Goal: Task Accomplishment & Management: Manage account settings

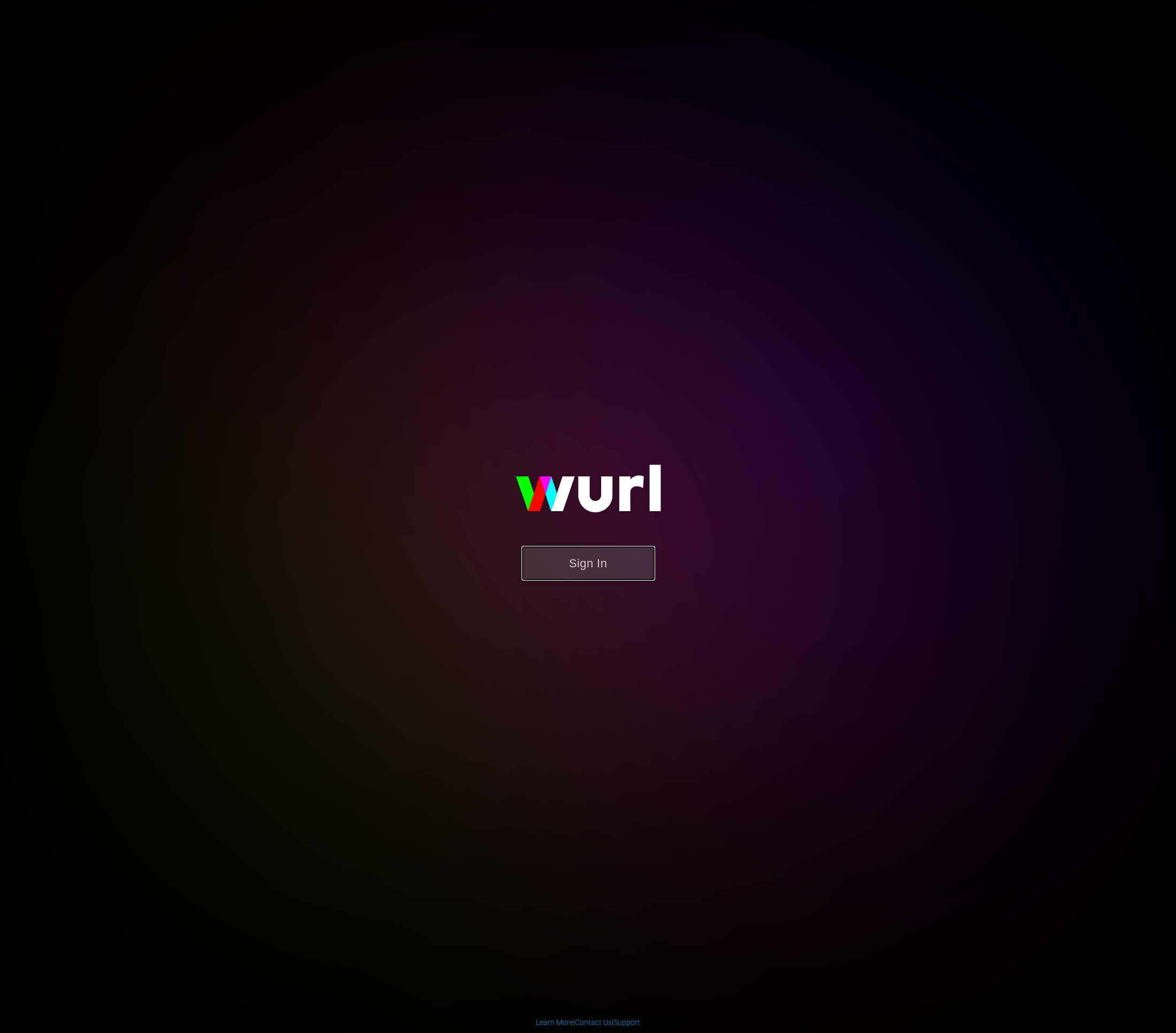
click at [588, 559] on button "Sign In" at bounding box center [588, 563] width 134 height 35
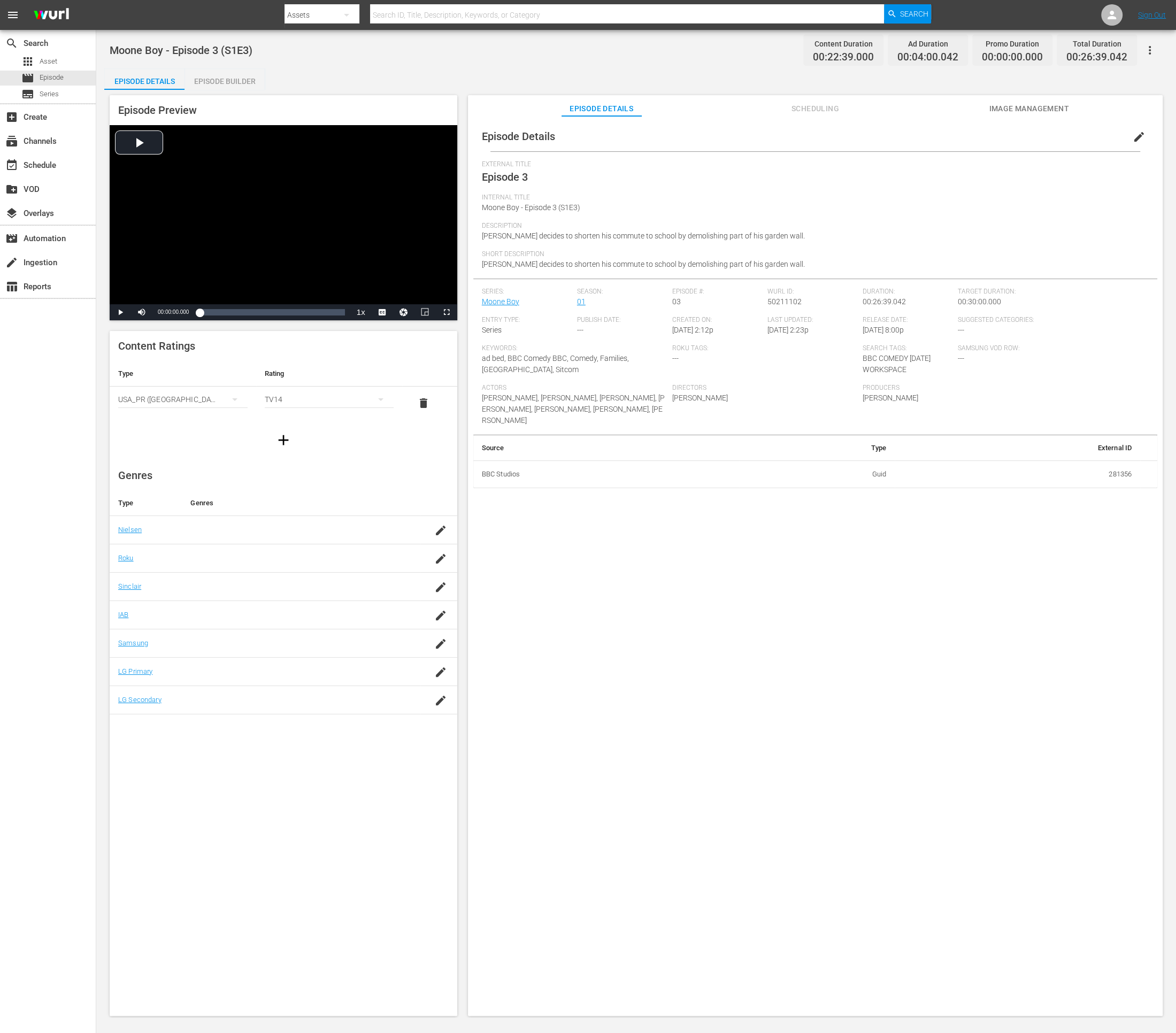
click at [809, 104] on span "Scheduling" at bounding box center [814, 109] width 80 height 14
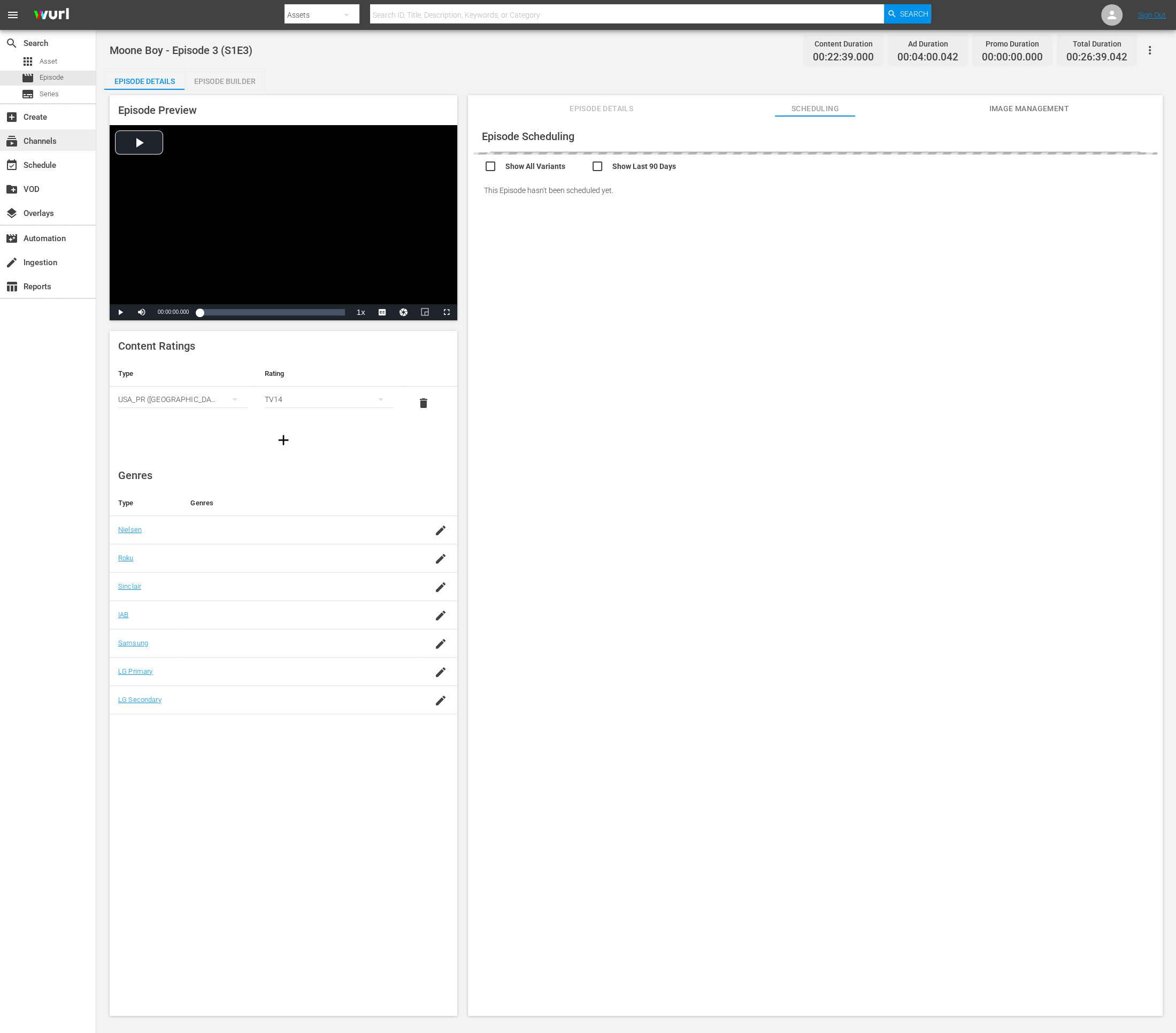
click at [49, 144] on div "subscriptions Channels" at bounding box center [30, 139] width 60 height 10
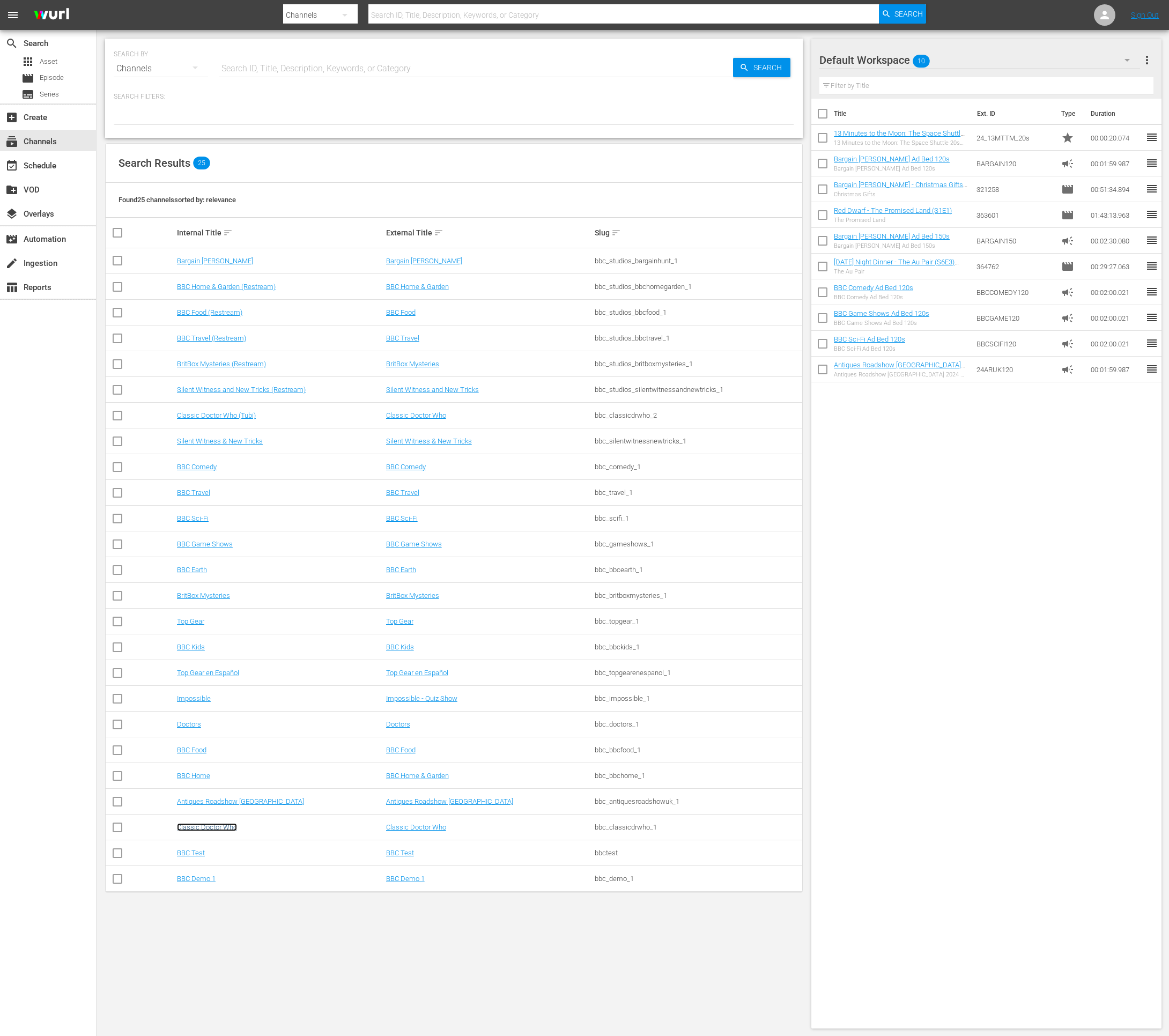
click at [217, 823] on link "Classic Doctor Who" at bounding box center [207, 827] width 60 height 8
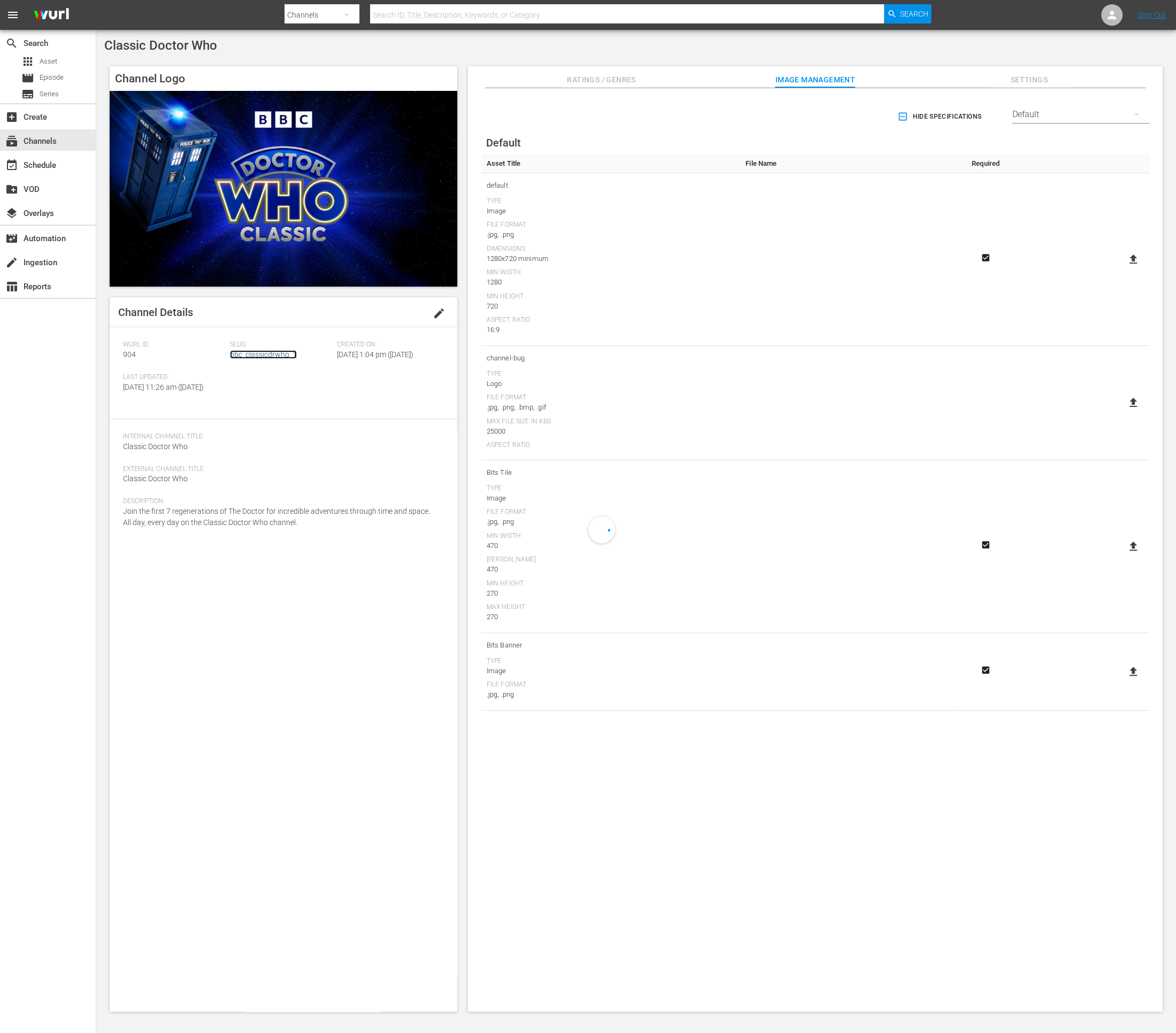
click at [285, 354] on link "bbc_classicdrwho_1" at bounding box center [263, 354] width 67 height 9
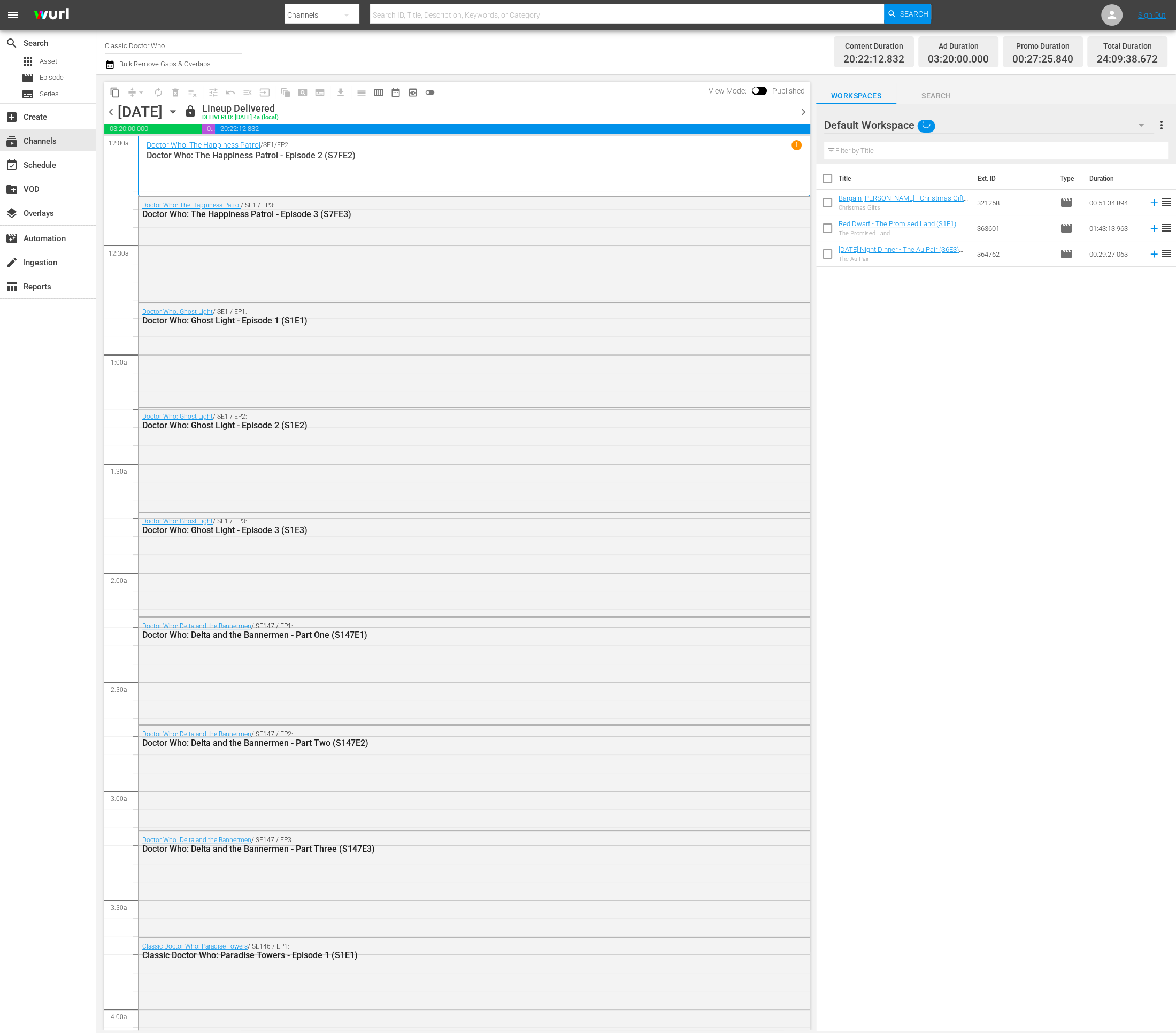
click at [110, 66] on icon "button" at bounding box center [109, 64] width 10 height 13
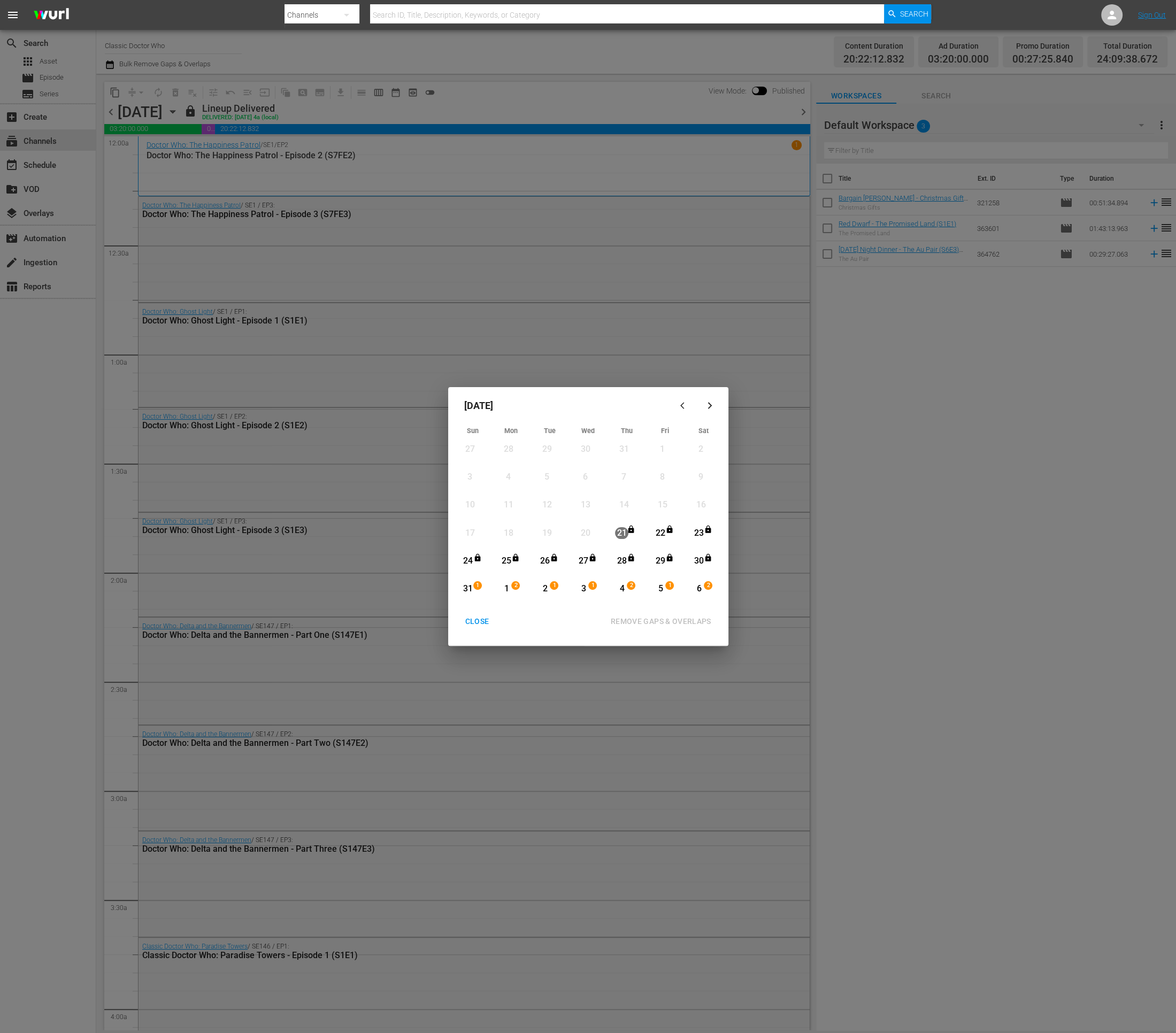
click at [471, 630] on button "CLOSE" at bounding box center [476, 622] width 49 height 19
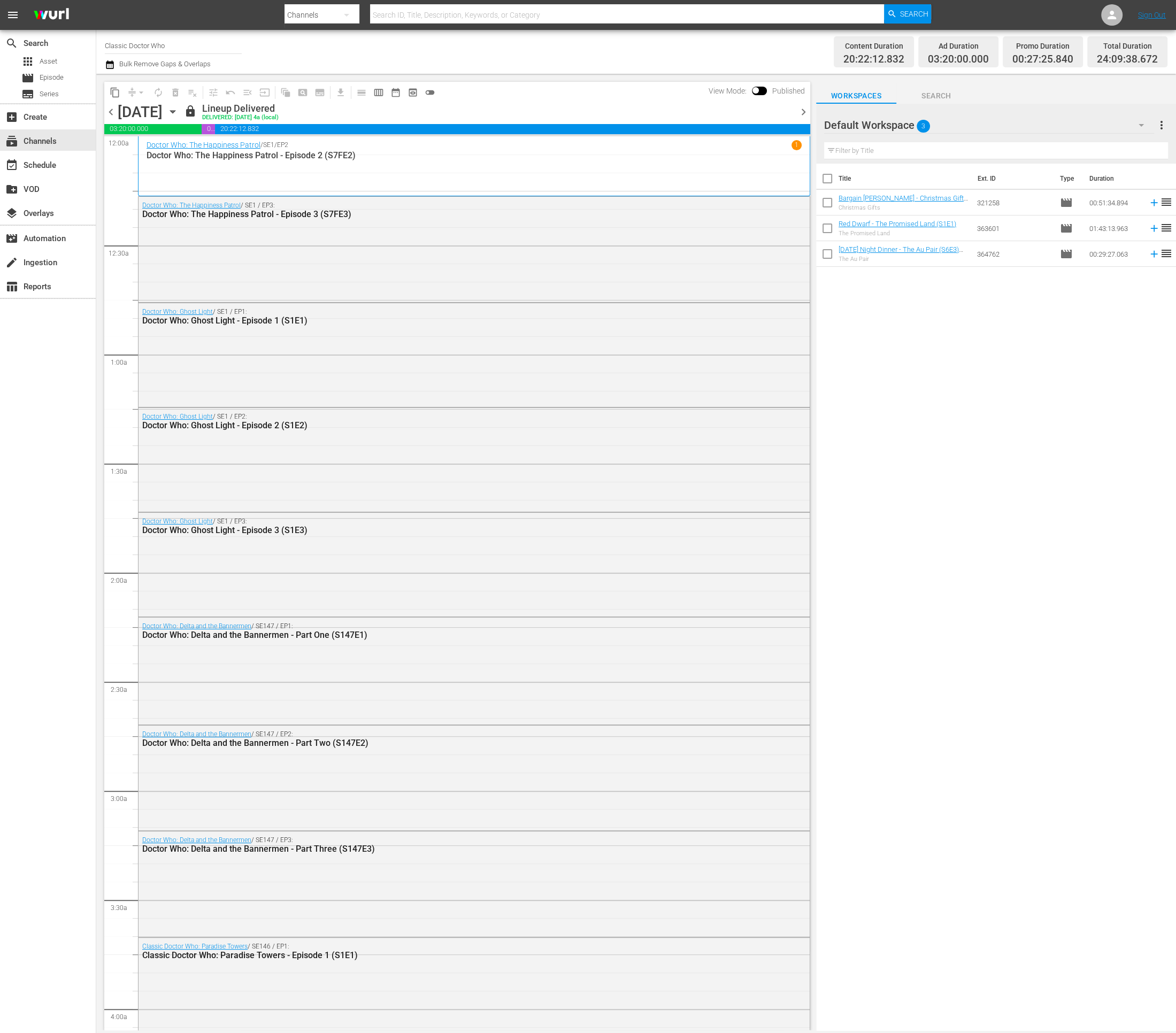
click at [175, 111] on icon "button" at bounding box center [172, 111] width 5 height 3
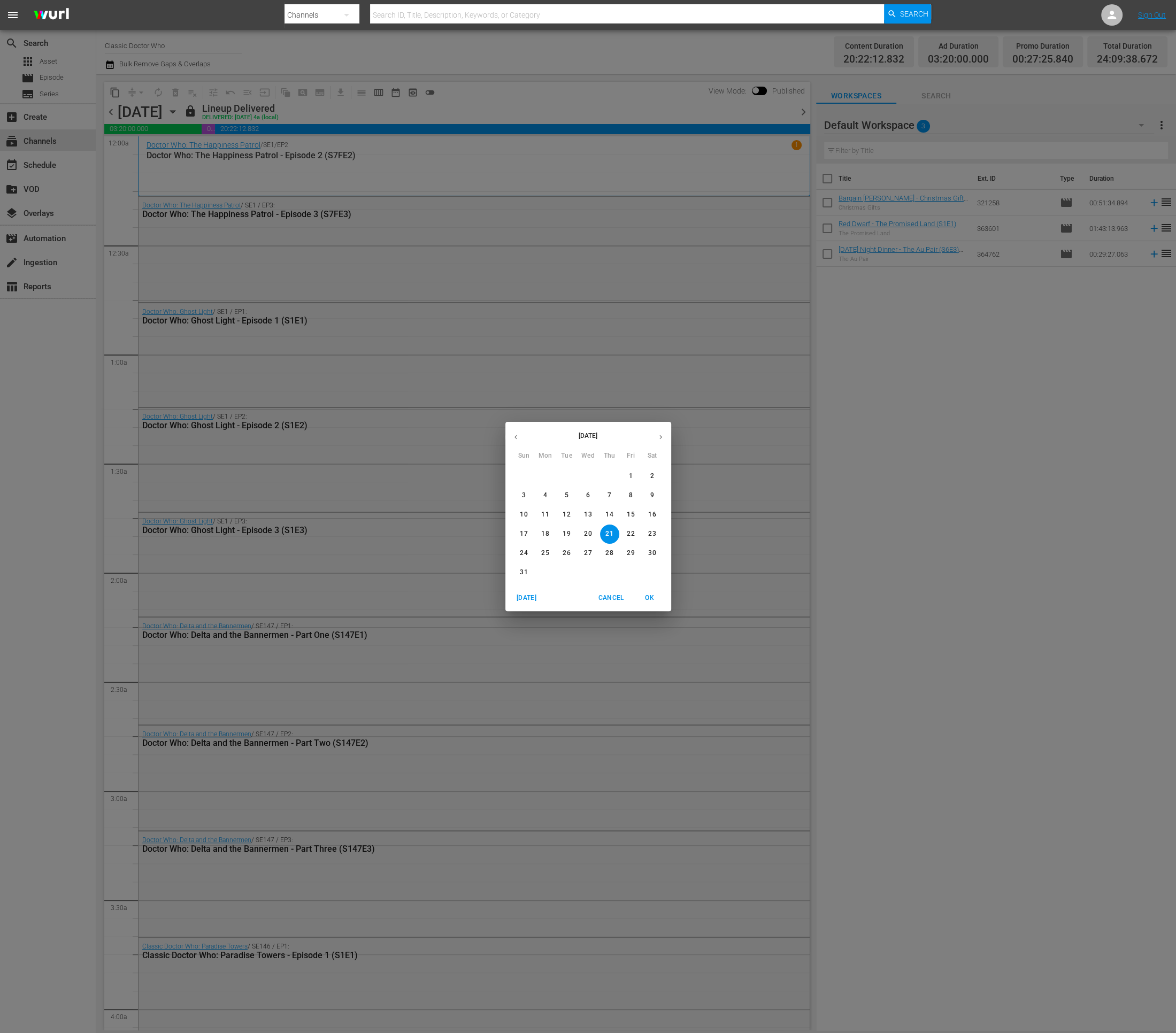
click at [523, 572] on p "31" at bounding box center [524, 572] width 8 height 9
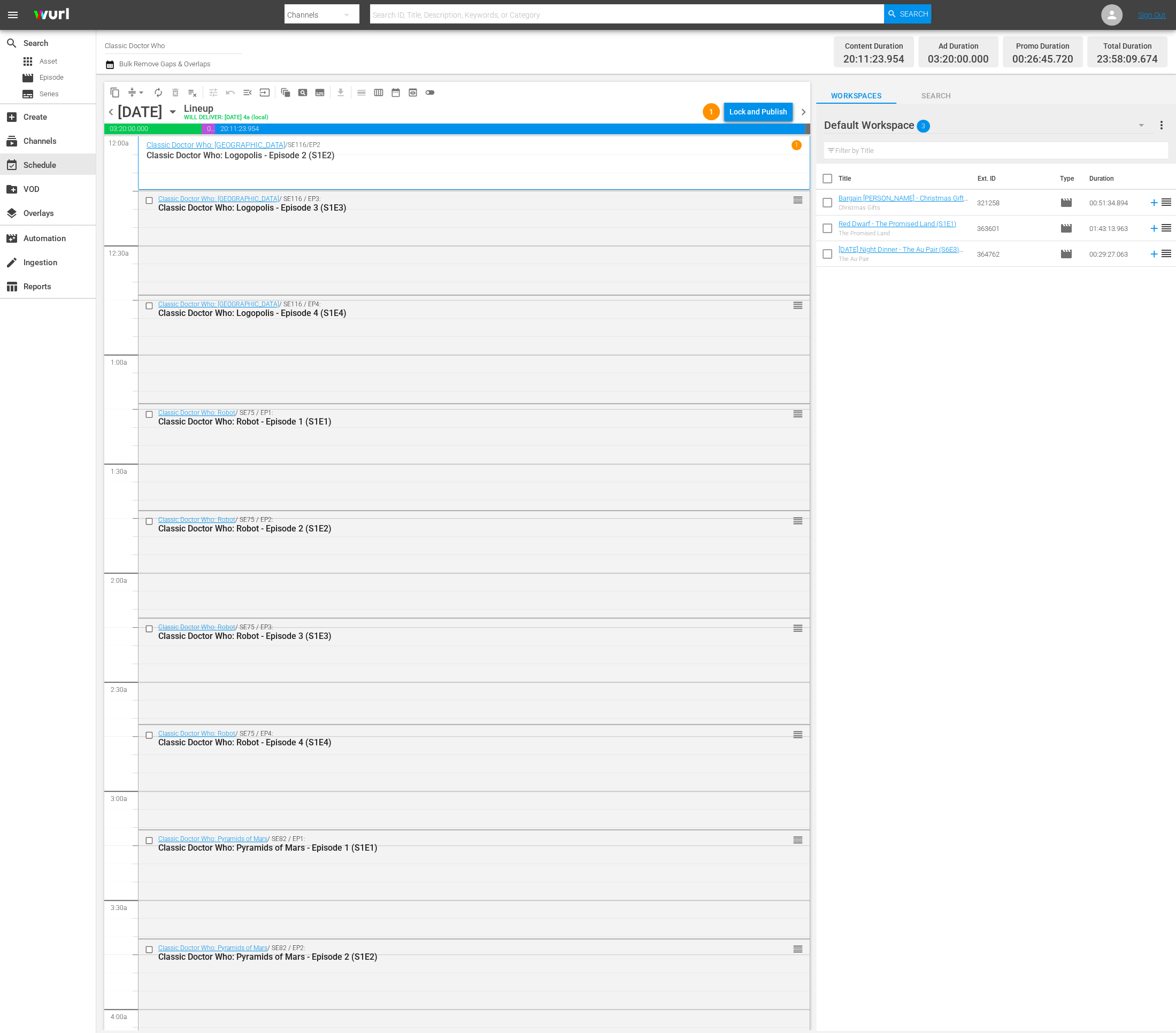
click at [744, 111] on div "Lock and Publish" at bounding box center [759, 112] width 58 height 19
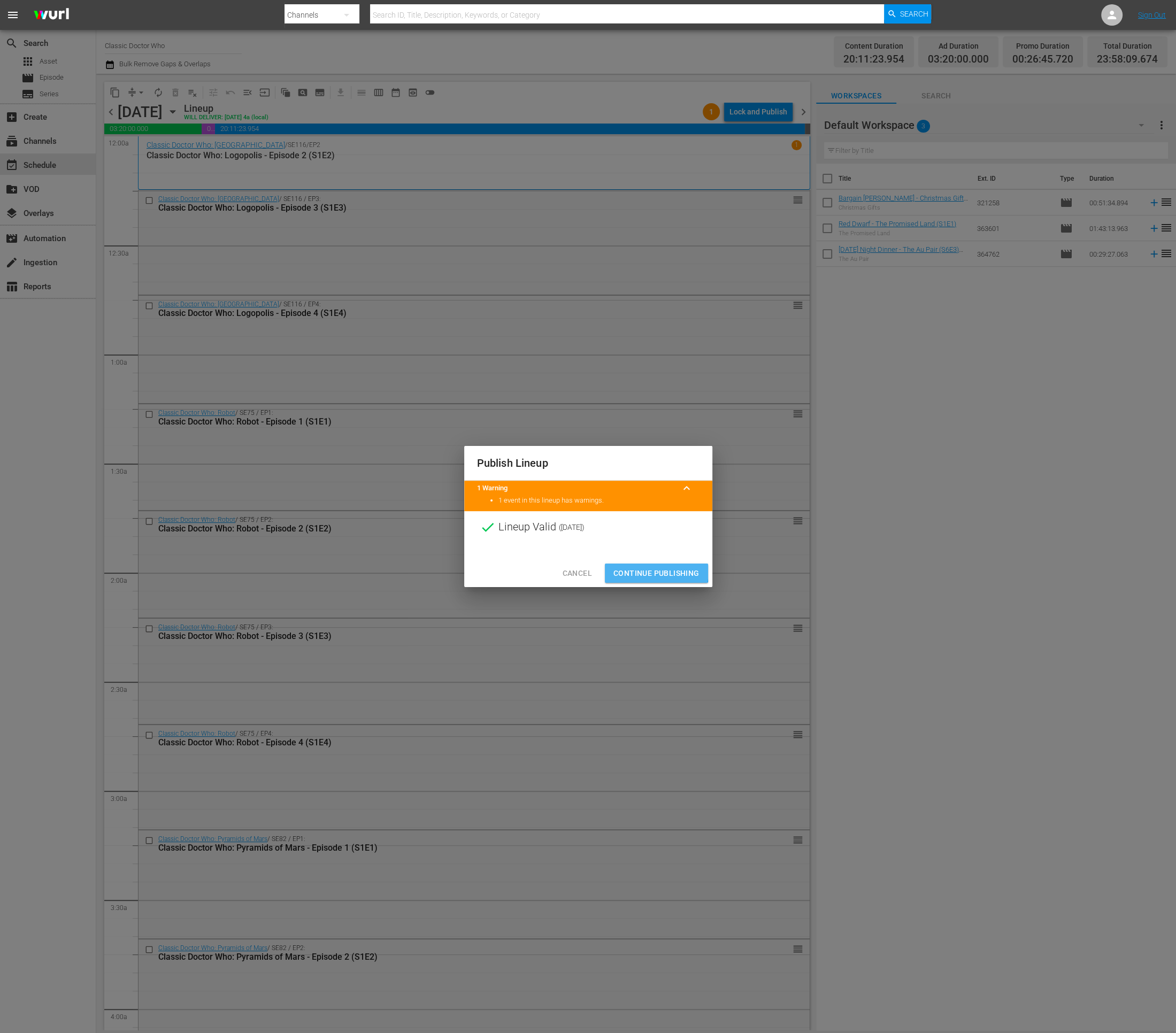
click at [635, 569] on span "Continue Publishing" at bounding box center [656, 574] width 86 height 14
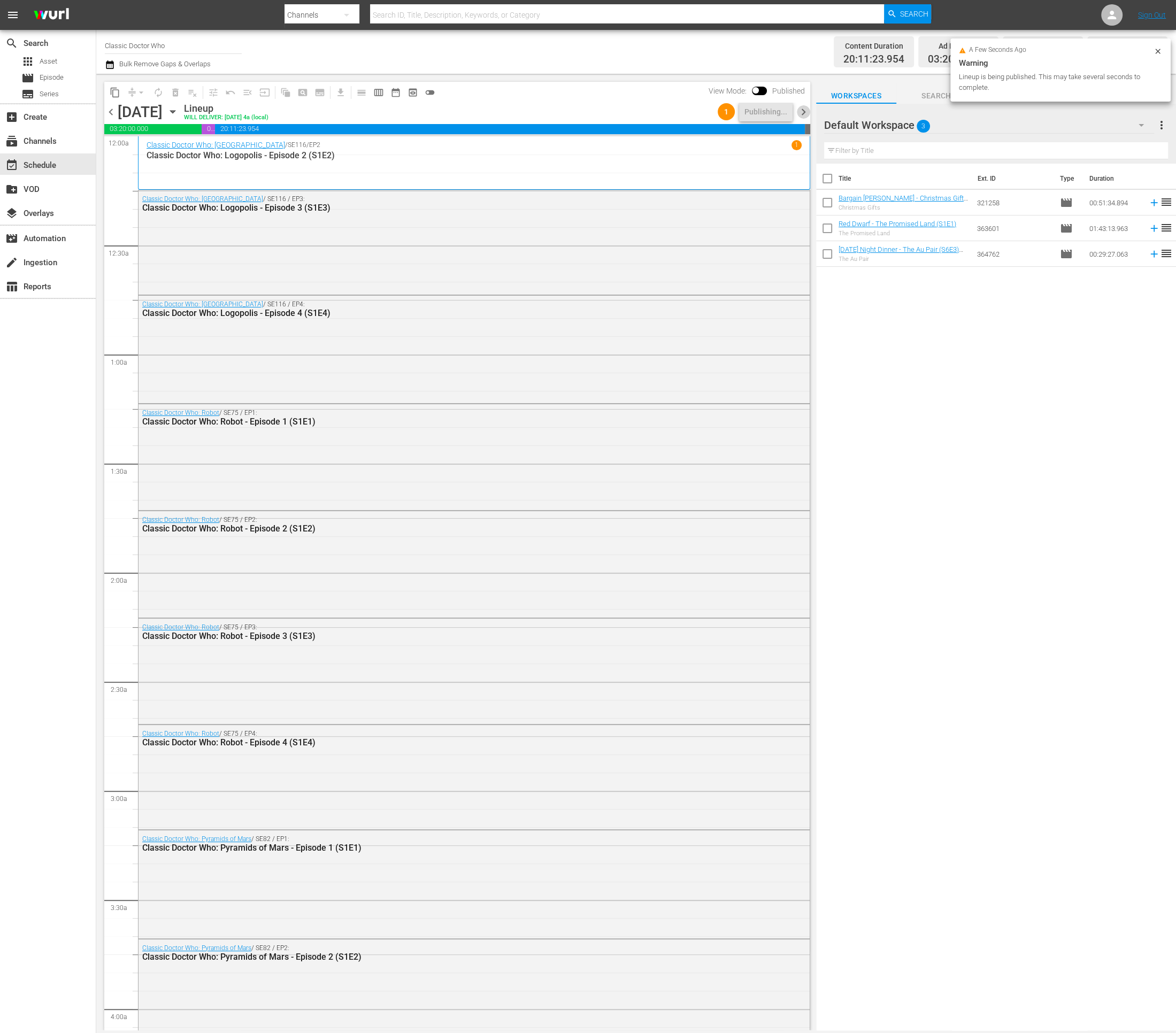
click at [801, 111] on span "chevron_right" at bounding box center [803, 112] width 14 height 14
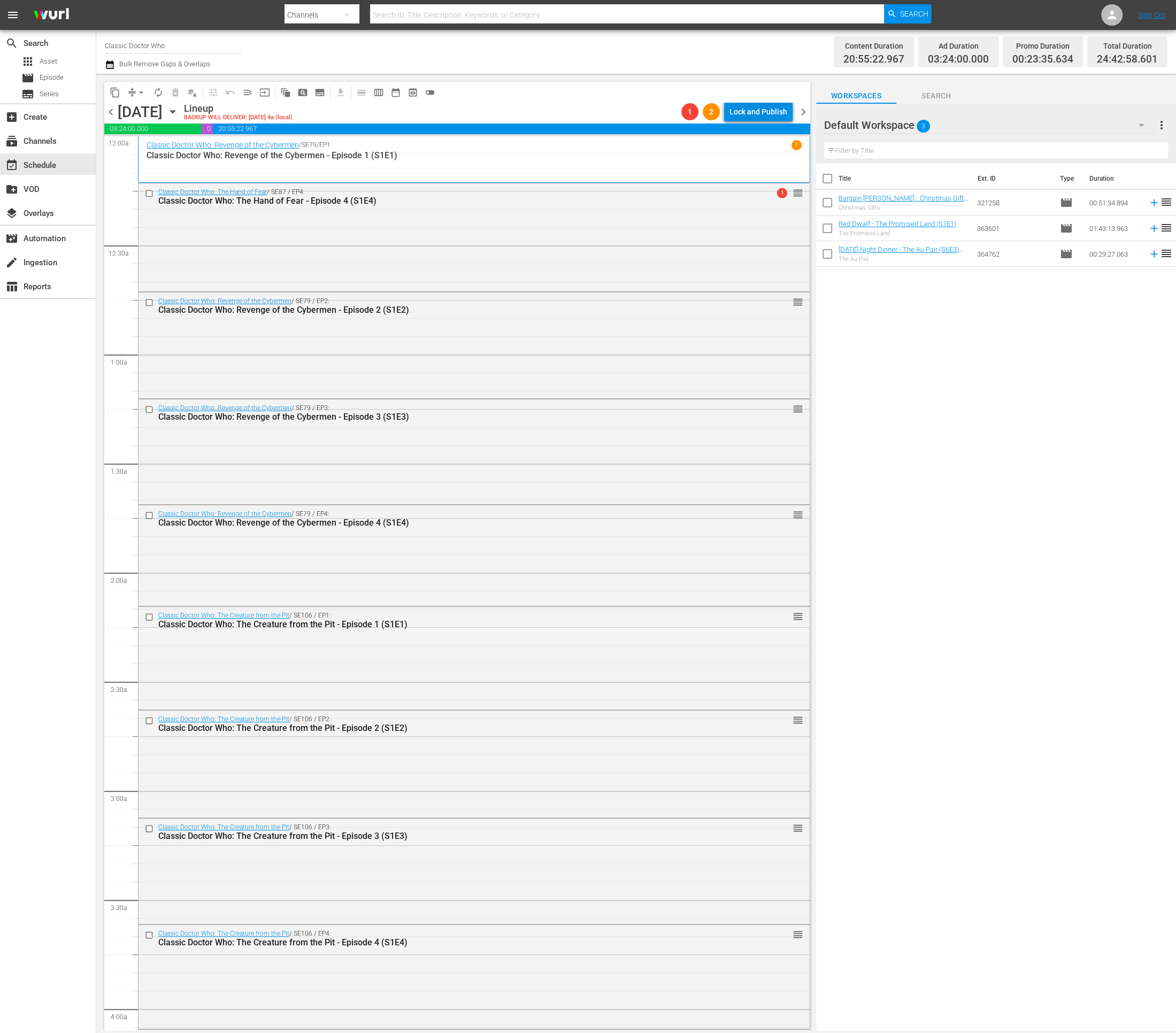
click at [758, 113] on div "Lock and Publish" at bounding box center [759, 112] width 58 height 19
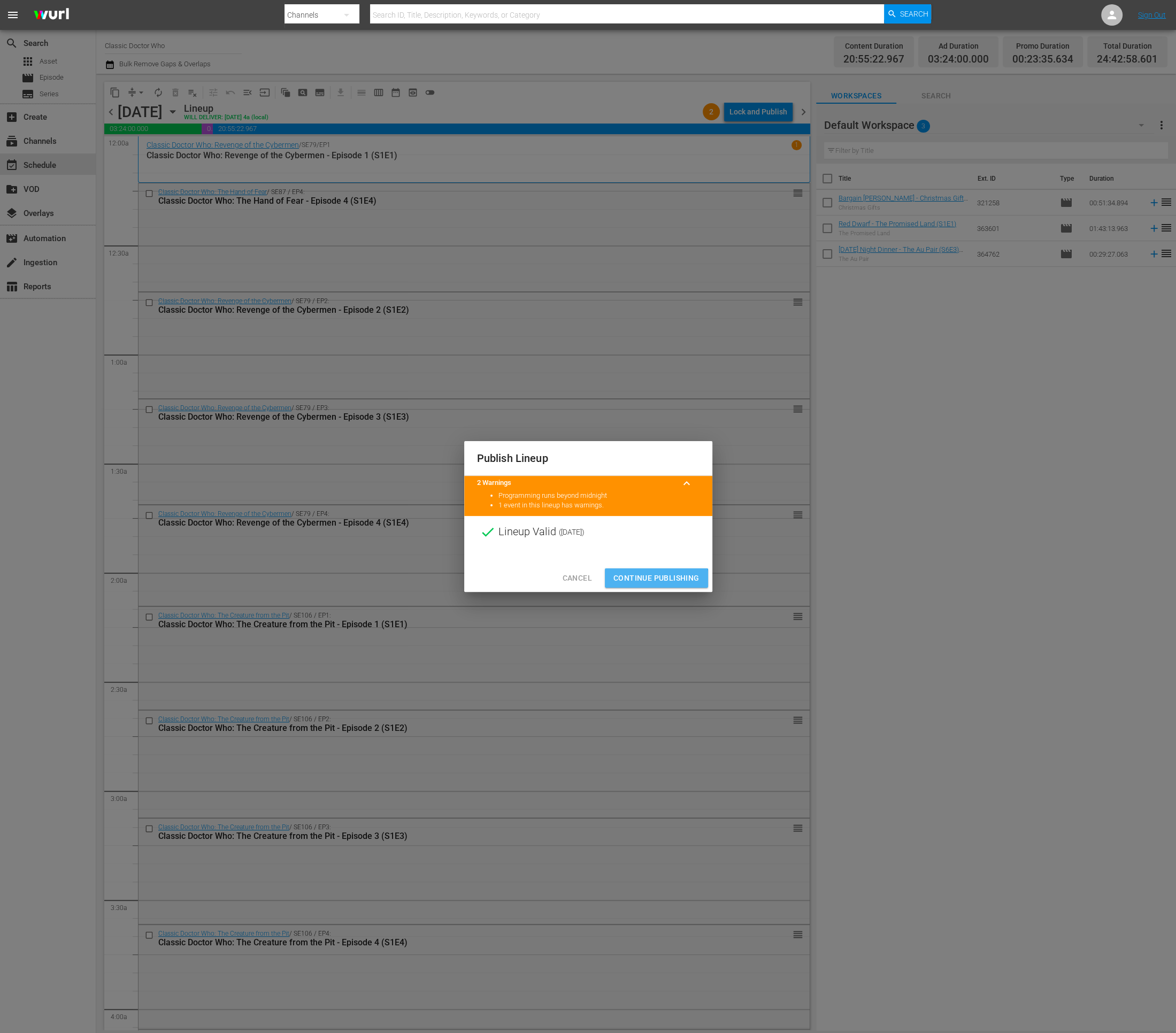
click at [636, 585] on button "Continue Publishing" at bounding box center [656, 578] width 104 height 19
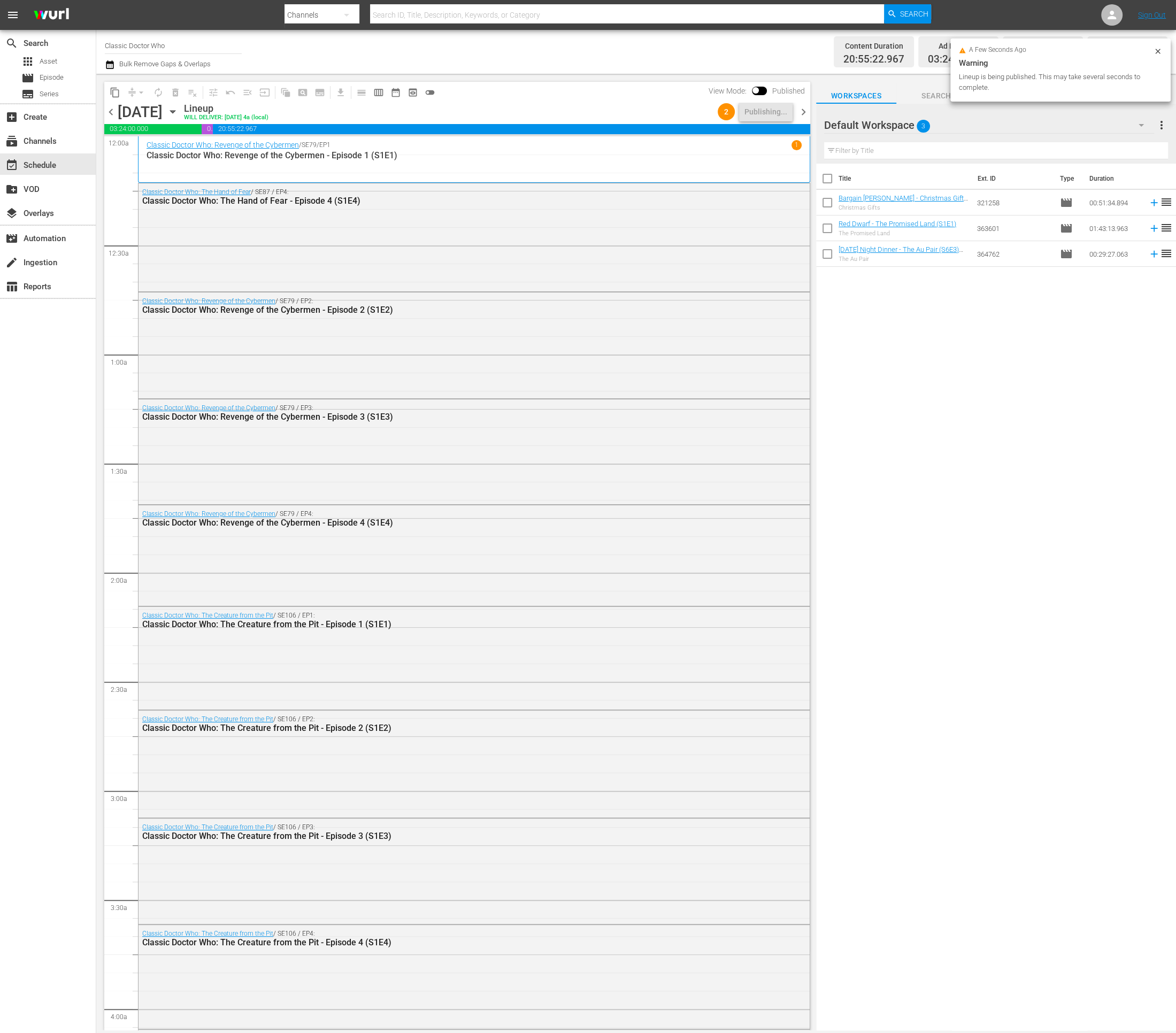
click at [806, 111] on span "chevron_right" at bounding box center [803, 112] width 14 height 14
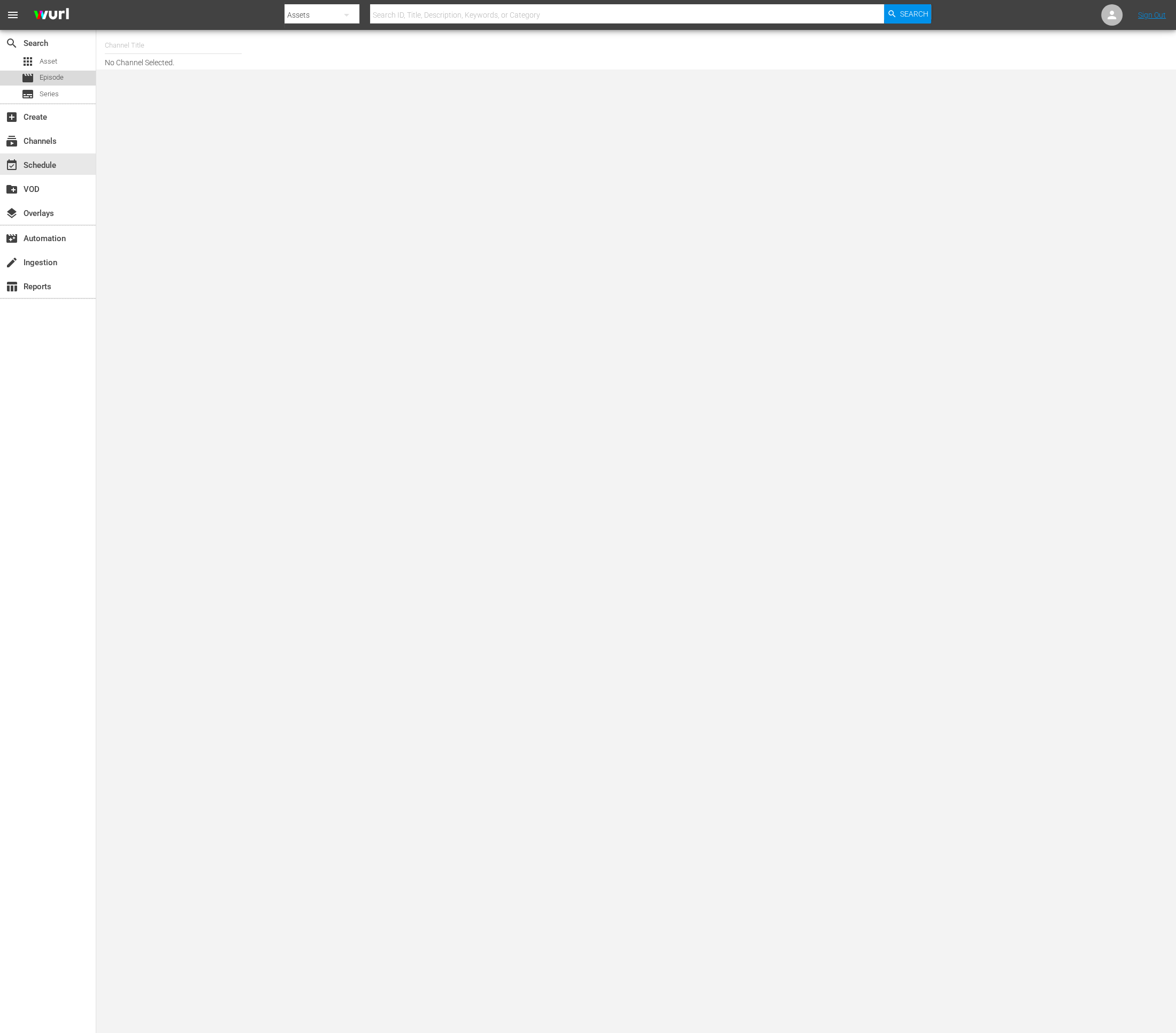
click at [53, 74] on span "Episode" at bounding box center [51, 77] width 24 height 11
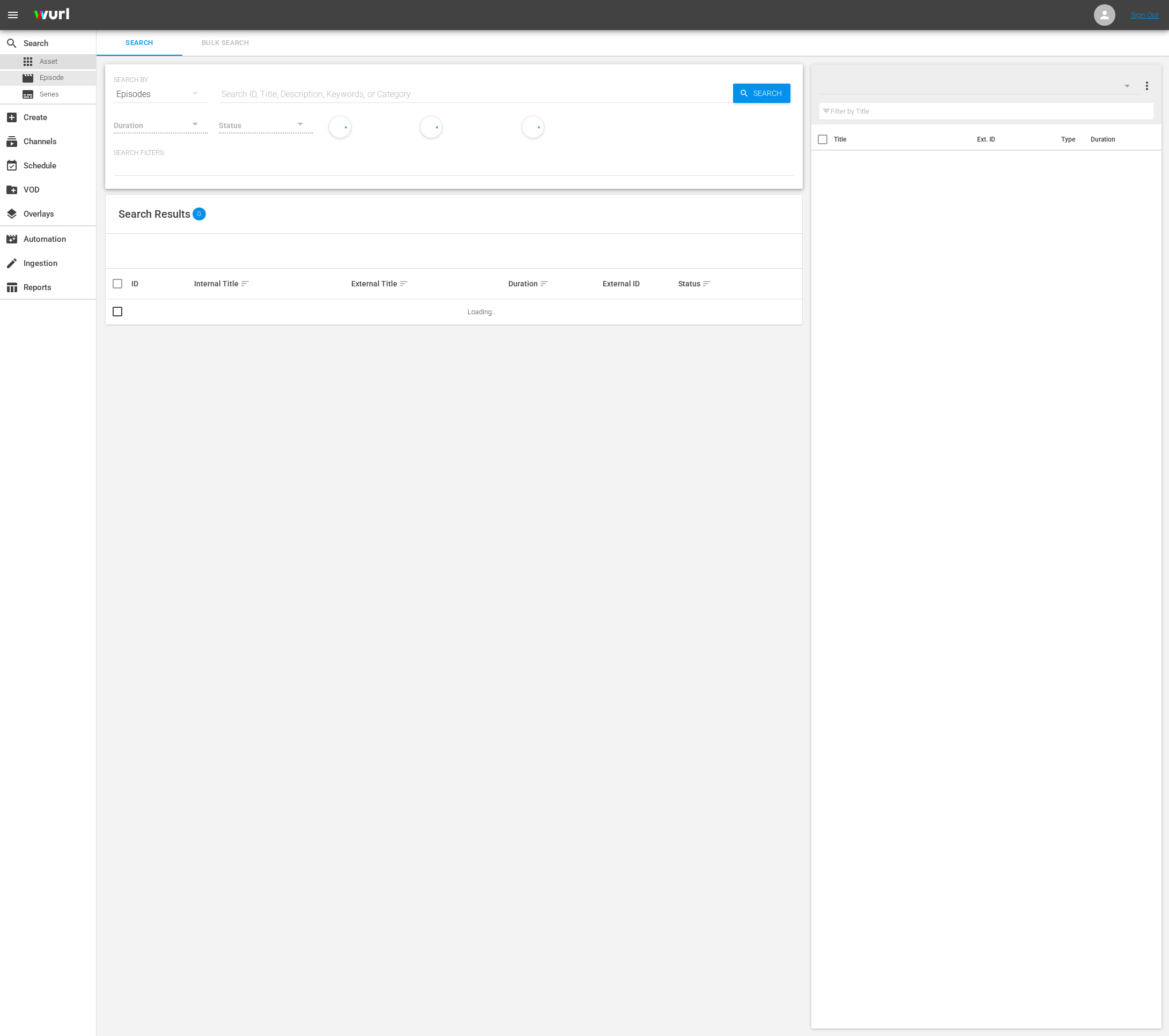
click at [56, 58] on span "Asset" at bounding box center [49, 61] width 17 height 11
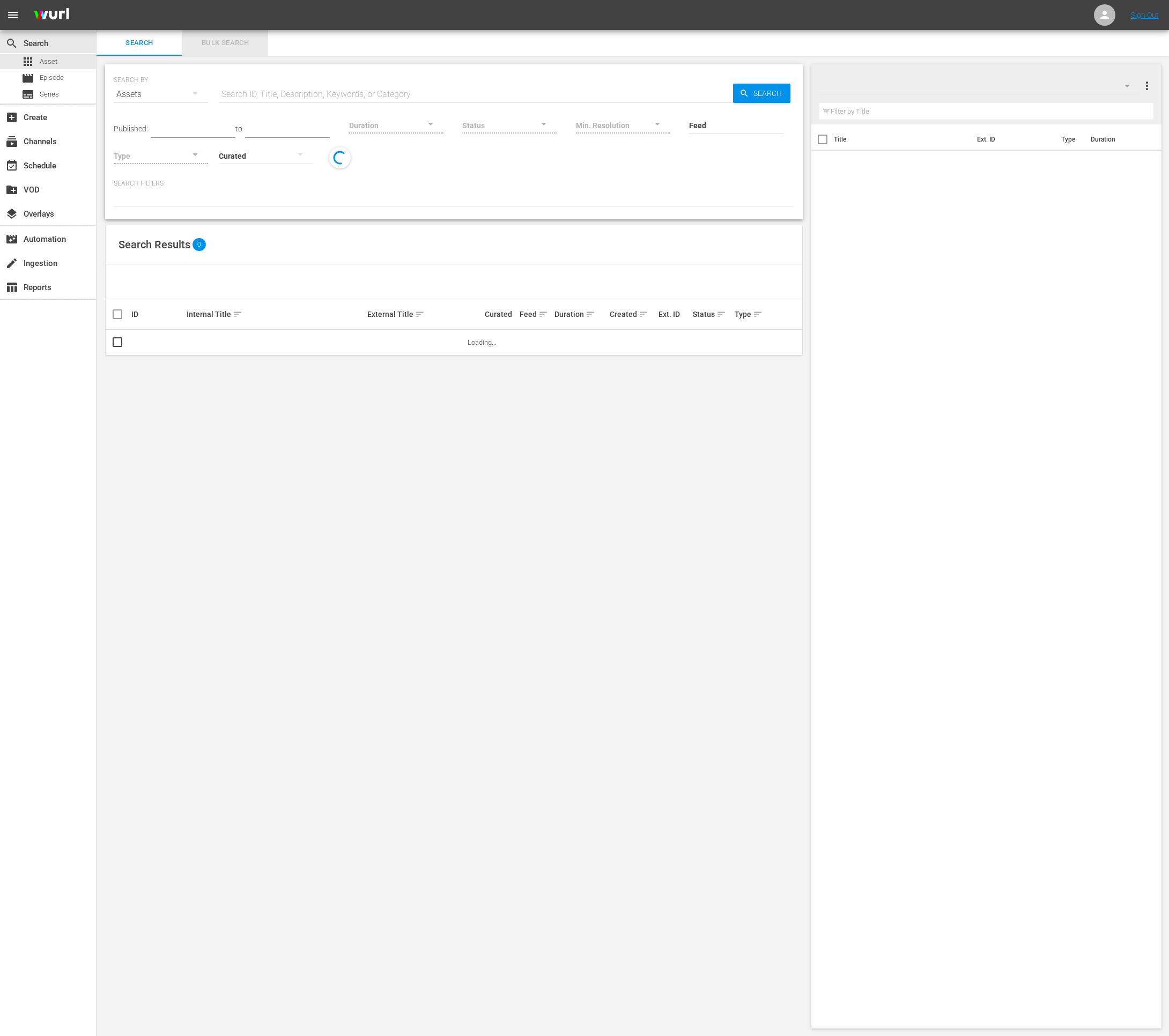
click at [217, 38] on span "Bulk Search" at bounding box center [224, 43] width 73 height 13
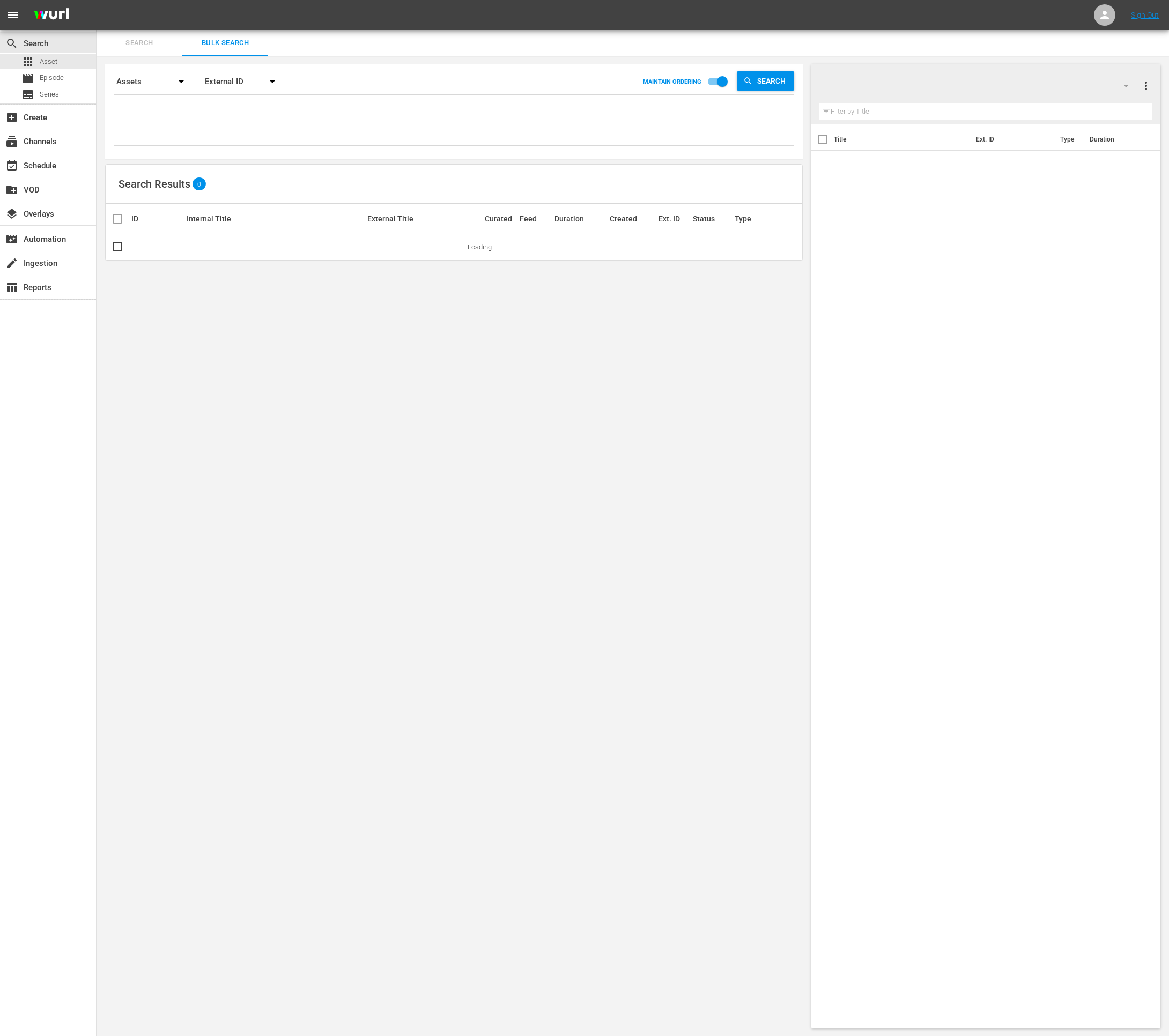
click at [218, 130] on textarea at bounding box center [454, 122] width 677 height 49
type textarea "2"
type textarea "28"
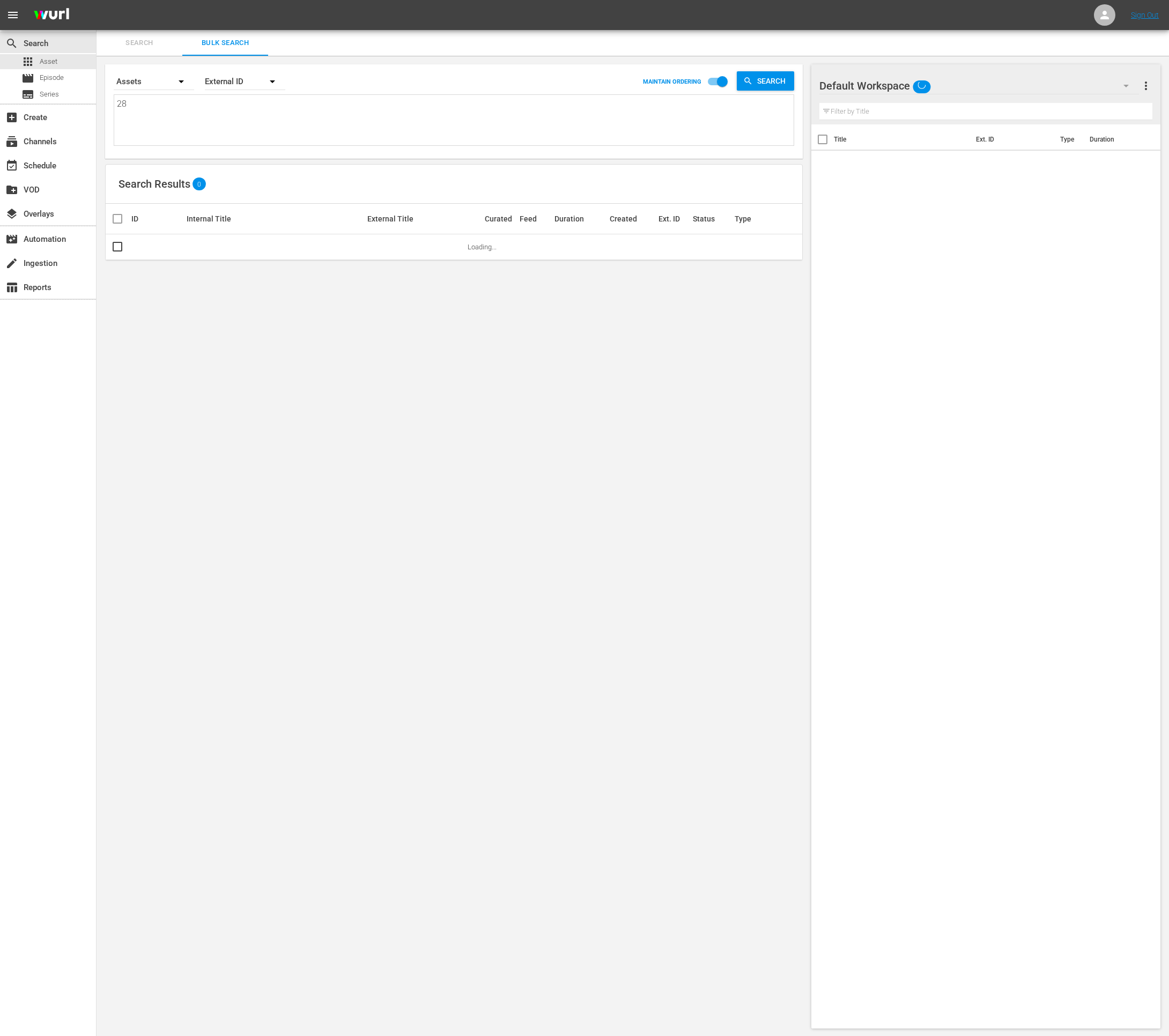
type textarea "281"
type textarea "2813"
type textarea "28135"
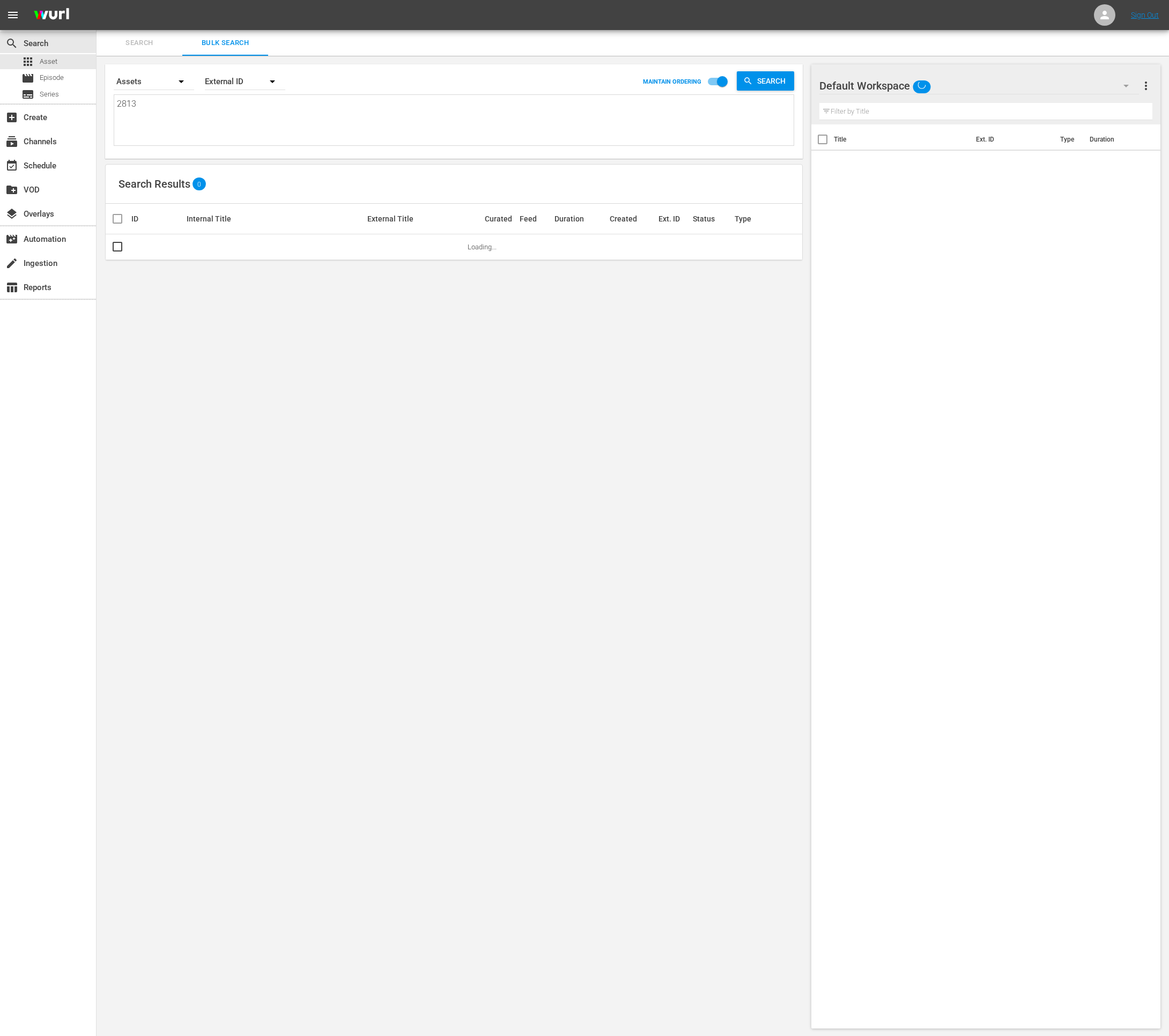
type textarea "28135"
type textarea "281356"
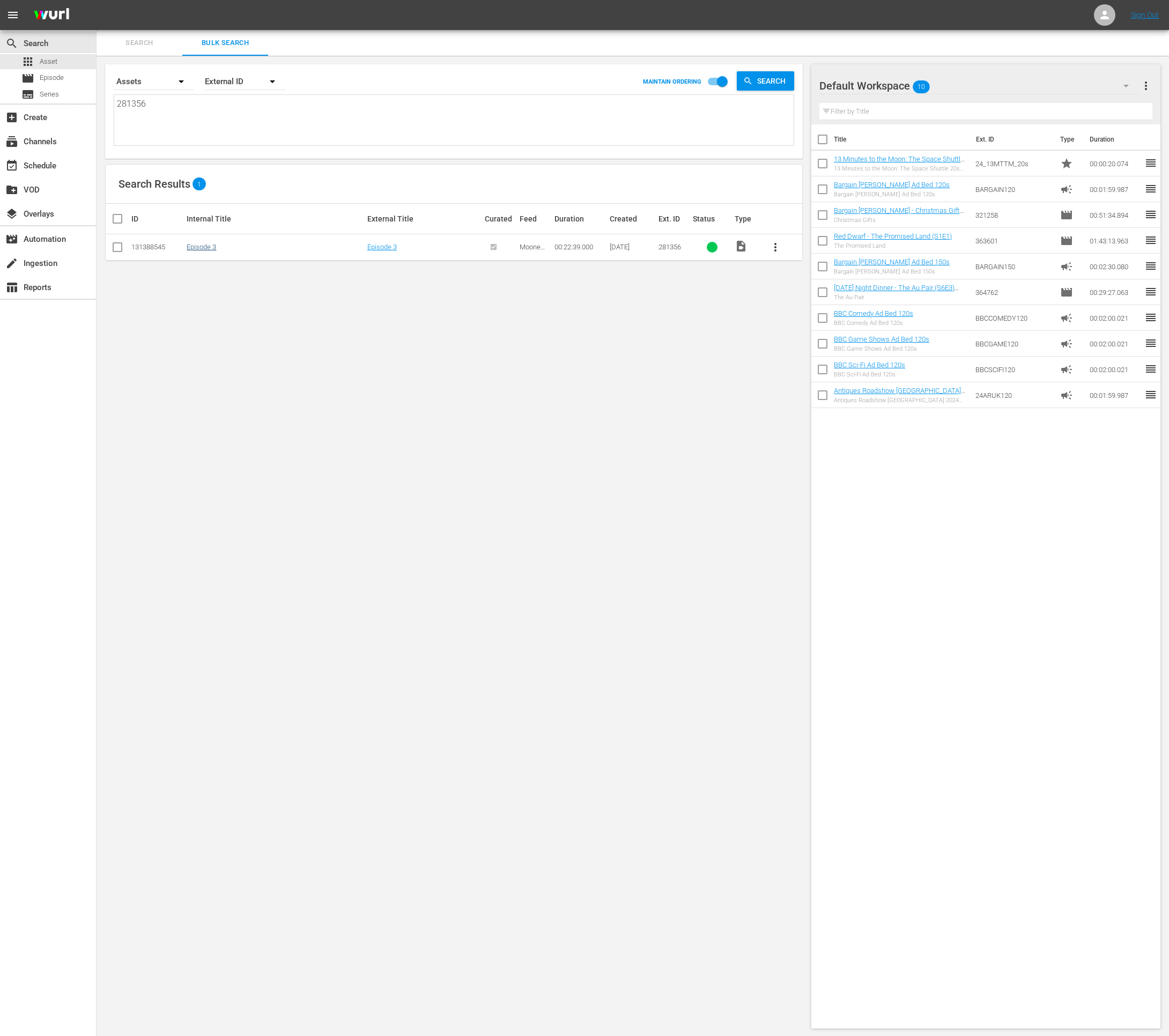
type textarea "281356"
click at [201, 248] on link "Episode 3" at bounding box center [201, 247] width 29 height 8
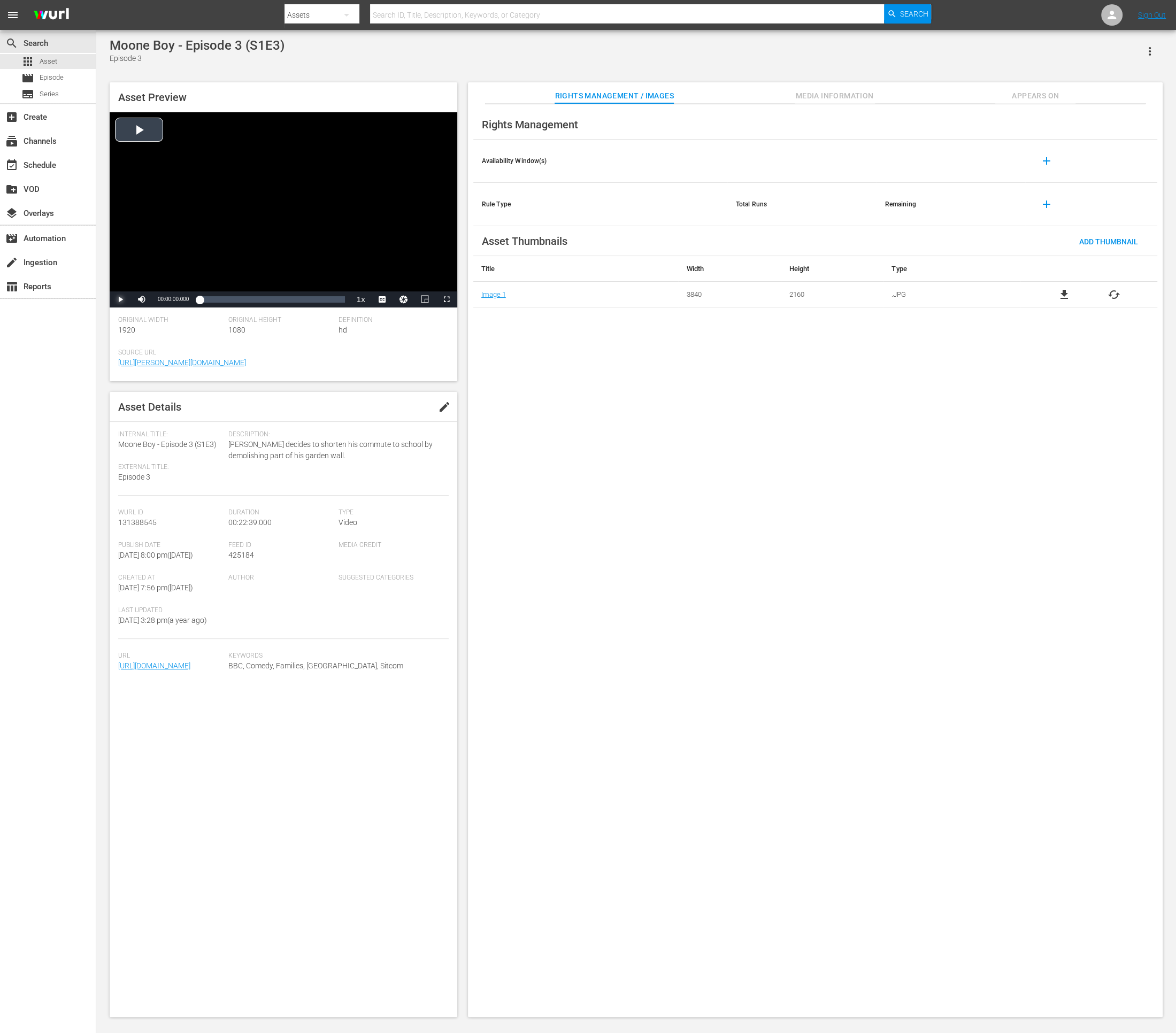
click at [120, 299] on span "Video Player" at bounding box center [120, 299] width 0 height 0
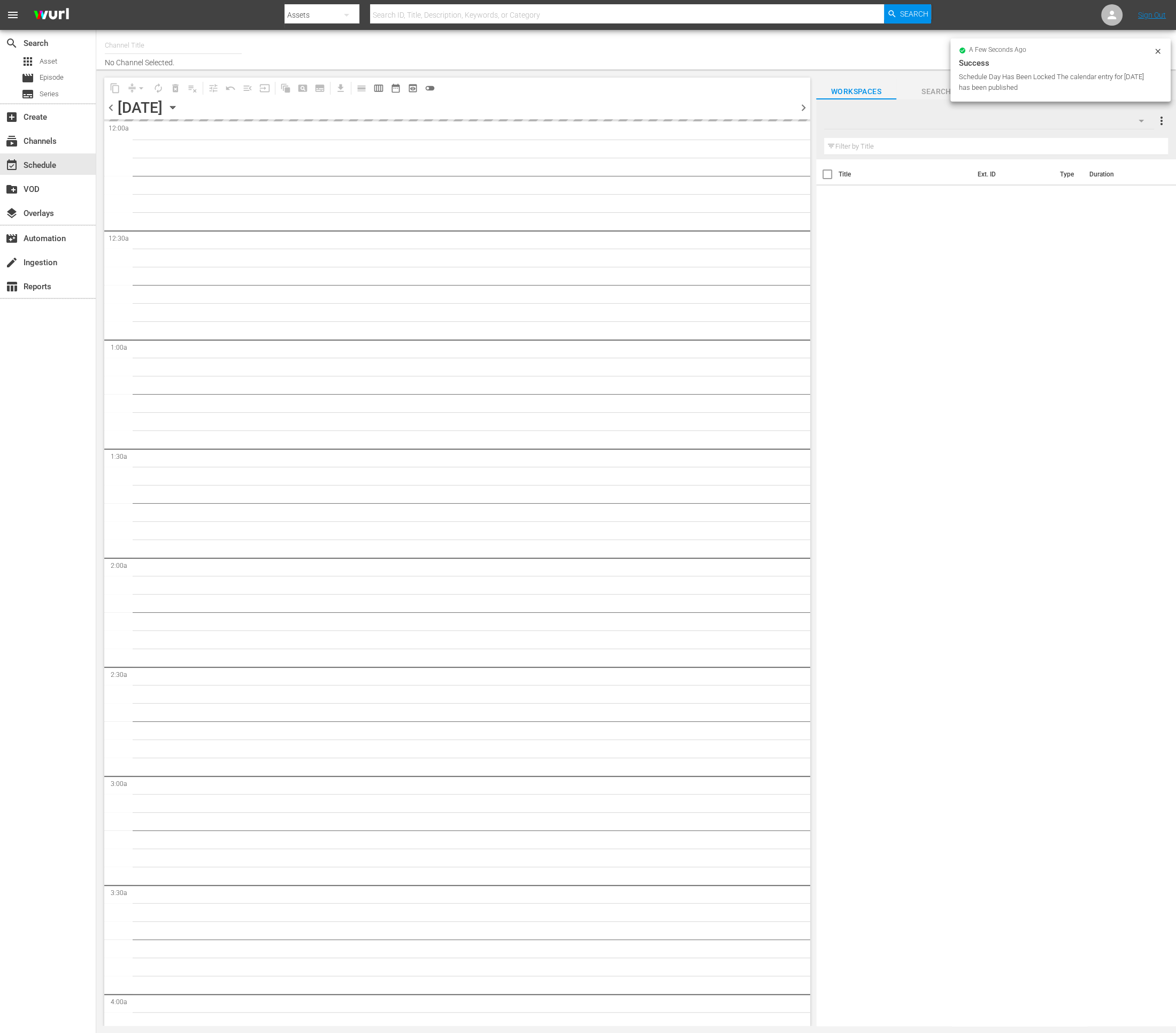
type input "Classic Doctor Who (904)"
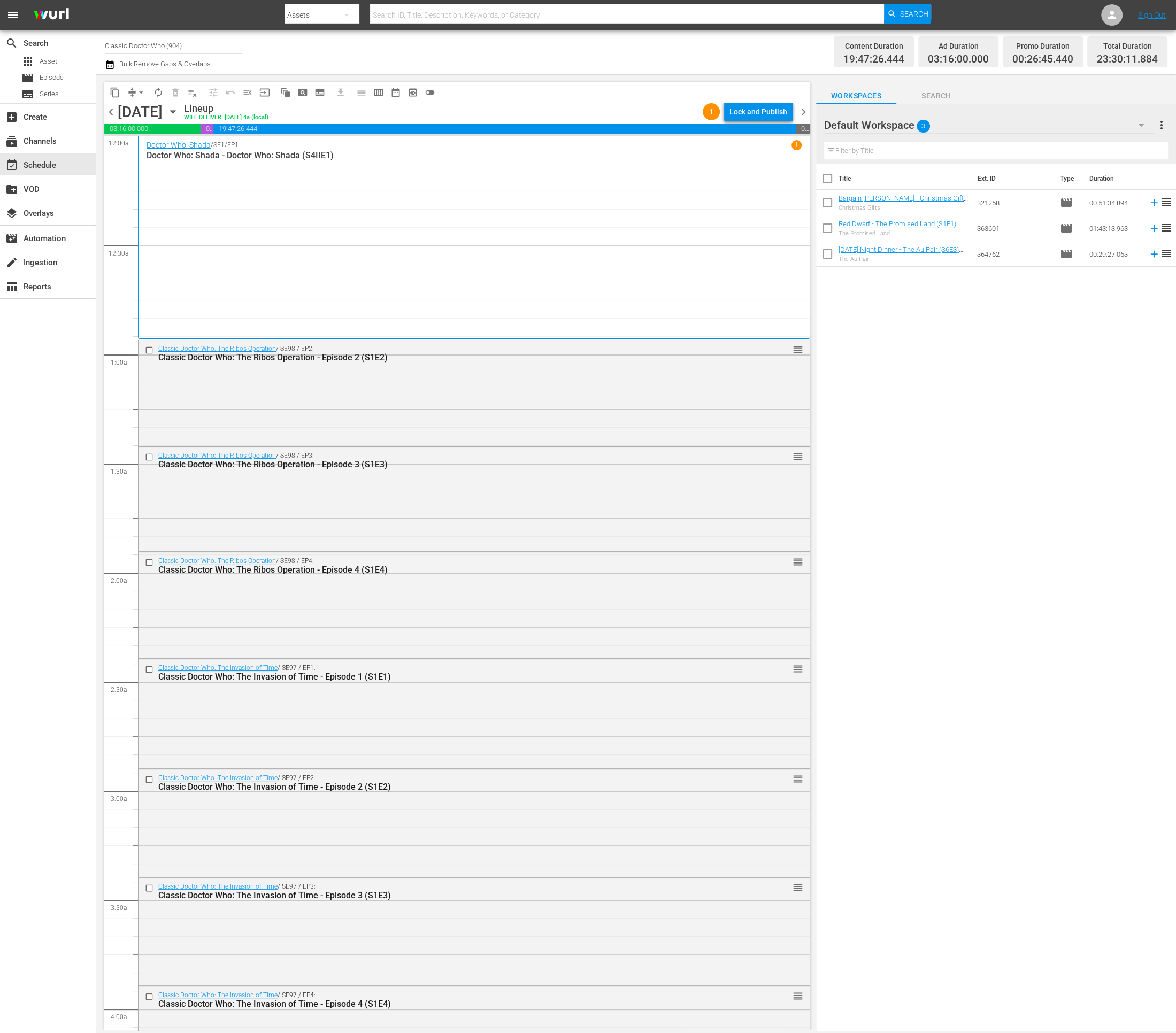
click at [757, 113] on div "Lock and Publish" at bounding box center [759, 112] width 58 height 19
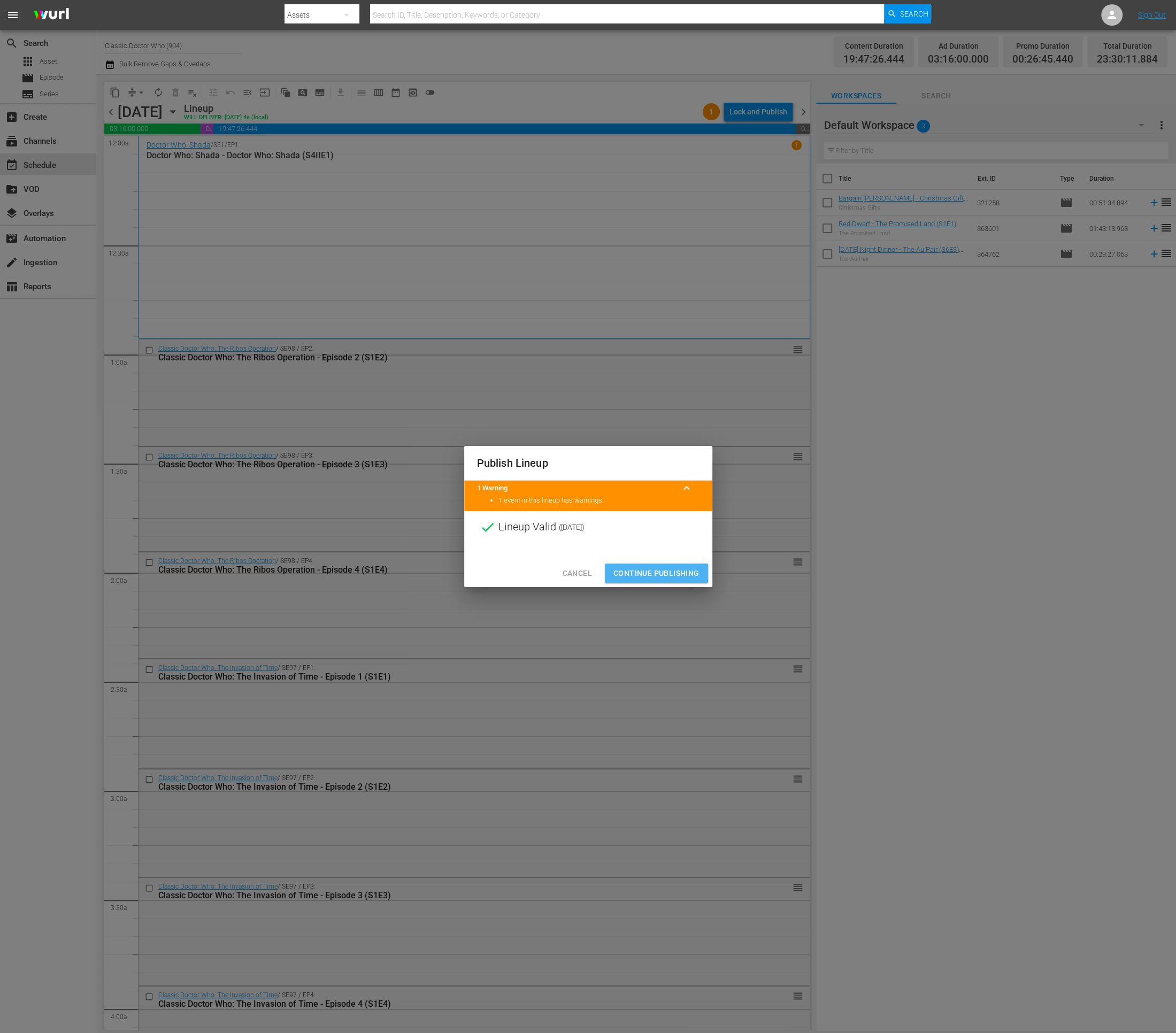
click at [649, 570] on span "Continue Publishing" at bounding box center [656, 574] width 86 height 14
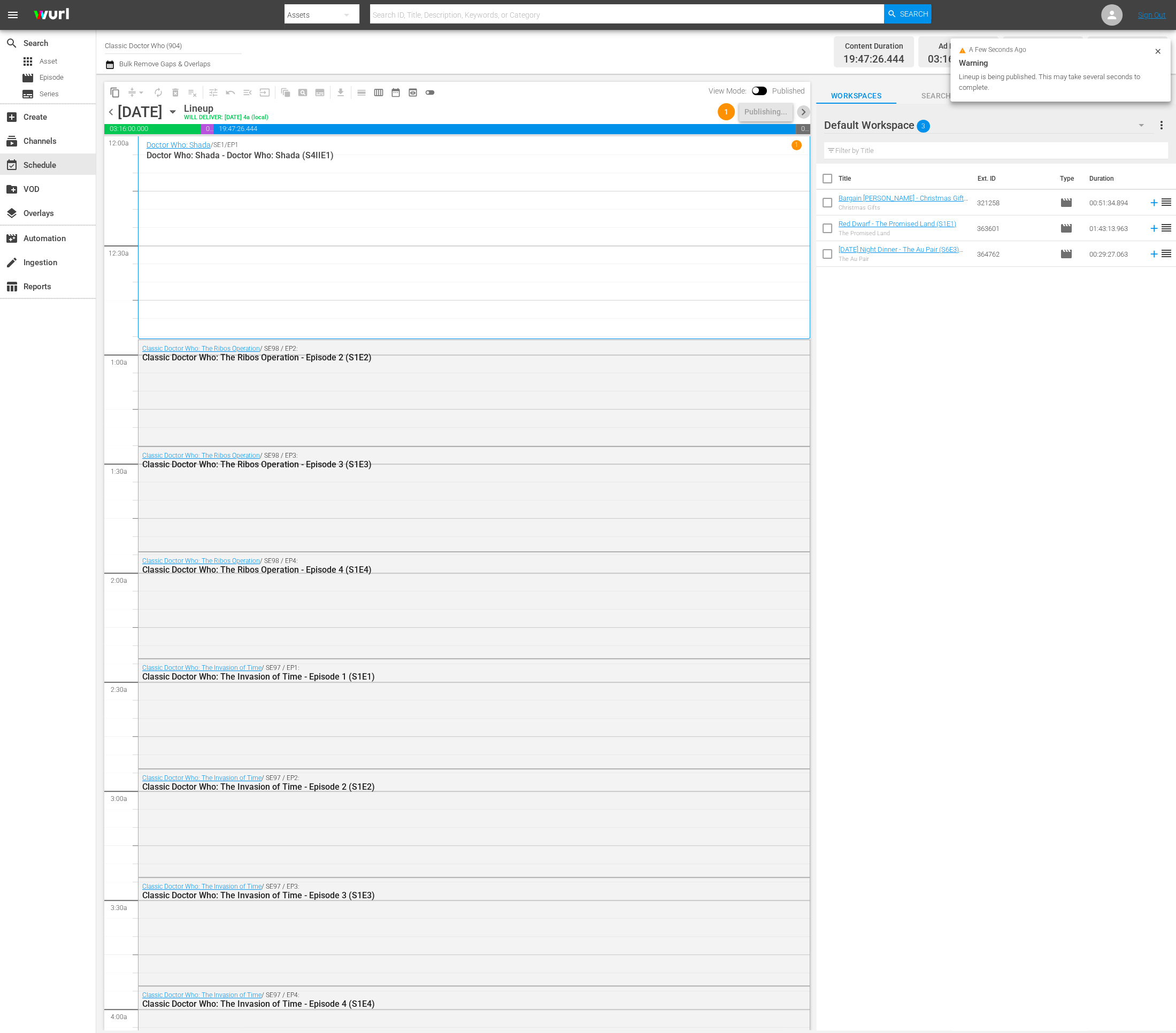
click at [802, 109] on span "chevron_right" at bounding box center [803, 112] width 14 height 14
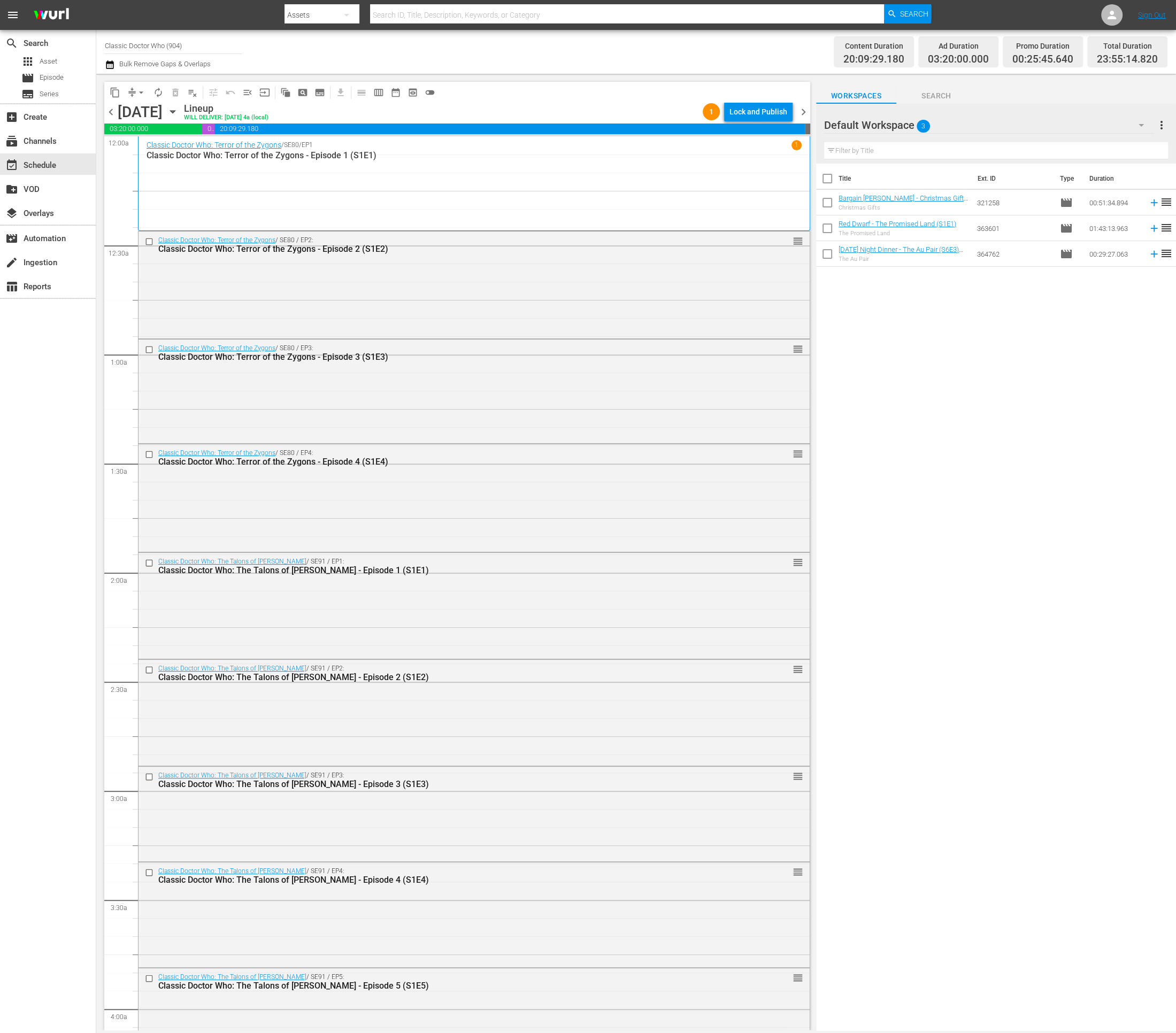
click at [758, 109] on div "Lock and Publish" at bounding box center [759, 112] width 58 height 19
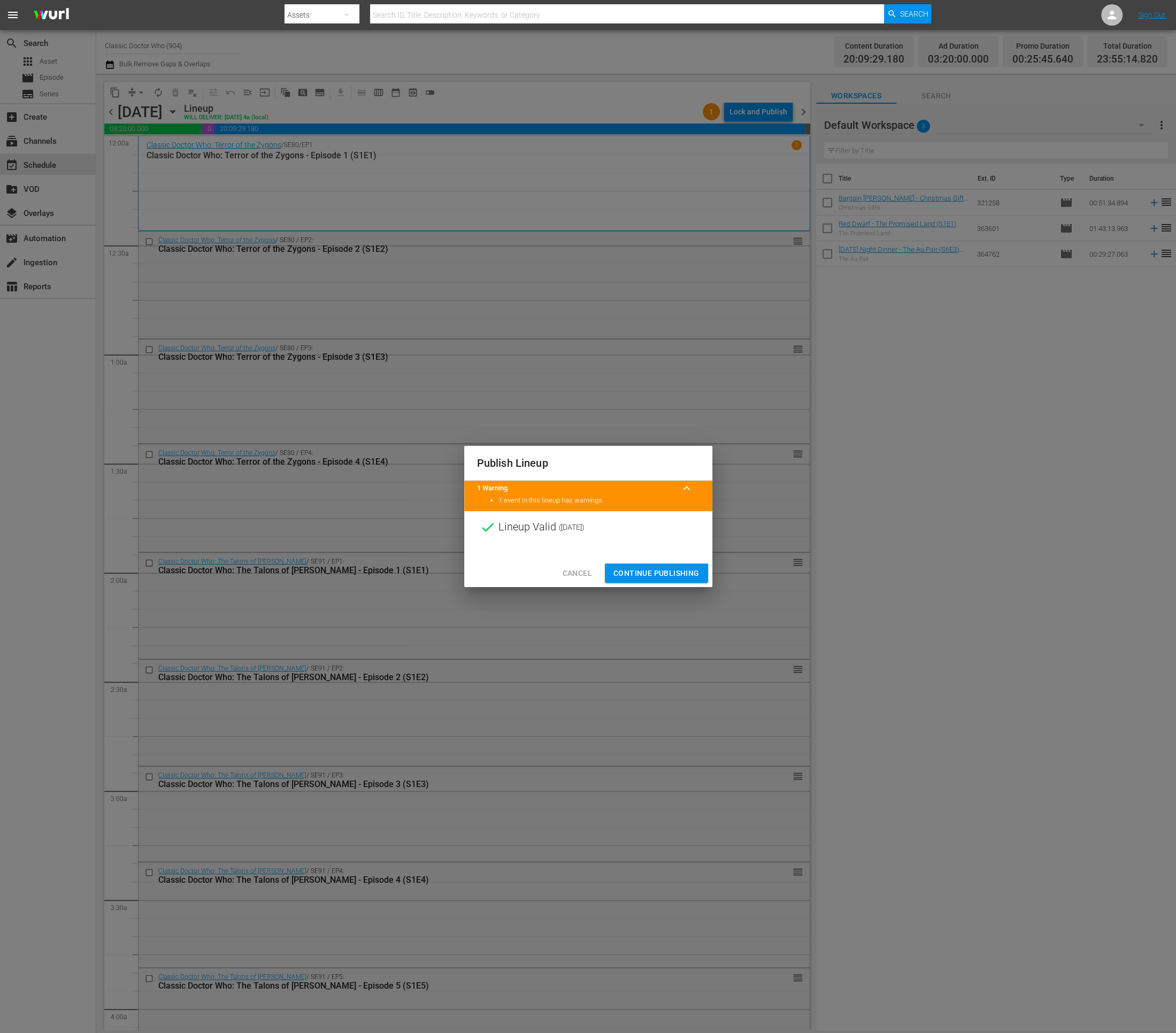
click at [618, 573] on span "Continue Publishing" at bounding box center [656, 574] width 86 height 14
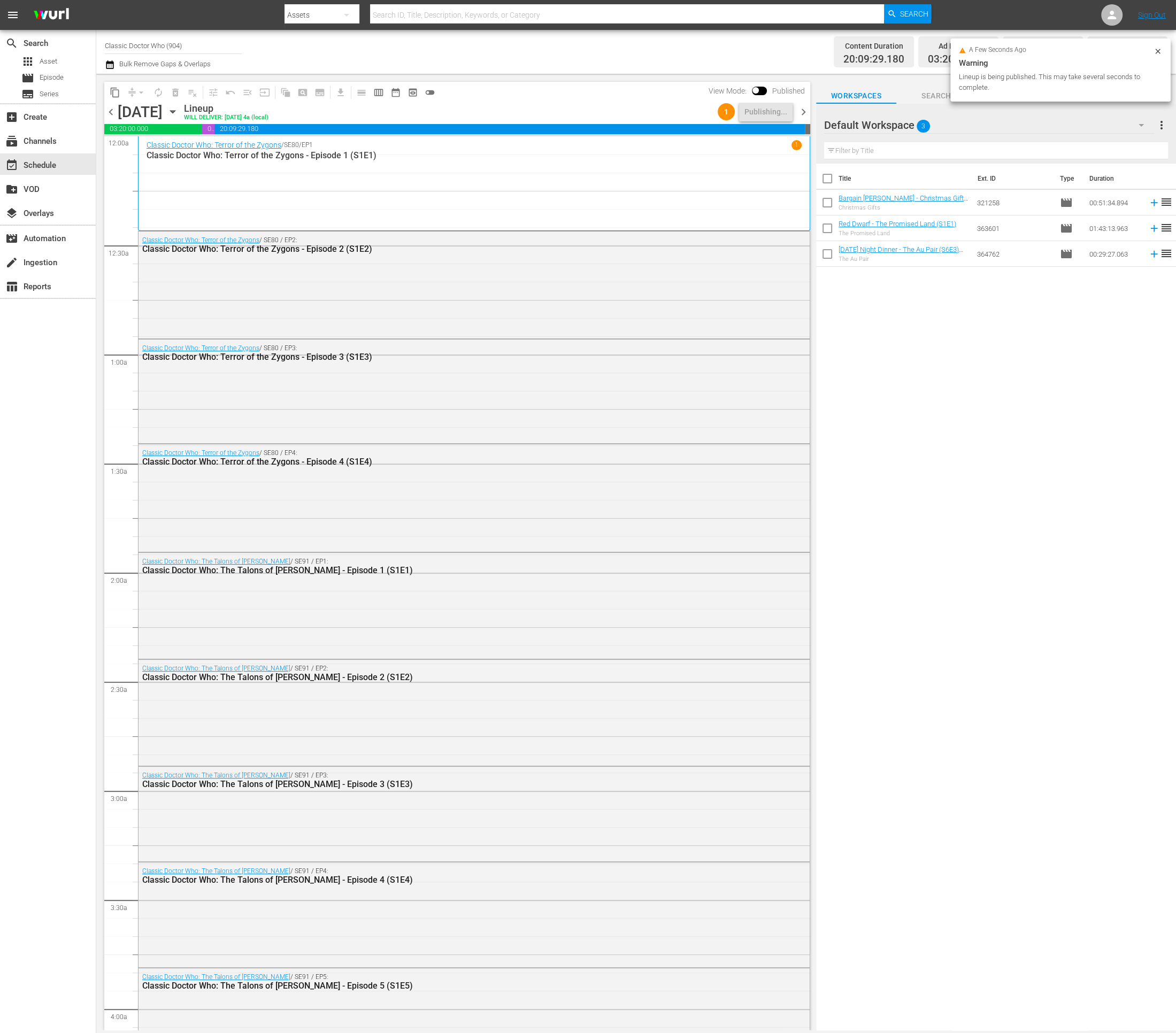
click at [802, 120] on div "chevron_left Wednesday, September 3rd September 3rd Lineup WILL DELIVER: 9/2 @ …" at bounding box center [457, 113] width 706 height 21
click at [804, 114] on span "chevron_right" at bounding box center [803, 112] width 14 height 14
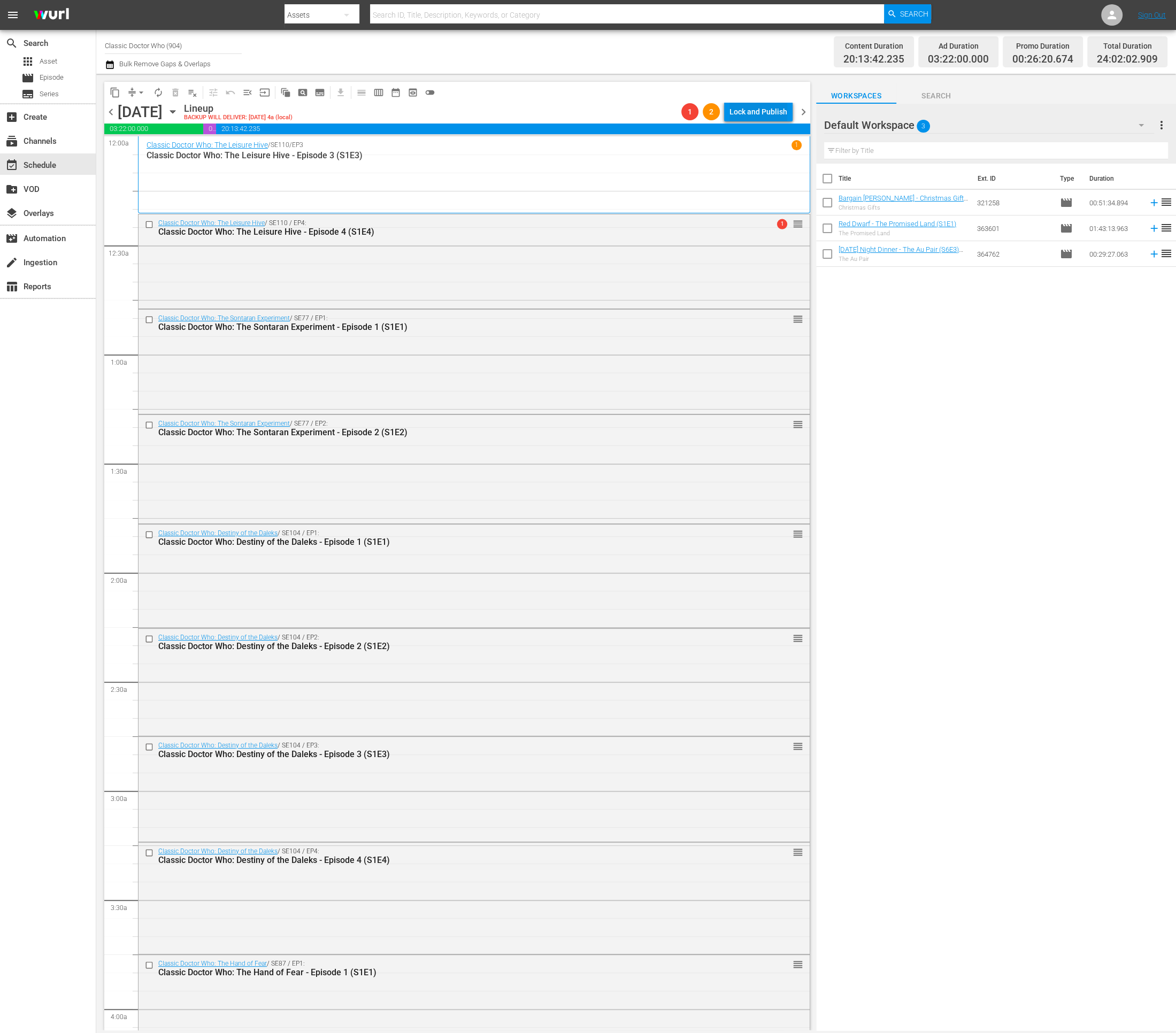
click at [755, 119] on div "Lock and Publish" at bounding box center [759, 112] width 58 height 19
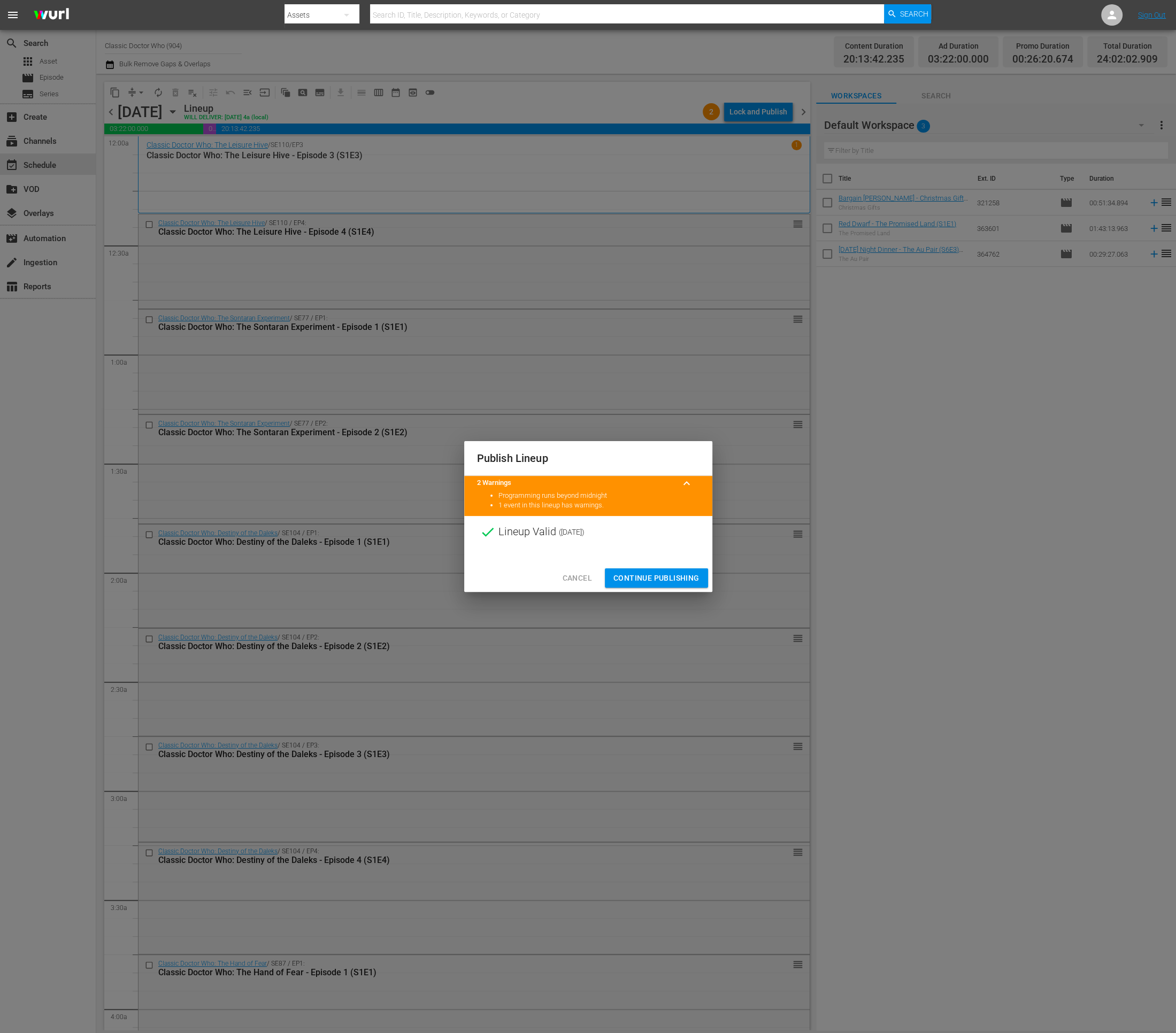
click at [661, 572] on span "Continue Publishing" at bounding box center [656, 579] width 86 height 14
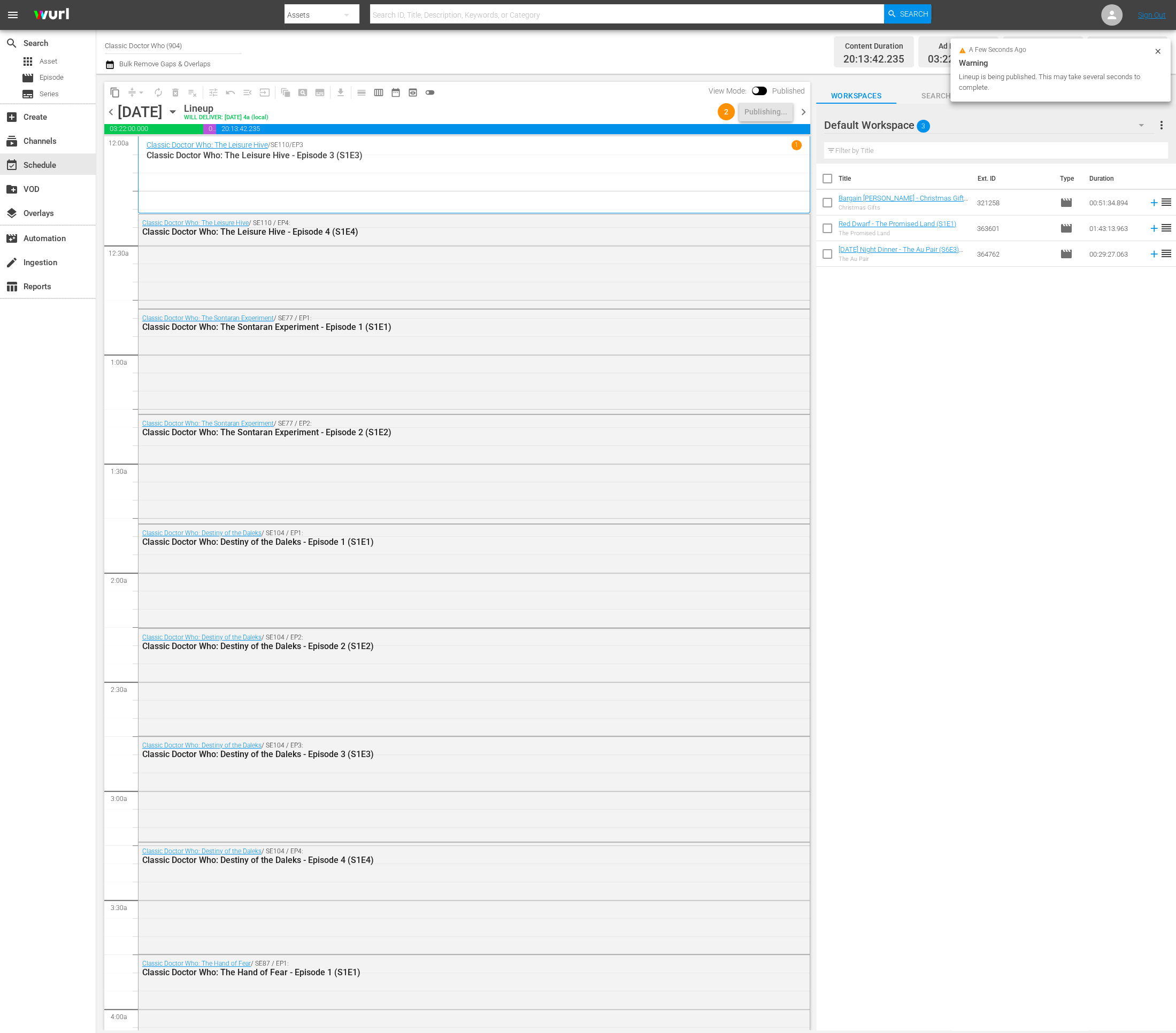
click at [799, 116] on span "chevron_right" at bounding box center [803, 112] width 14 height 14
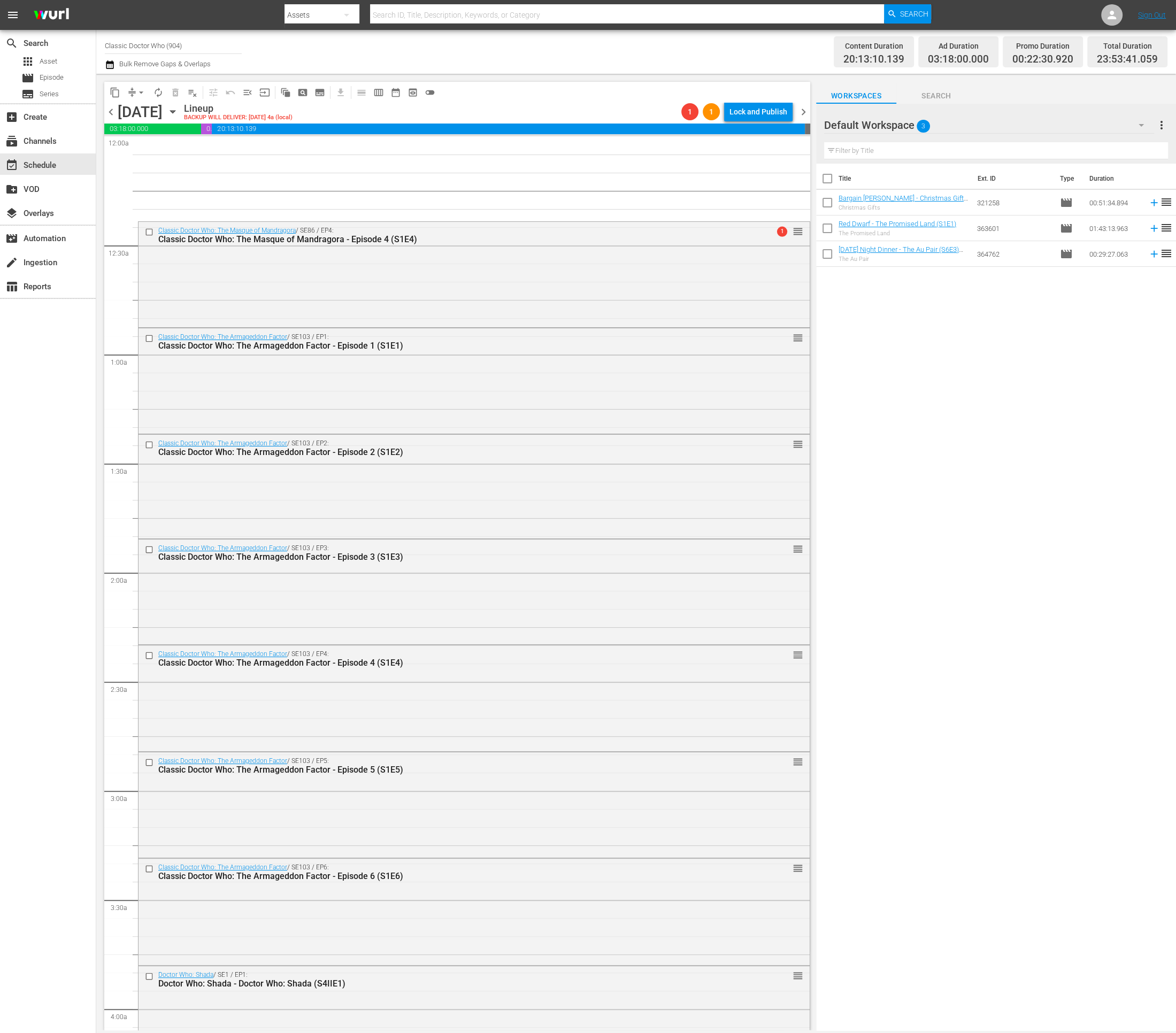
click at [794, 113] on div "1 1 Lock and Publish" at bounding box center [737, 111] width 120 height 18
click at [777, 117] on div "Lock and Publish" at bounding box center [759, 112] width 58 height 19
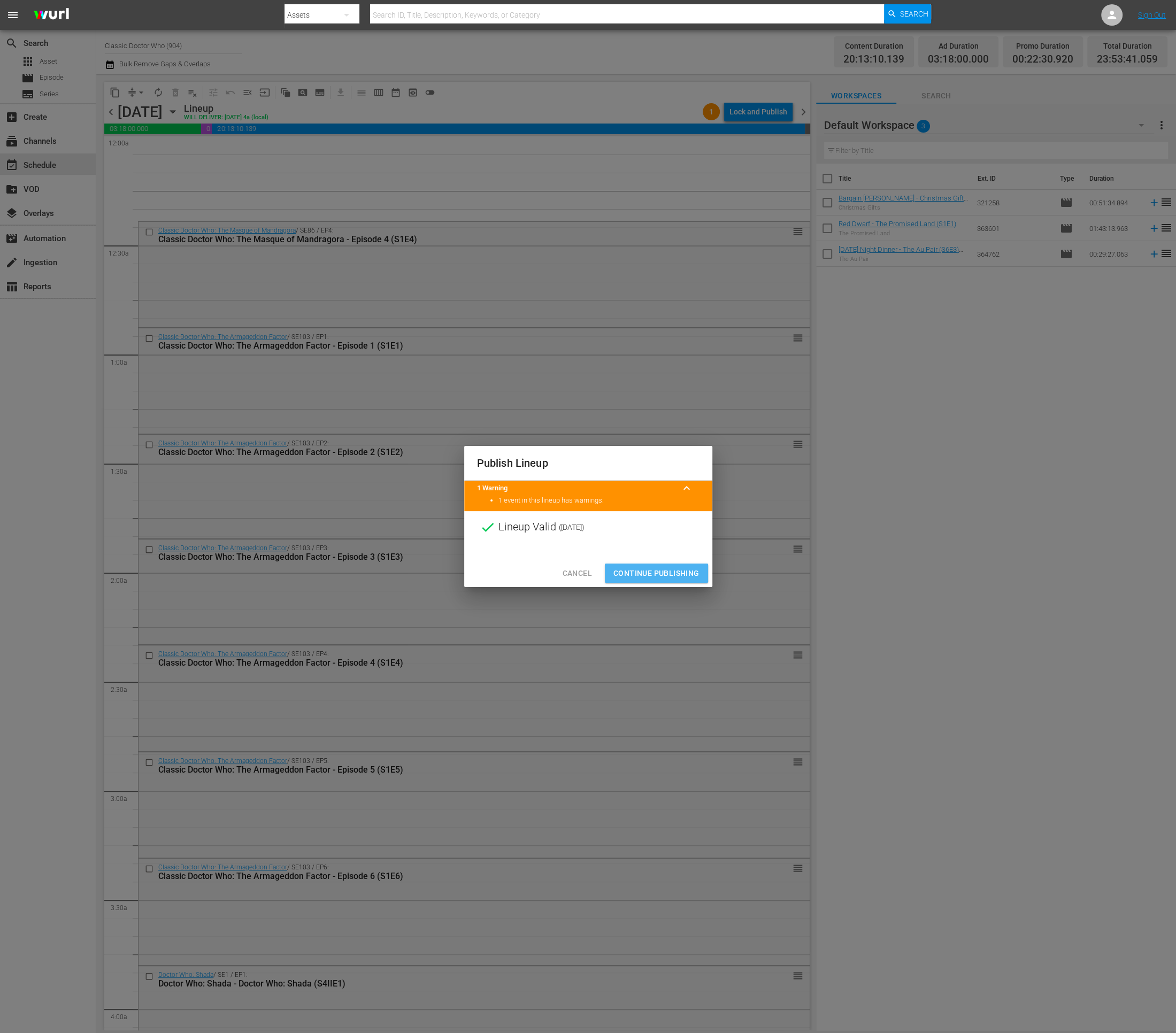
click at [625, 567] on span "Continue Publishing" at bounding box center [656, 574] width 86 height 14
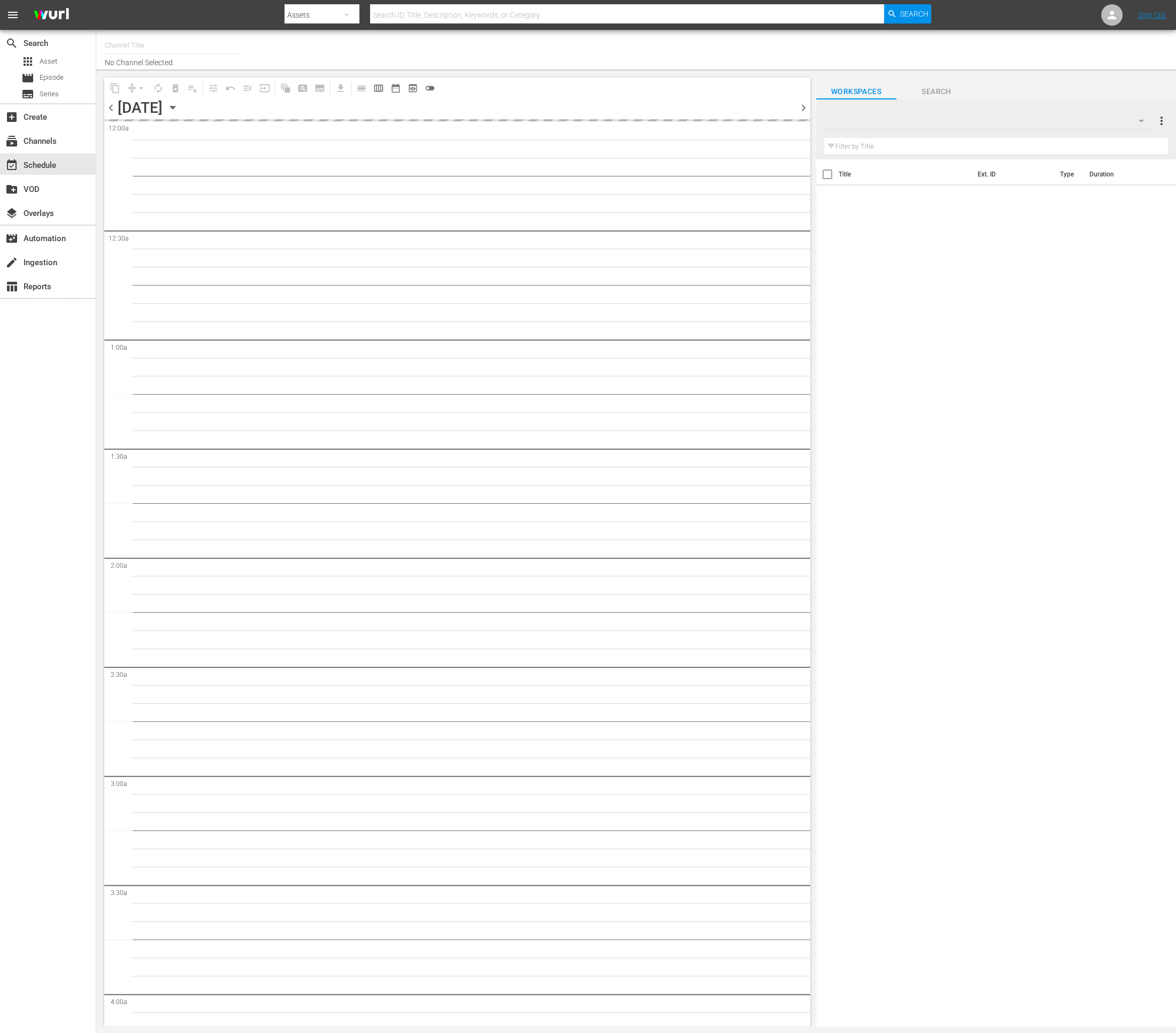
type input "Classic Doctor Who (904)"
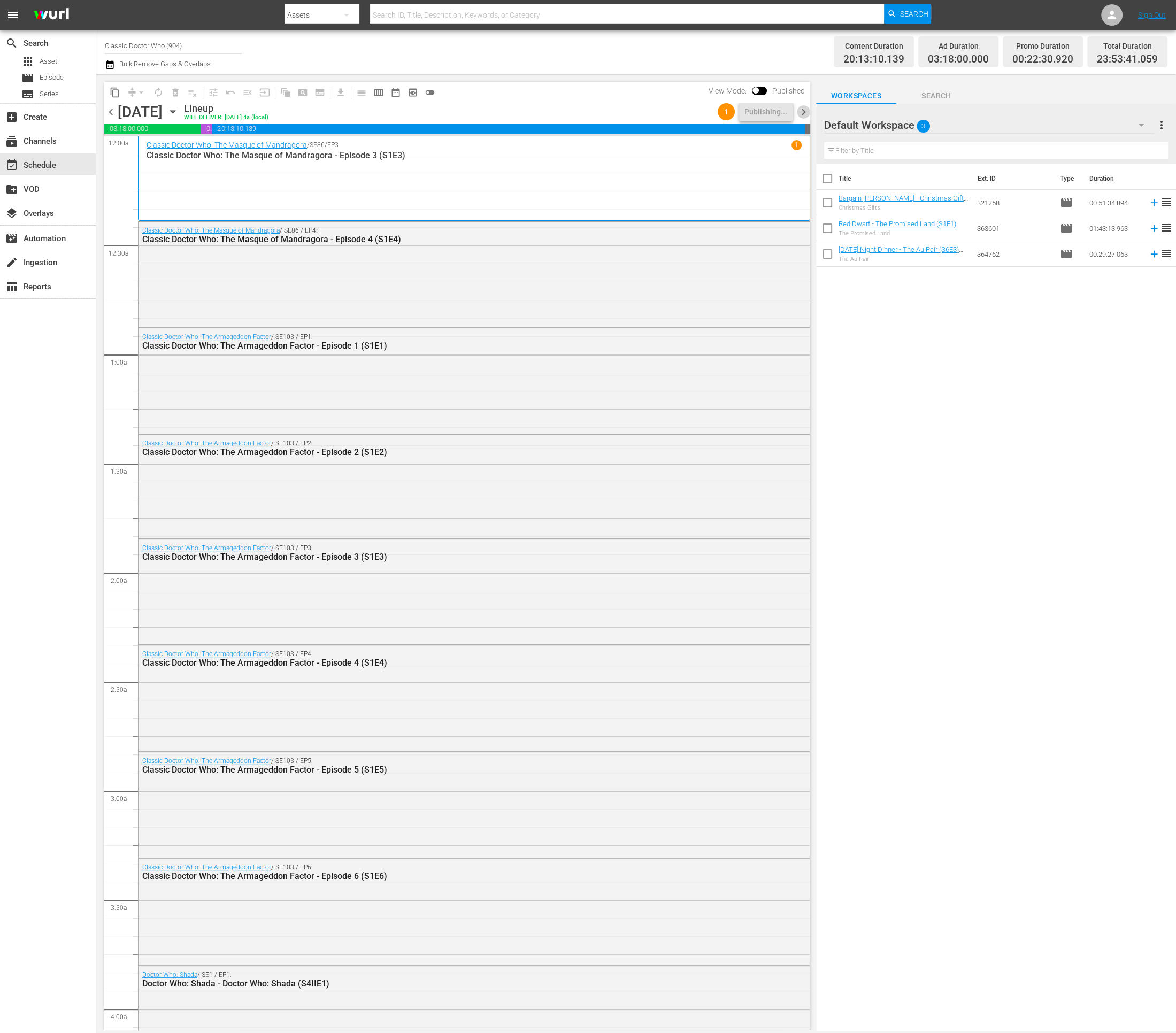
click at [801, 114] on span "chevron_right" at bounding box center [803, 112] width 14 height 14
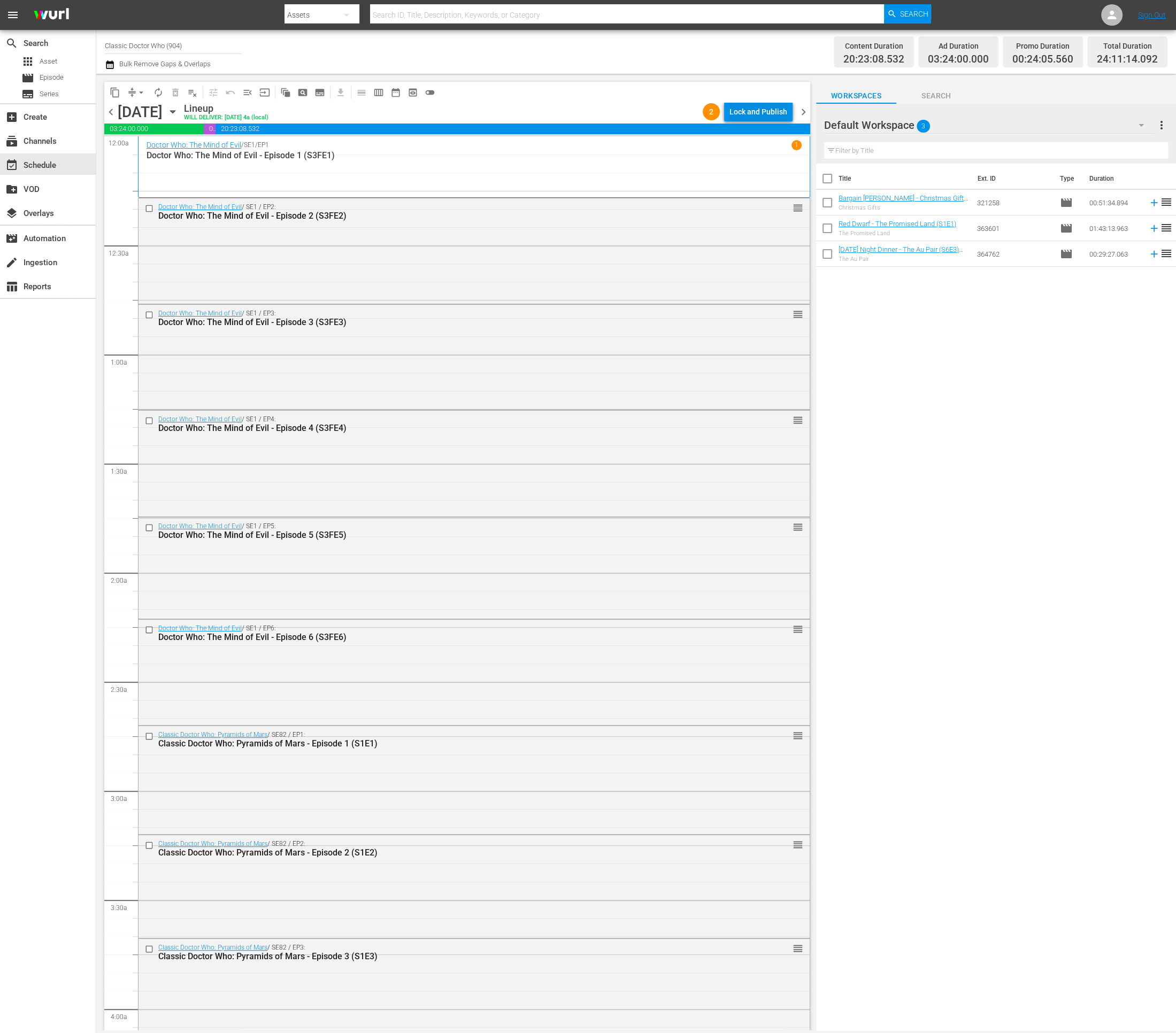
click at [741, 113] on div "Lock and Publish" at bounding box center [759, 112] width 58 height 19
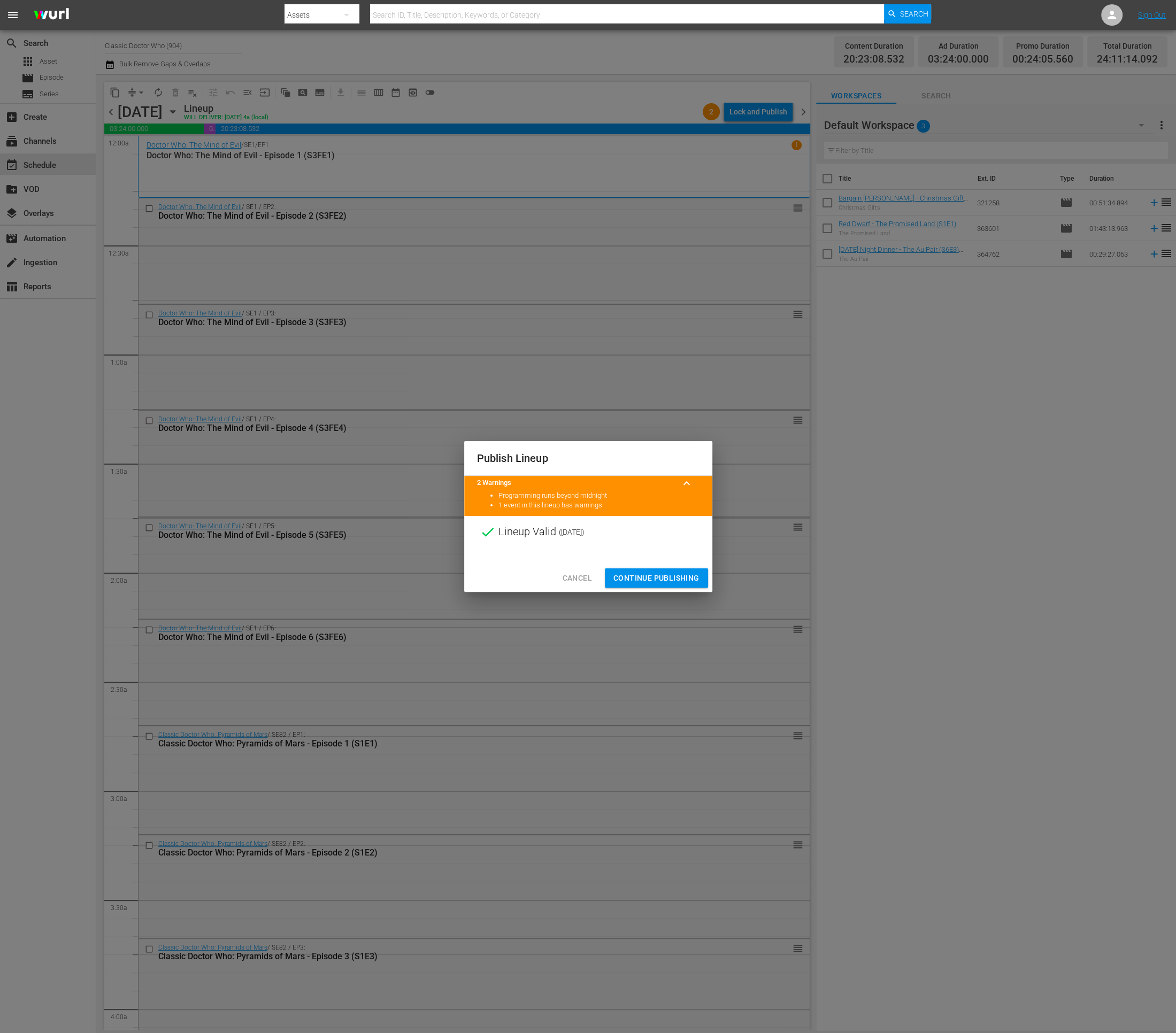
click at [645, 572] on span "Continue Publishing" at bounding box center [656, 579] width 86 height 14
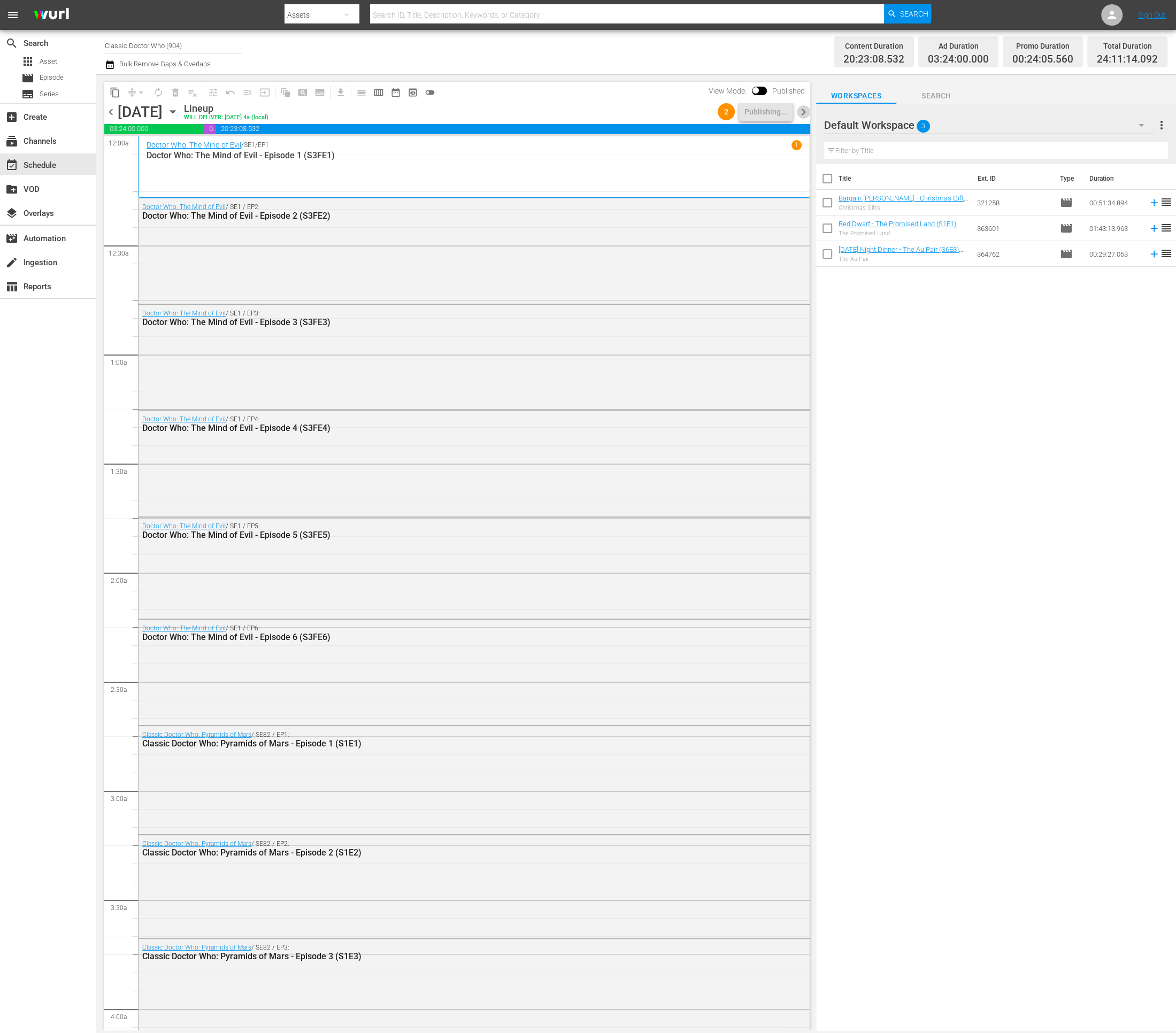
click at [799, 117] on span "chevron_right" at bounding box center [803, 112] width 14 height 14
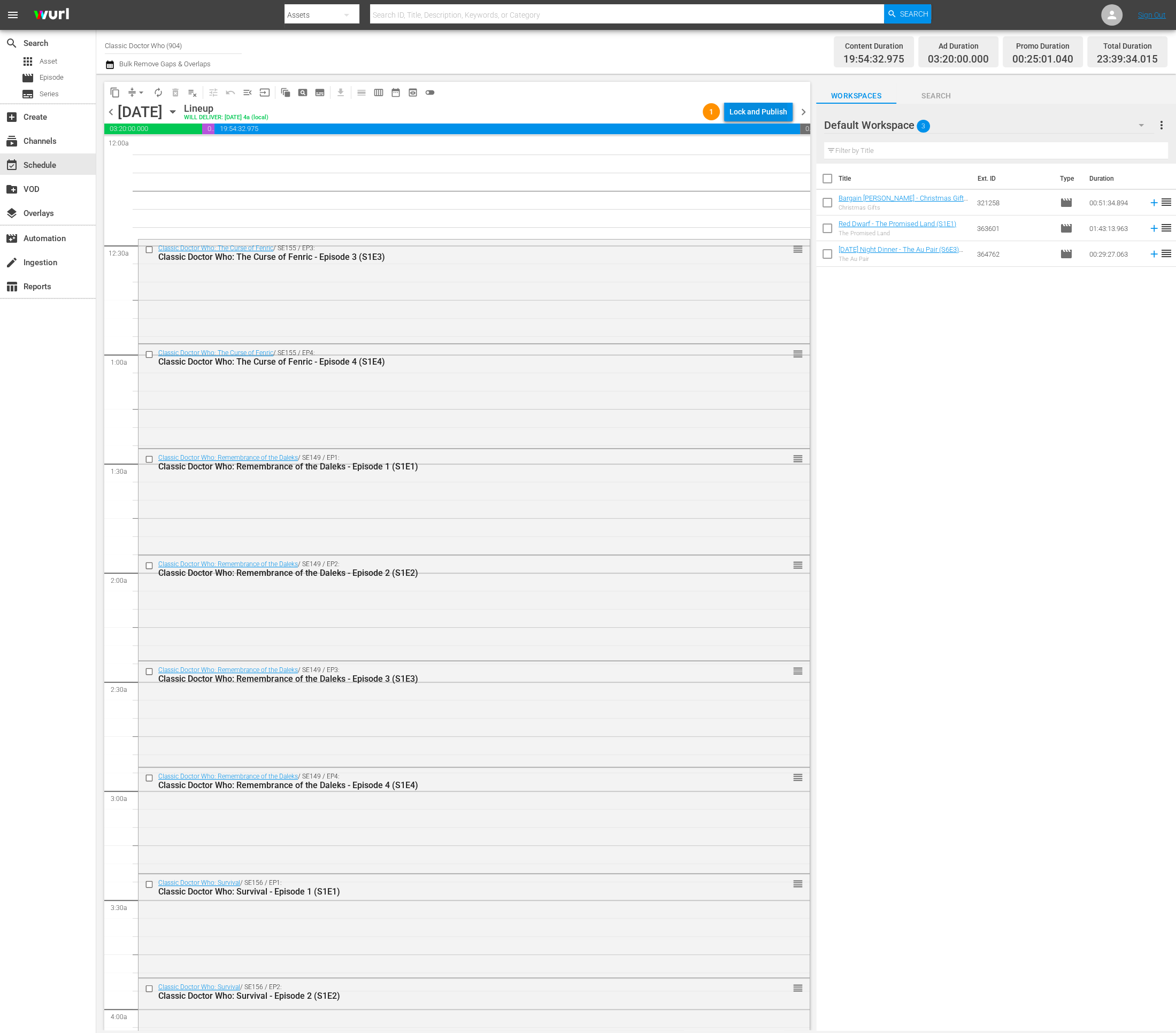
click at [754, 110] on div "Lock and Publish" at bounding box center [759, 112] width 58 height 19
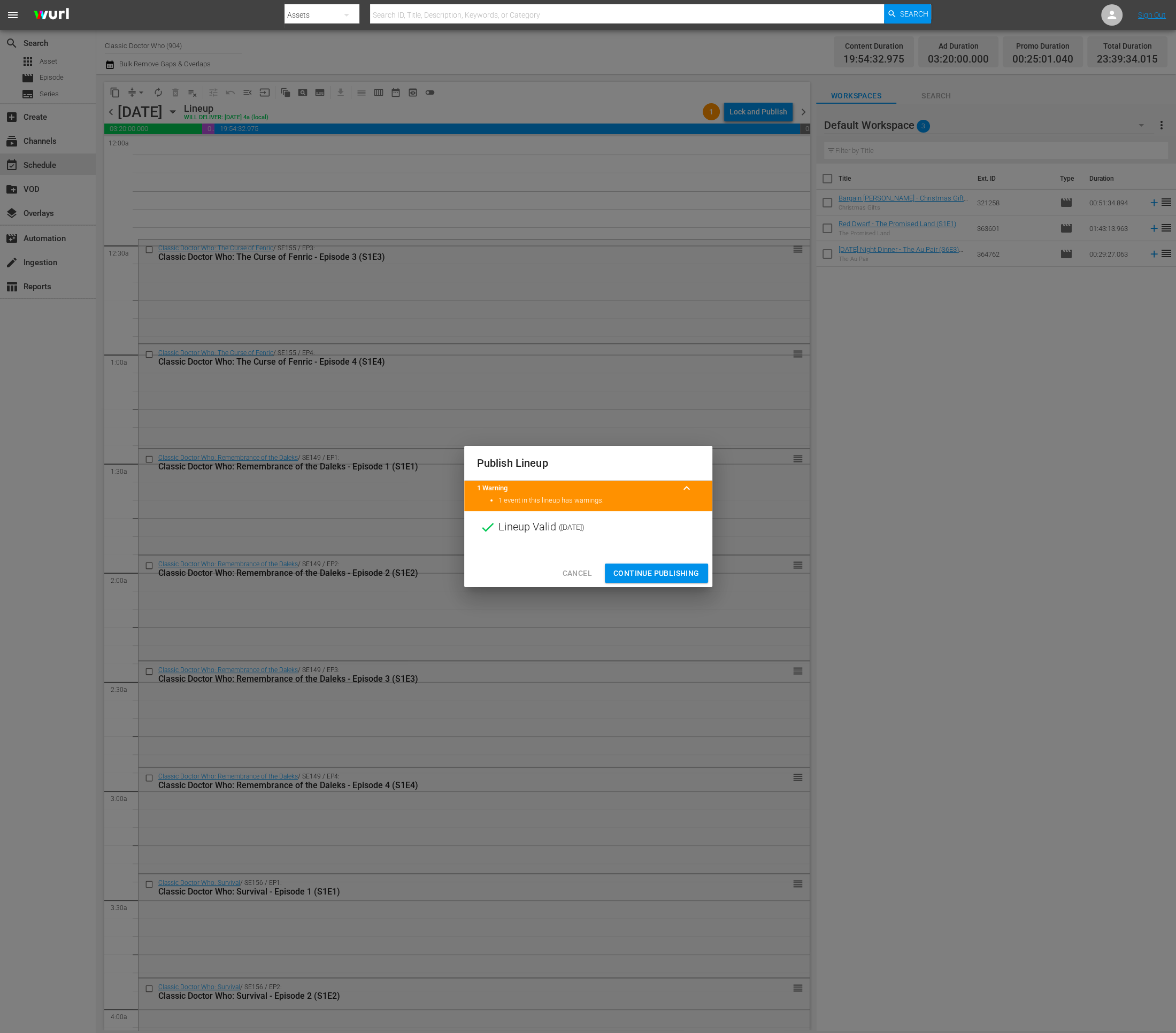
click at [675, 574] on span "Continue Publishing" at bounding box center [656, 574] width 86 height 14
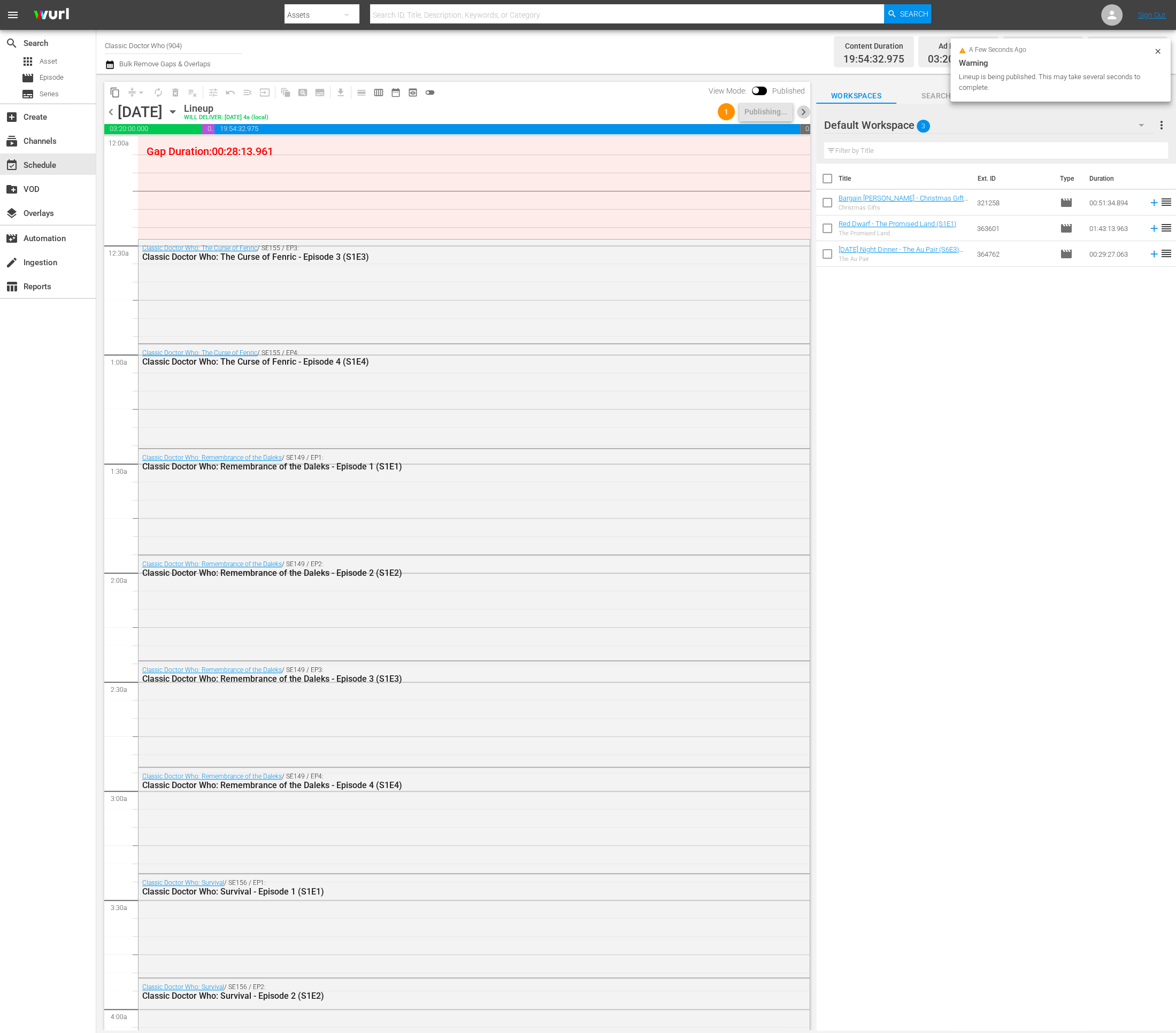
click at [805, 110] on span "chevron_right" at bounding box center [803, 112] width 14 height 14
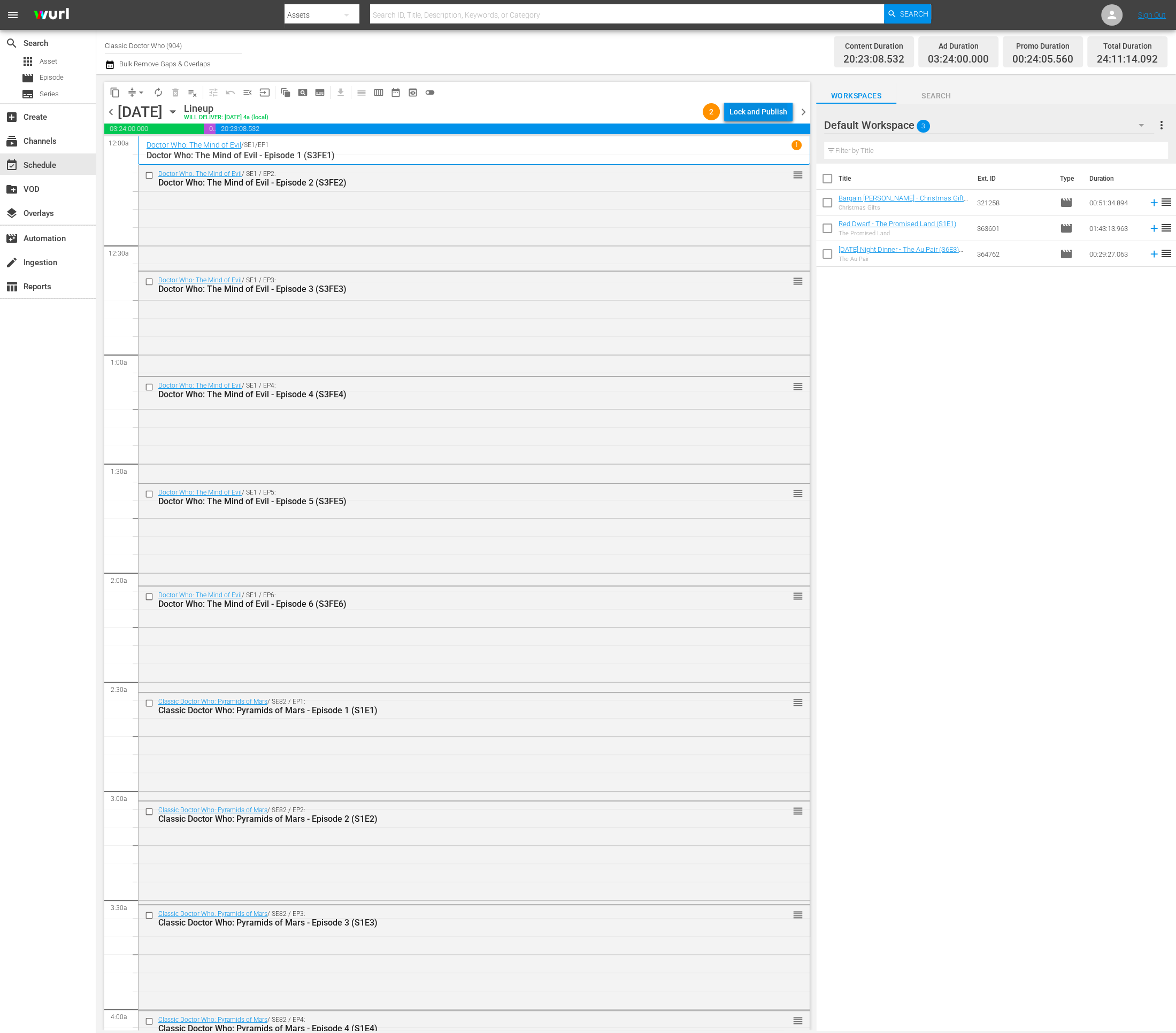
click at [772, 113] on div "Lock and Publish" at bounding box center [759, 112] width 58 height 19
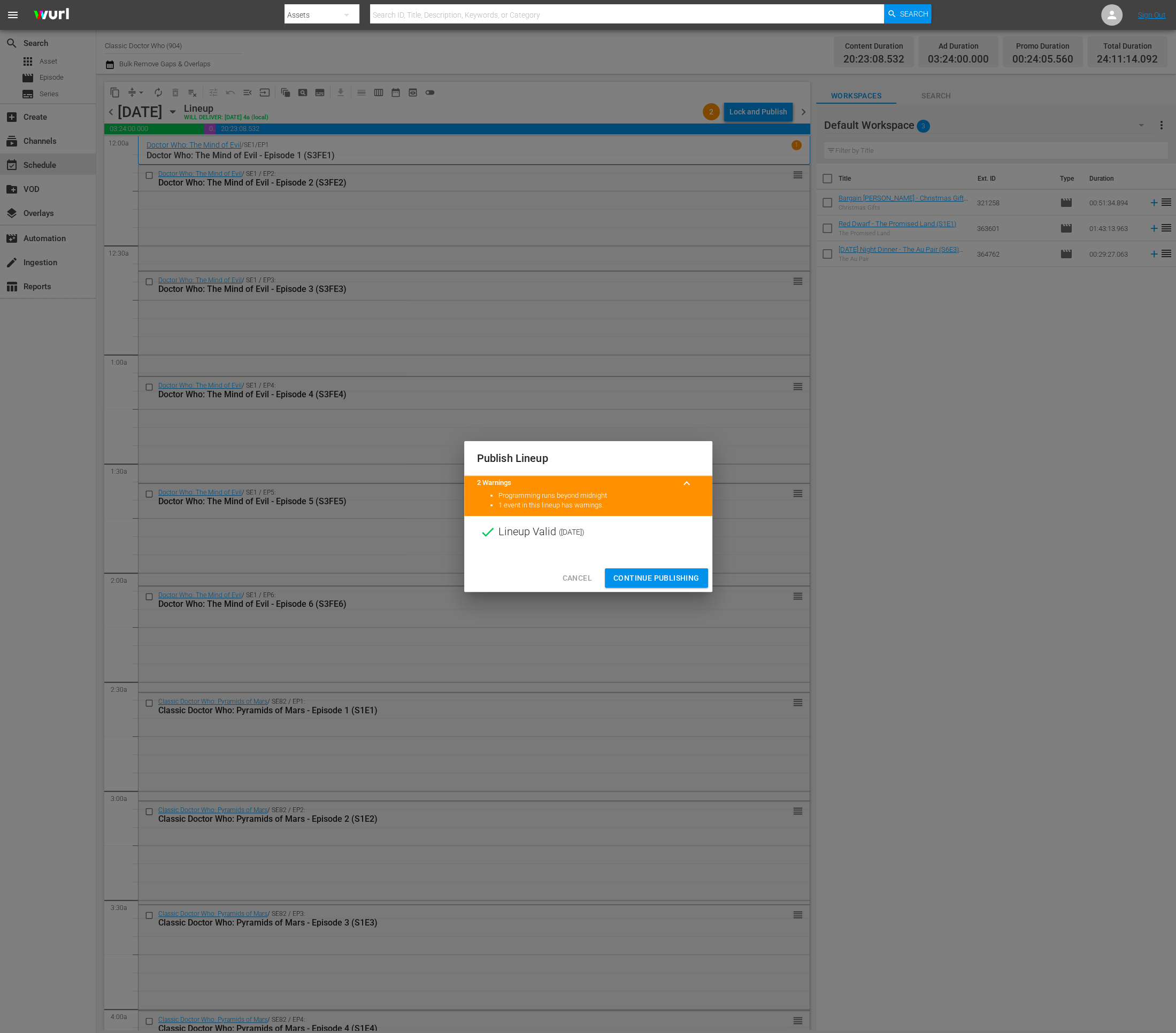
click at [677, 575] on span "Continue Publishing" at bounding box center [656, 579] width 86 height 14
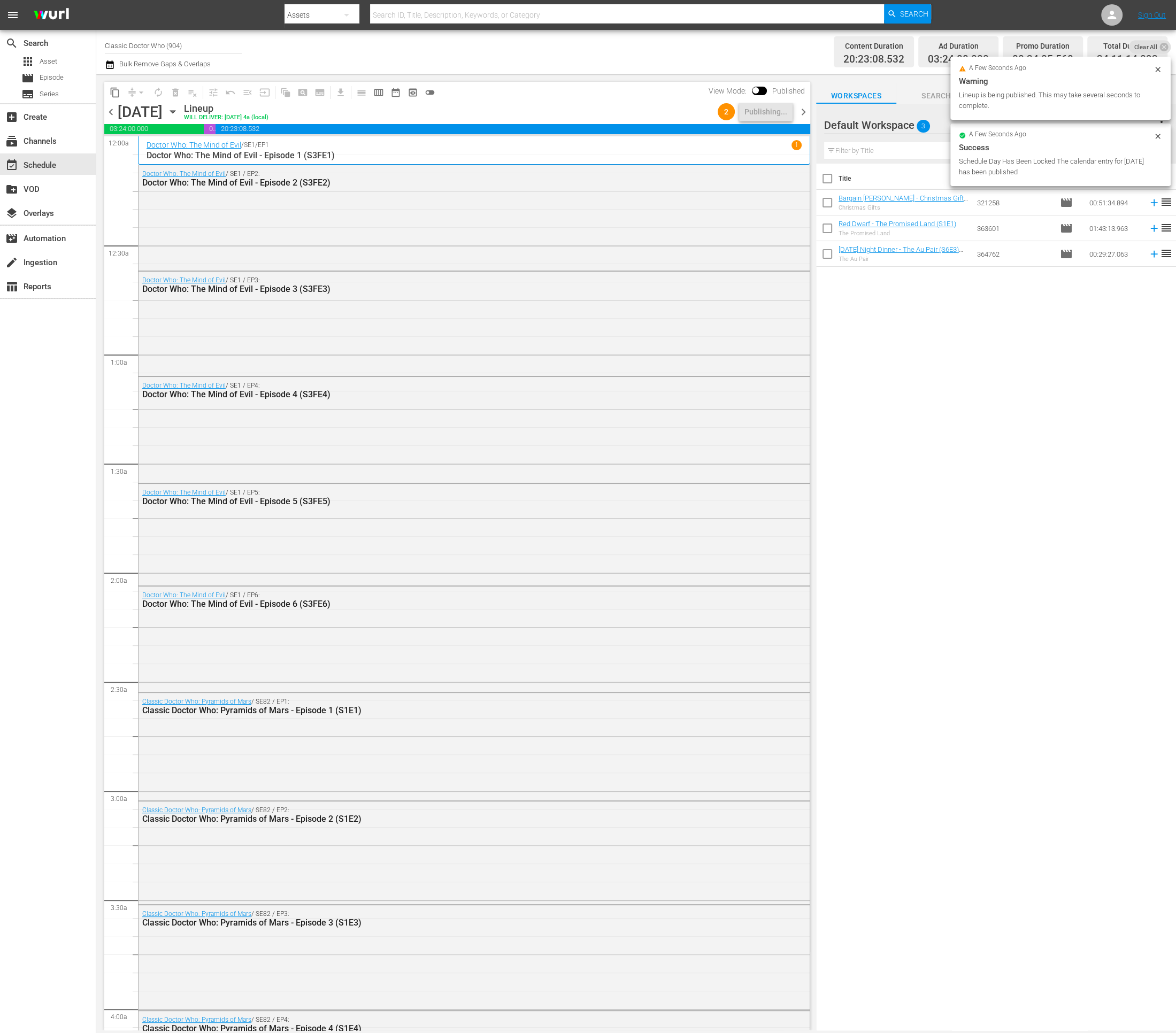
click at [802, 113] on span "chevron_right" at bounding box center [803, 112] width 14 height 14
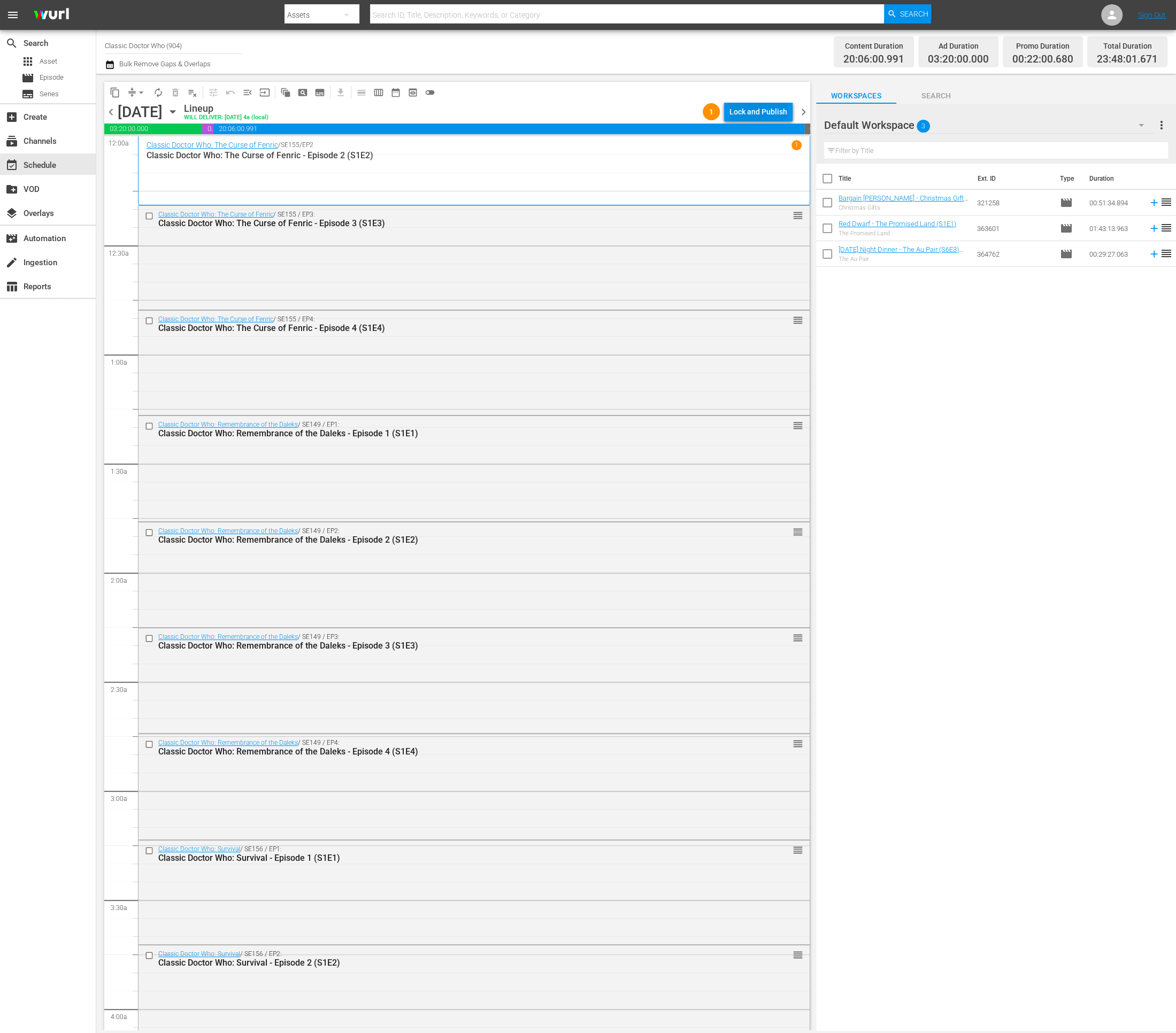
click at [757, 106] on div "Lock and Publish" at bounding box center [759, 112] width 58 height 19
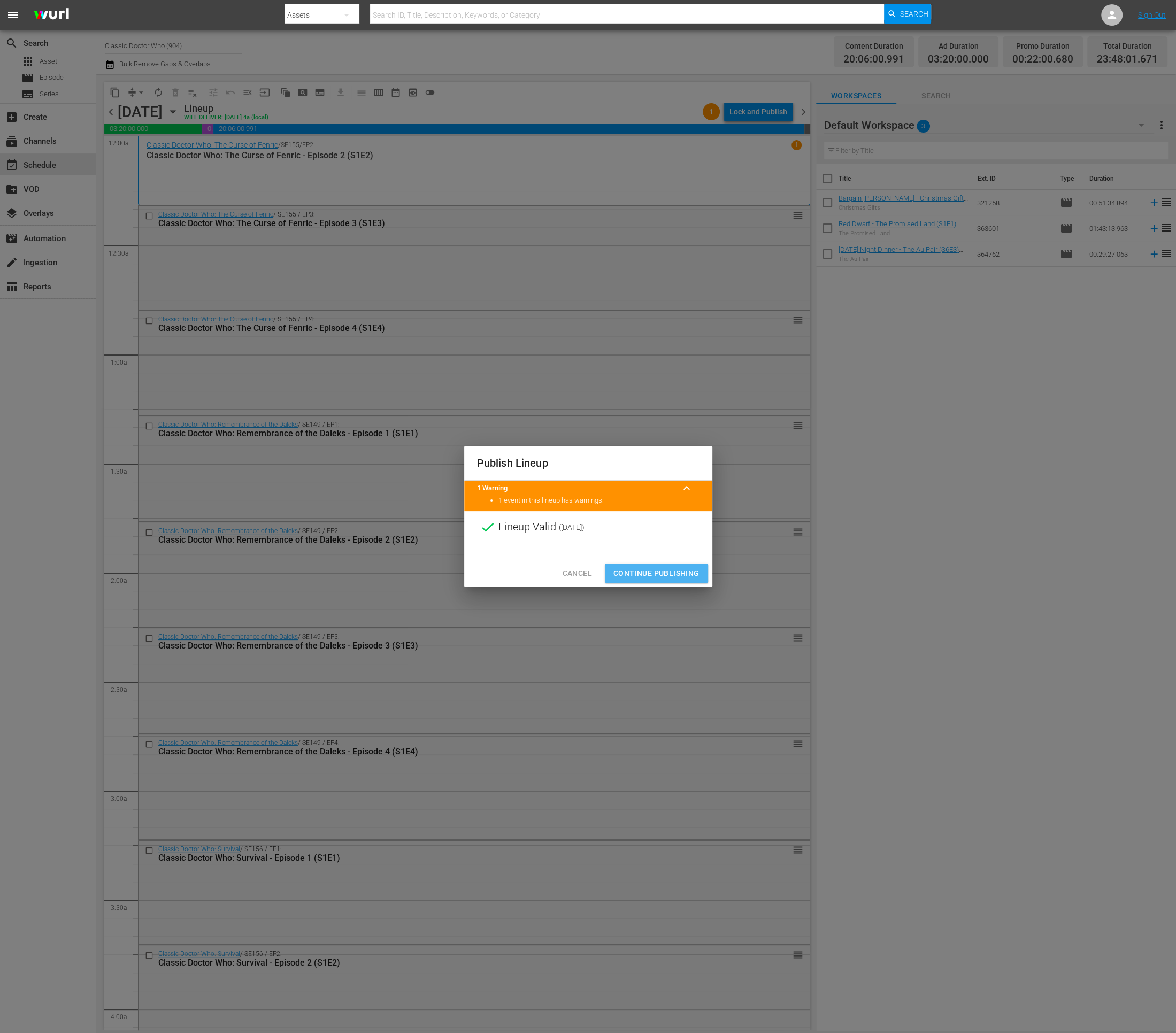
click at [640, 572] on span "Continue Publishing" at bounding box center [656, 574] width 86 height 14
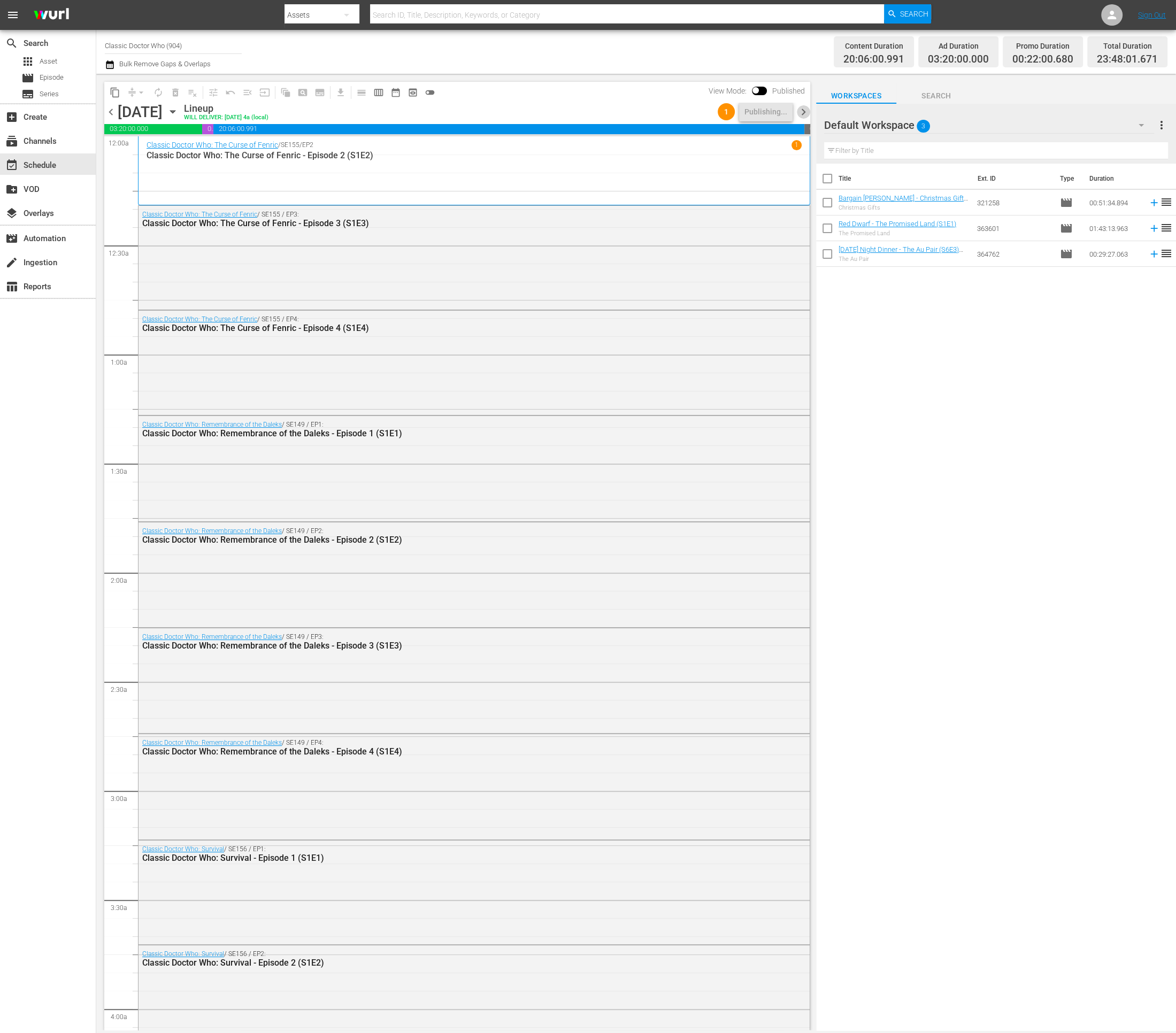
click at [801, 112] on span "chevron_right" at bounding box center [803, 112] width 14 height 14
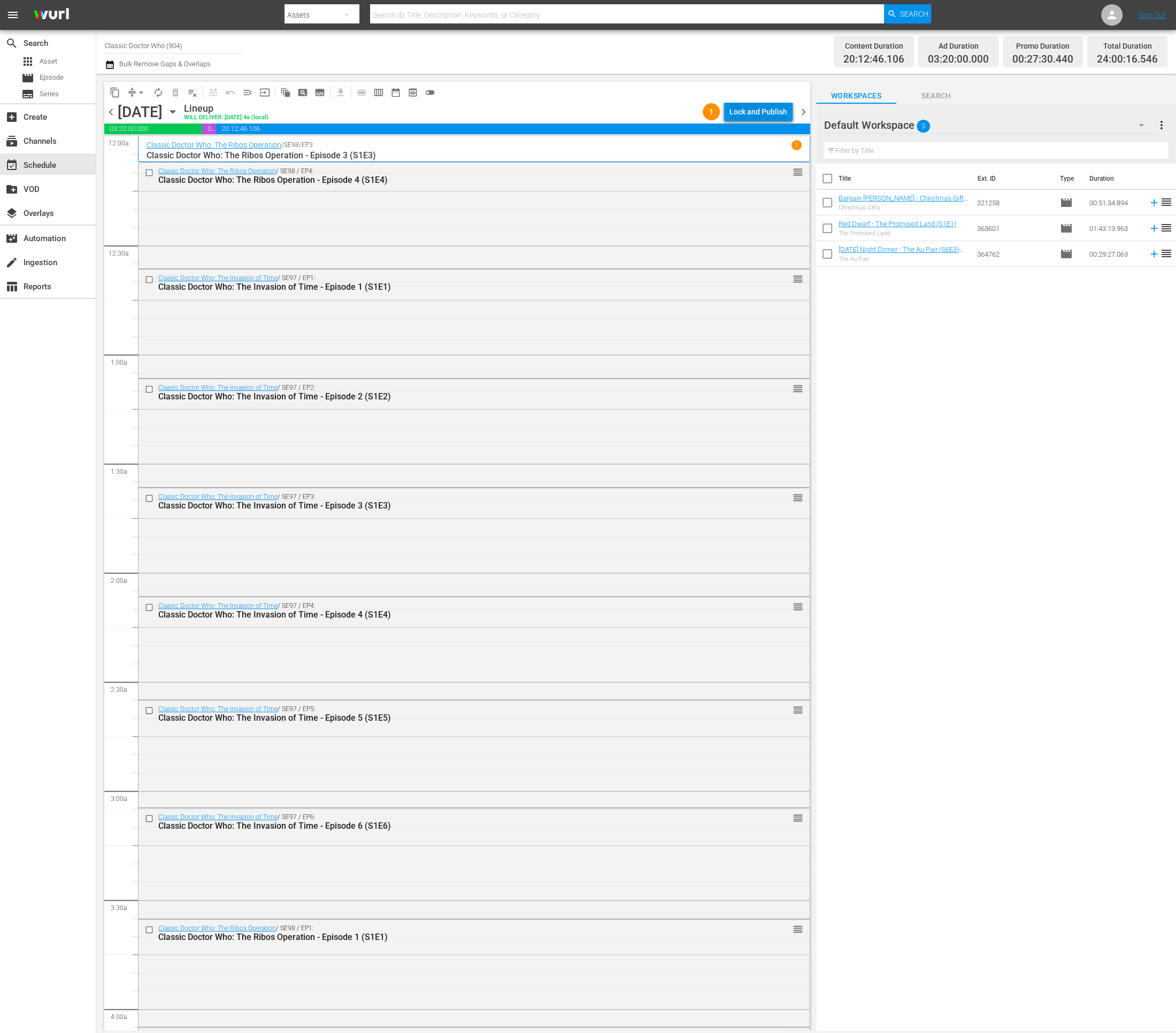
click at [762, 111] on div "Lock and Publish" at bounding box center [759, 112] width 58 height 19
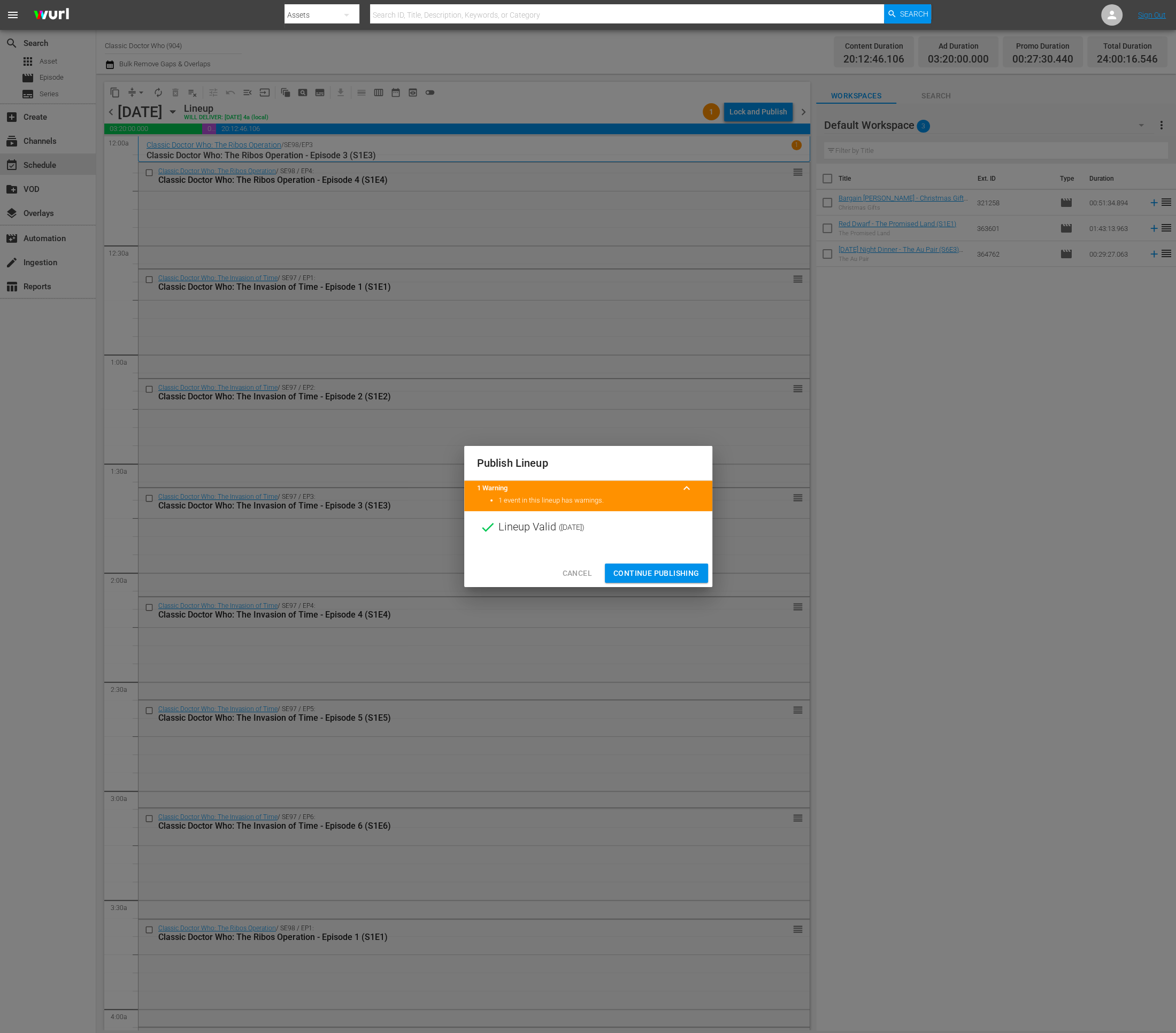
click at [658, 567] on span "Continue Publishing" at bounding box center [656, 574] width 86 height 14
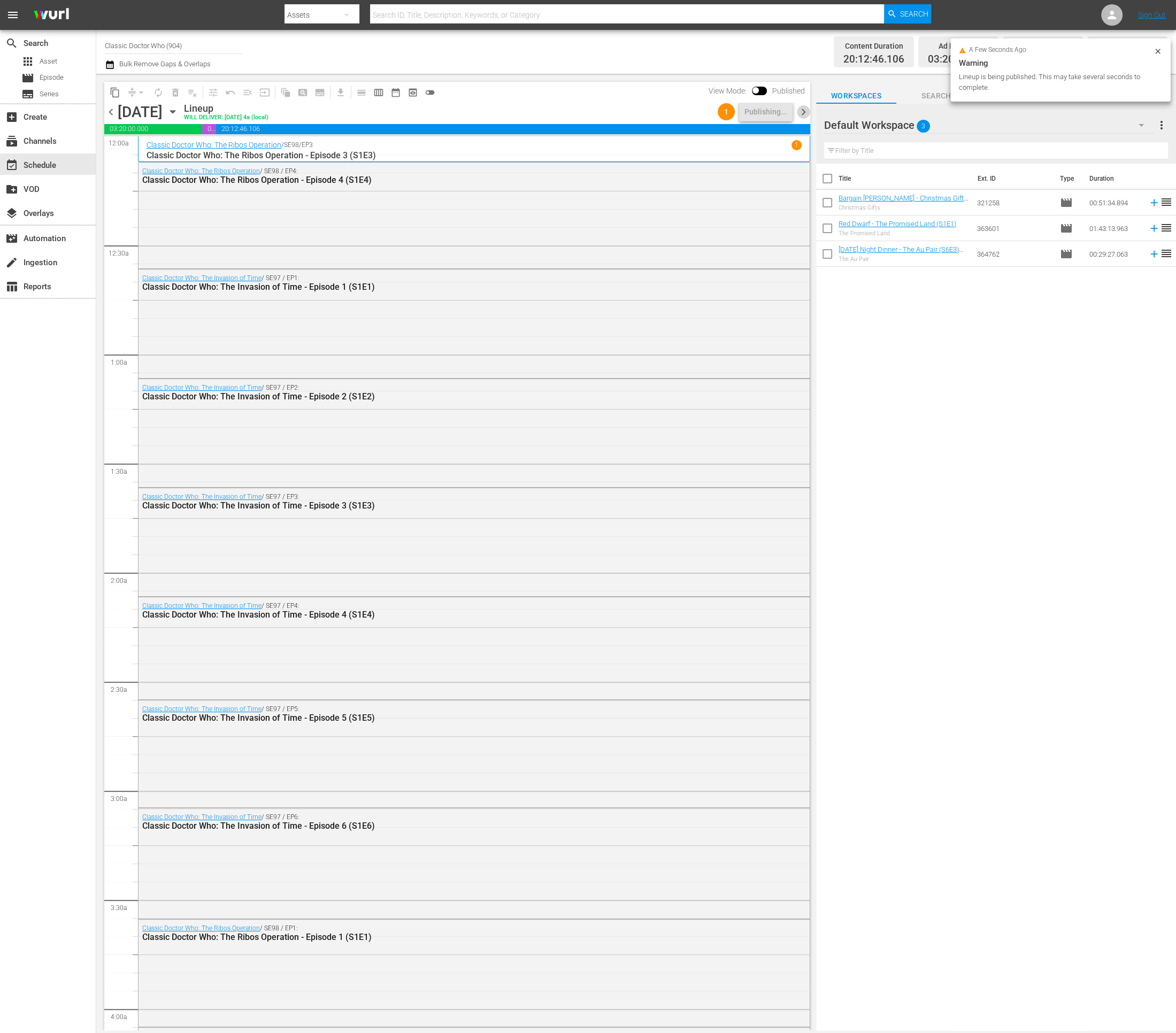
click at [799, 112] on span "chevron_right" at bounding box center [803, 112] width 14 height 14
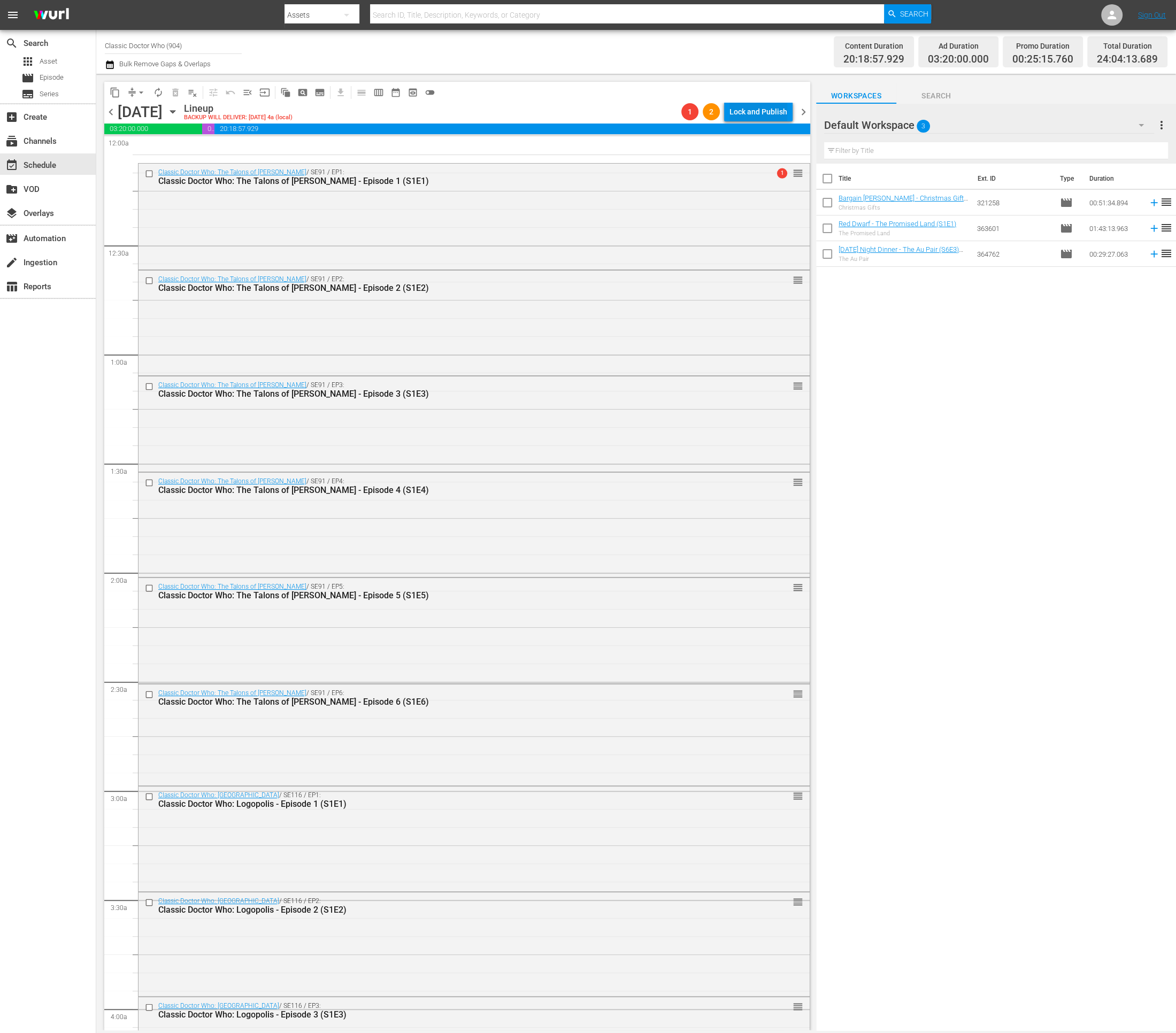
click at [740, 115] on div "Lock and Publish" at bounding box center [759, 112] width 58 height 19
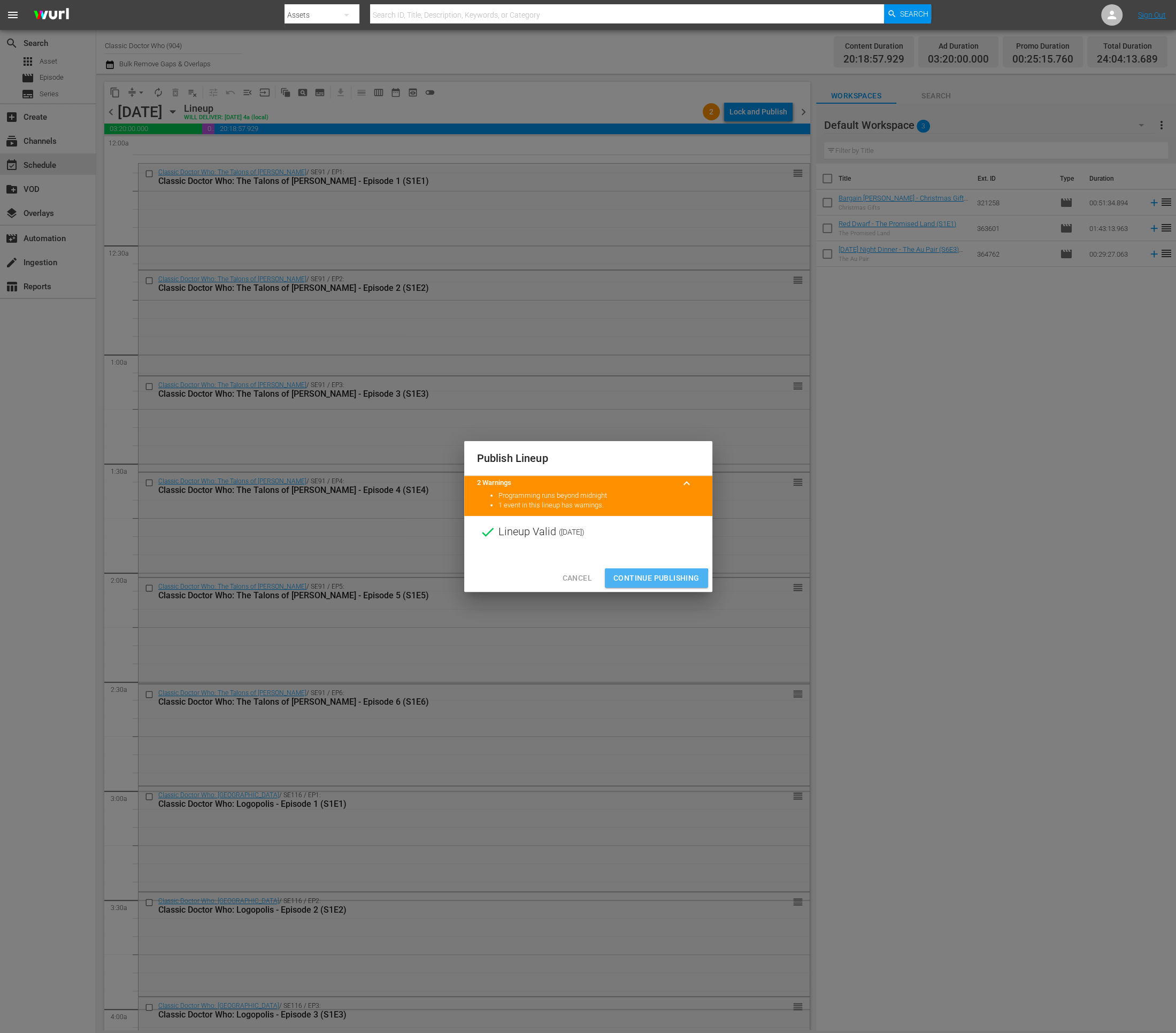
click at [647, 581] on span "Continue Publishing" at bounding box center [656, 579] width 86 height 14
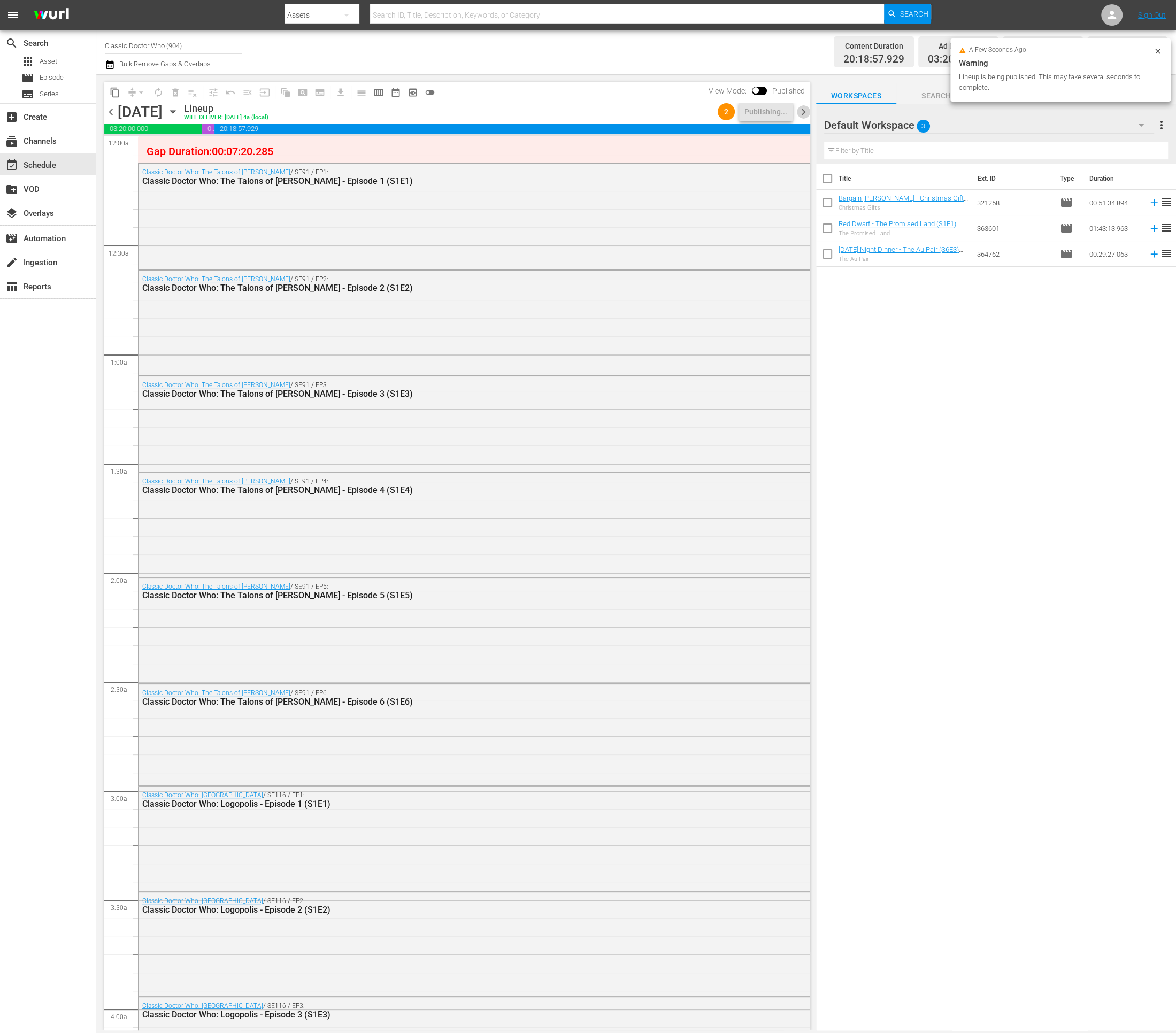
click at [806, 114] on span "chevron_right" at bounding box center [803, 112] width 14 height 14
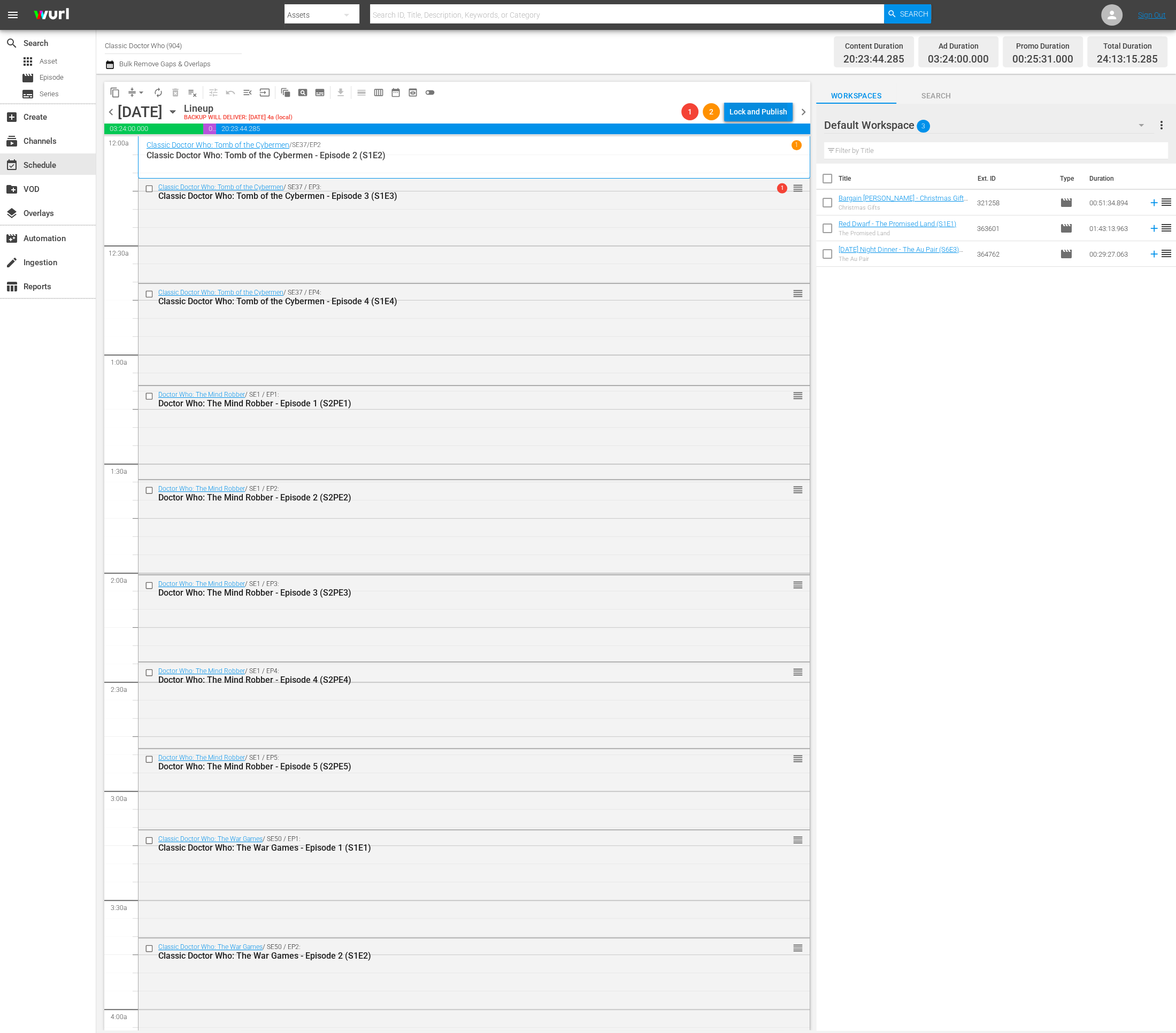
click at [754, 115] on div "Lock and Publish" at bounding box center [759, 112] width 58 height 19
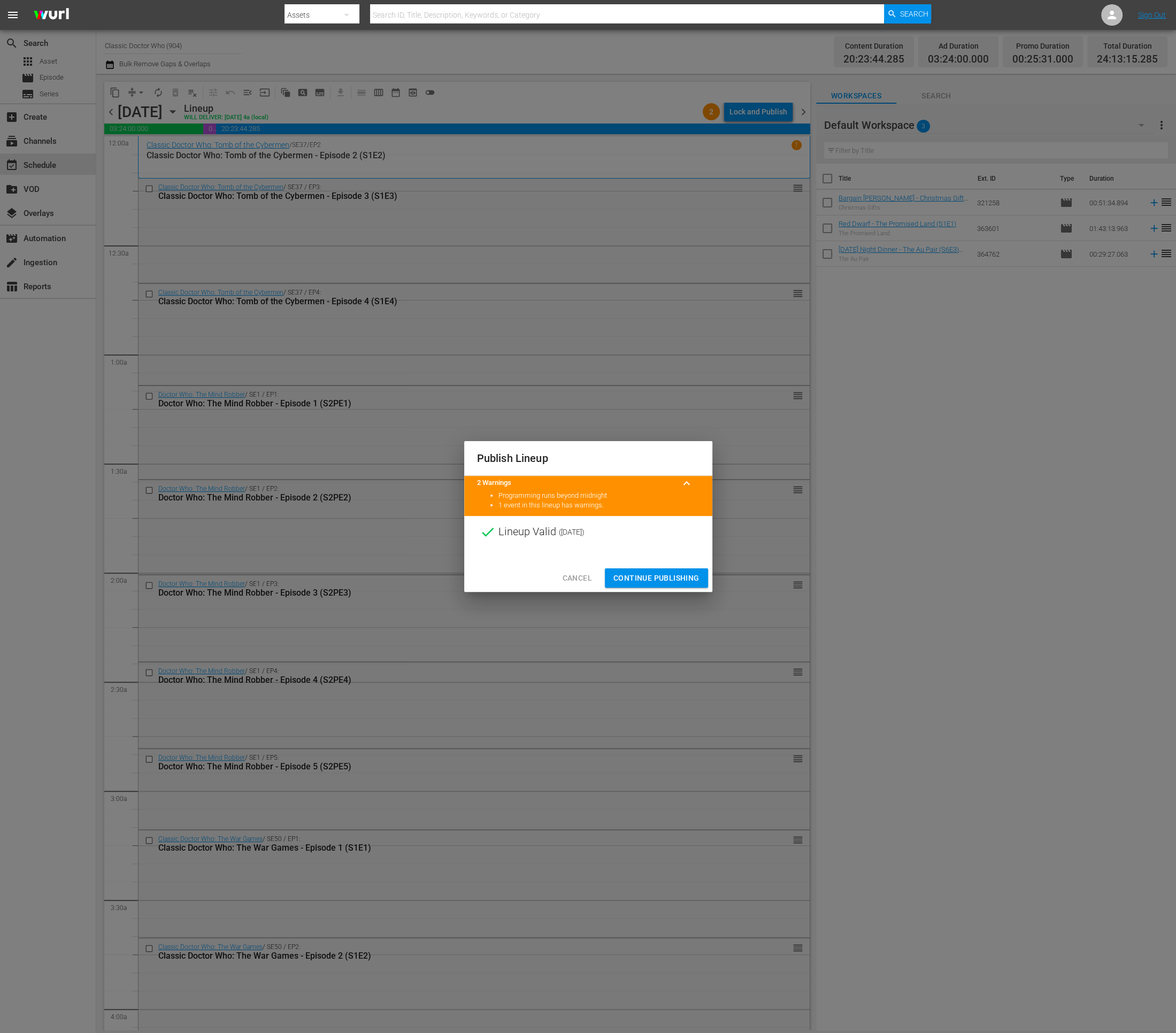
drag, startPoint x: 658, startPoint y: 578, endPoint x: 664, endPoint y: 562, distance: 17.1
click at [658, 578] on span "Continue Publishing" at bounding box center [656, 579] width 86 height 14
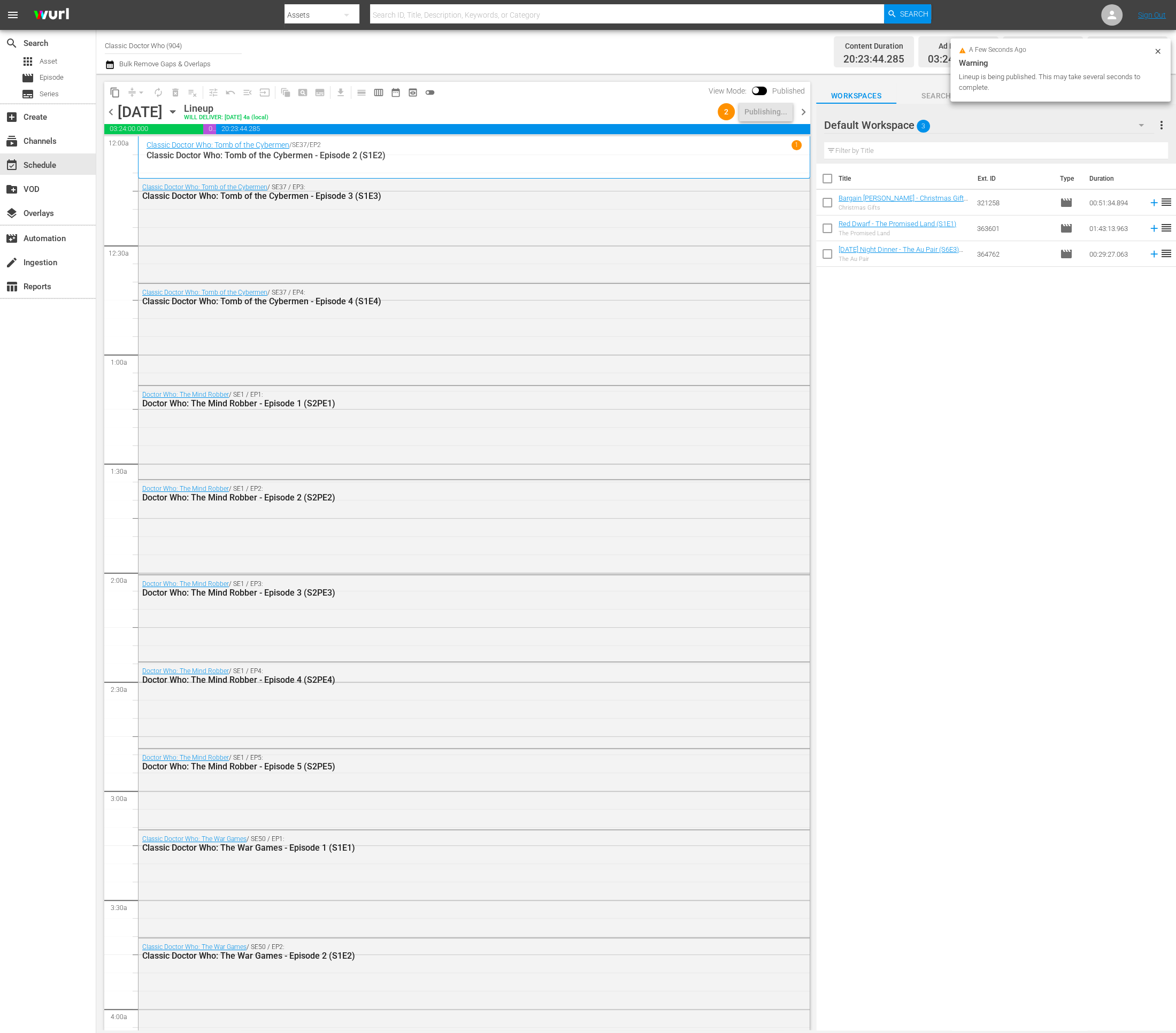
click at [804, 111] on span "chevron_right" at bounding box center [803, 112] width 14 height 14
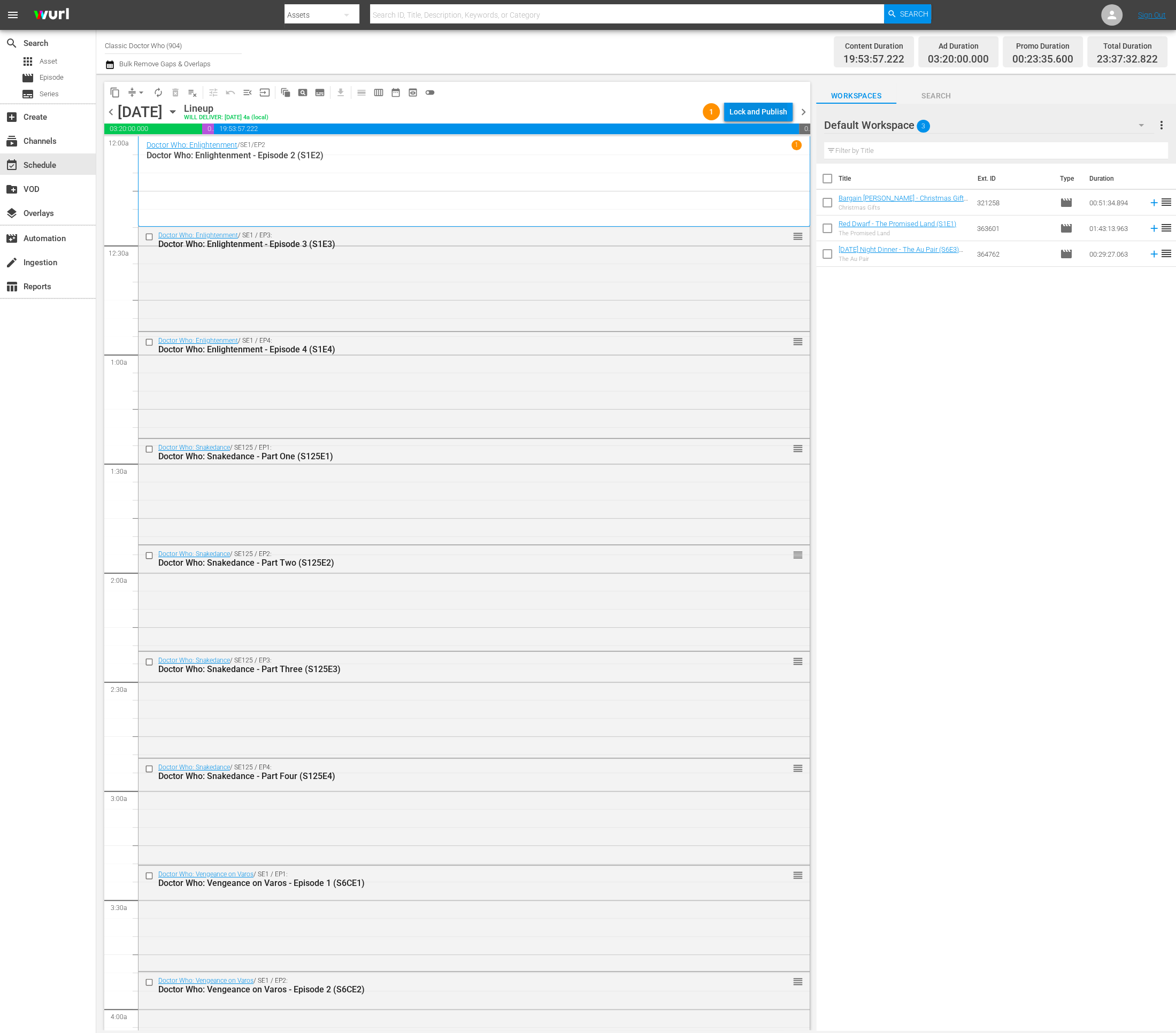
click at [772, 114] on div "Lock and Publish" at bounding box center [759, 112] width 58 height 19
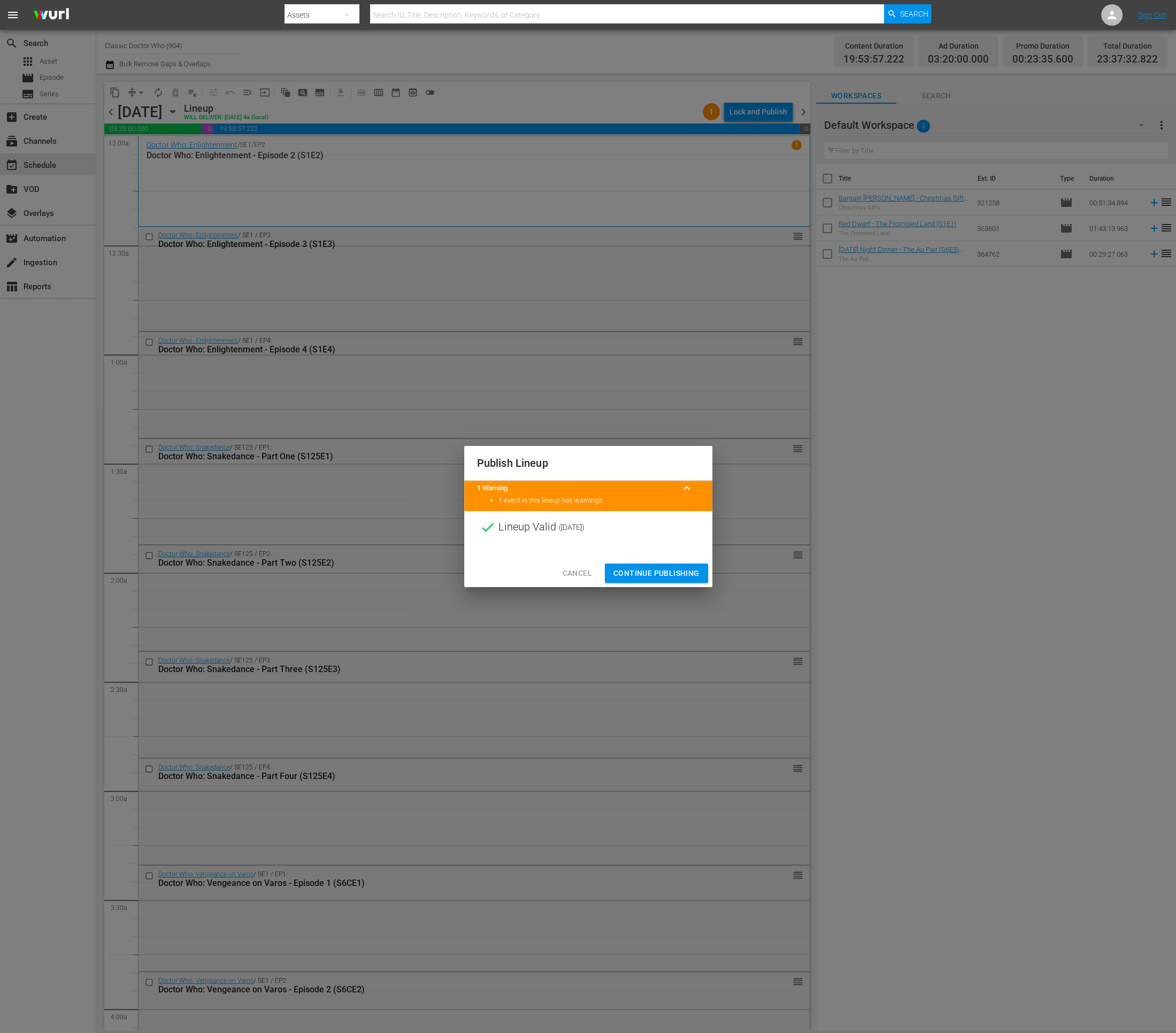
click at [657, 574] on span "Continue Publishing" at bounding box center [656, 574] width 86 height 14
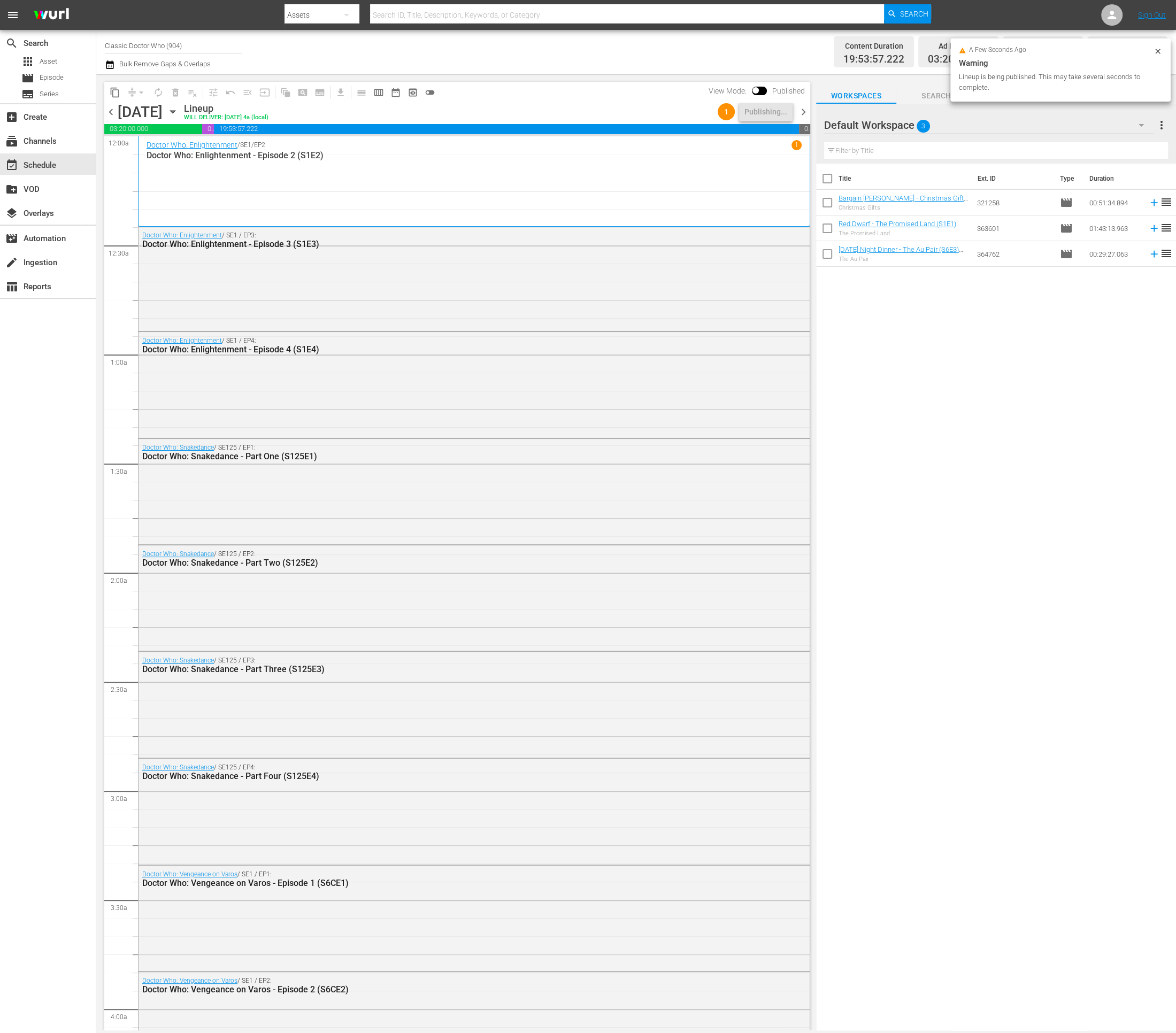
click at [806, 108] on span "chevron_right" at bounding box center [803, 112] width 14 height 14
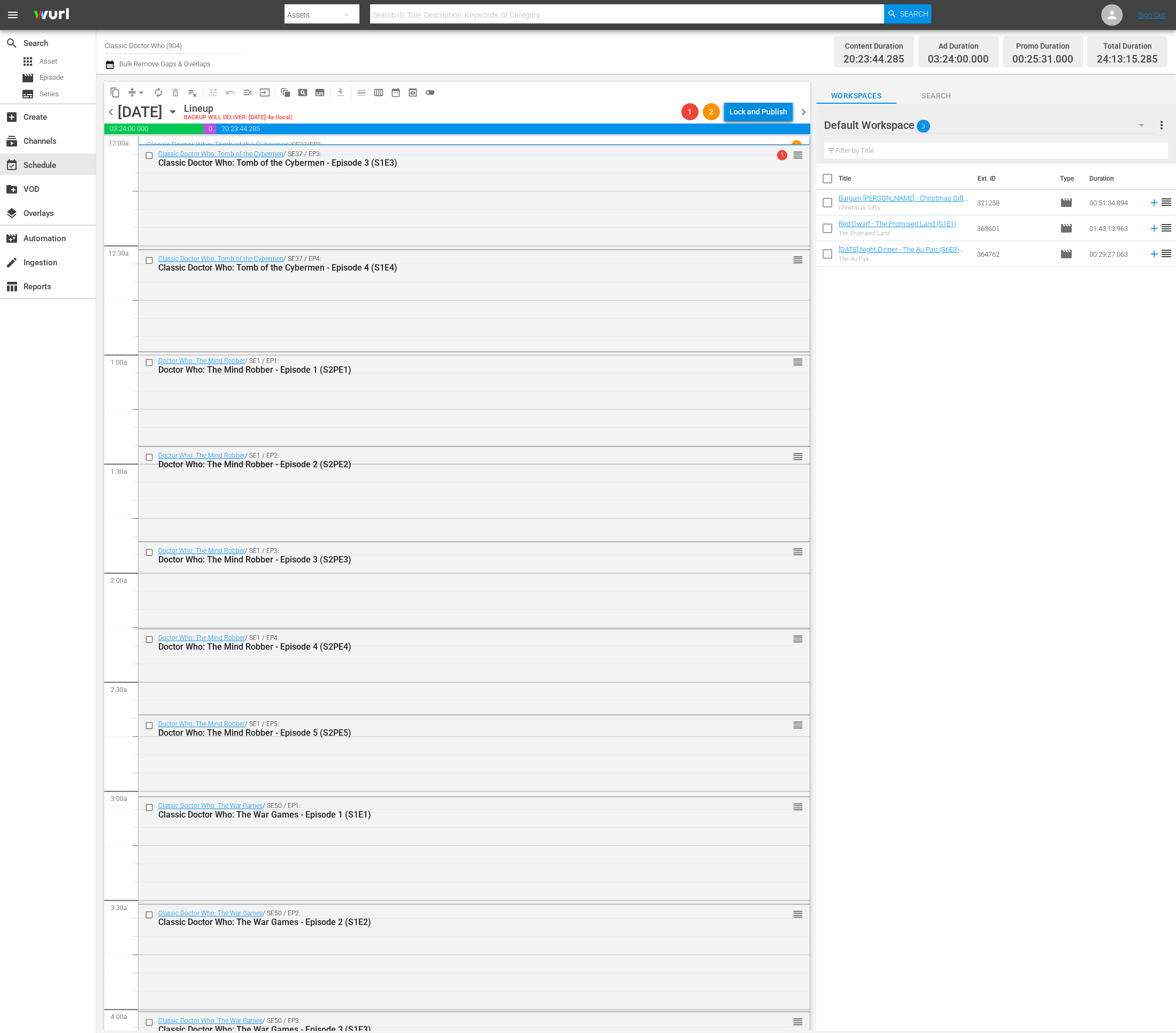
click at [760, 110] on div "Lock and Publish" at bounding box center [759, 112] width 58 height 19
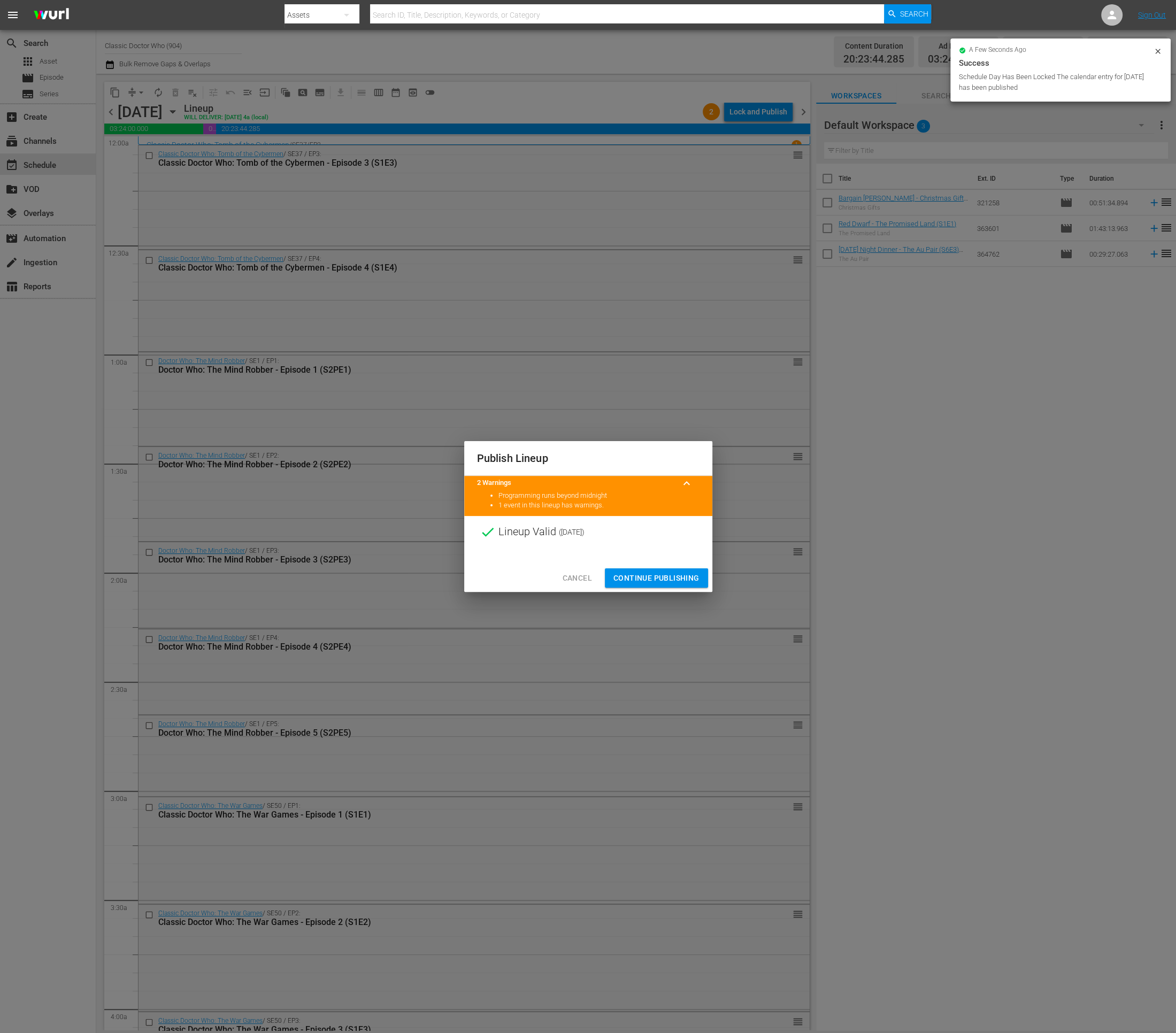
click at [649, 578] on span "Continue Publishing" at bounding box center [656, 579] width 86 height 14
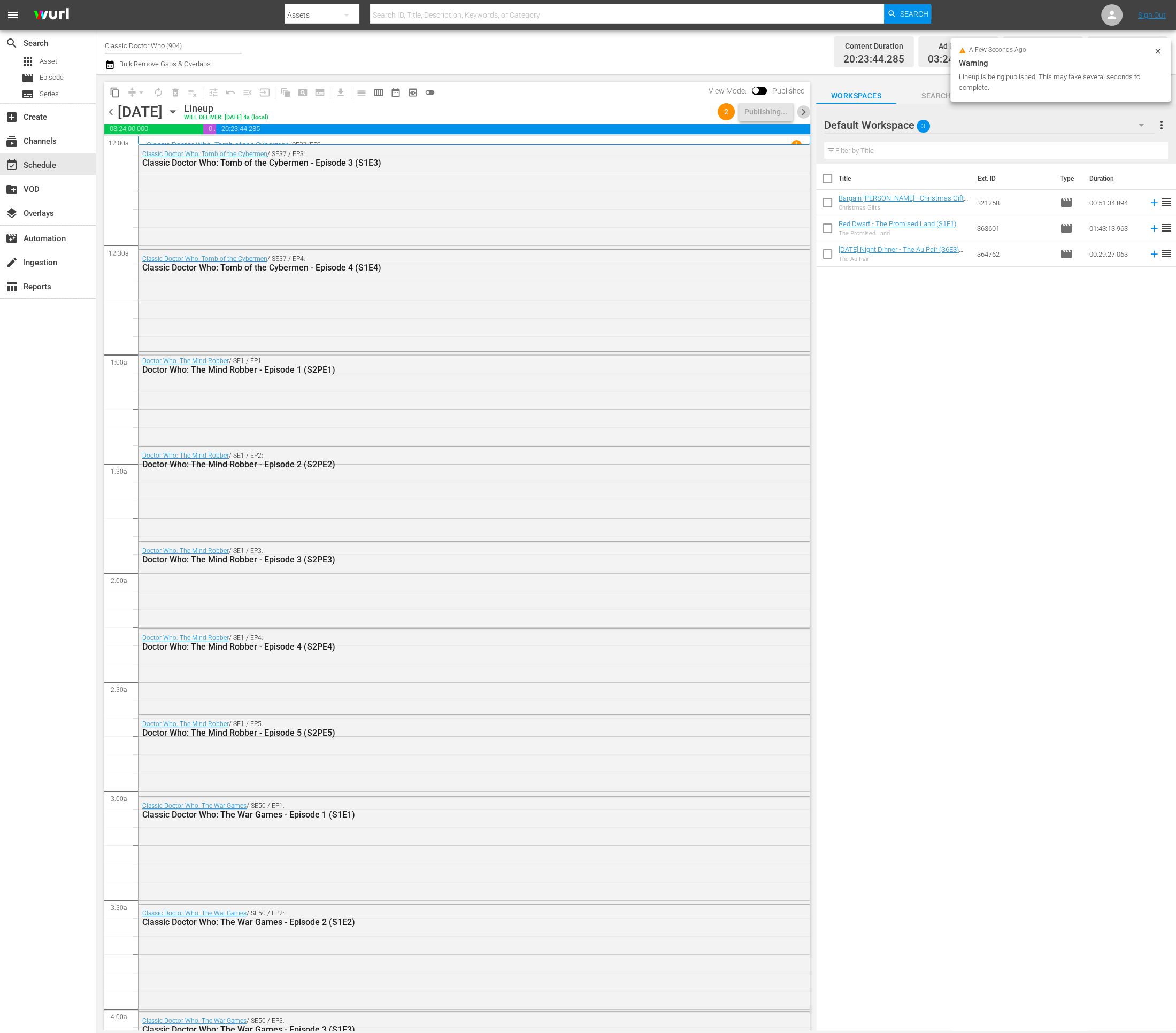
click at [804, 108] on span "chevron_right" at bounding box center [803, 112] width 14 height 14
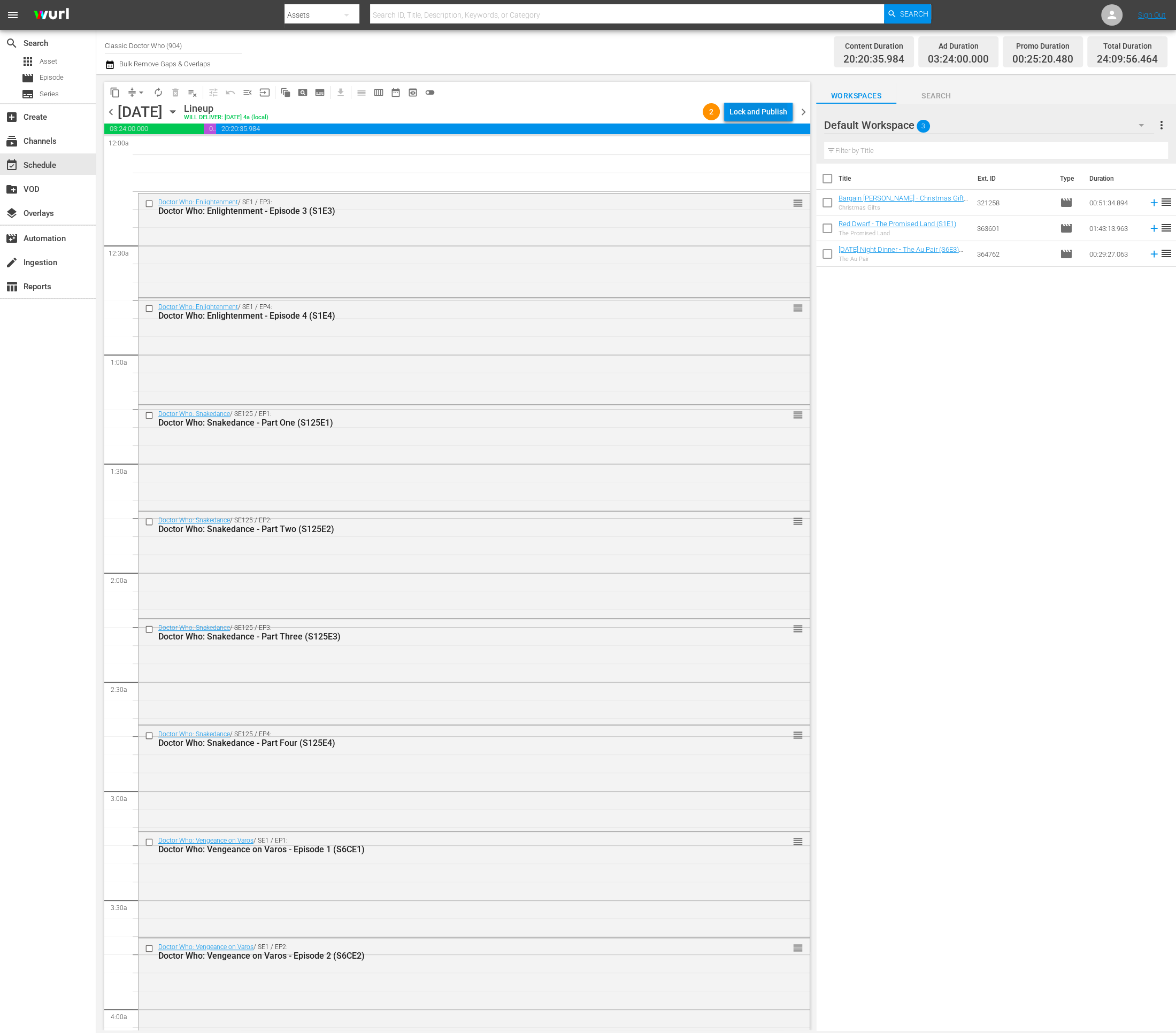
click at [745, 109] on div "Lock and Publish" at bounding box center [759, 112] width 58 height 19
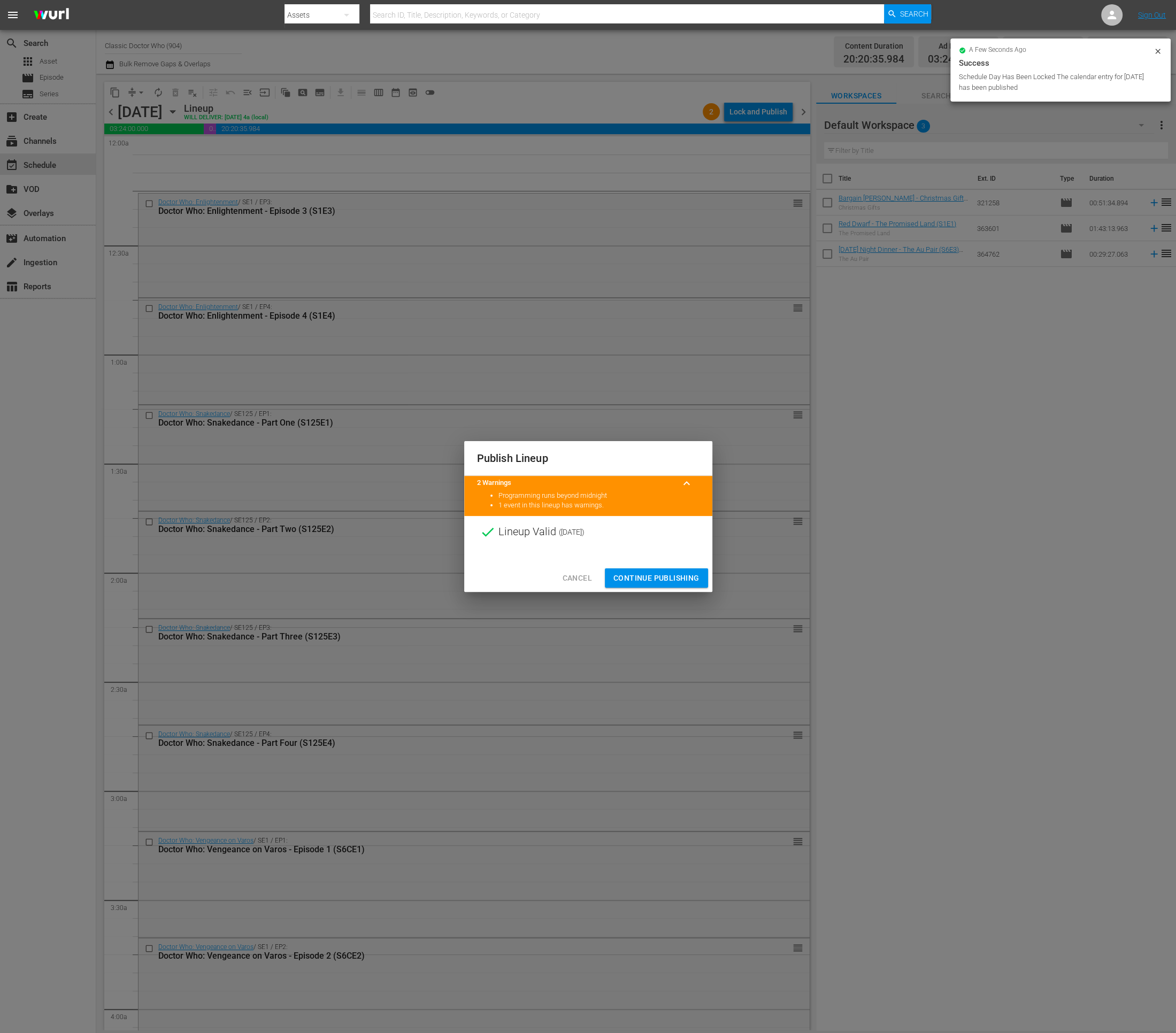
click at [638, 578] on span "Continue Publishing" at bounding box center [656, 579] width 86 height 14
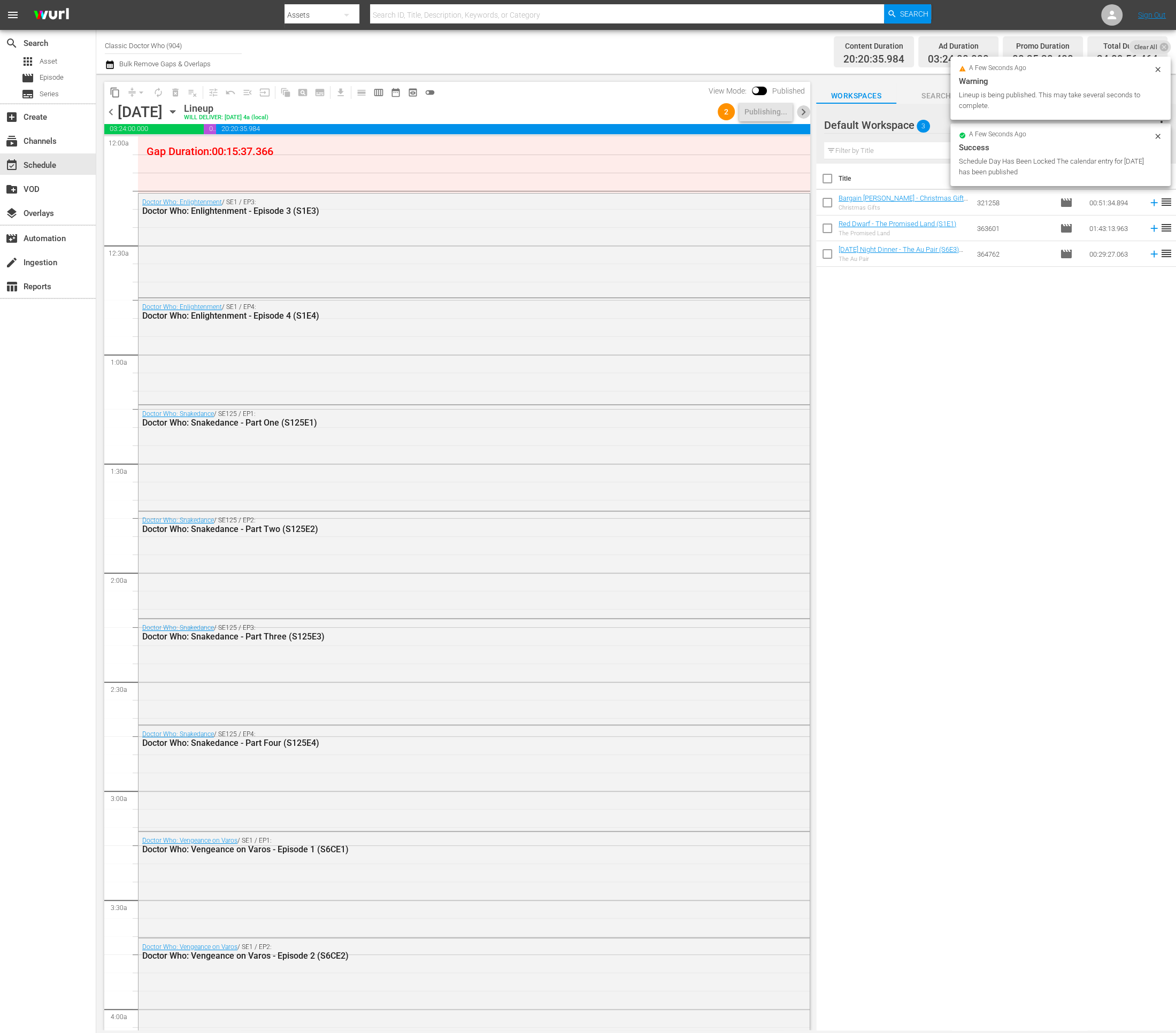
click at [803, 110] on span "chevron_right" at bounding box center [803, 112] width 14 height 14
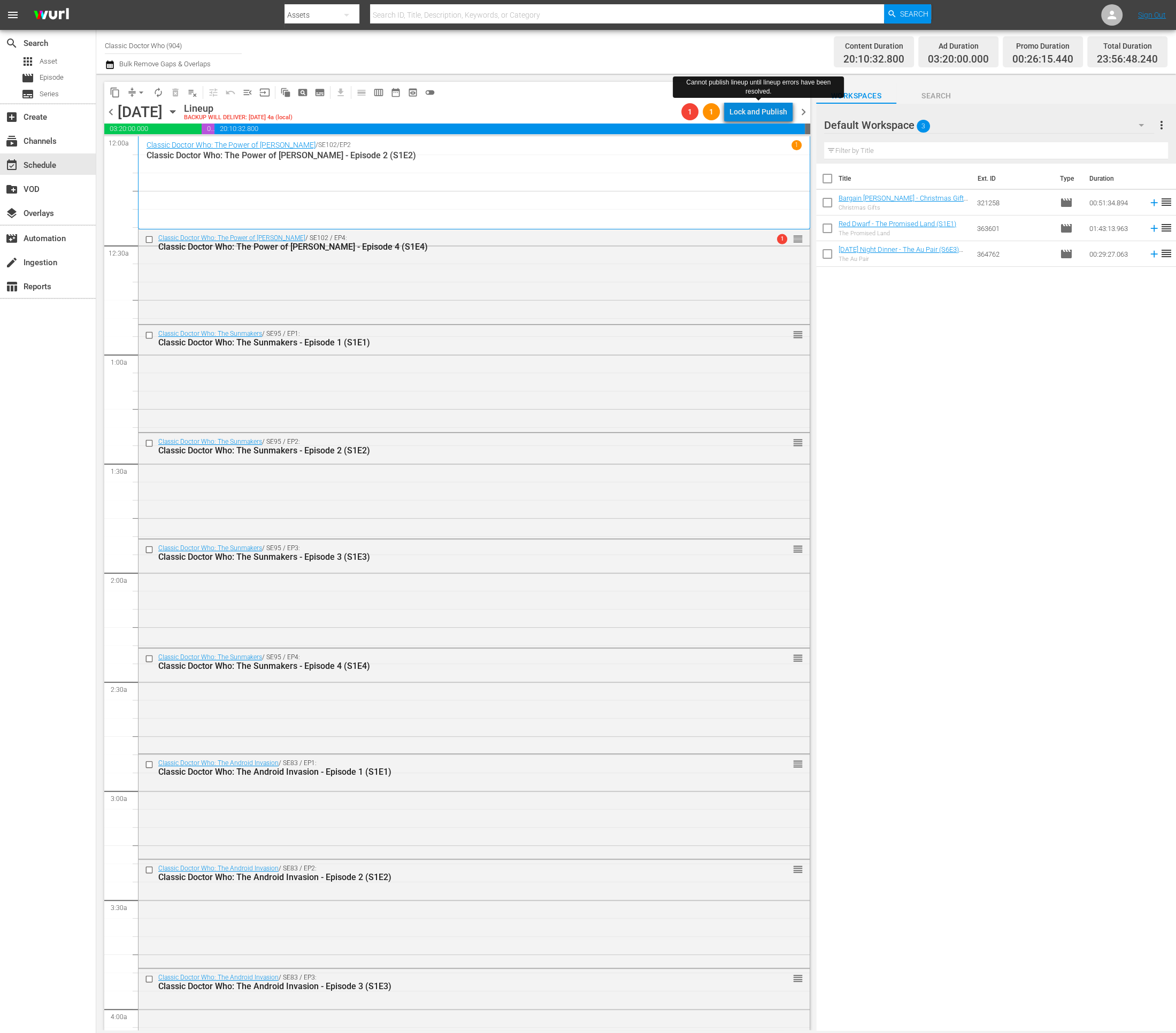
click at [769, 110] on div "Lock and Publish" at bounding box center [759, 112] width 58 height 19
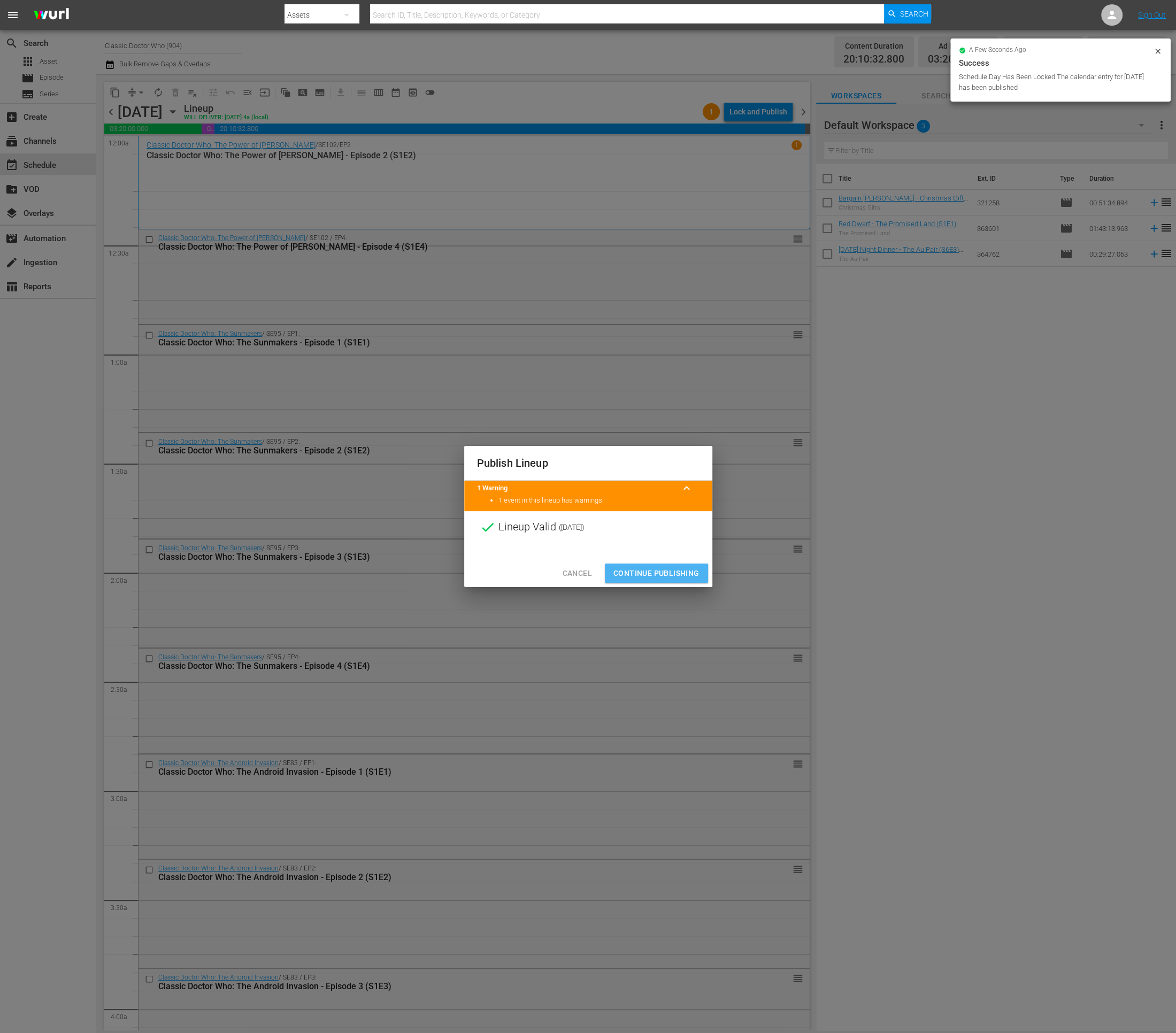
click at [675, 574] on span "Continue Publishing" at bounding box center [656, 574] width 86 height 14
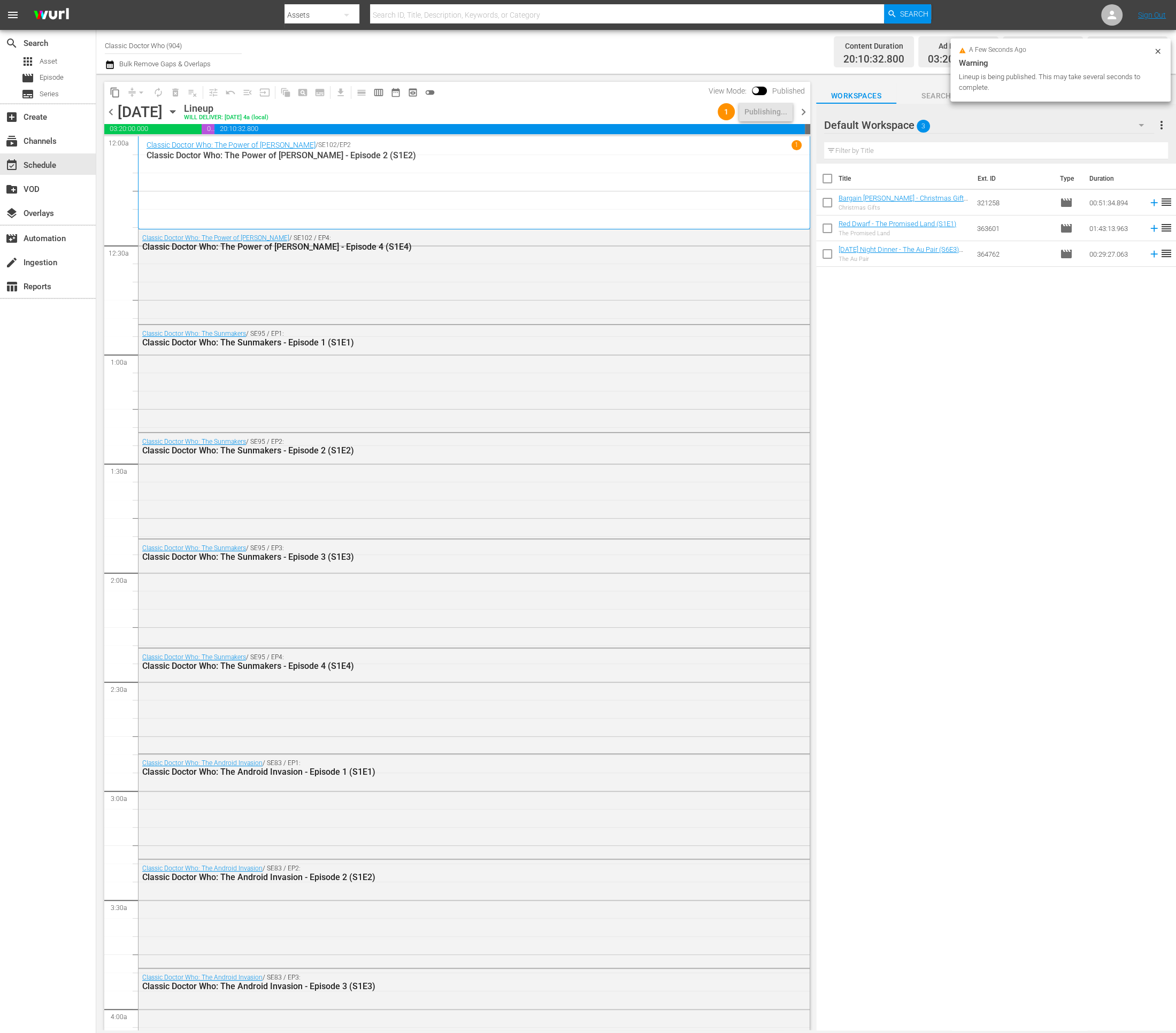
click at [804, 111] on span "chevron_right" at bounding box center [803, 112] width 14 height 14
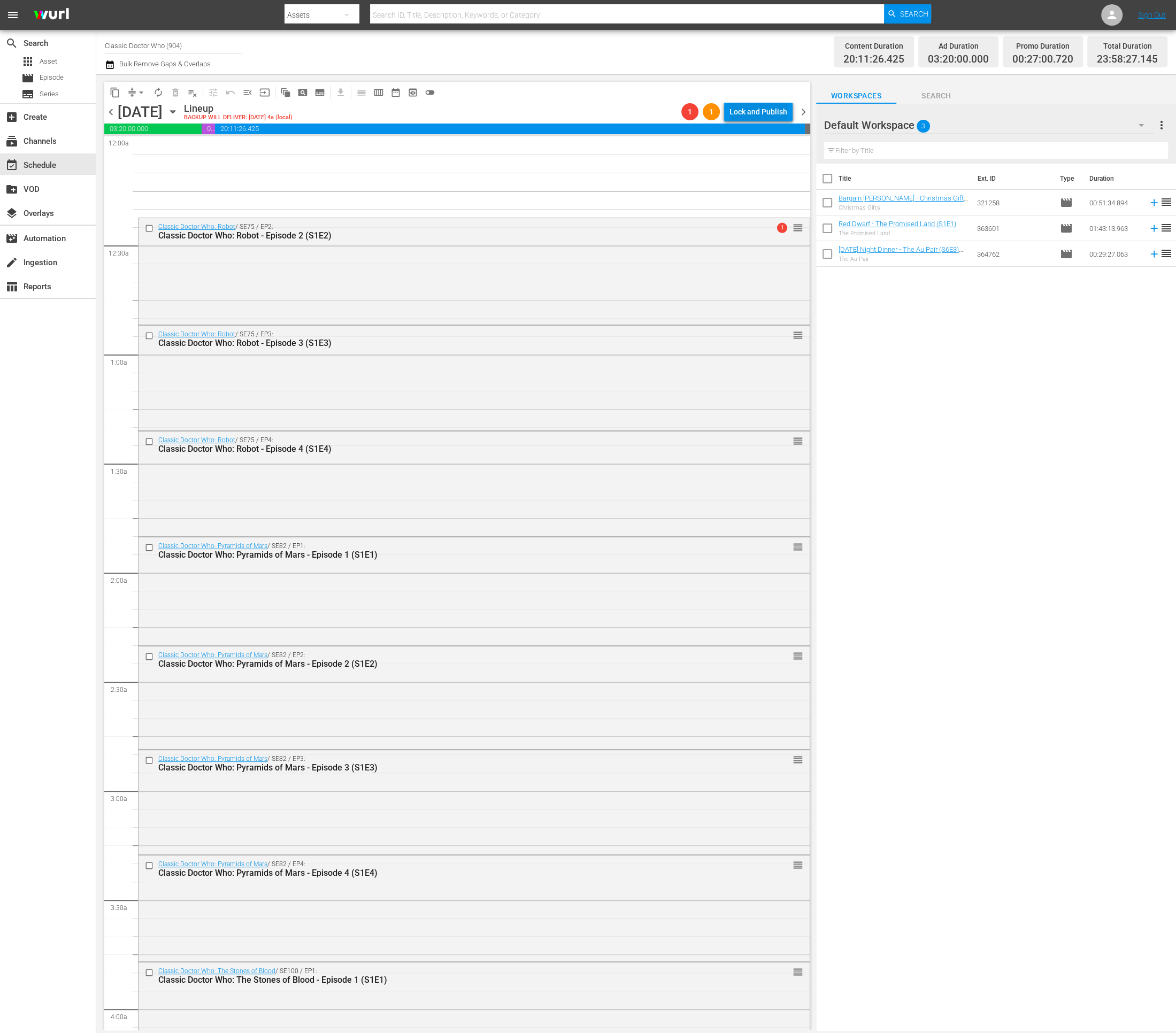
click at [748, 111] on div "Lock and Publish" at bounding box center [759, 112] width 58 height 19
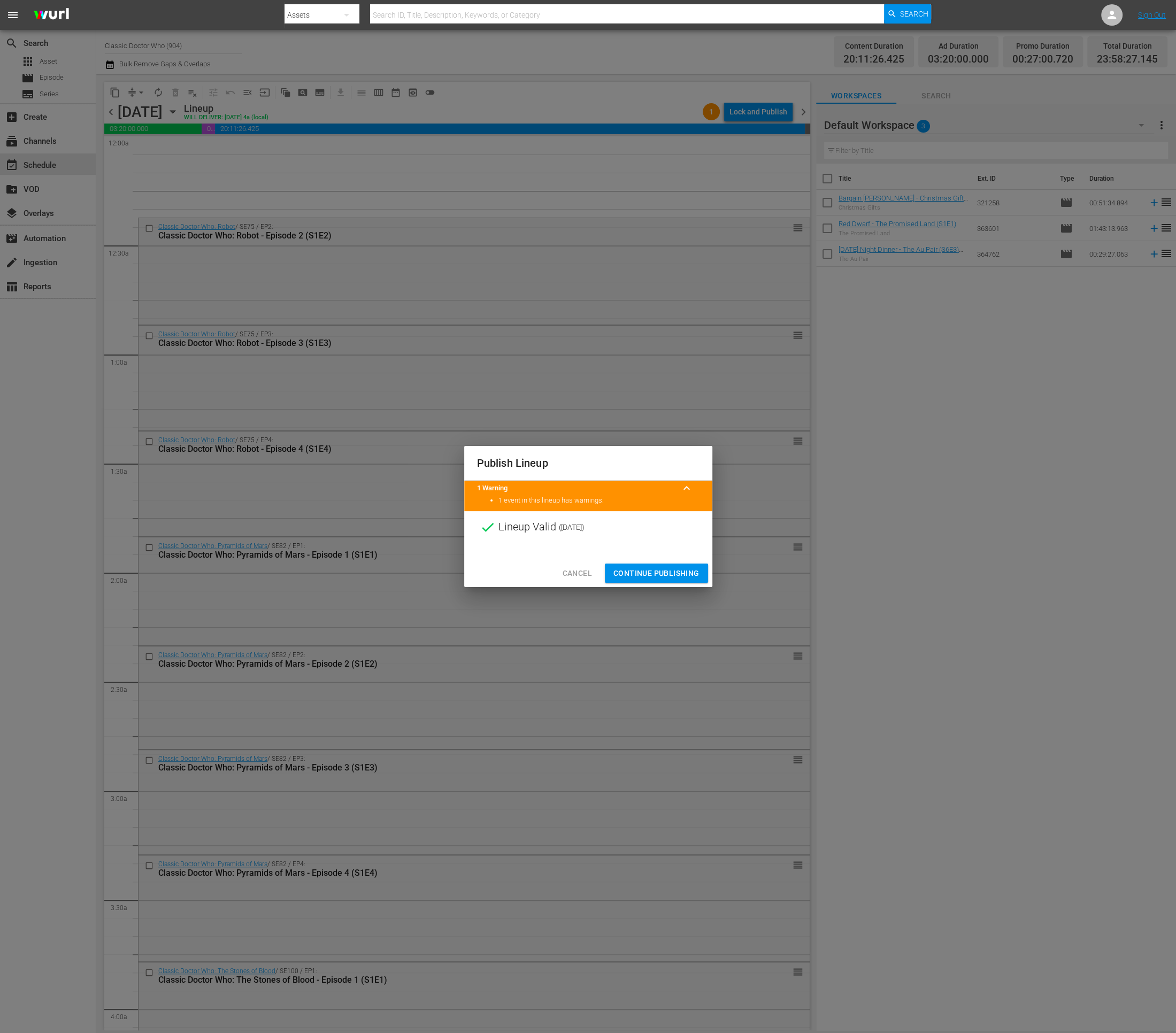
click at [655, 576] on span "Continue Publishing" at bounding box center [656, 574] width 86 height 14
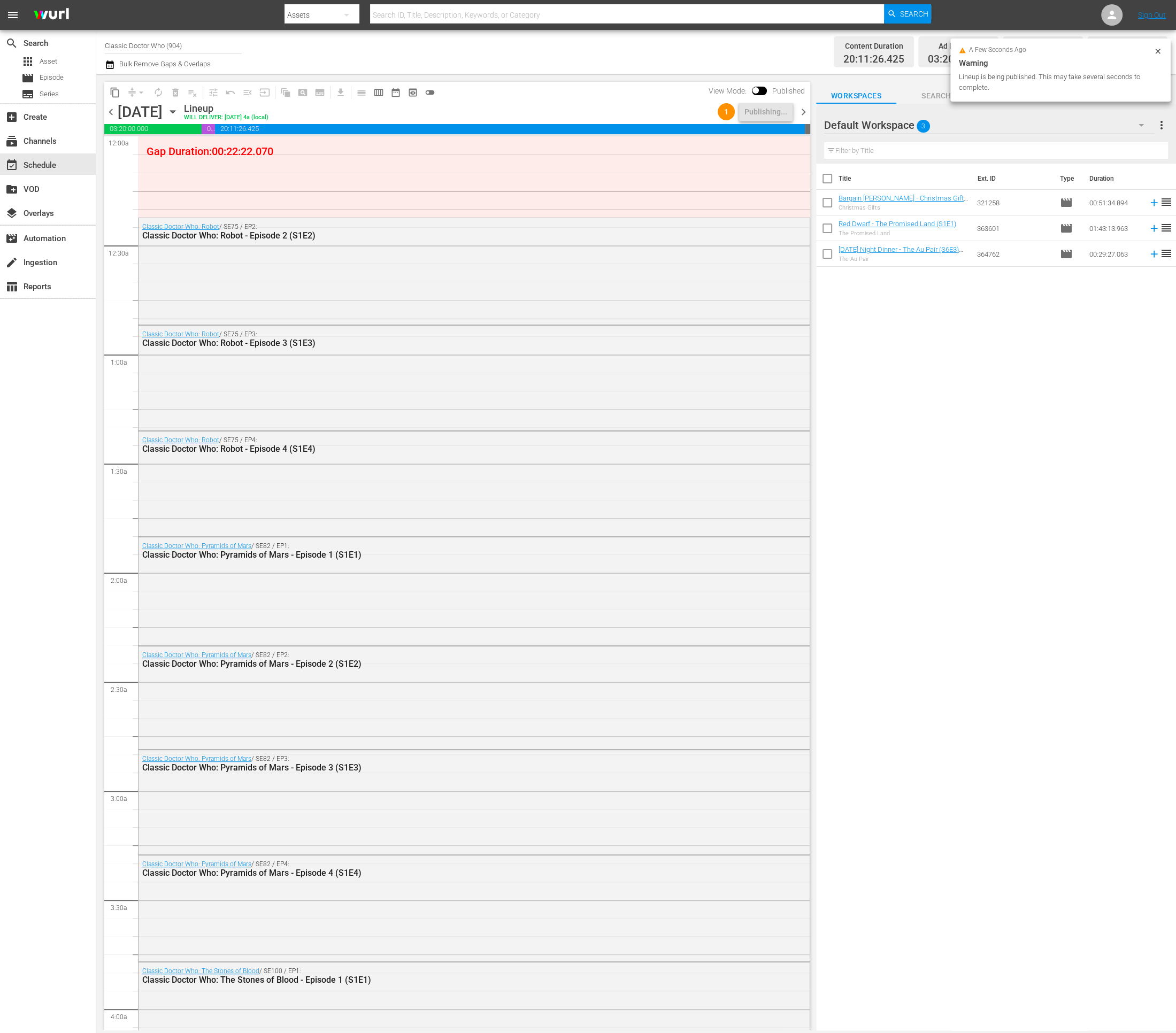
click at [807, 114] on span "chevron_right" at bounding box center [803, 112] width 14 height 14
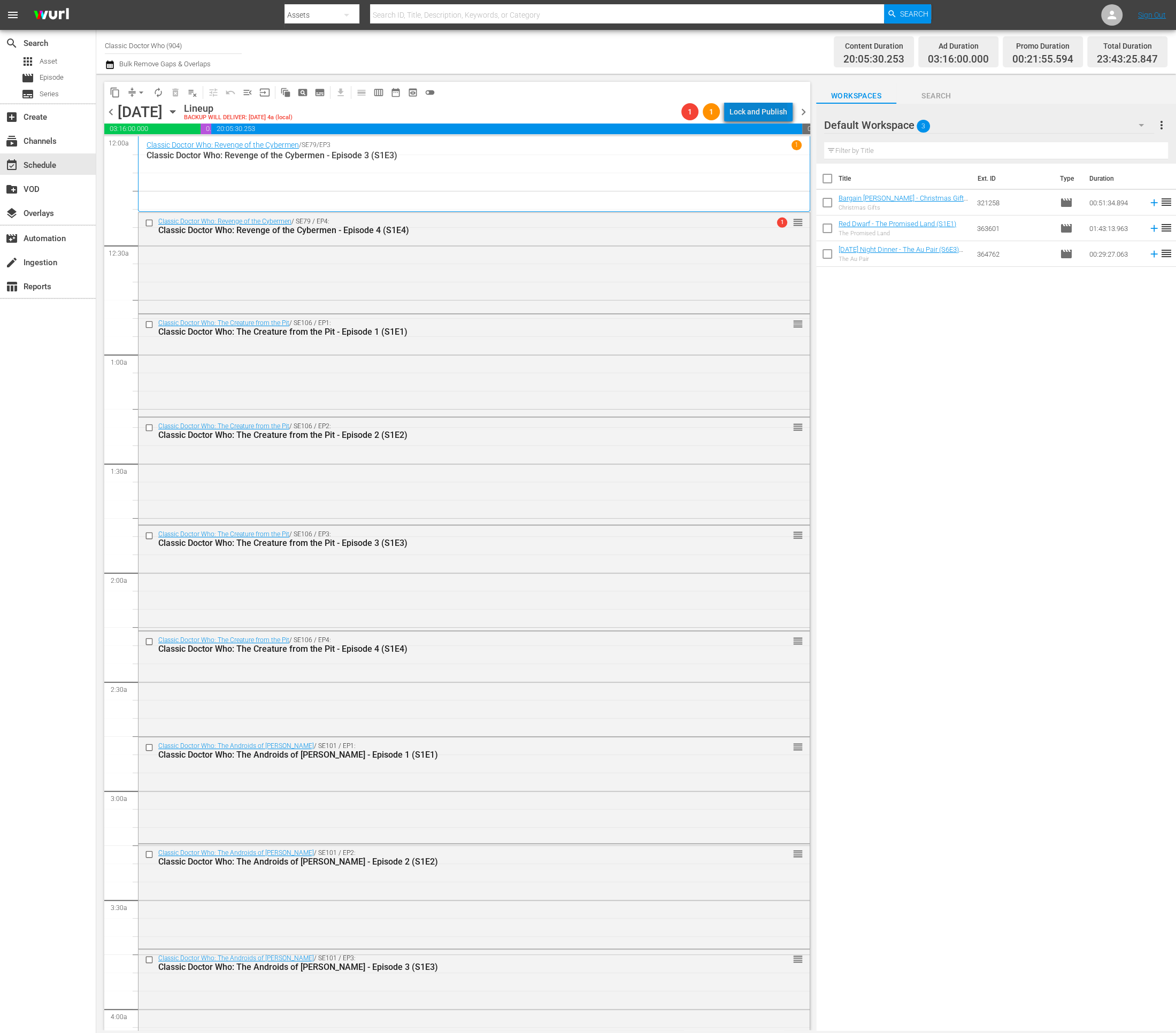
click at [776, 108] on div "Lock and Publish" at bounding box center [759, 112] width 58 height 19
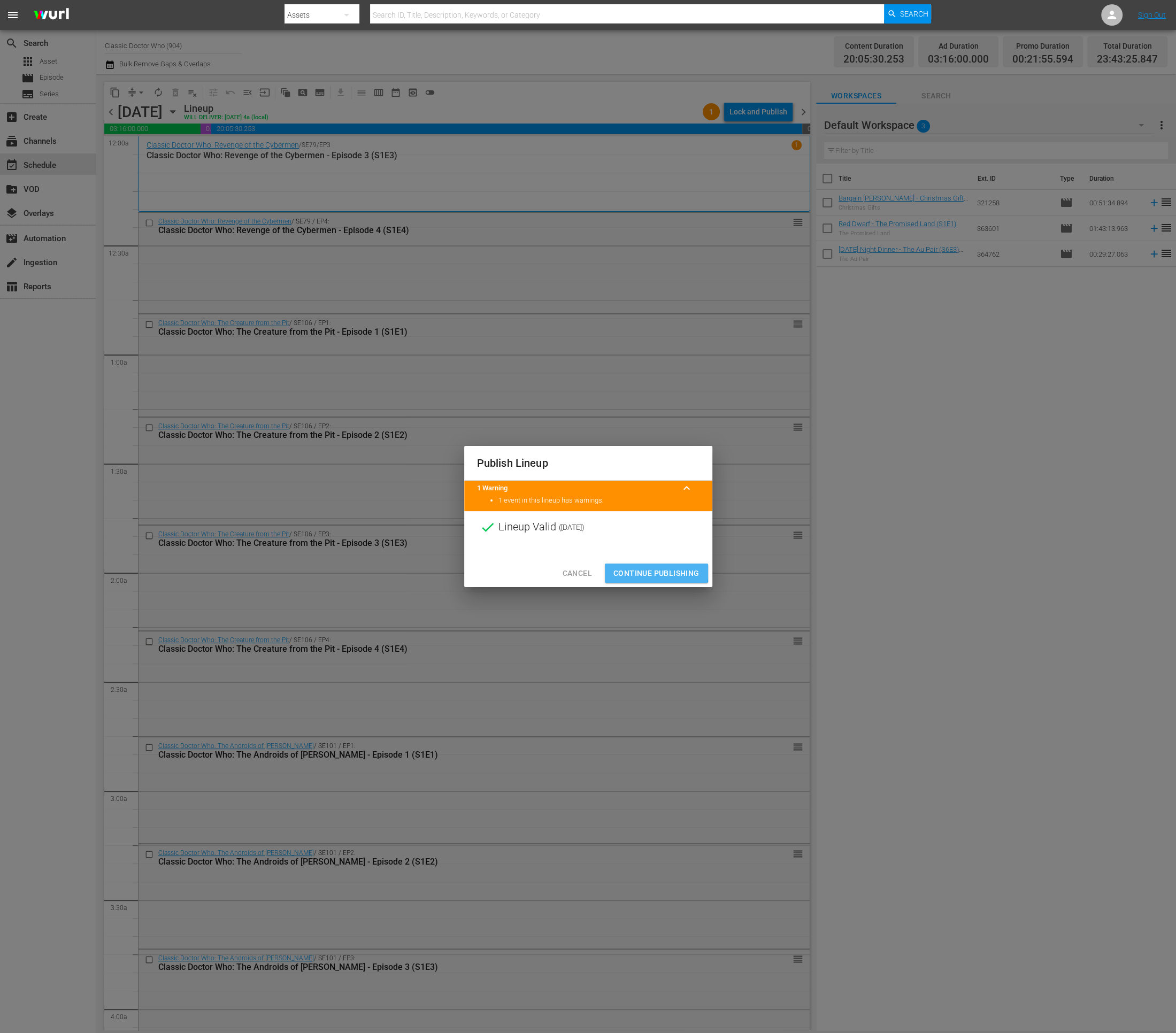
click at [642, 570] on span "Continue Publishing" at bounding box center [656, 574] width 86 height 14
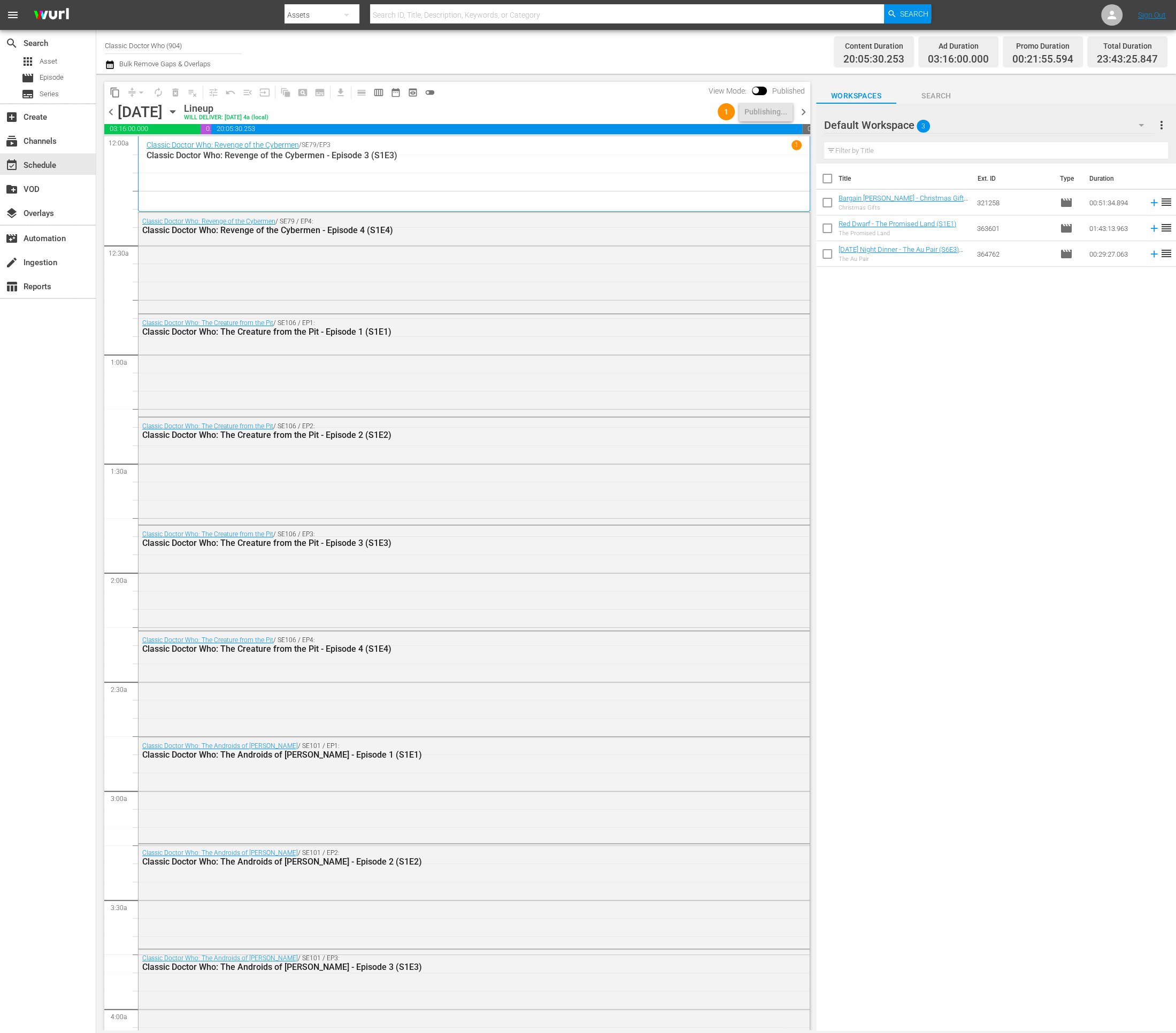
click at [804, 111] on span "chevron_right" at bounding box center [803, 112] width 14 height 14
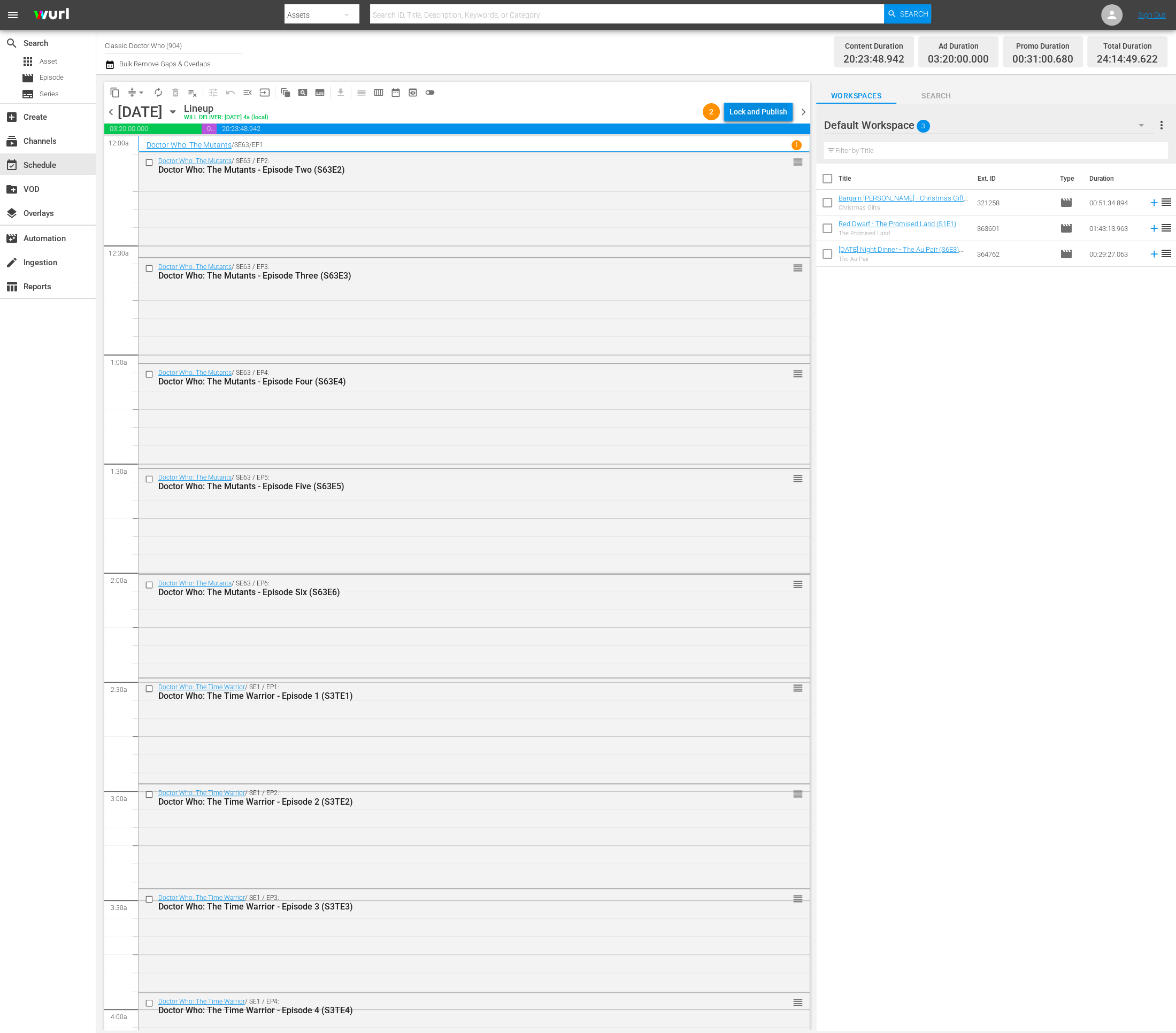
click at [761, 118] on div "Lock and Publish" at bounding box center [759, 112] width 58 height 19
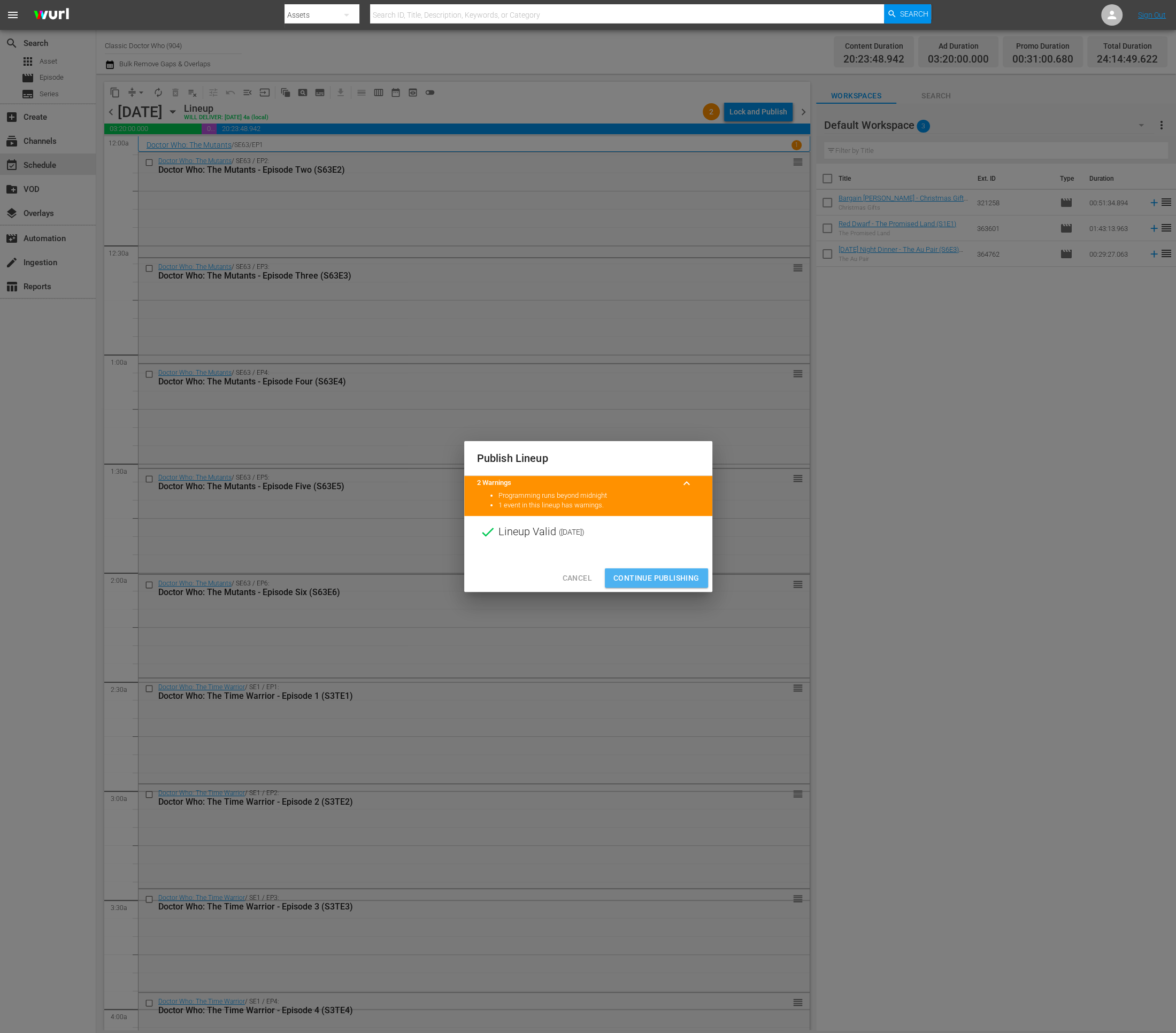
click at [641, 574] on span "Continue Publishing" at bounding box center [656, 579] width 86 height 14
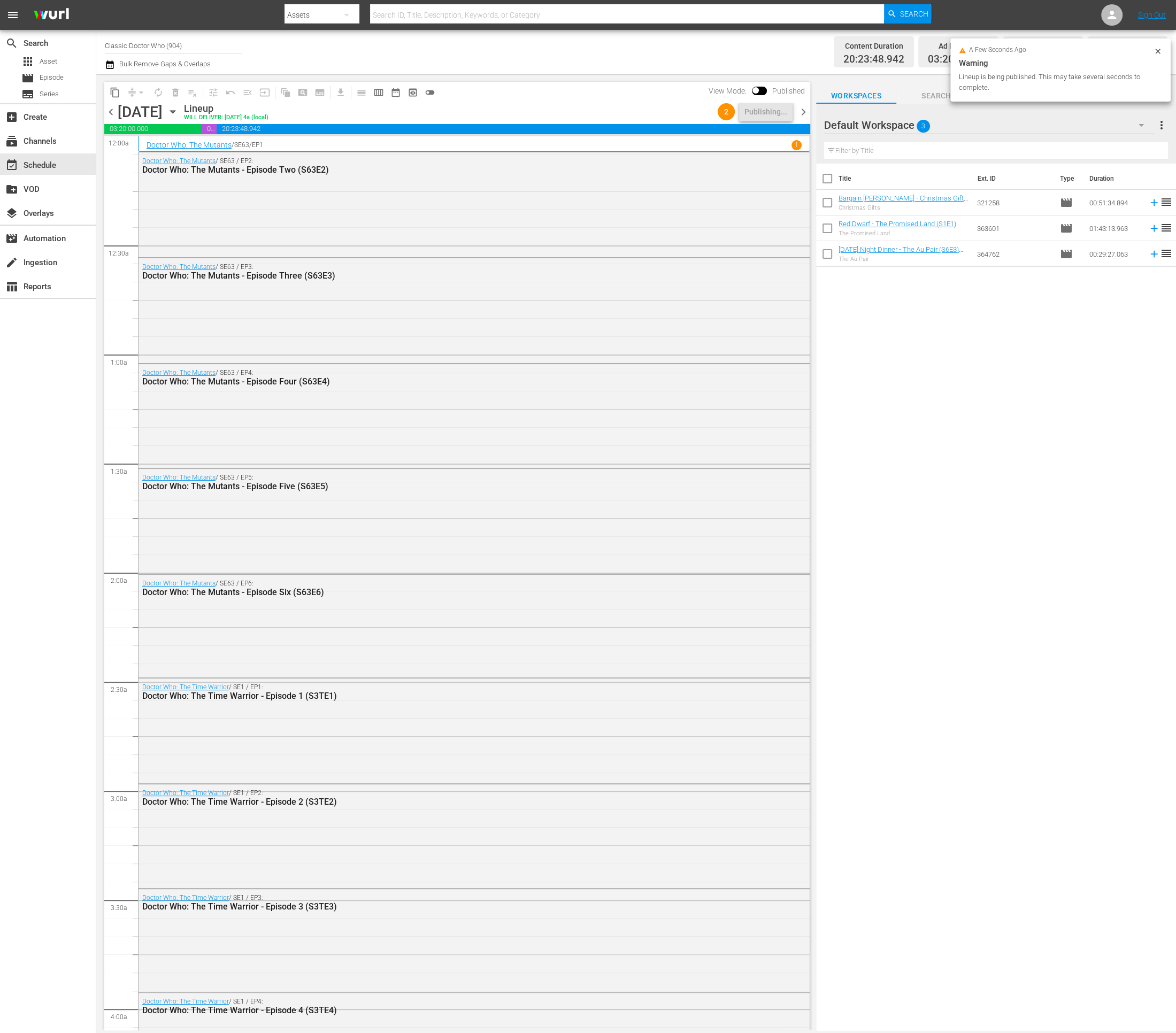
click at [643, 573] on div "Publish Lineup Lineup Invalid ( 2025-09-19 ) Cancel Continue Publishing" at bounding box center [588, 516] width 1176 height 1033
click at [799, 111] on span "chevron_right" at bounding box center [803, 112] width 14 height 14
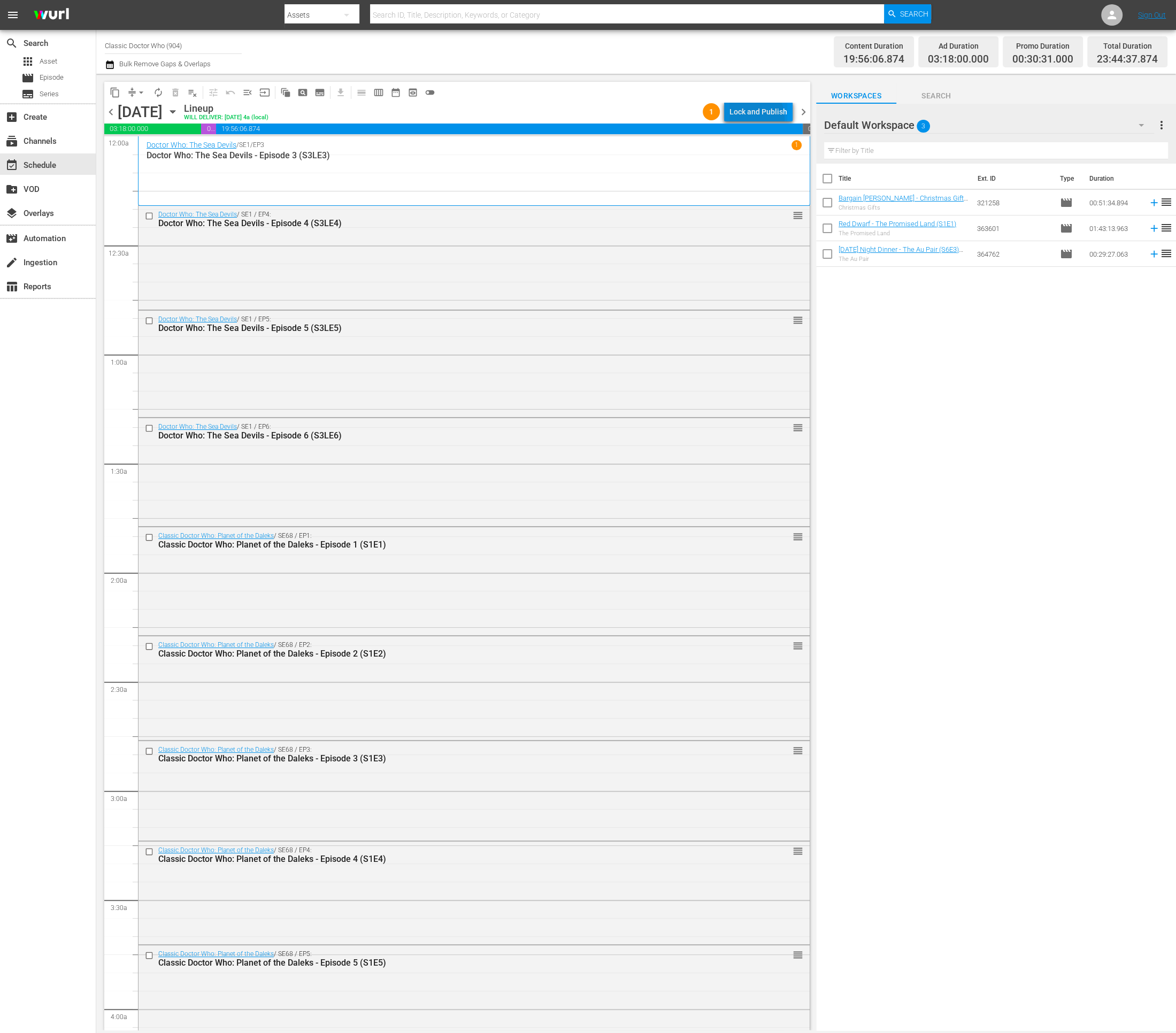
click at [741, 119] on div "Lock and Publish" at bounding box center [759, 112] width 58 height 19
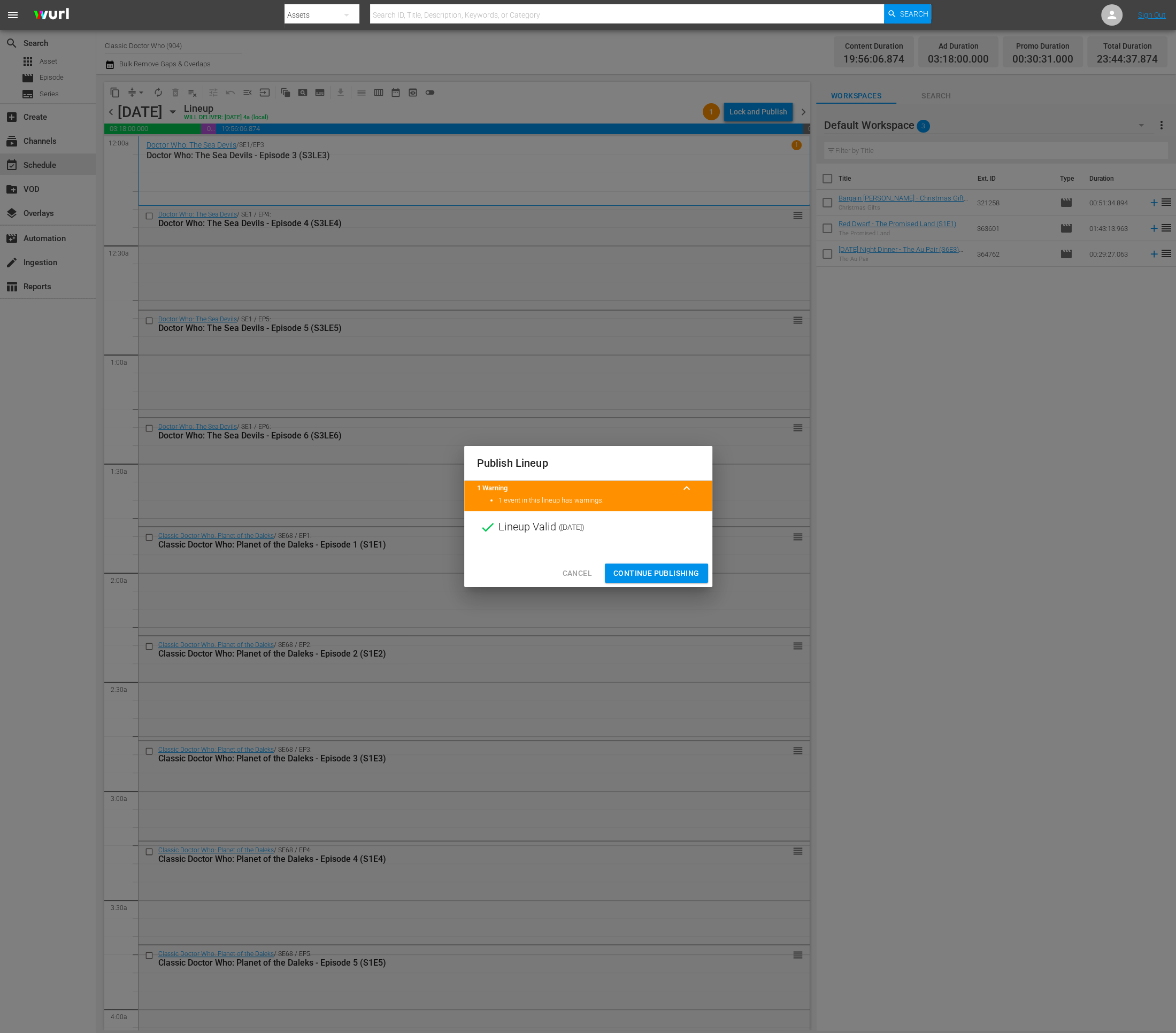
click at [626, 562] on div "Cancel Continue Publishing" at bounding box center [588, 573] width 248 height 28
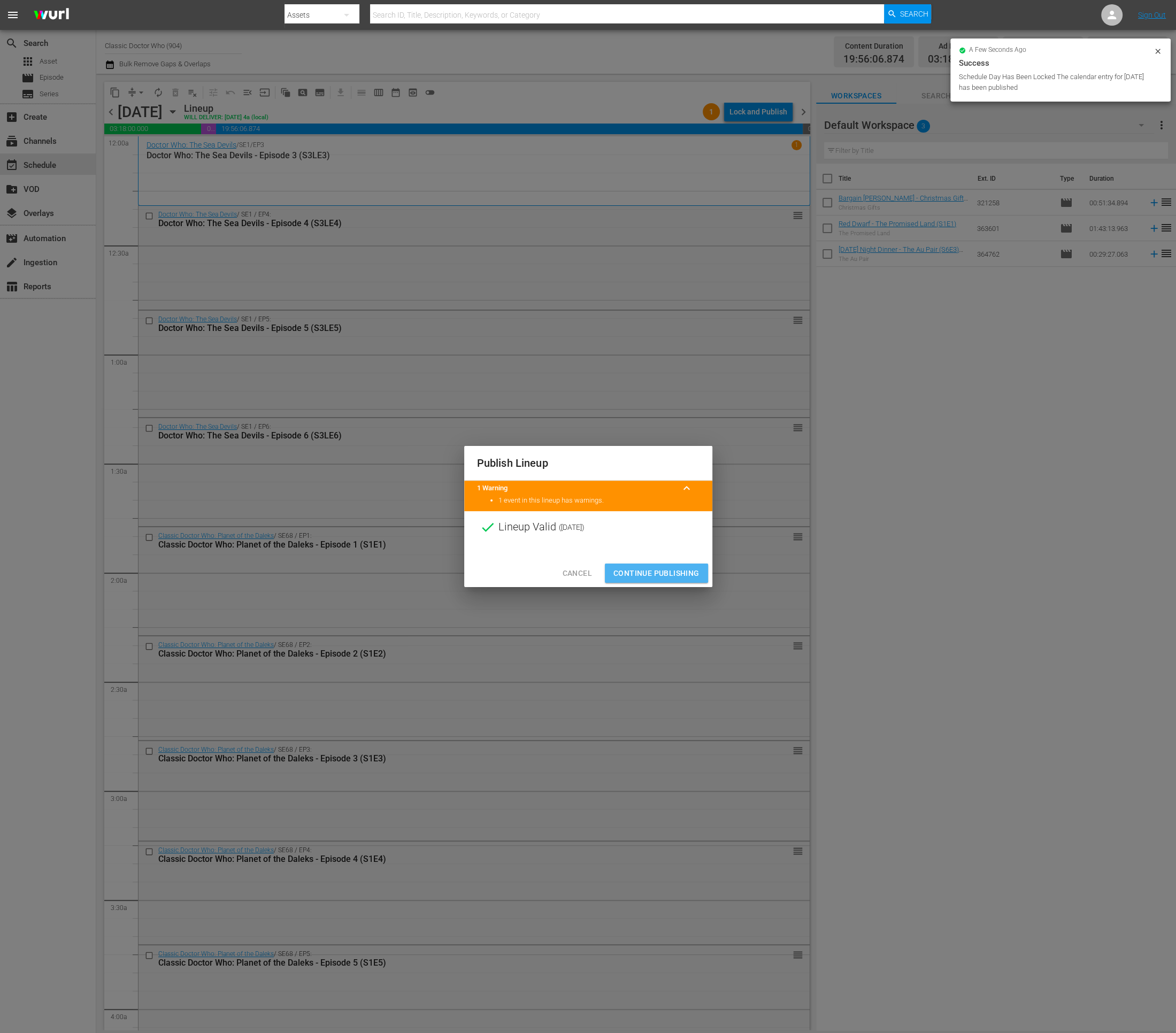
click at [653, 570] on span "Continue Publishing" at bounding box center [656, 574] width 86 height 14
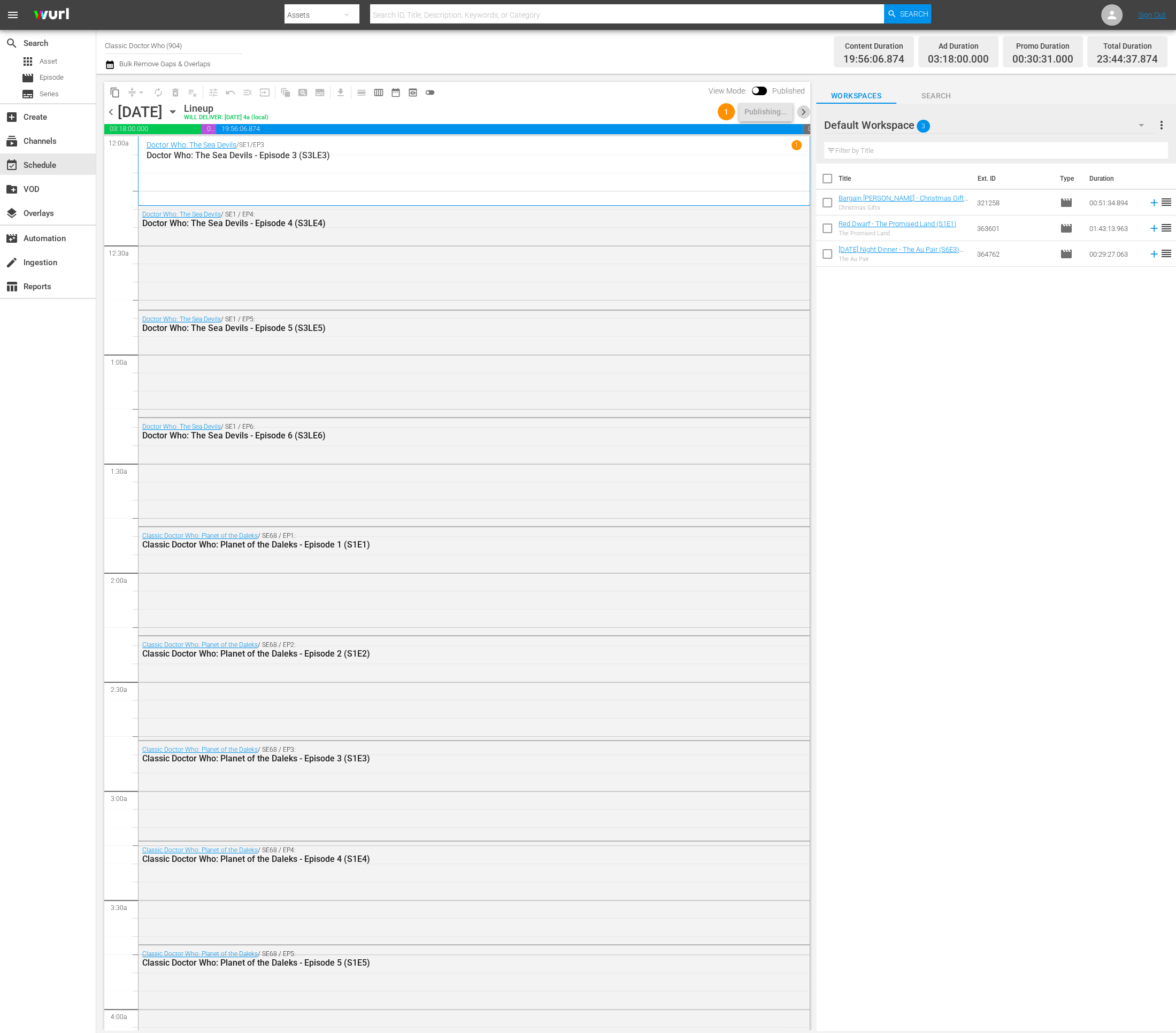
click at [802, 115] on span "chevron_right" at bounding box center [803, 112] width 14 height 14
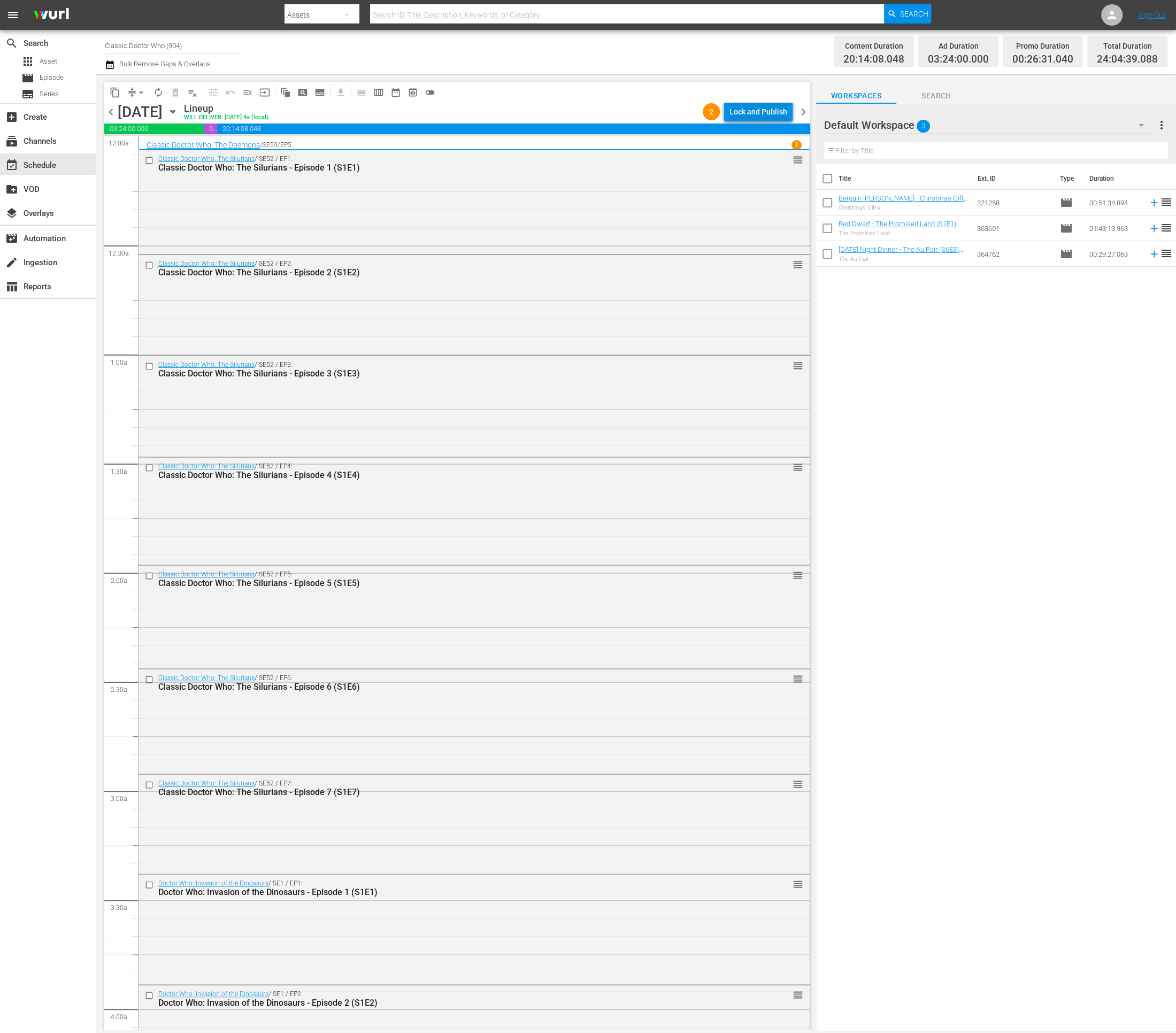
click at [781, 111] on div "Lock and Publish" at bounding box center [759, 112] width 58 height 19
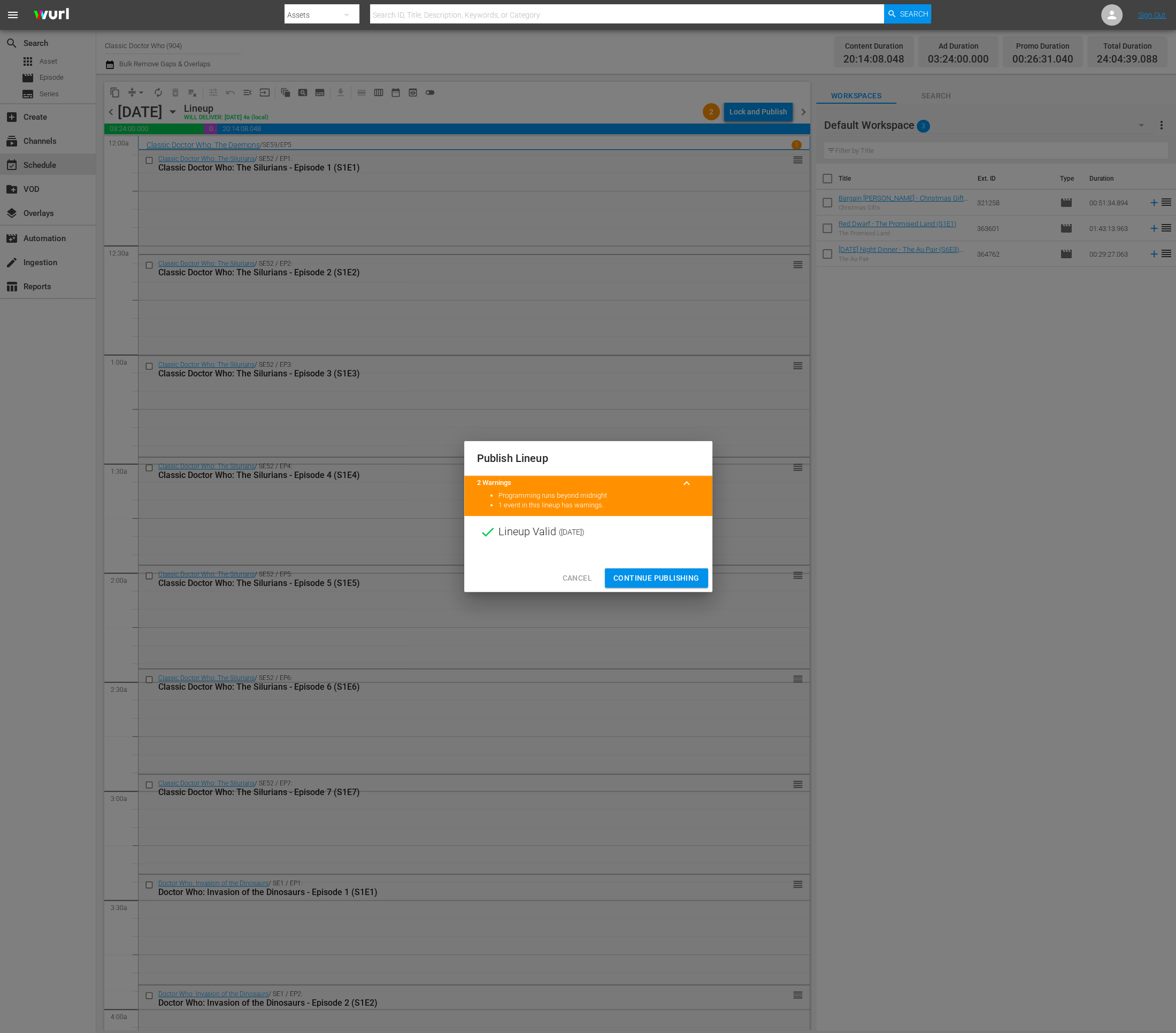
click at [639, 572] on span "Continue Publishing" at bounding box center [656, 579] width 86 height 14
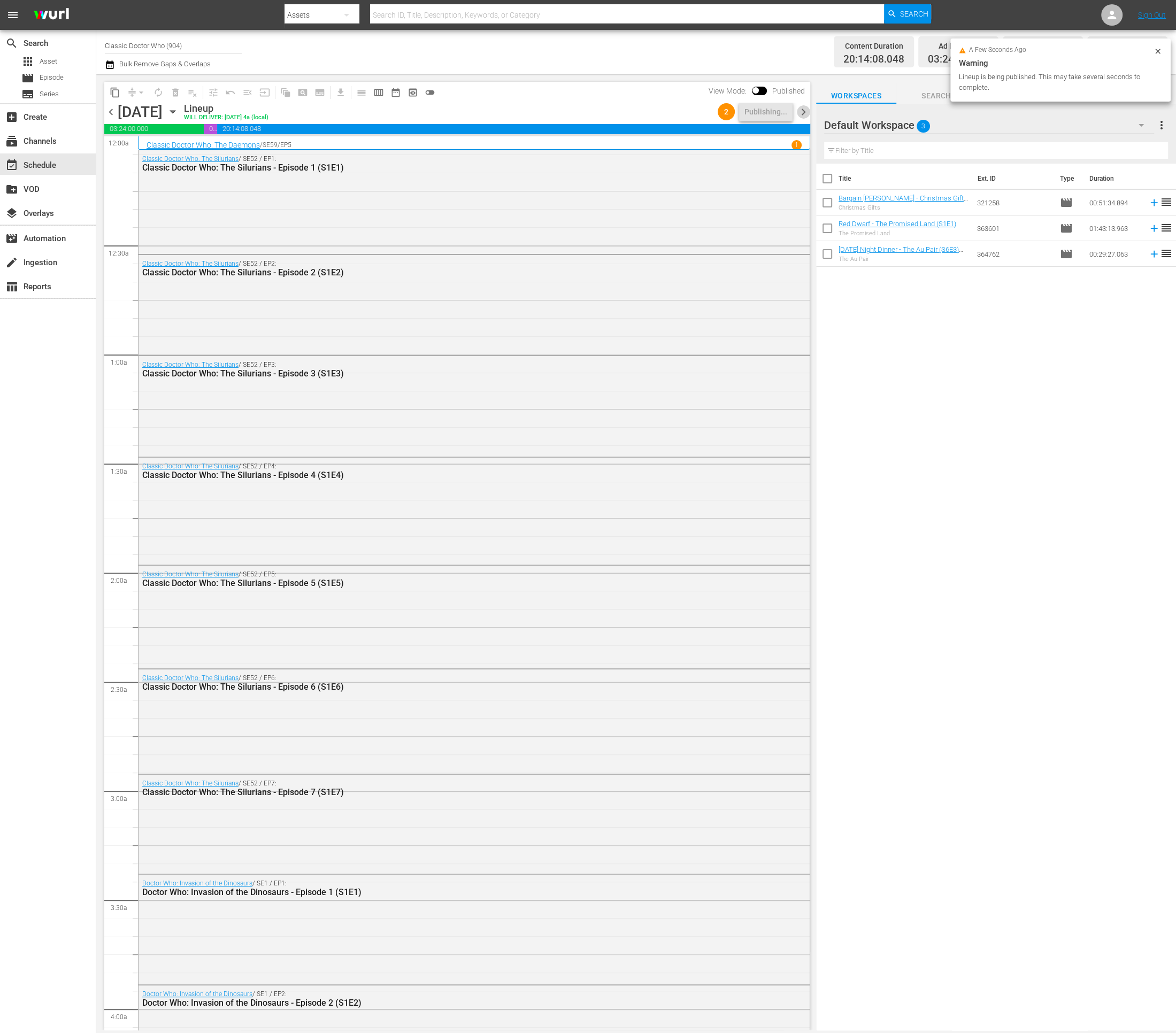
click at [806, 112] on span "chevron_right" at bounding box center [803, 112] width 14 height 14
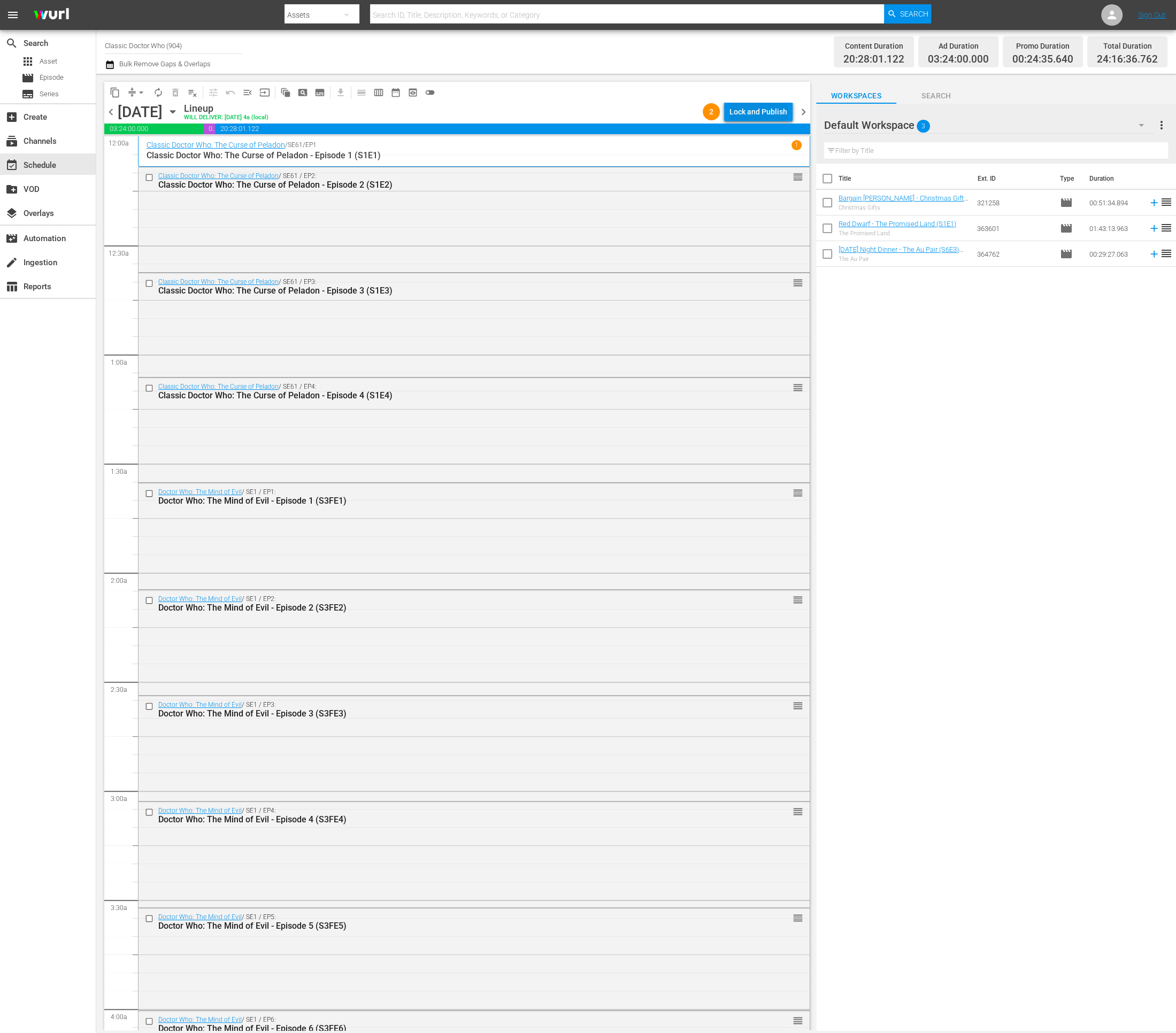
click at [730, 110] on div "Lock and Publish" at bounding box center [759, 112] width 58 height 19
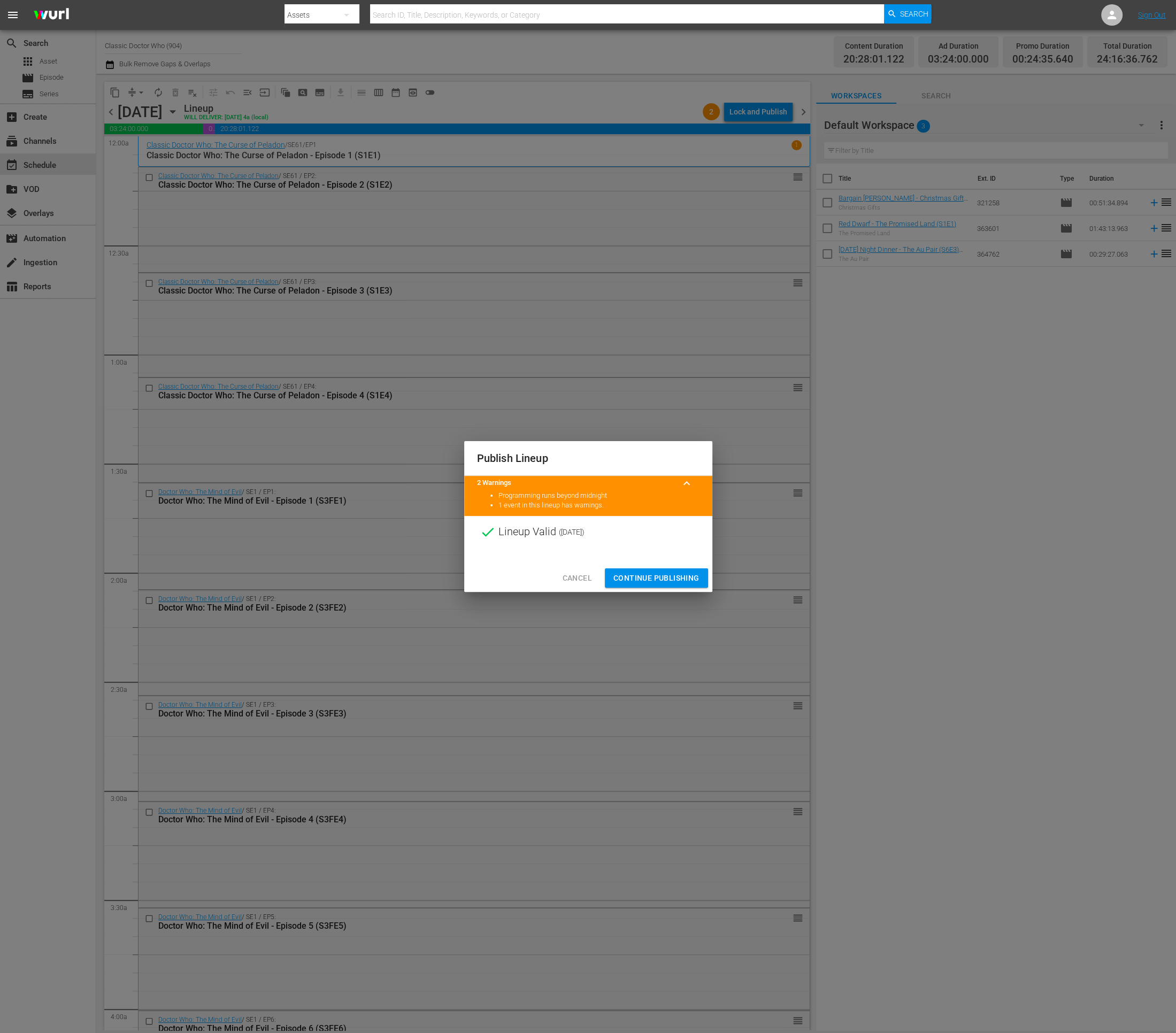
click at [642, 582] on span "Continue Publishing" at bounding box center [656, 579] width 86 height 14
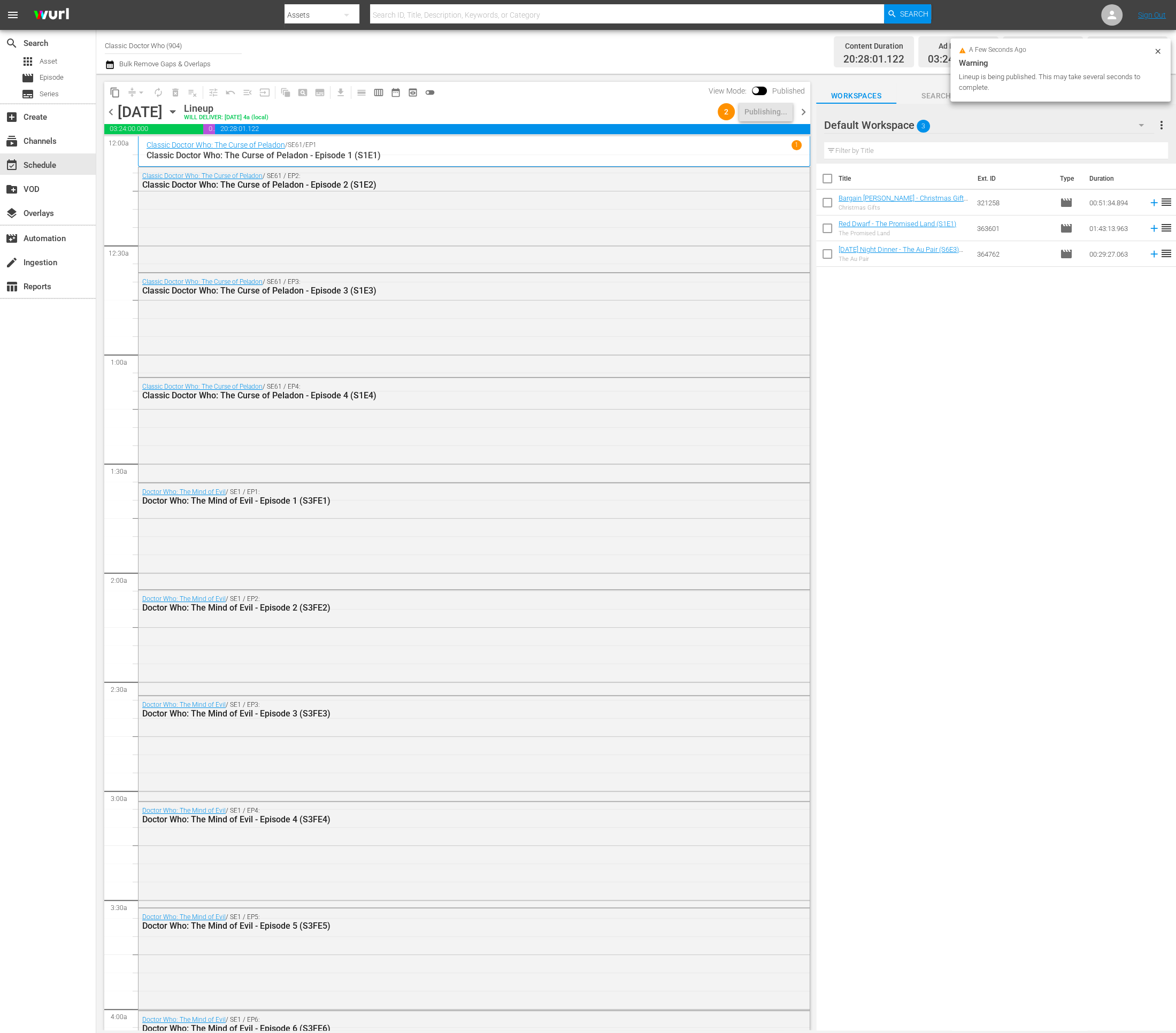
click at [804, 110] on span "chevron_right" at bounding box center [803, 112] width 14 height 14
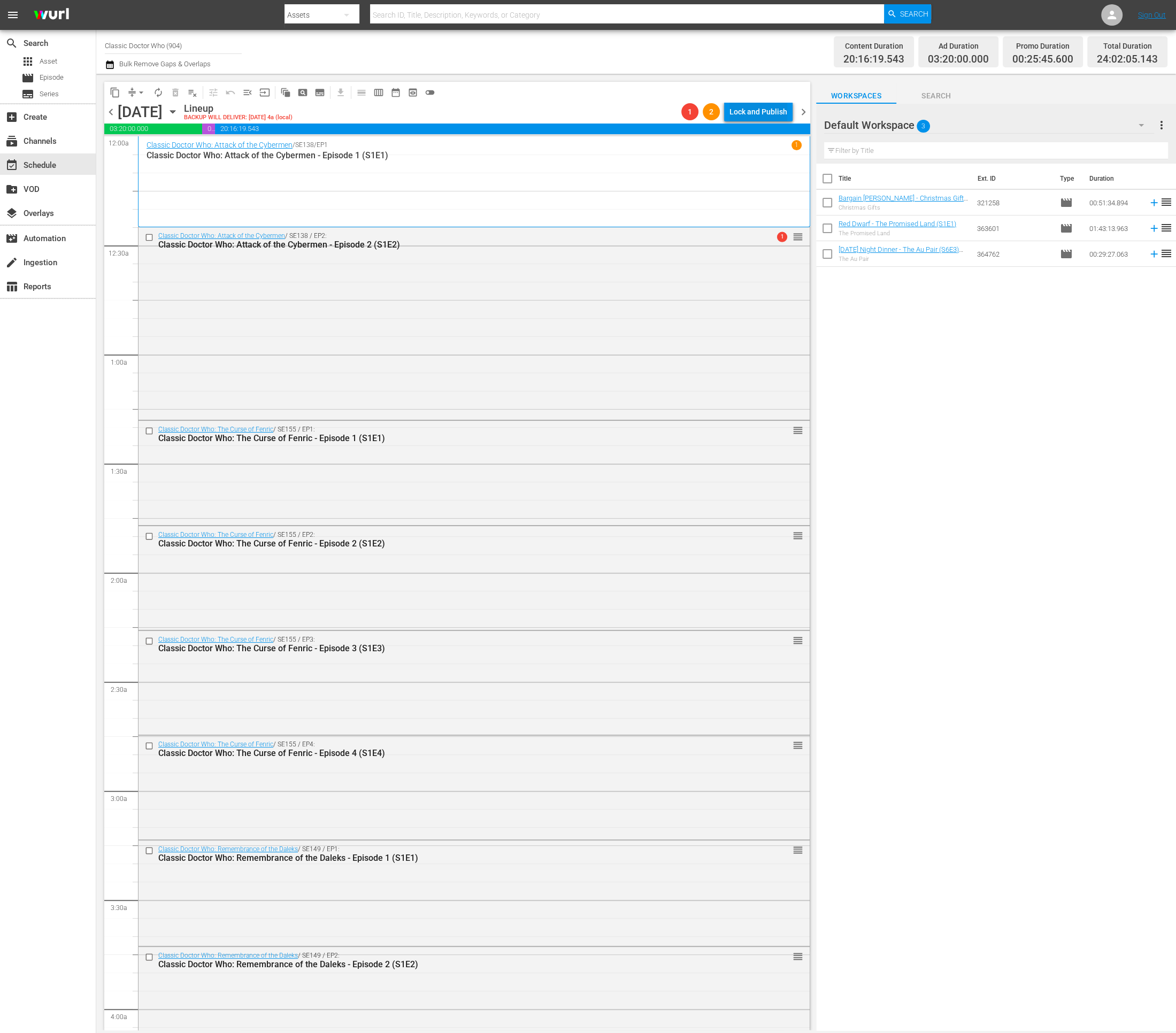
click at [751, 111] on div "Lock and Publish" at bounding box center [759, 112] width 58 height 19
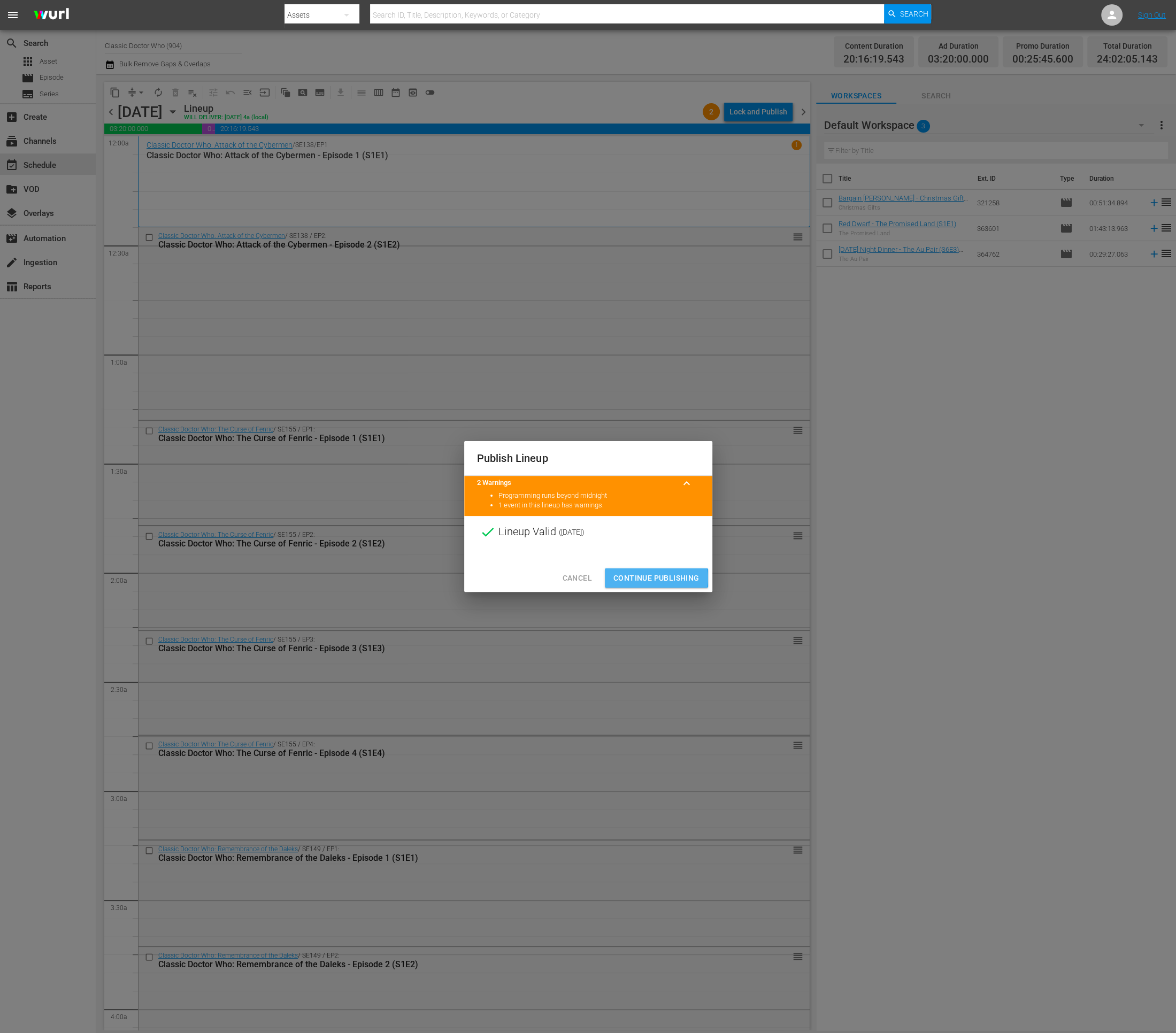
click at [630, 578] on span "Continue Publishing" at bounding box center [656, 579] width 86 height 14
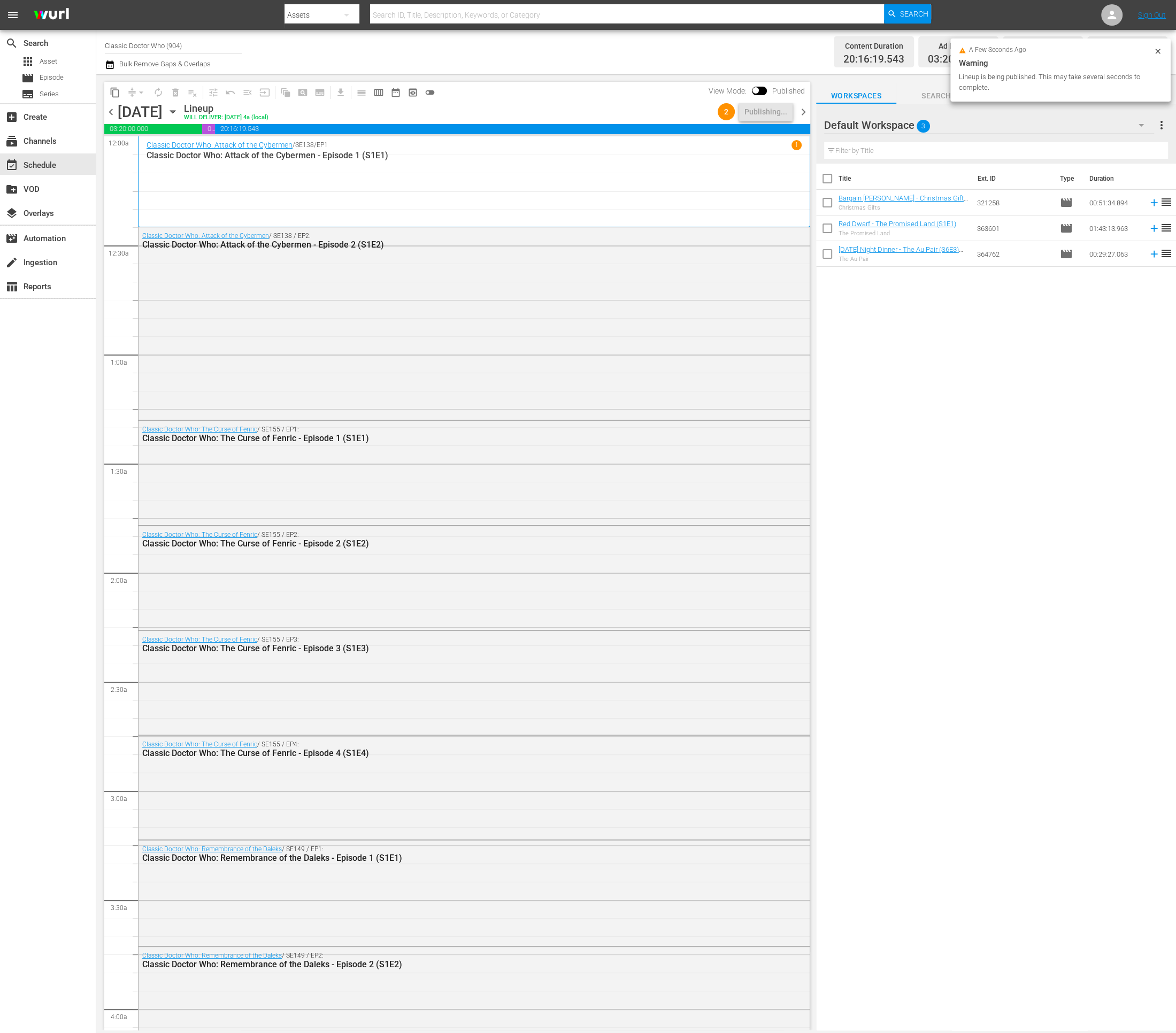
click at [801, 109] on span "chevron_right" at bounding box center [803, 112] width 14 height 14
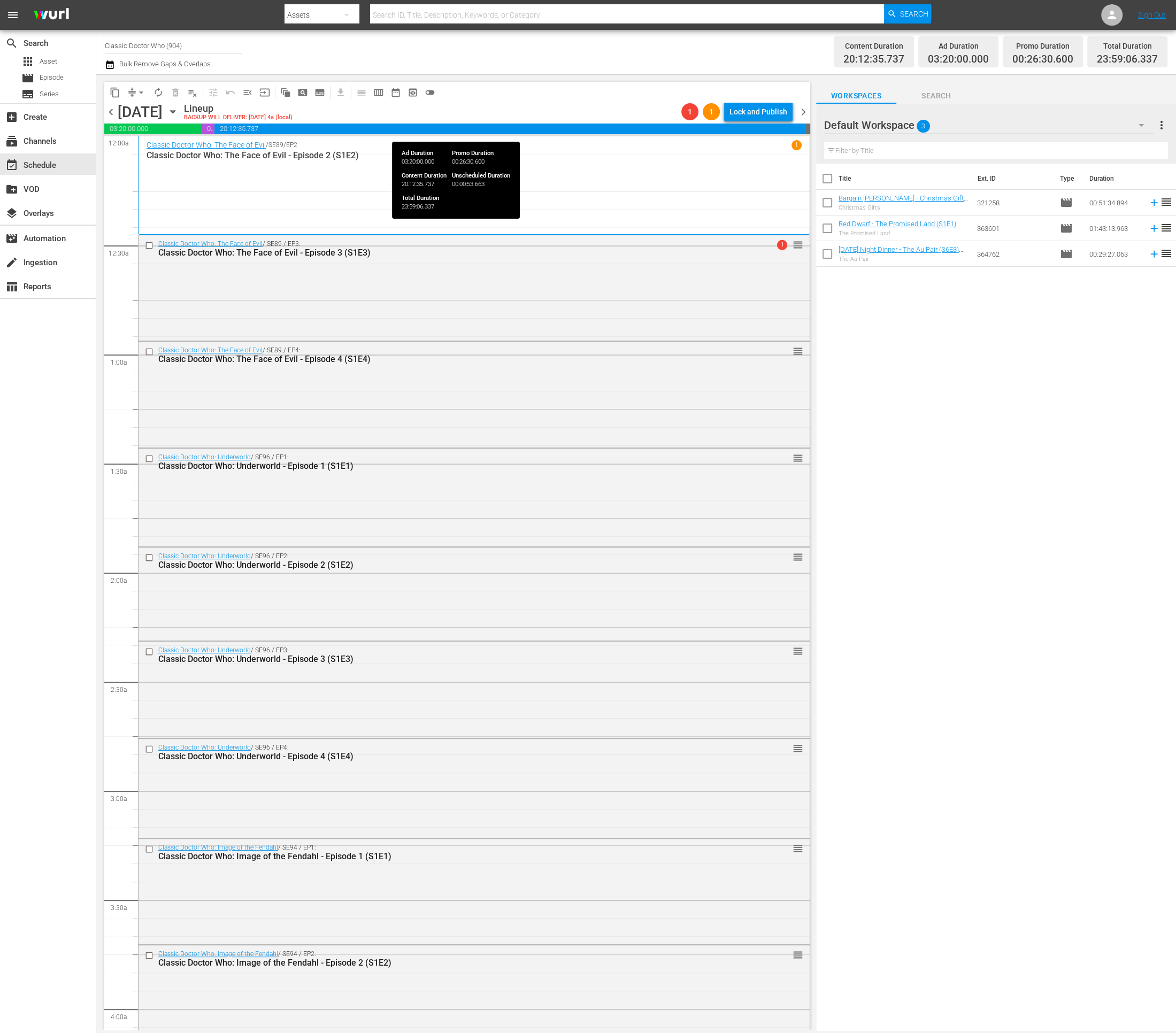
click at [752, 111] on div "Lock and Publish" at bounding box center [759, 112] width 58 height 19
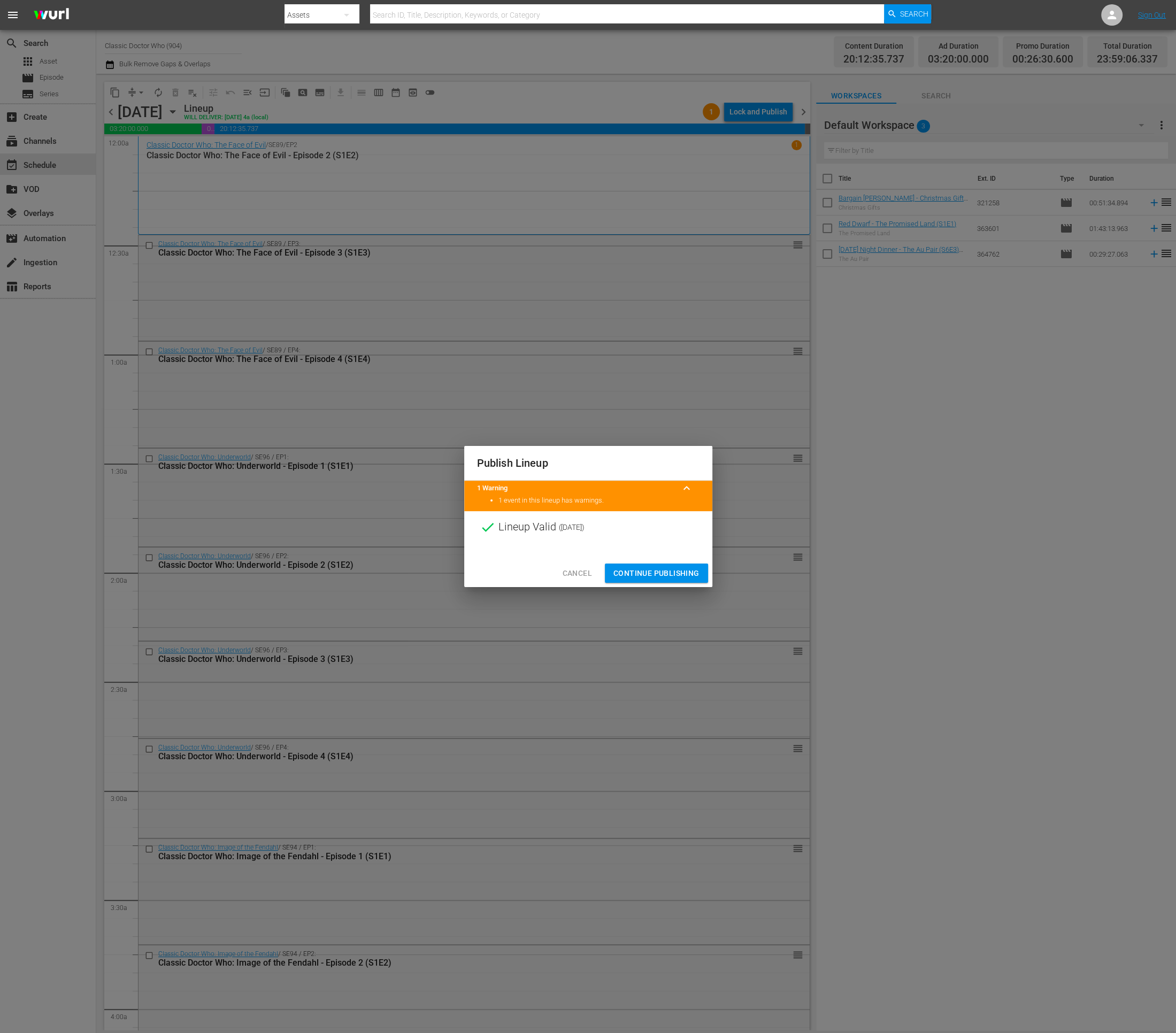
click at [659, 573] on span "Continue Publishing" at bounding box center [656, 574] width 86 height 14
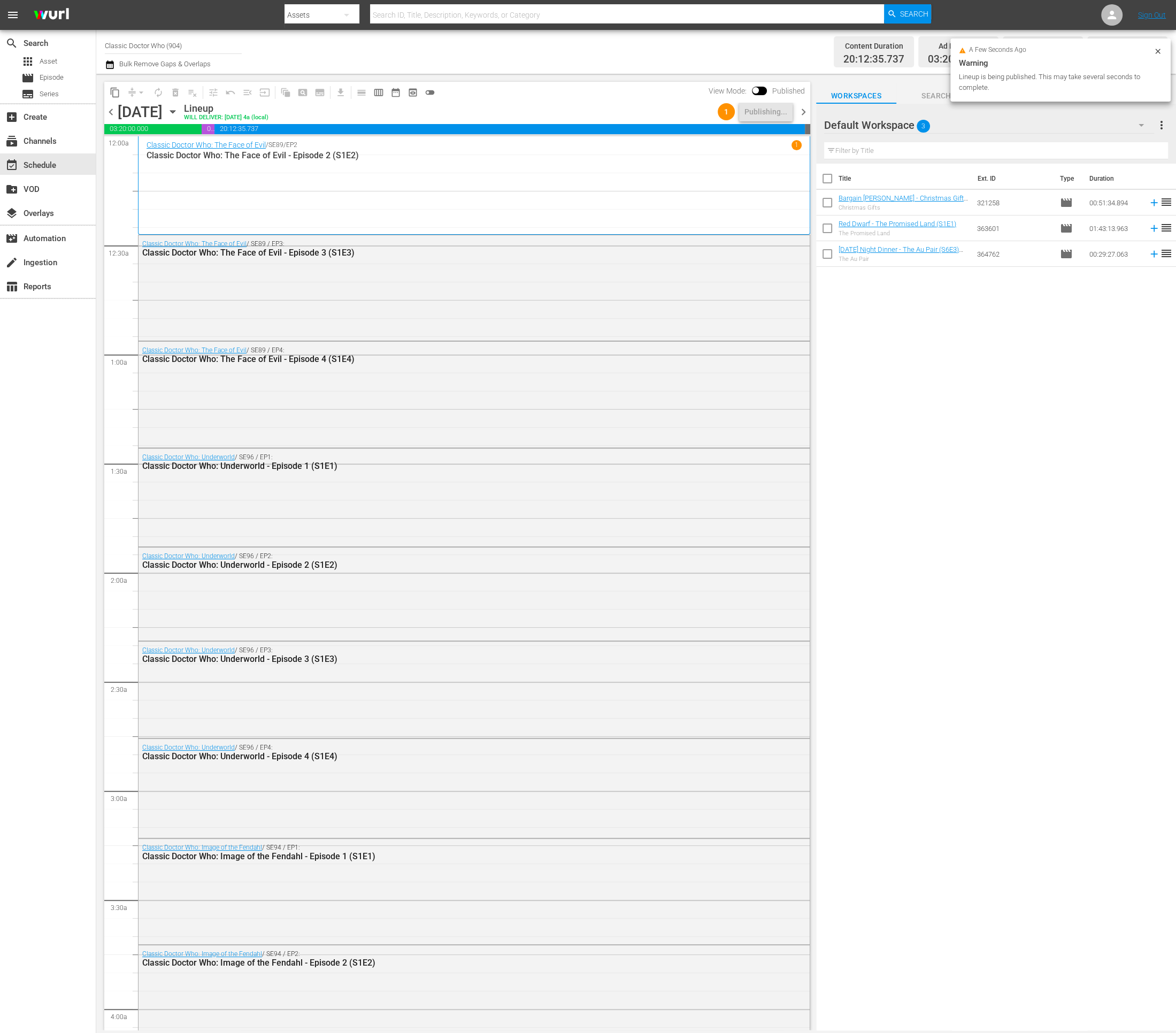
click at [798, 113] on span "chevron_right" at bounding box center [803, 112] width 14 height 14
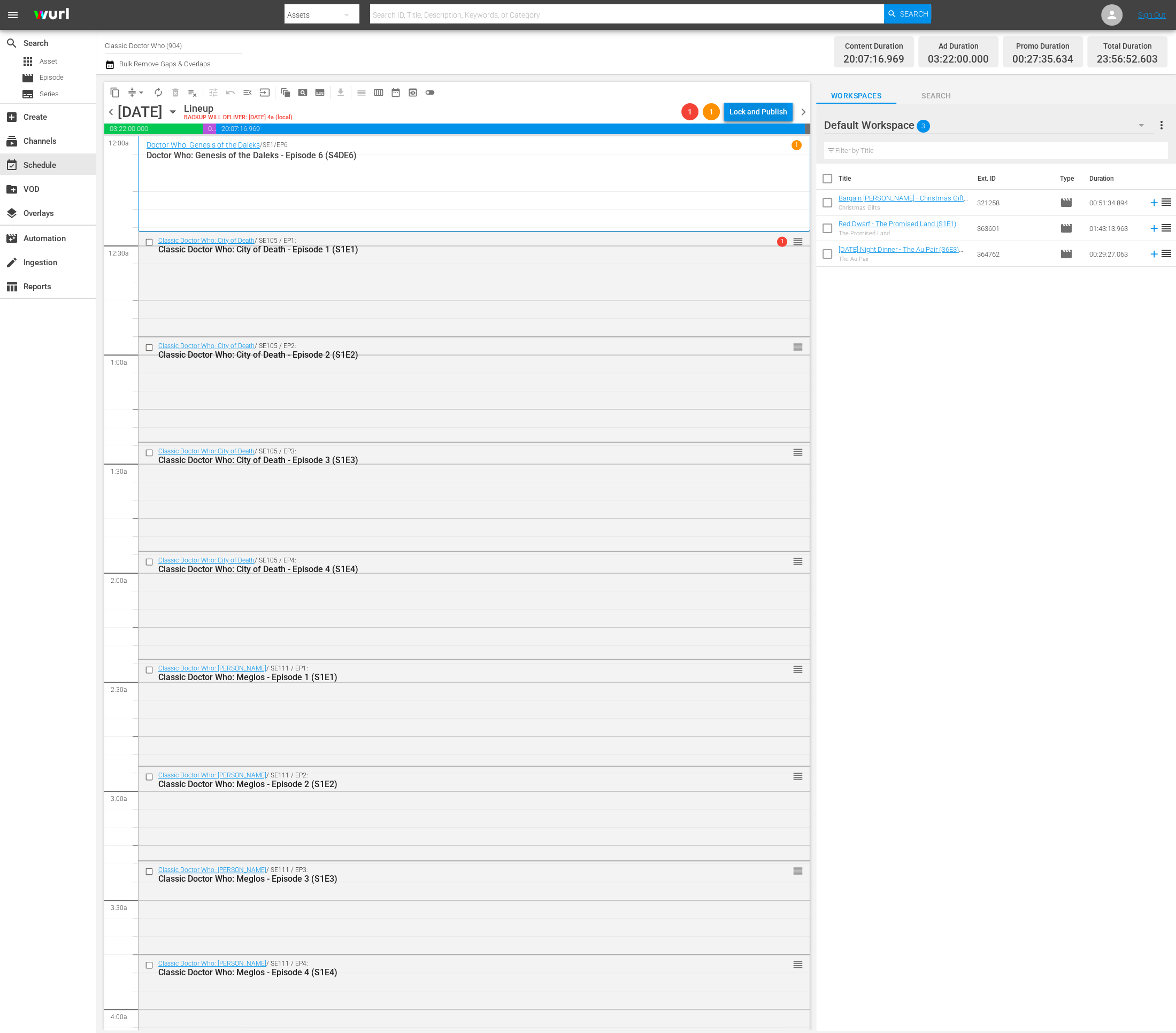
click at [750, 111] on div "Lock and Publish" at bounding box center [759, 112] width 58 height 19
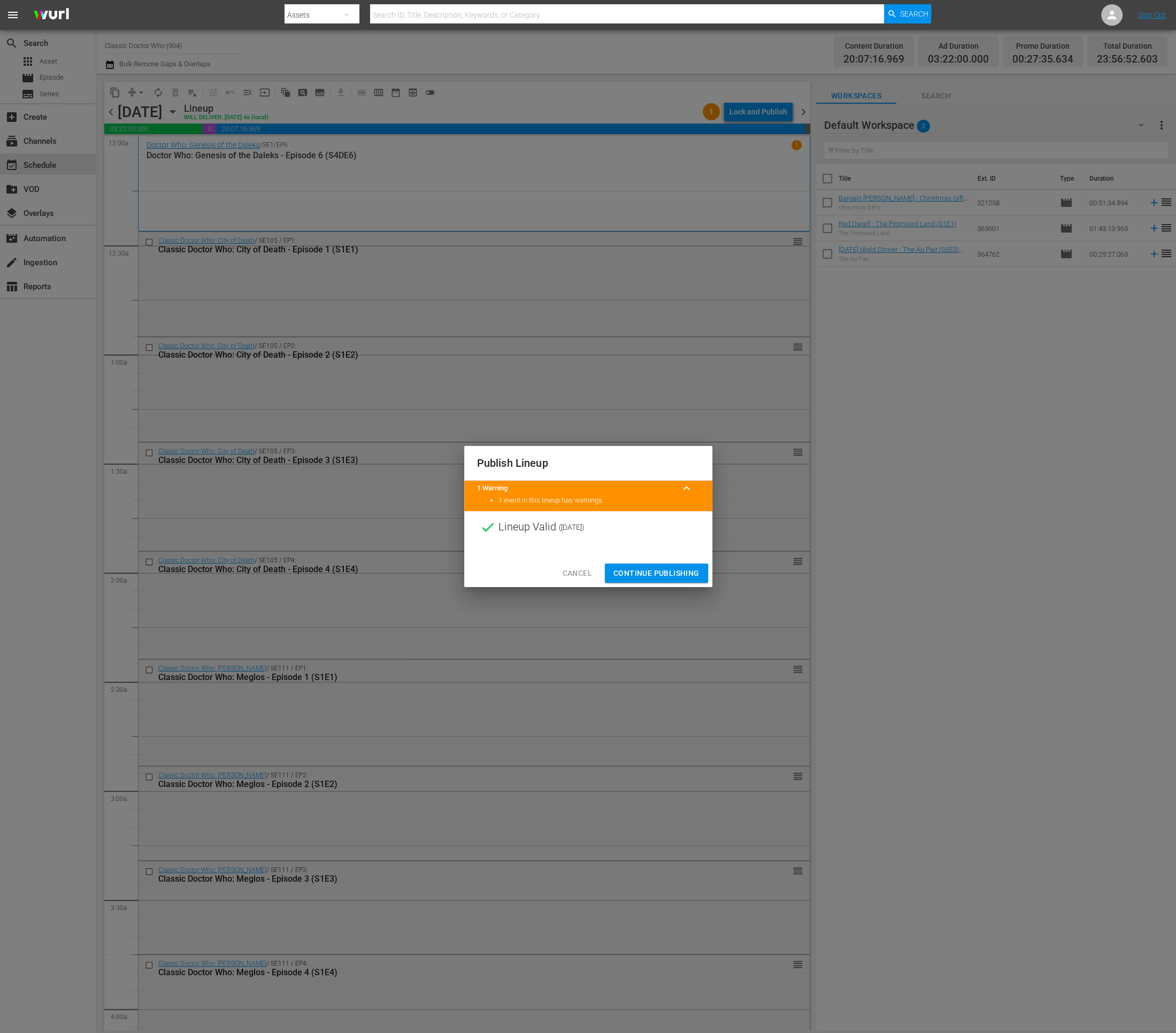
click at [686, 569] on span "Continue Publishing" at bounding box center [656, 574] width 86 height 14
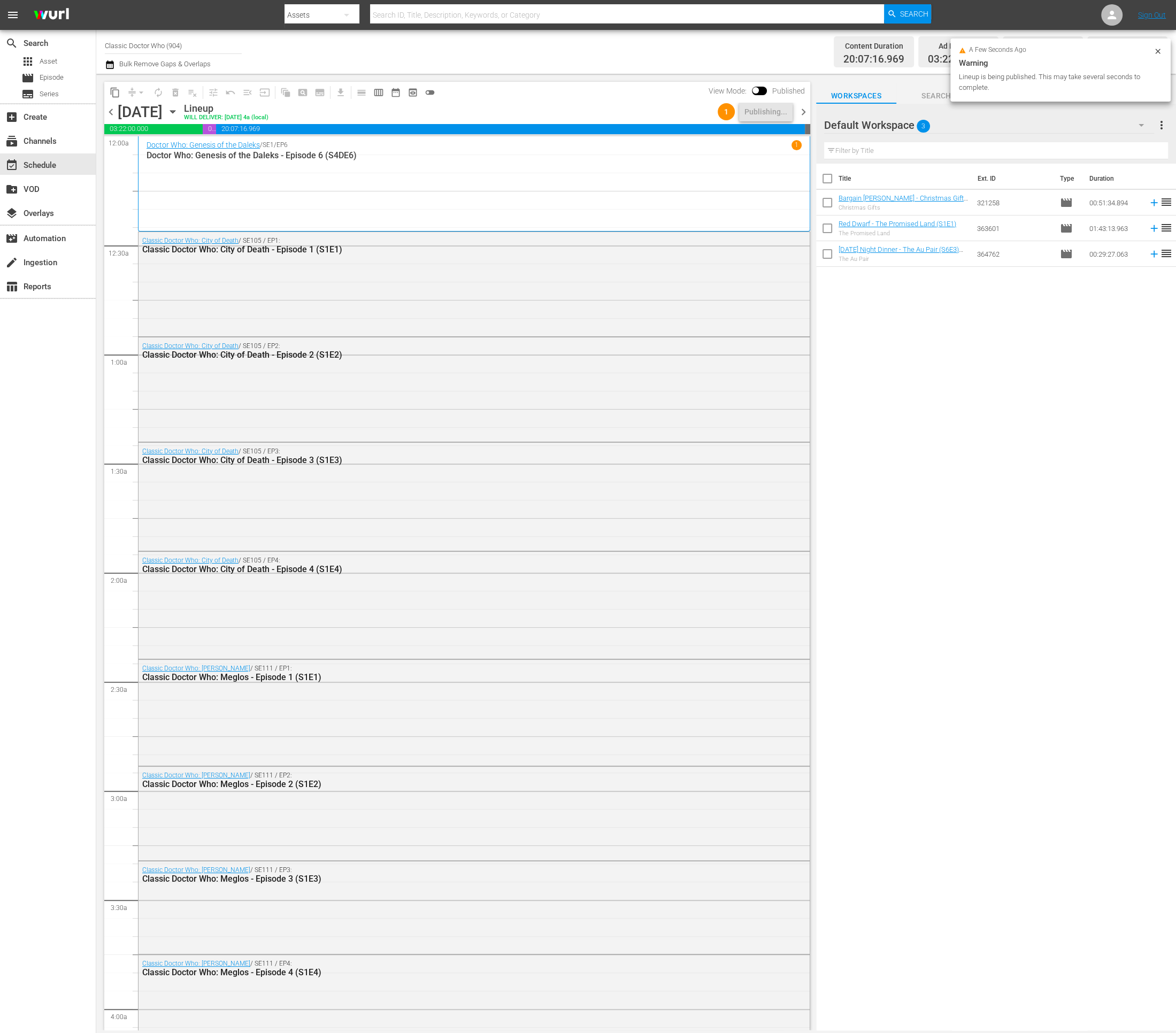
click at [802, 110] on span "chevron_right" at bounding box center [803, 112] width 14 height 14
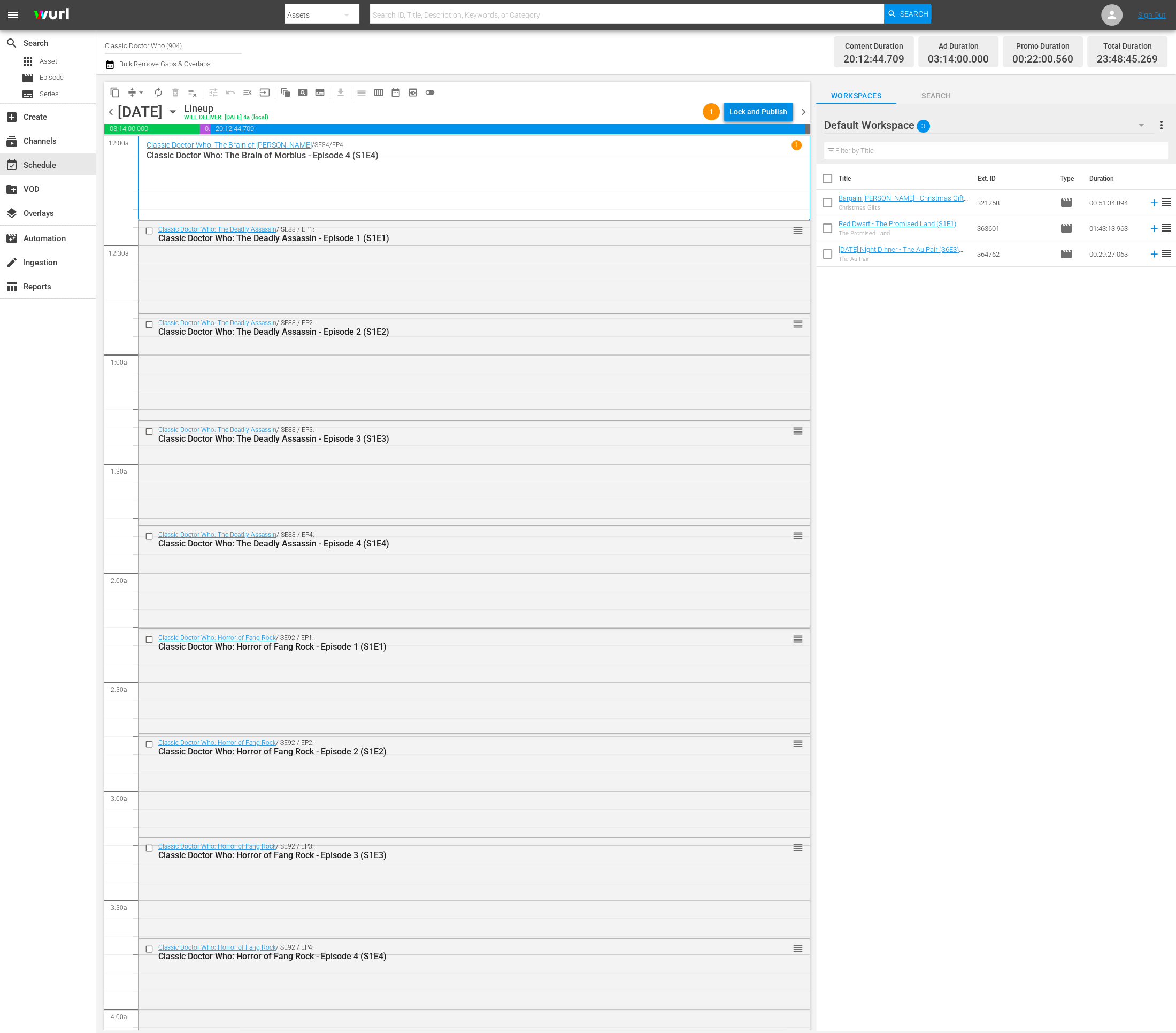
click at [754, 108] on div "Lock and Publish" at bounding box center [759, 112] width 58 height 19
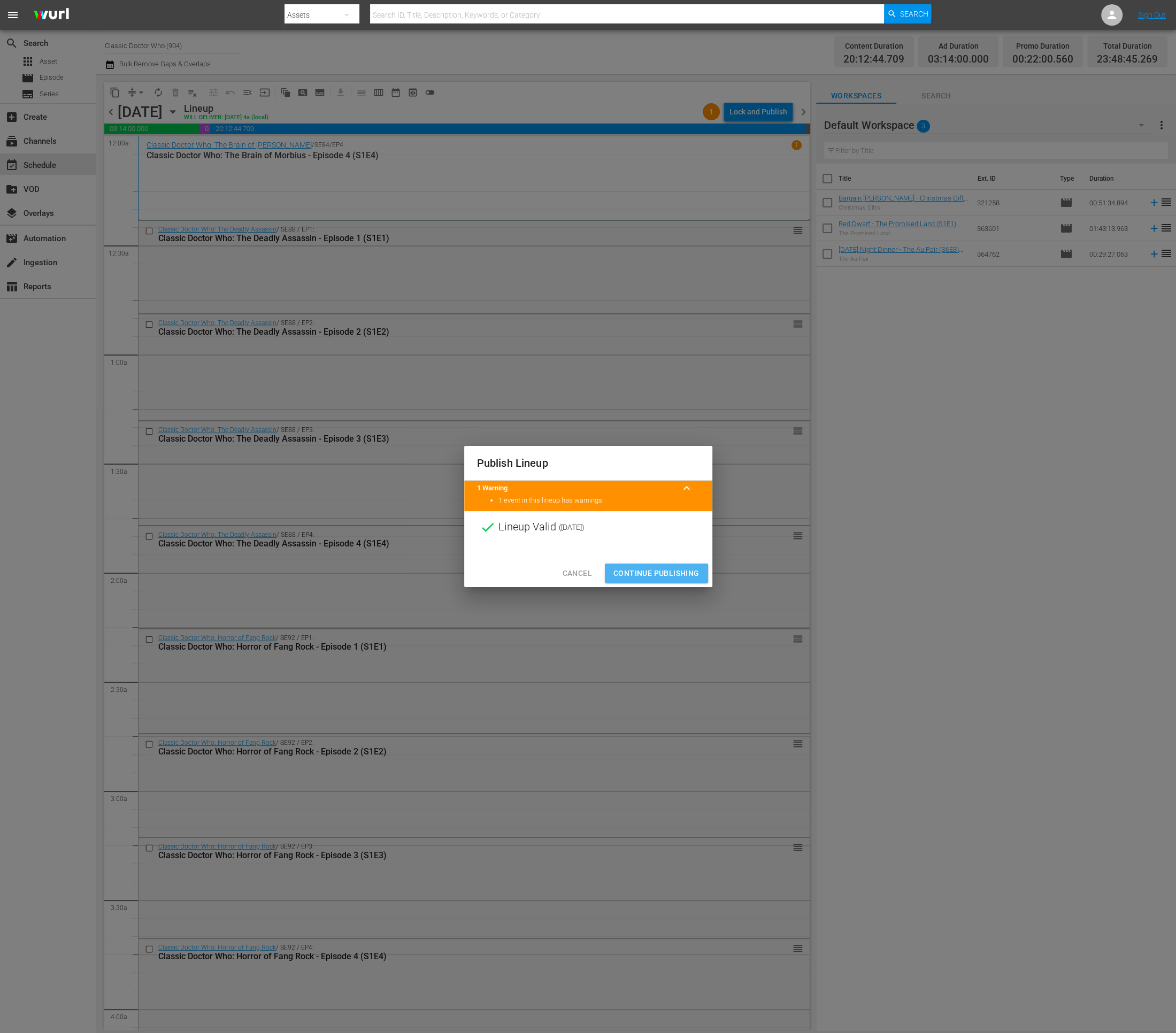
click at [658, 564] on button "Continue Publishing" at bounding box center [656, 573] width 104 height 19
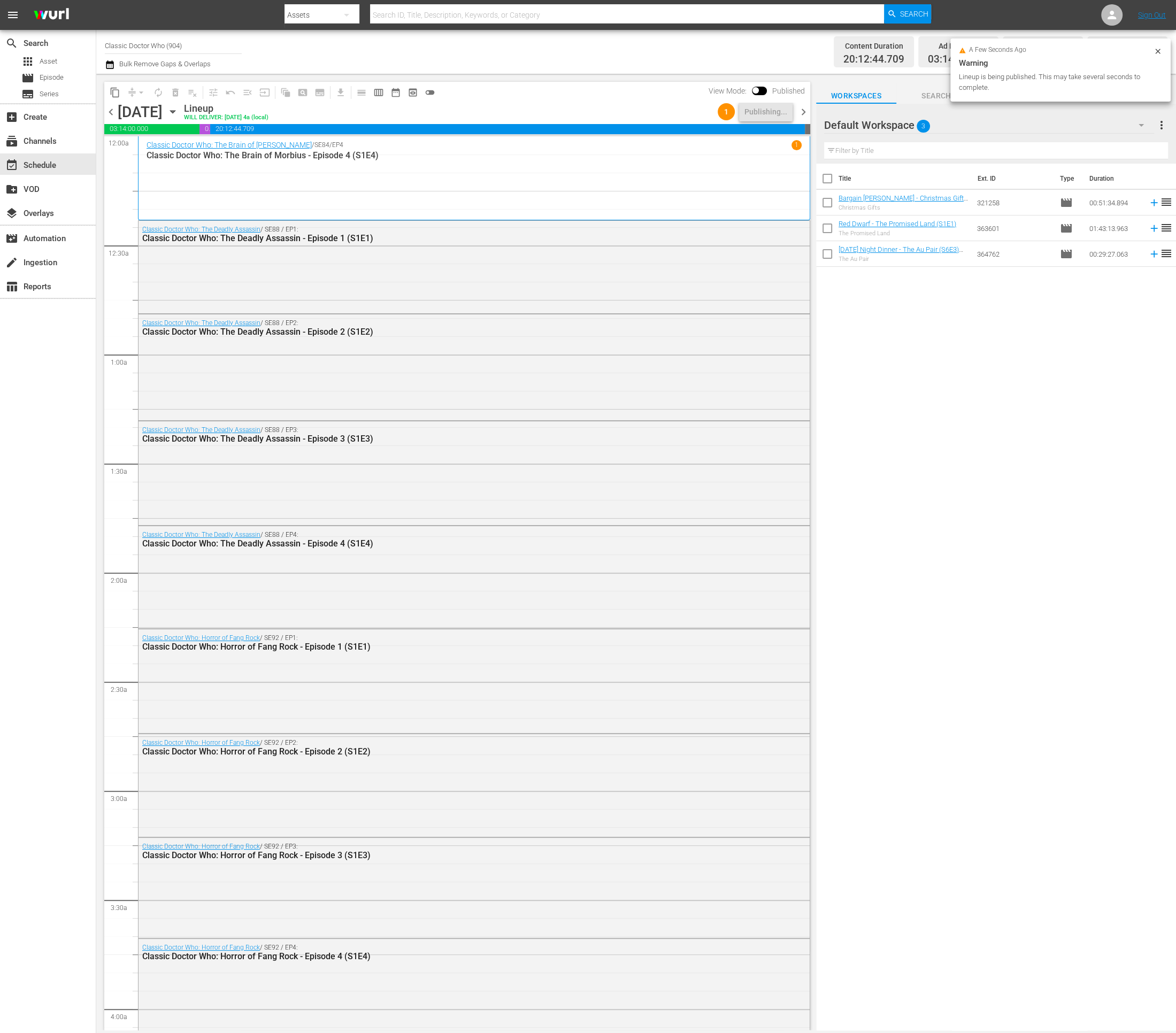
click at [804, 108] on span "chevron_right" at bounding box center [803, 112] width 14 height 14
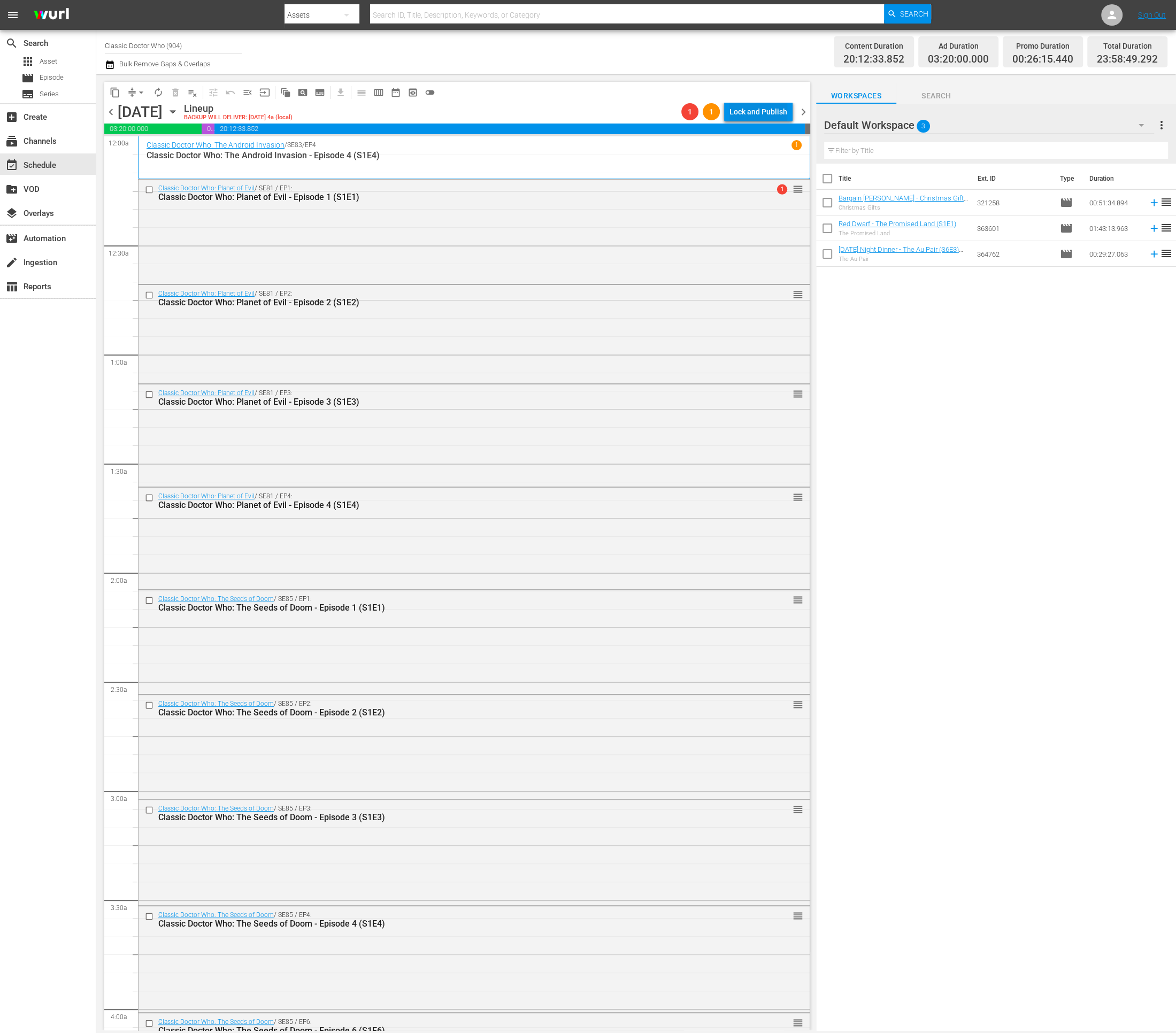
click at [732, 108] on div "Lock and Publish" at bounding box center [759, 112] width 58 height 19
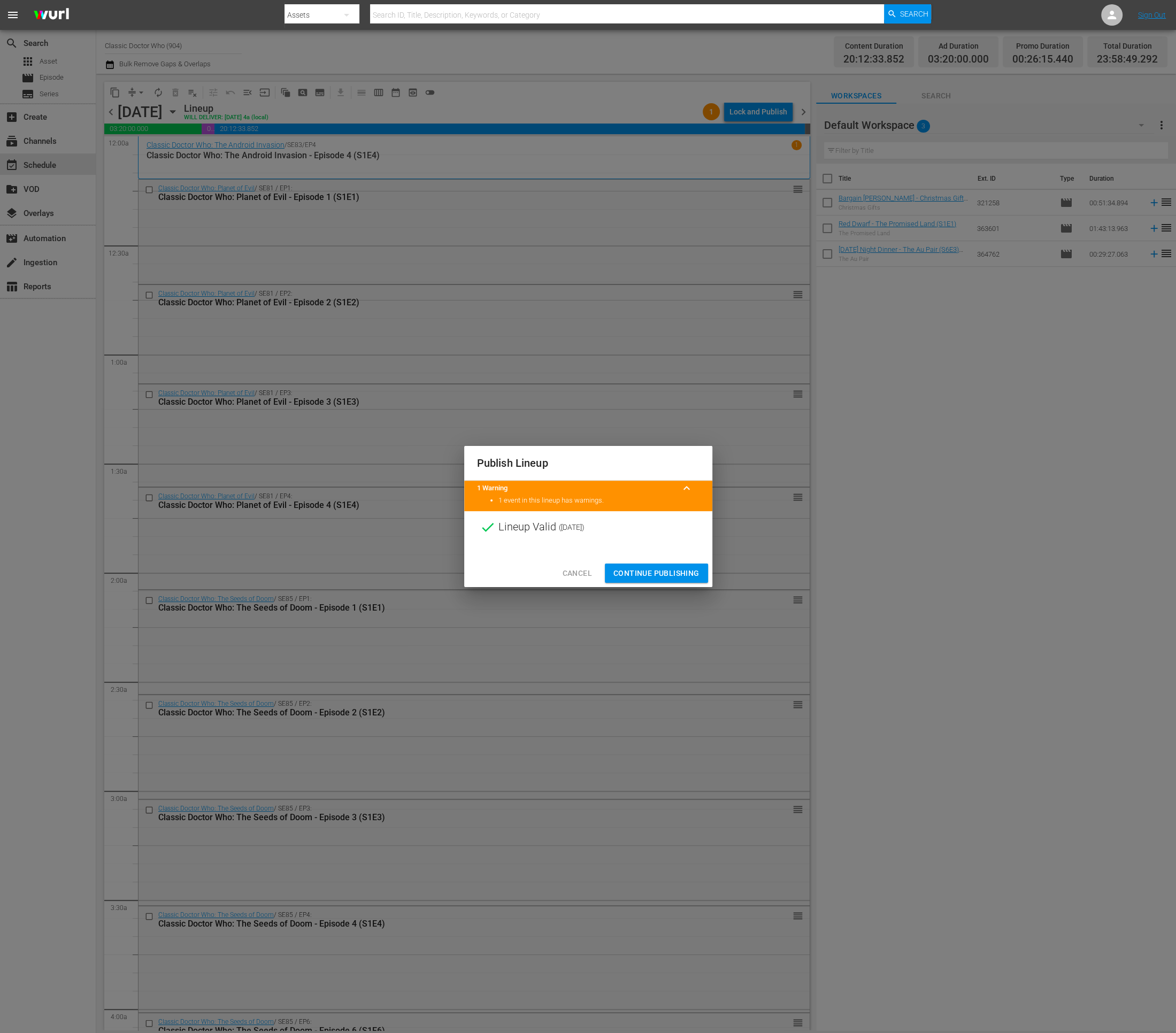
click at [647, 567] on span "Continue Publishing" at bounding box center [656, 574] width 86 height 14
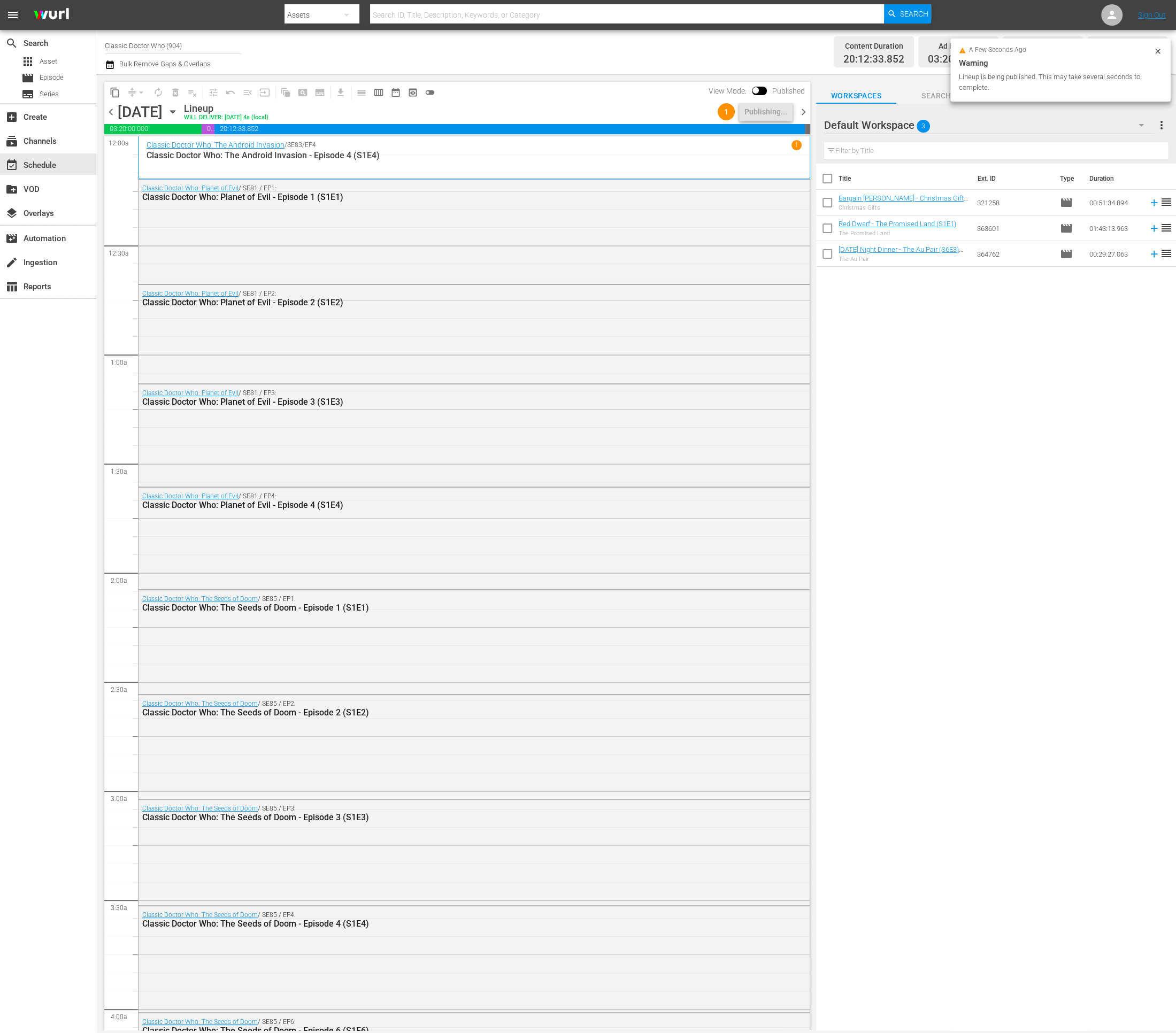
click at [808, 111] on span "chevron_right" at bounding box center [803, 112] width 14 height 14
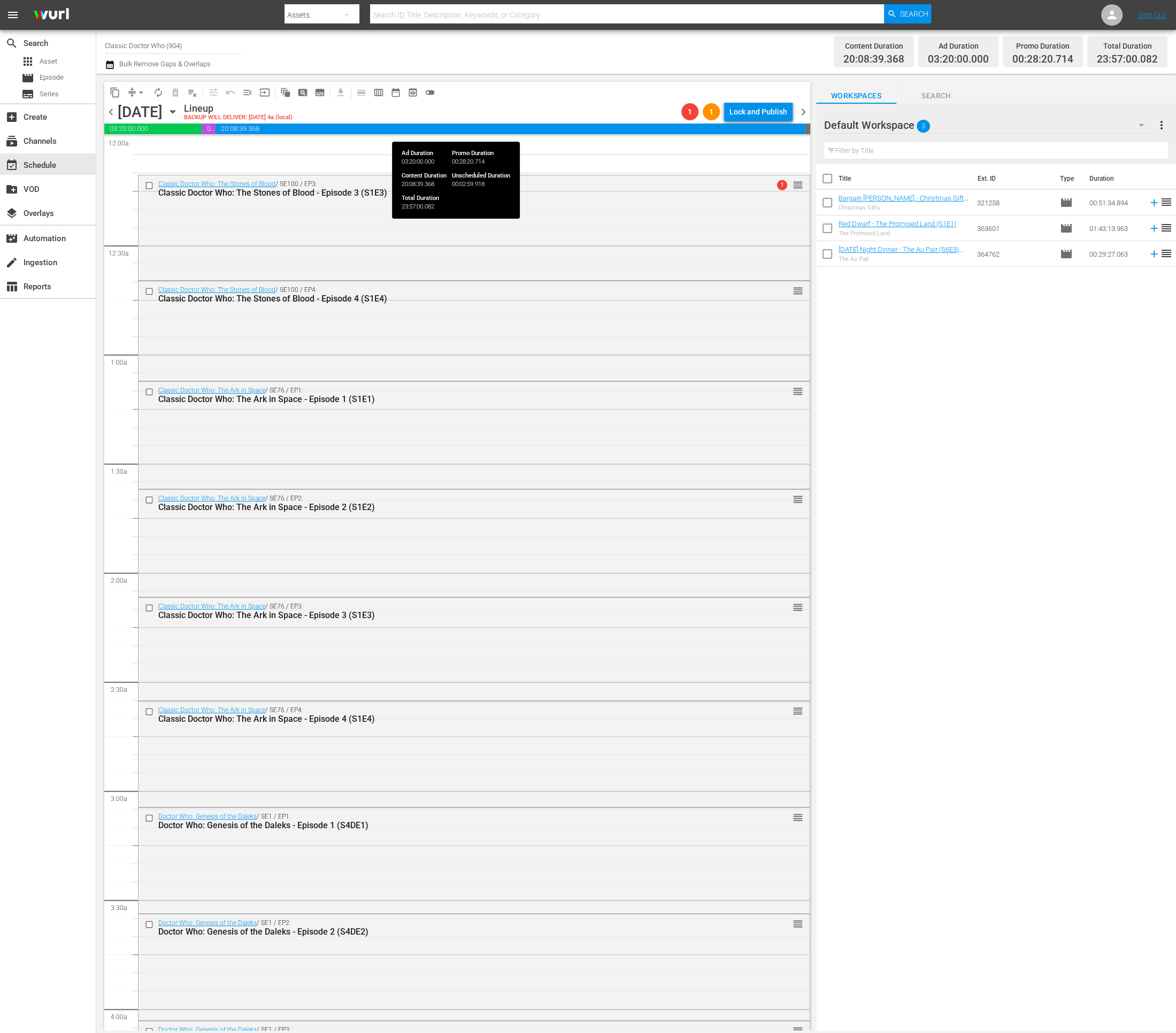
click at [769, 117] on div "Lock and Publish" at bounding box center [759, 112] width 58 height 19
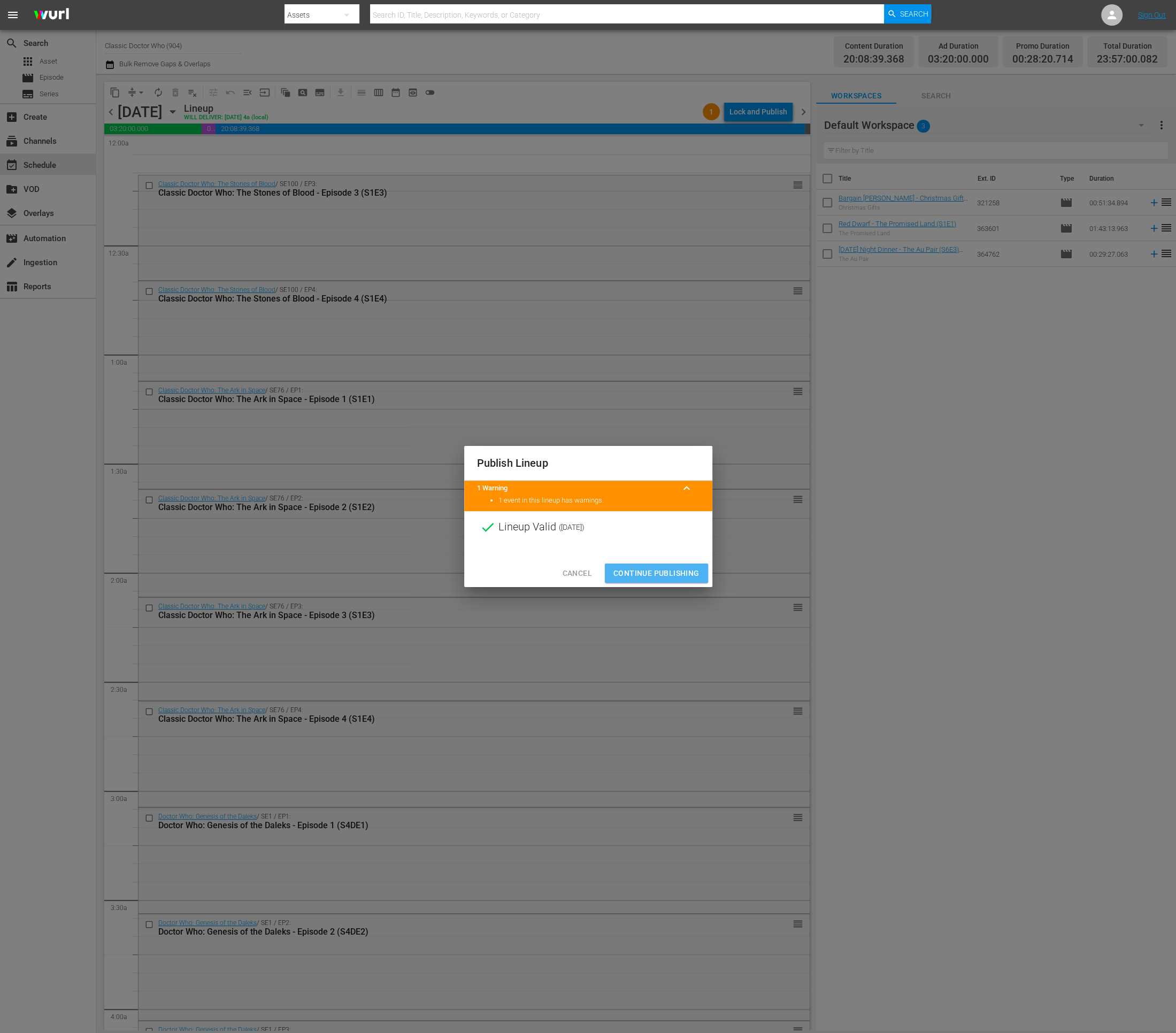
click at [654, 570] on span "Continue Publishing" at bounding box center [656, 574] width 86 height 14
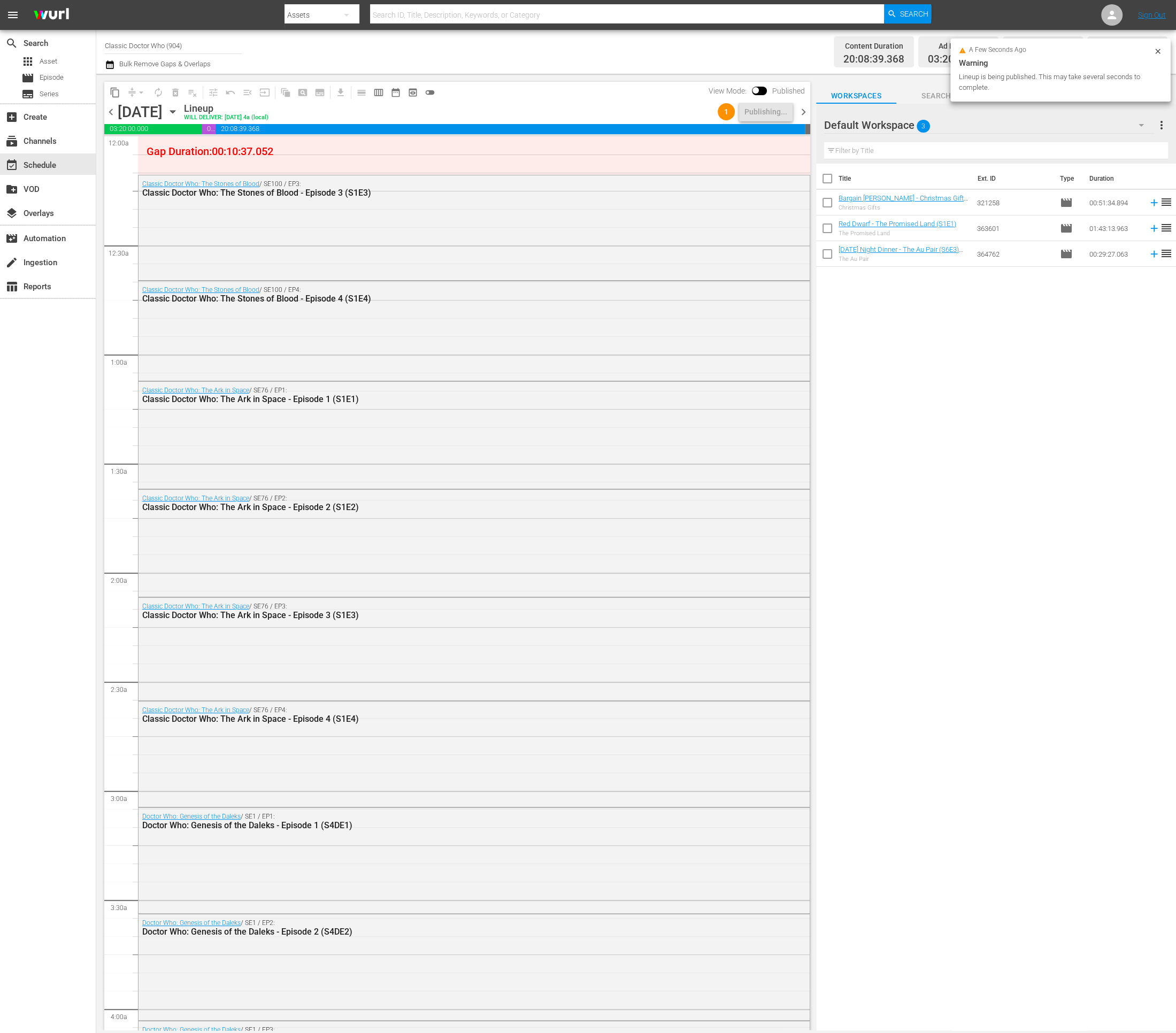
click at [802, 107] on span "chevron_right" at bounding box center [803, 112] width 14 height 14
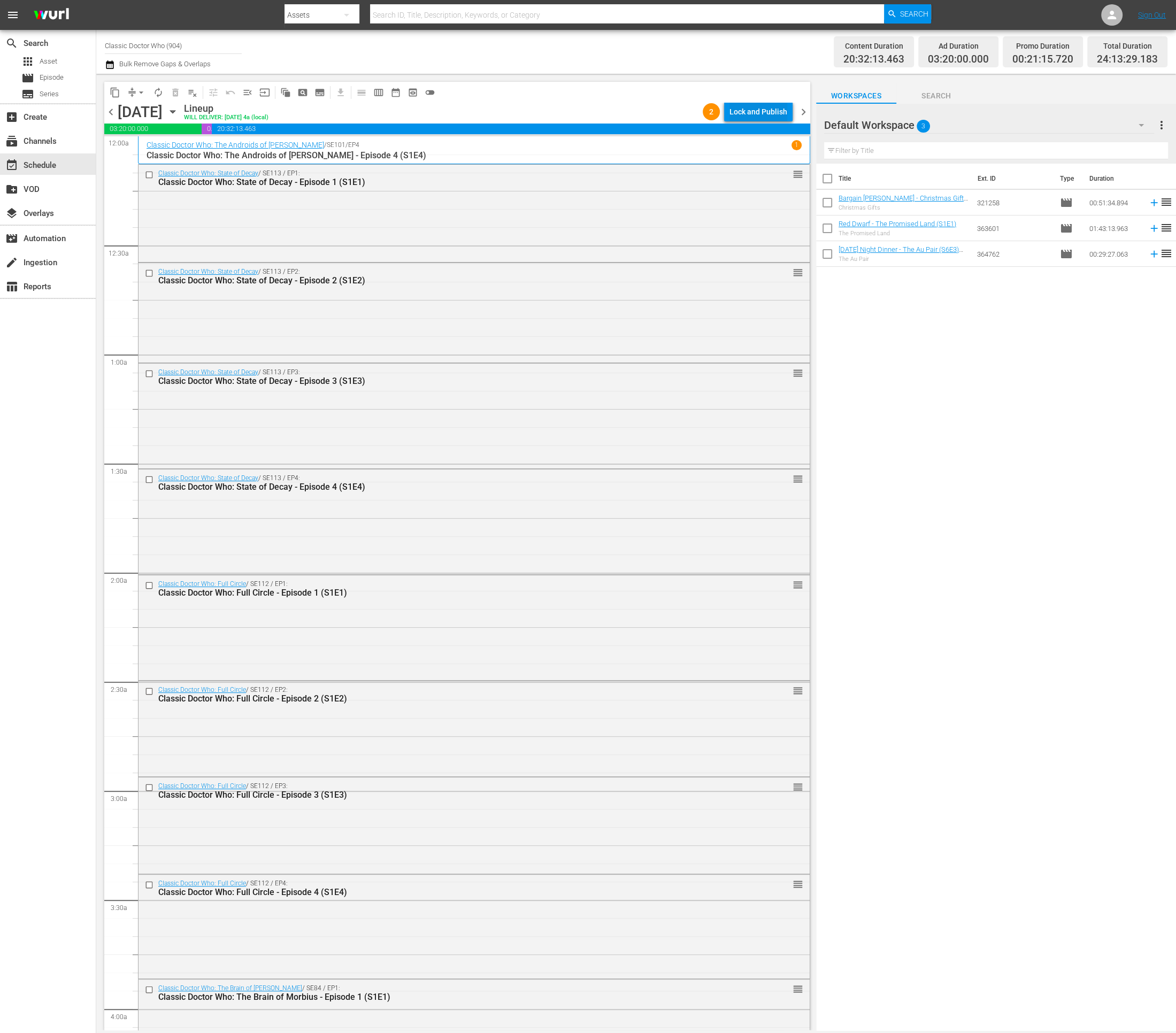
click at [772, 116] on div "Lock and Publish" at bounding box center [759, 112] width 58 height 19
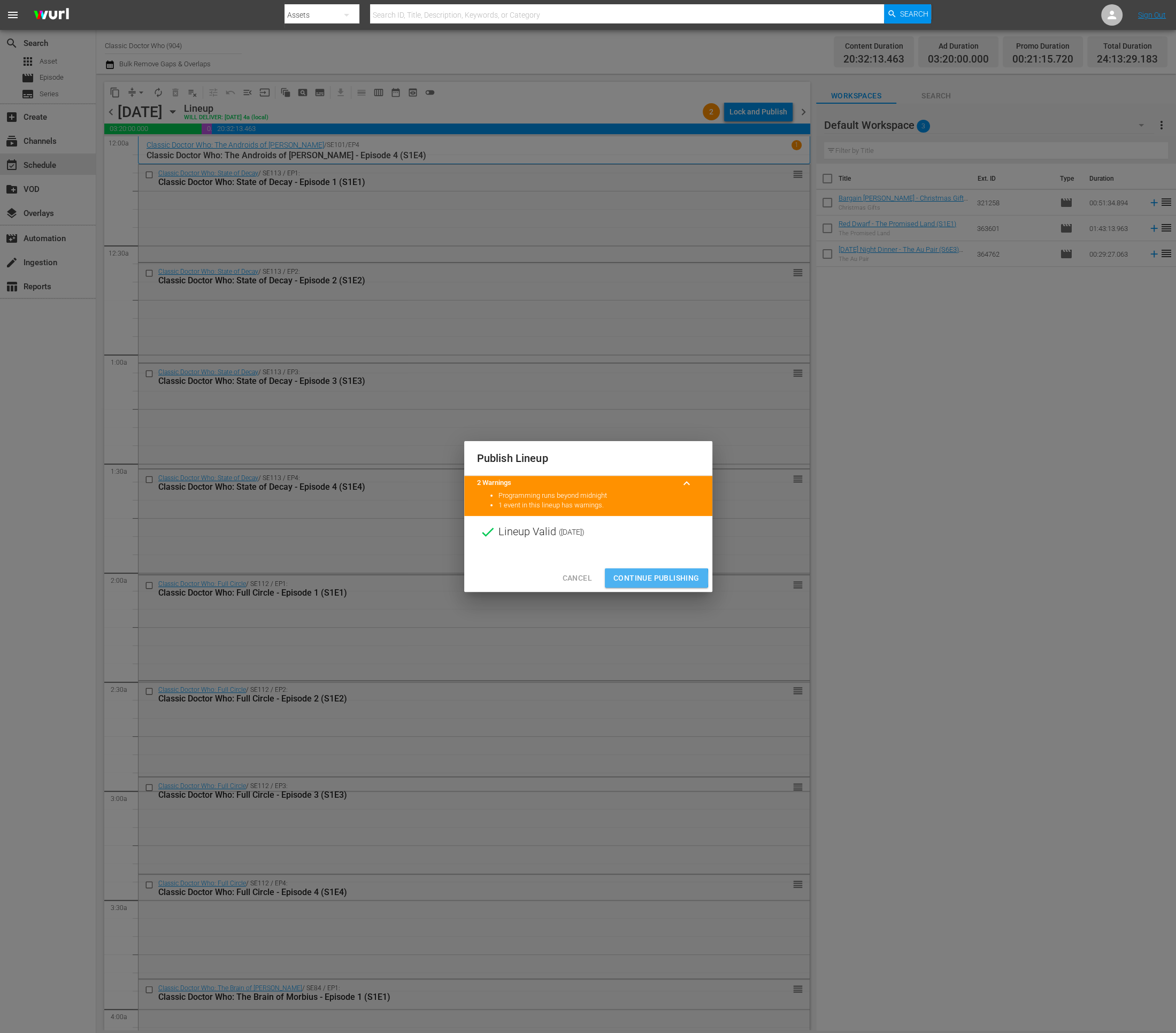
click at [619, 579] on span "Continue Publishing" at bounding box center [656, 579] width 86 height 14
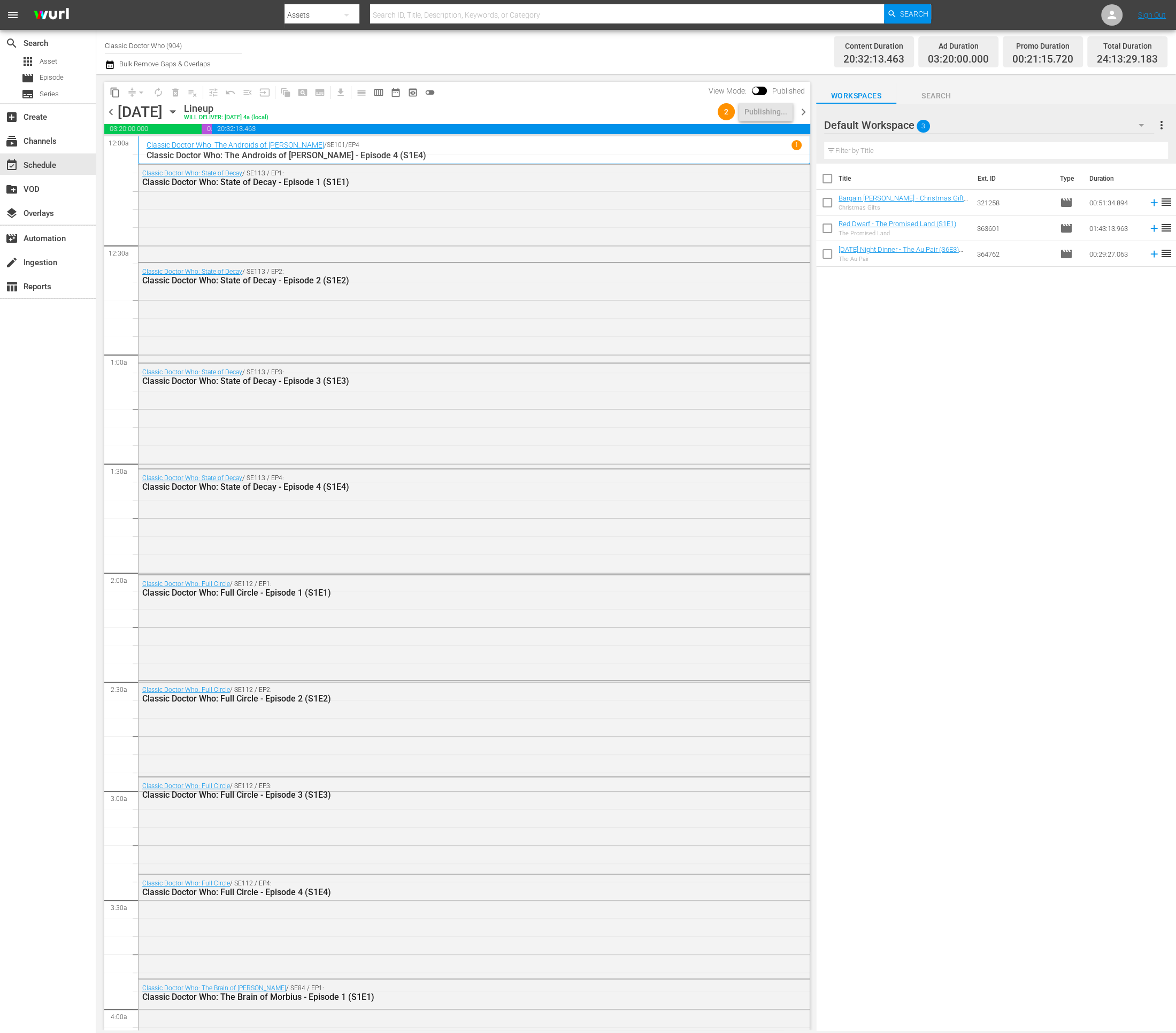
click at [806, 106] on span "chevron_right" at bounding box center [803, 112] width 14 height 14
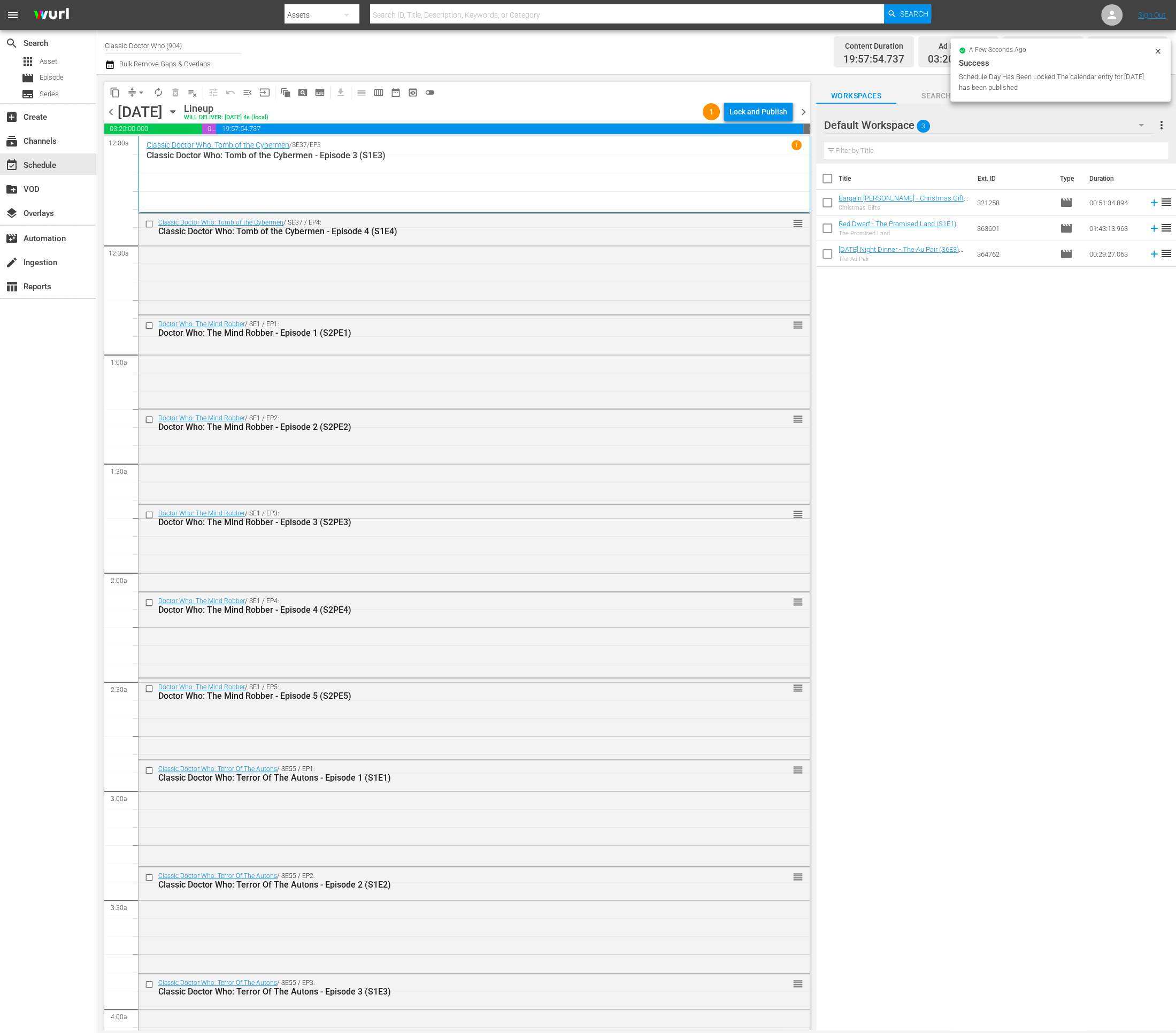
click at [764, 108] on div "Lock and Publish" at bounding box center [759, 112] width 58 height 19
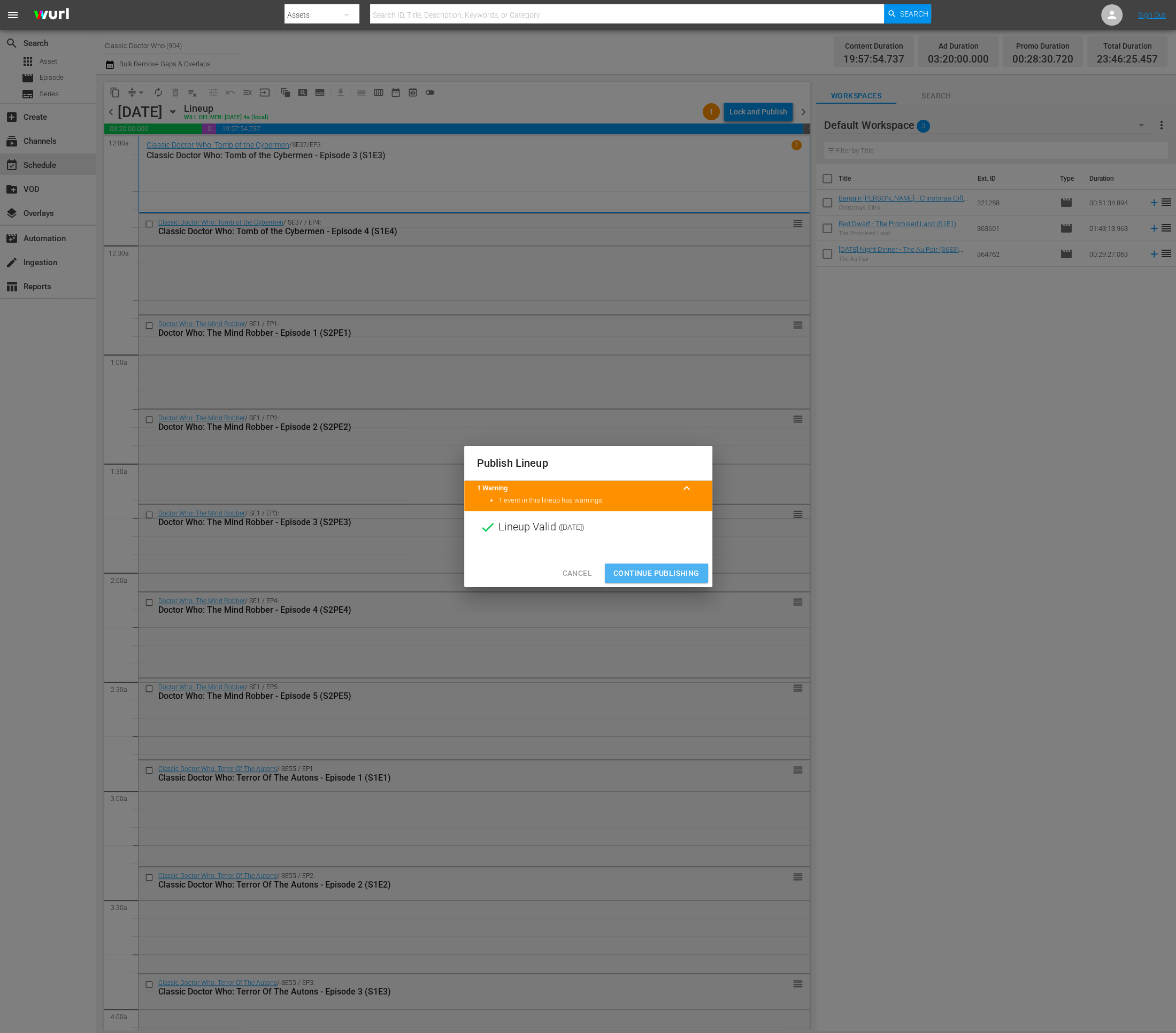
click at [652, 577] on span "Continue Publishing" at bounding box center [656, 574] width 86 height 14
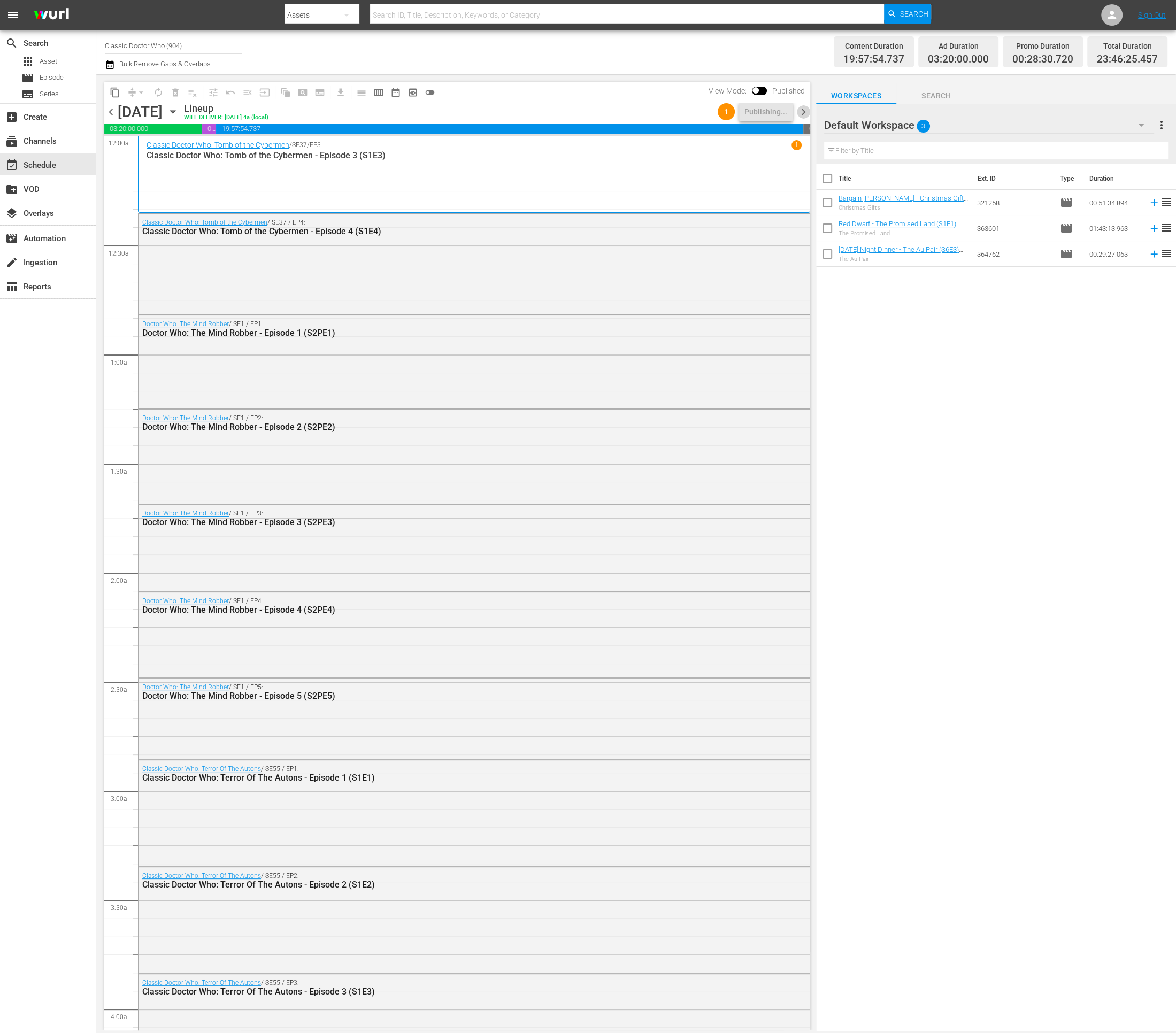
click at [805, 113] on span "chevron_right" at bounding box center [803, 112] width 14 height 14
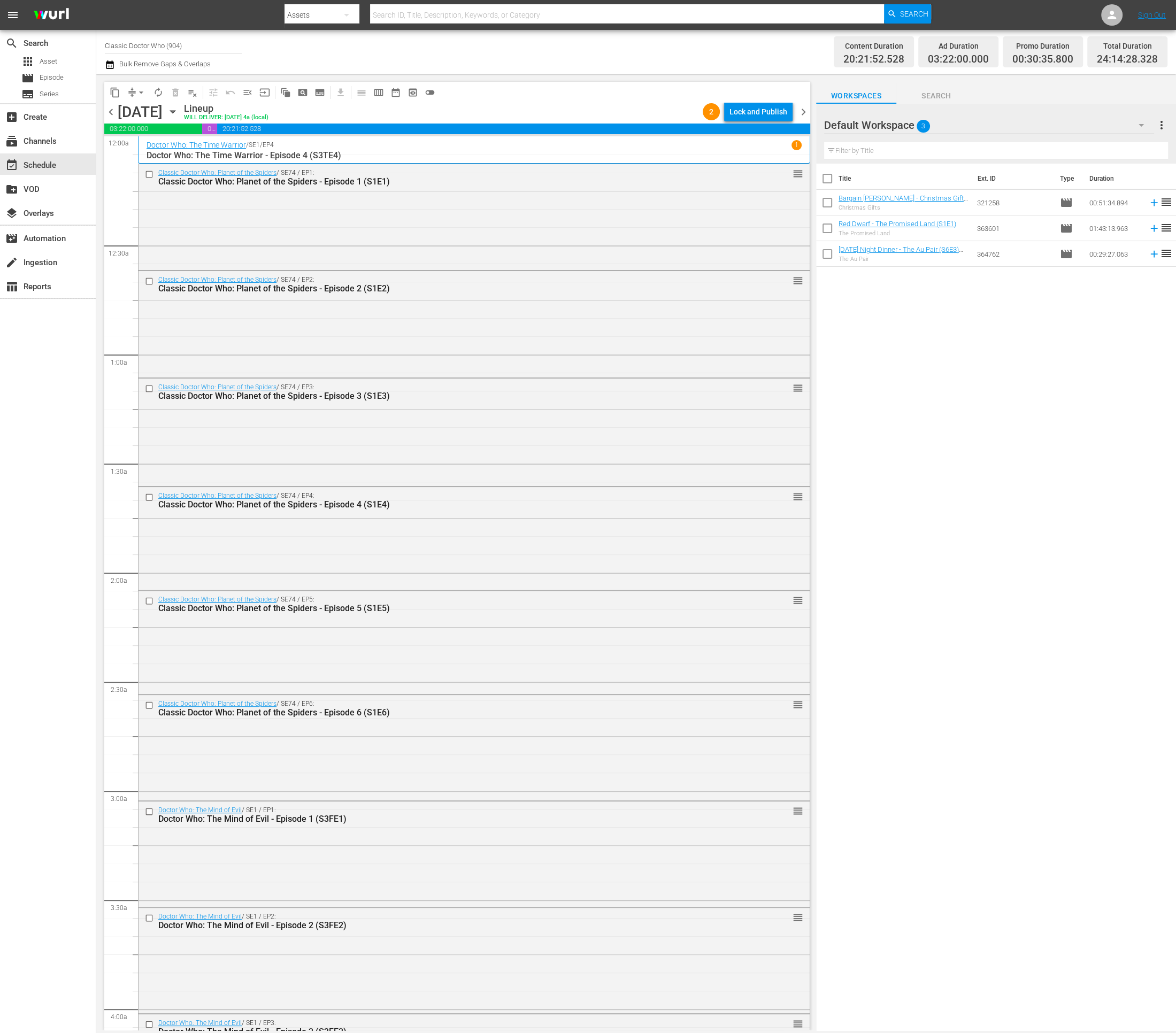
click at [768, 114] on div "Lock and Publish" at bounding box center [759, 112] width 58 height 19
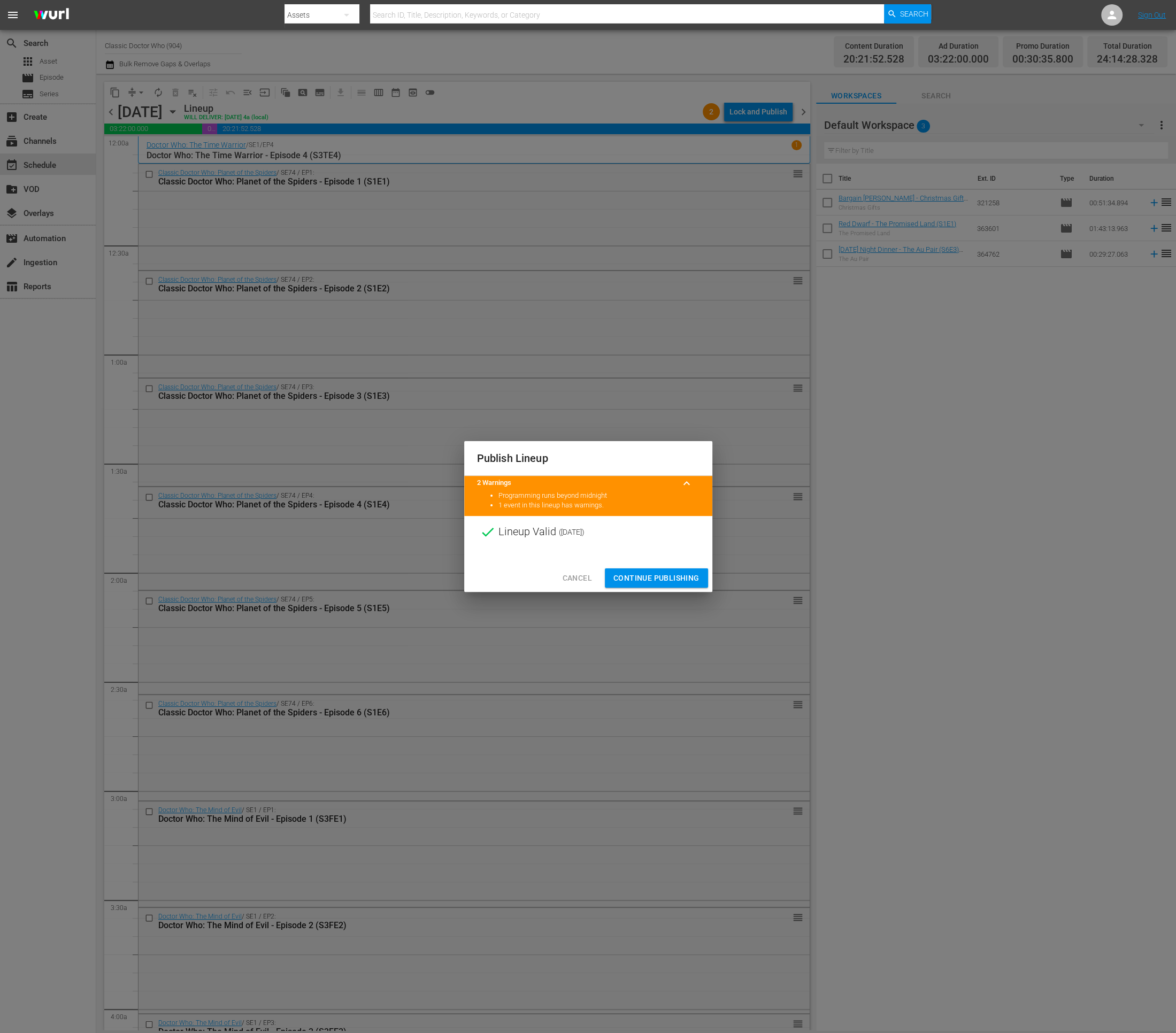
click at [663, 577] on span "Continue Publishing" at bounding box center [656, 579] width 86 height 14
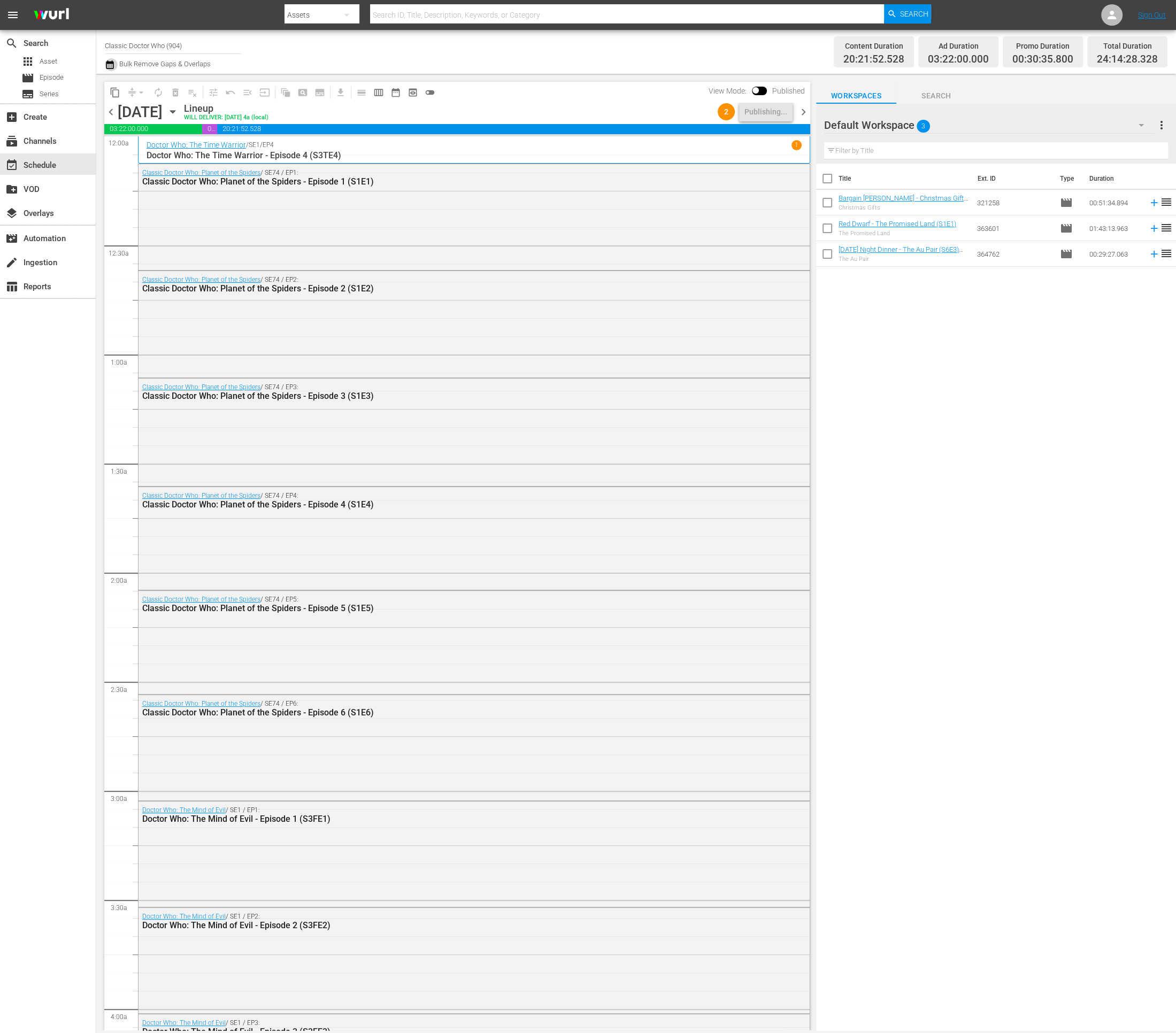
click at [115, 64] on button "button" at bounding box center [110, 64] width 13 height 13
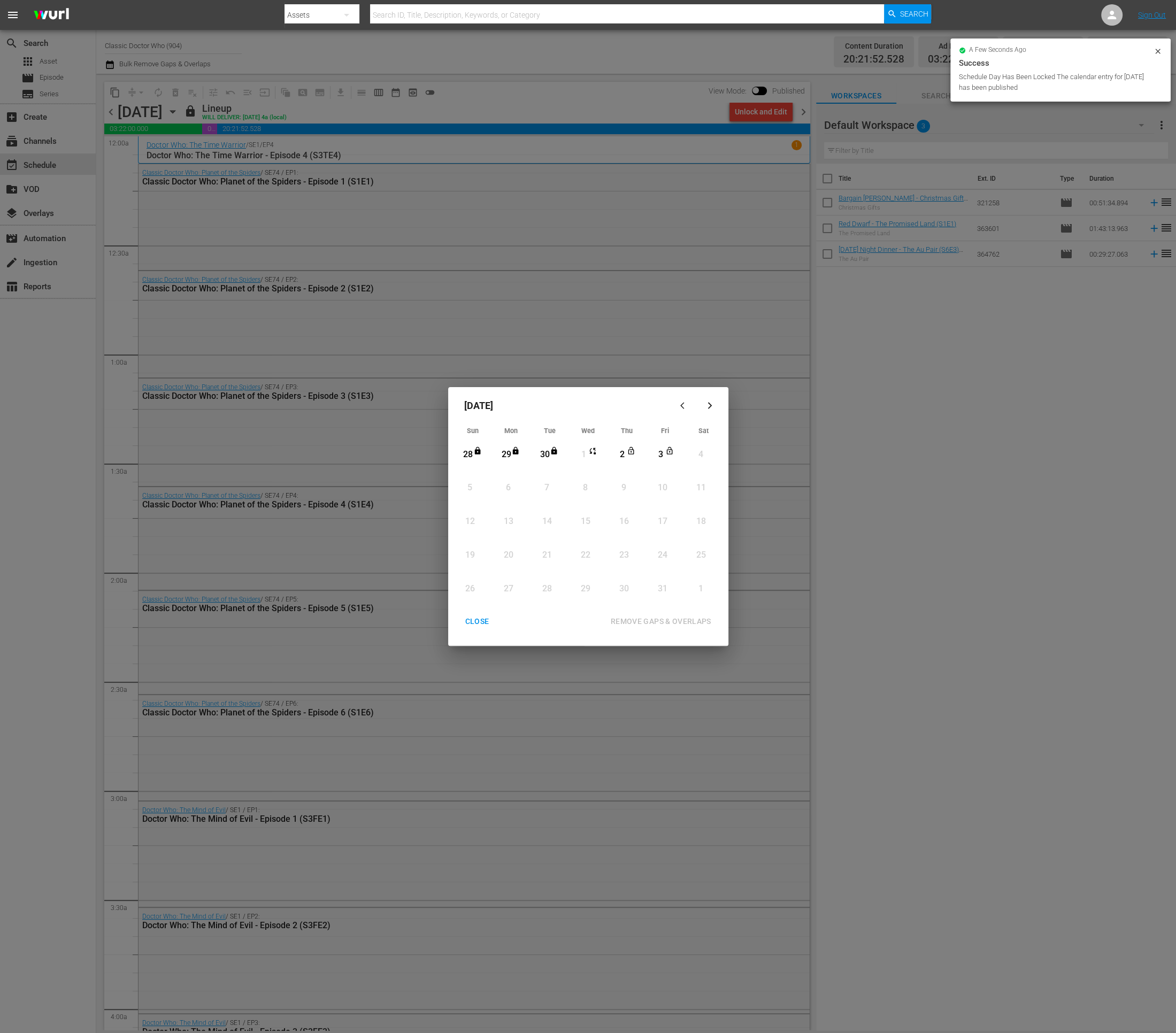
click at [467, 624] on div "CLOSE" at bounding box center [477, 622] width 42 height 14
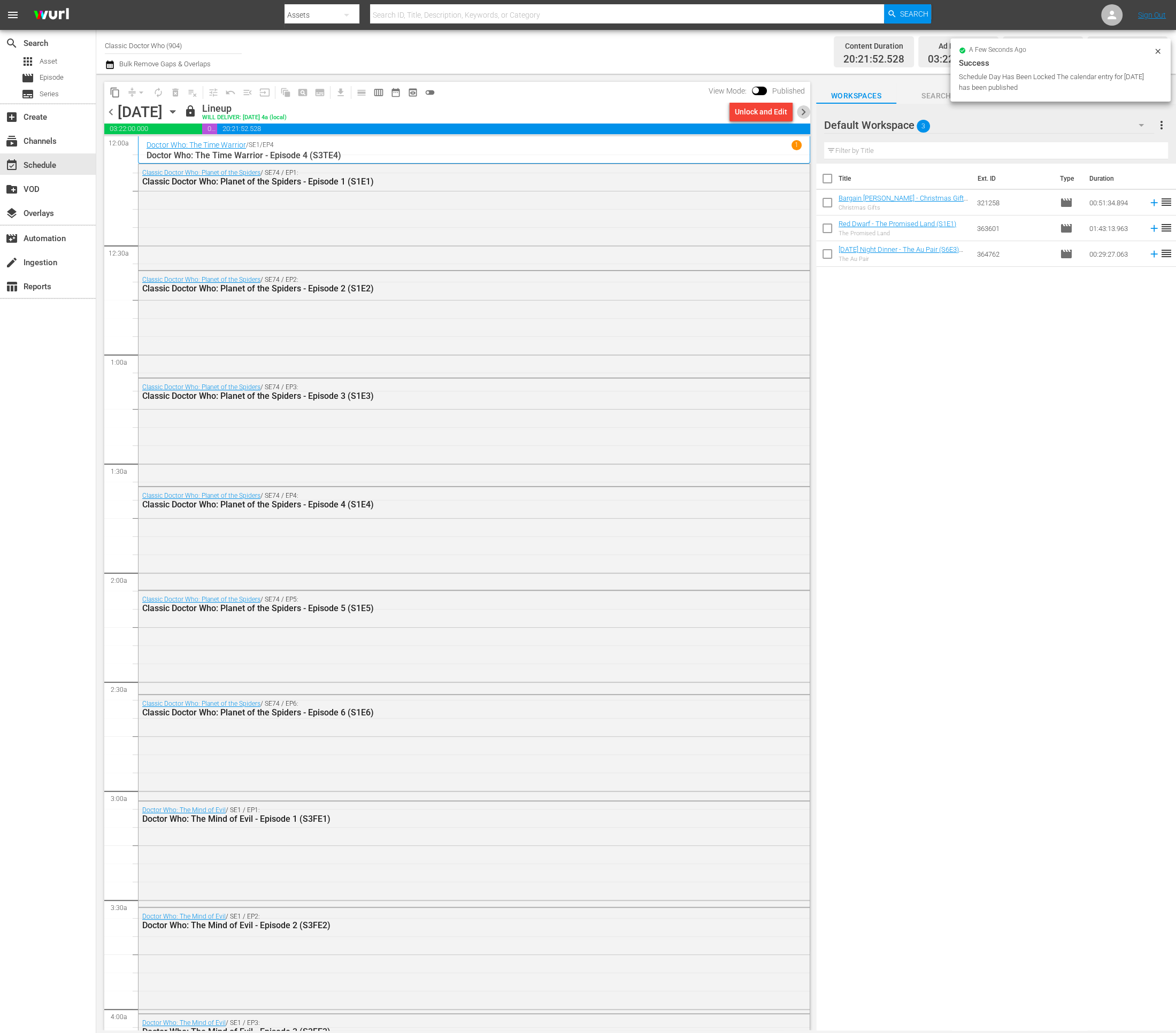
click at [807, 117] on span "chevron_right" at bounding box center [803, 112] width 14 height 14
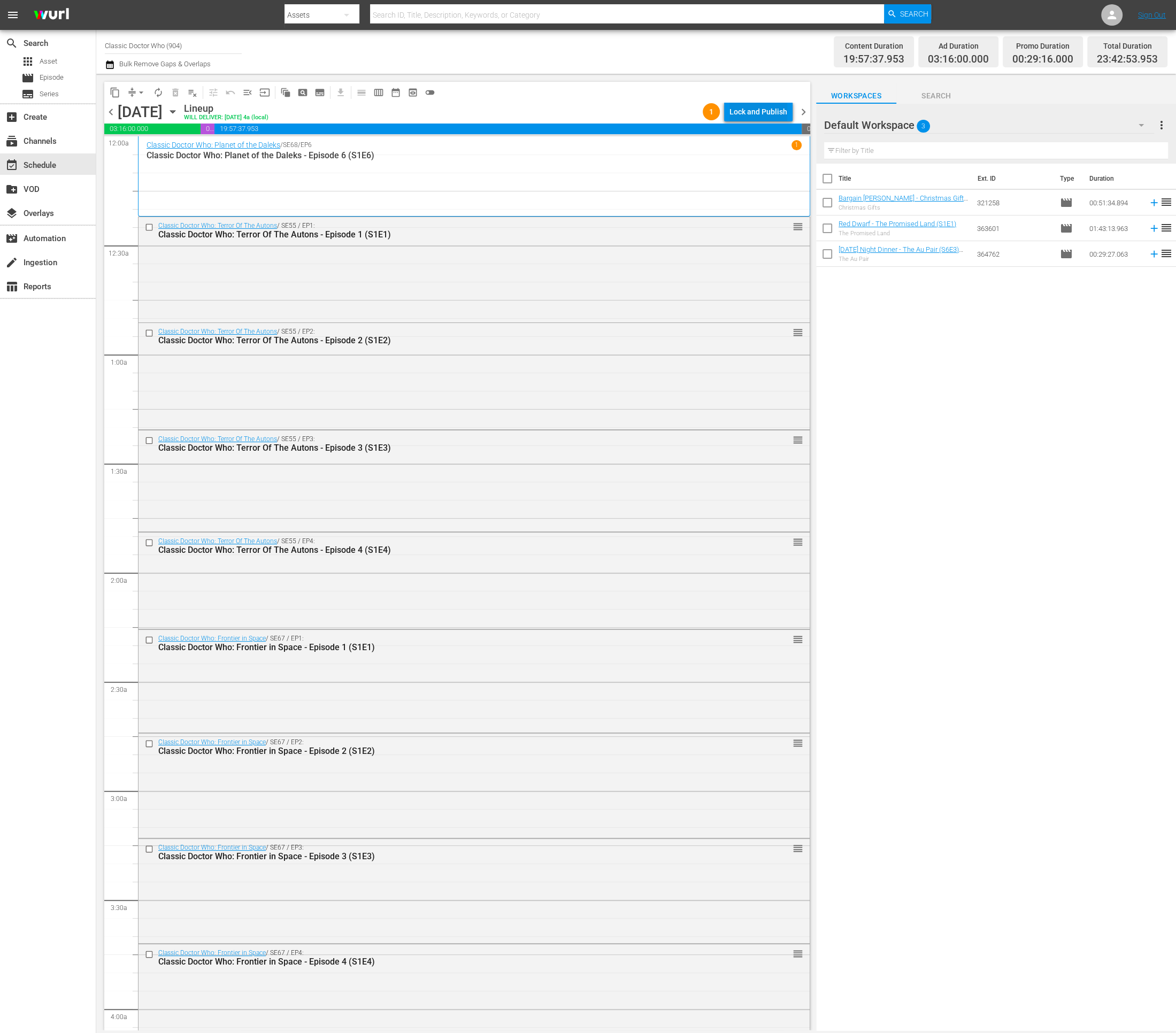
click at [753, 110] on div "Lock and Publish" at bounding box center [759, 112] width 58 height 19
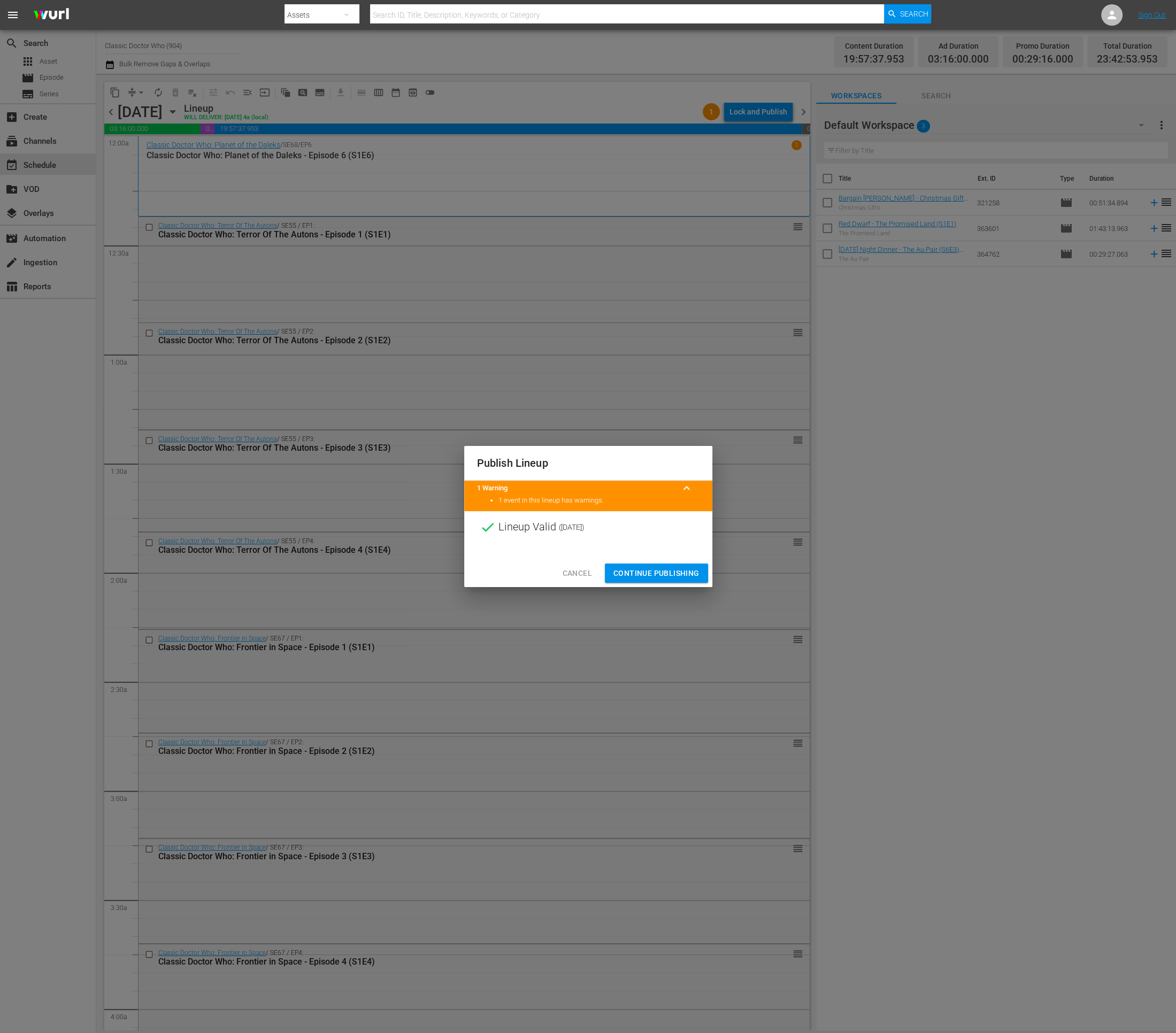
click at [659, 574] on span "Continue Publishing" at bounding box center [656, 574] width 86 height 14
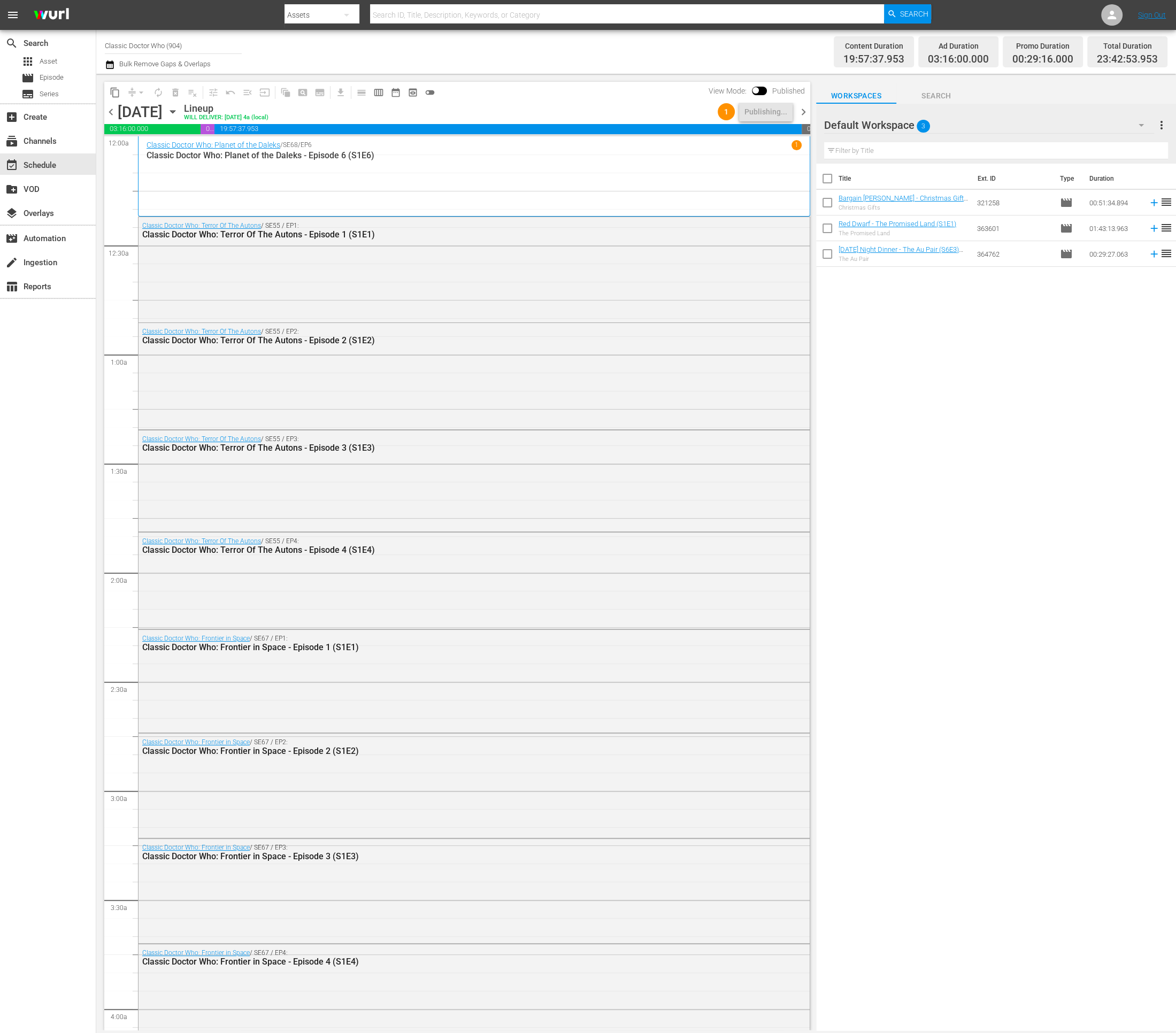
click at [802, 110] on span "chevron_right" at bounding box center [803, 112] width 14 height 14
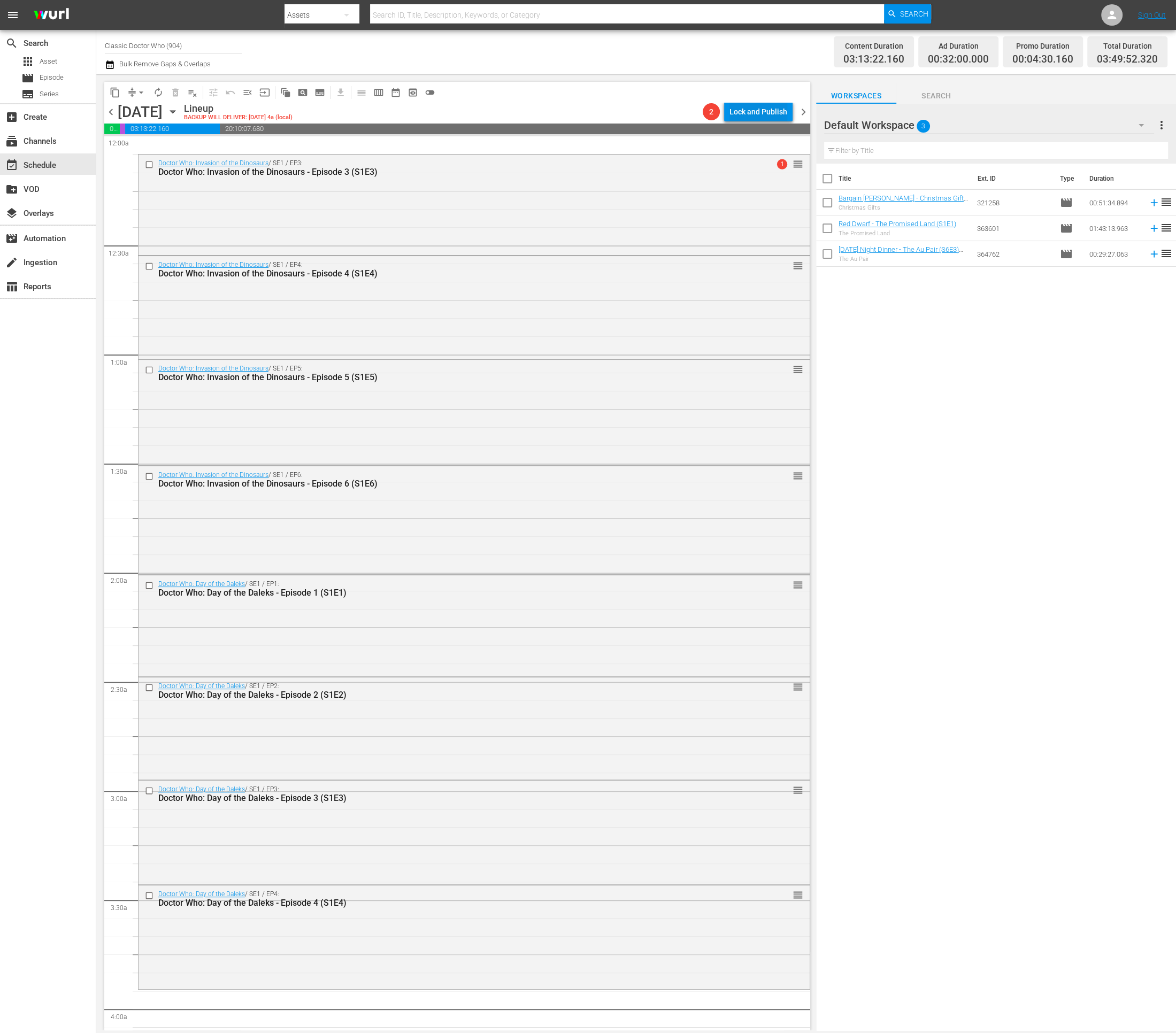
click at [745, 112] on div "Lock and Publish" at bounding box center [759, 112] width 58 height 19
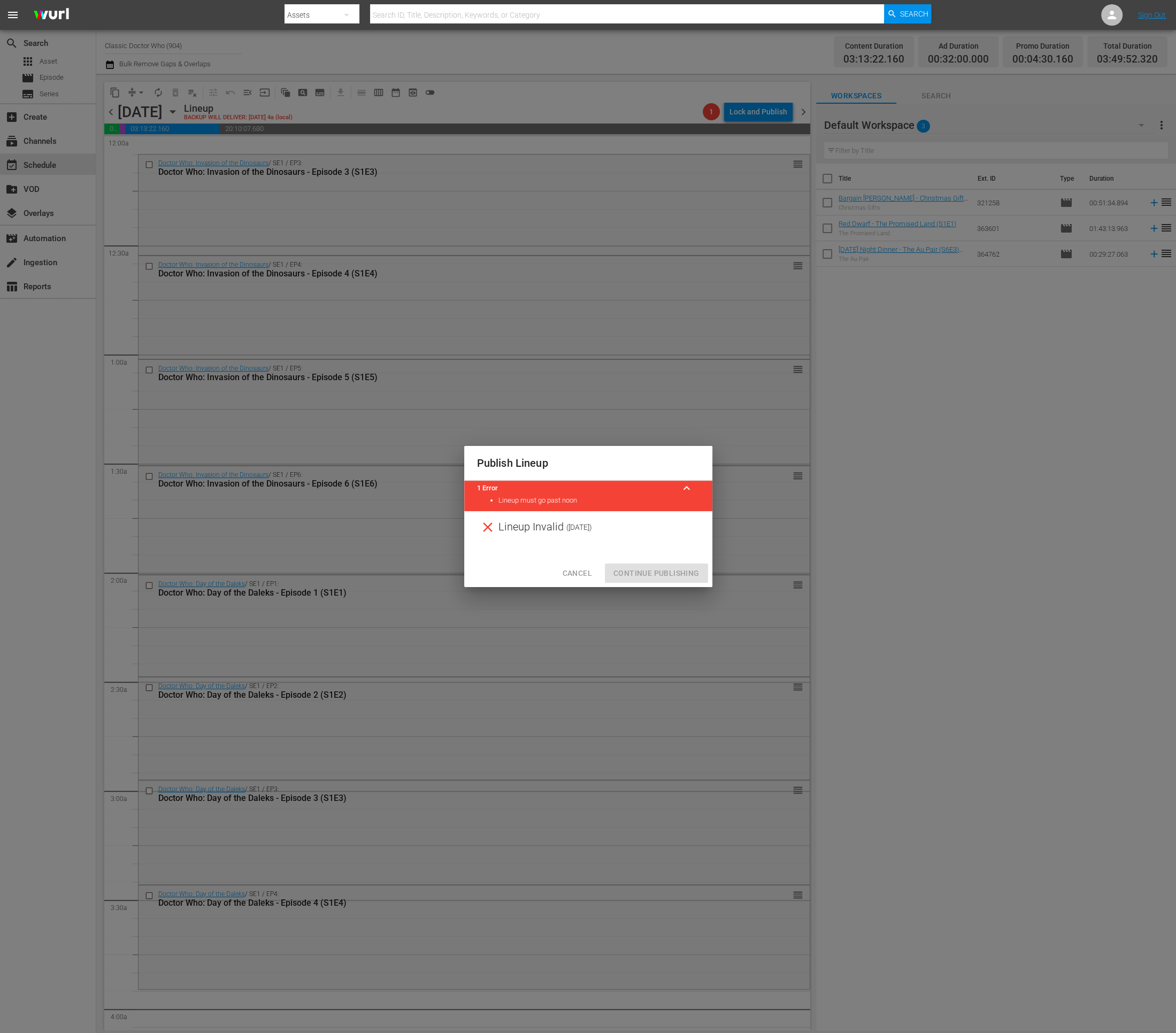
click at [575, 569] on span "Cancel" at bounding box center [577, 574] width 29 height 14
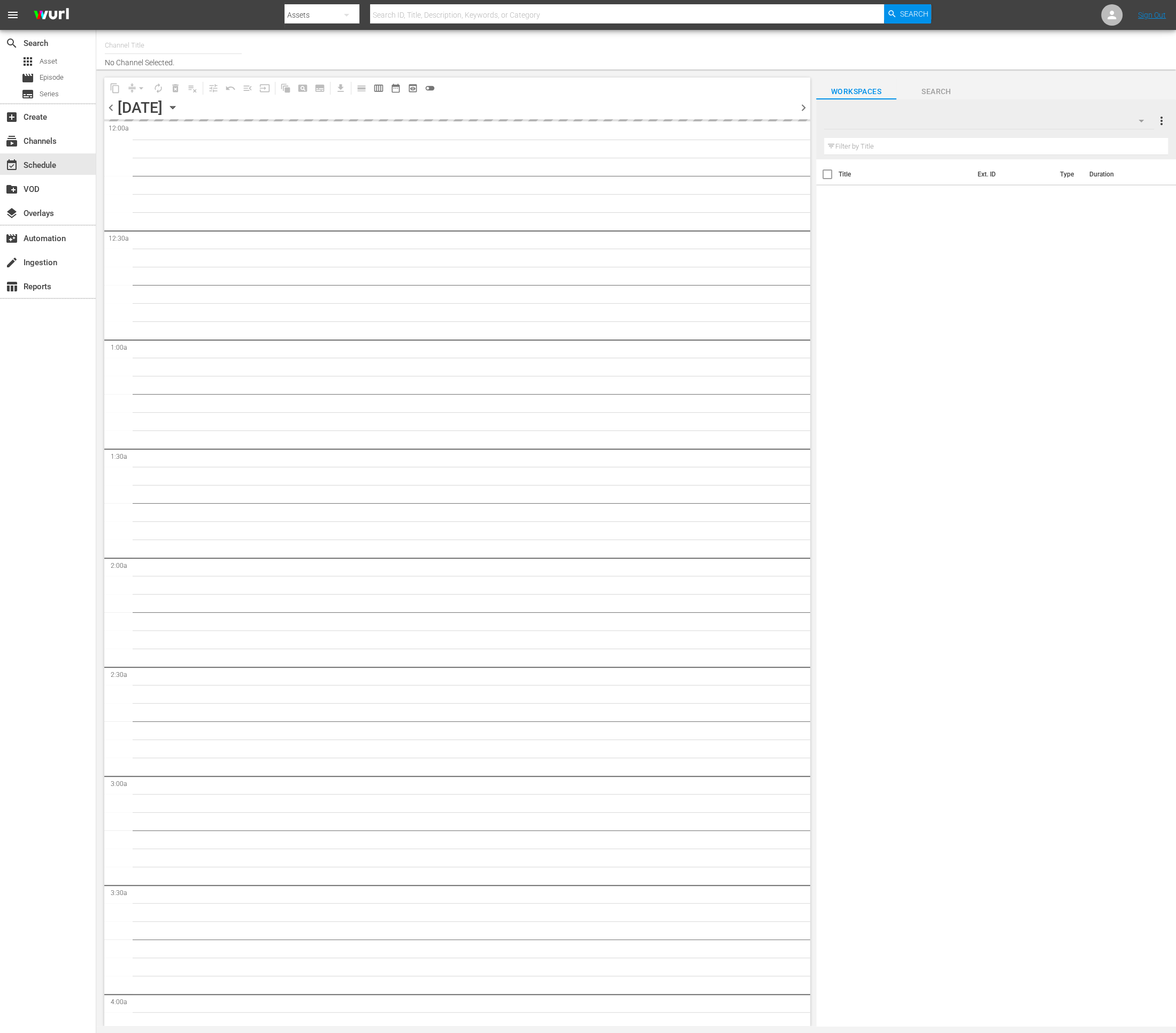
type input "Classic Doctor Who (904)"
